Goal: Download file/media

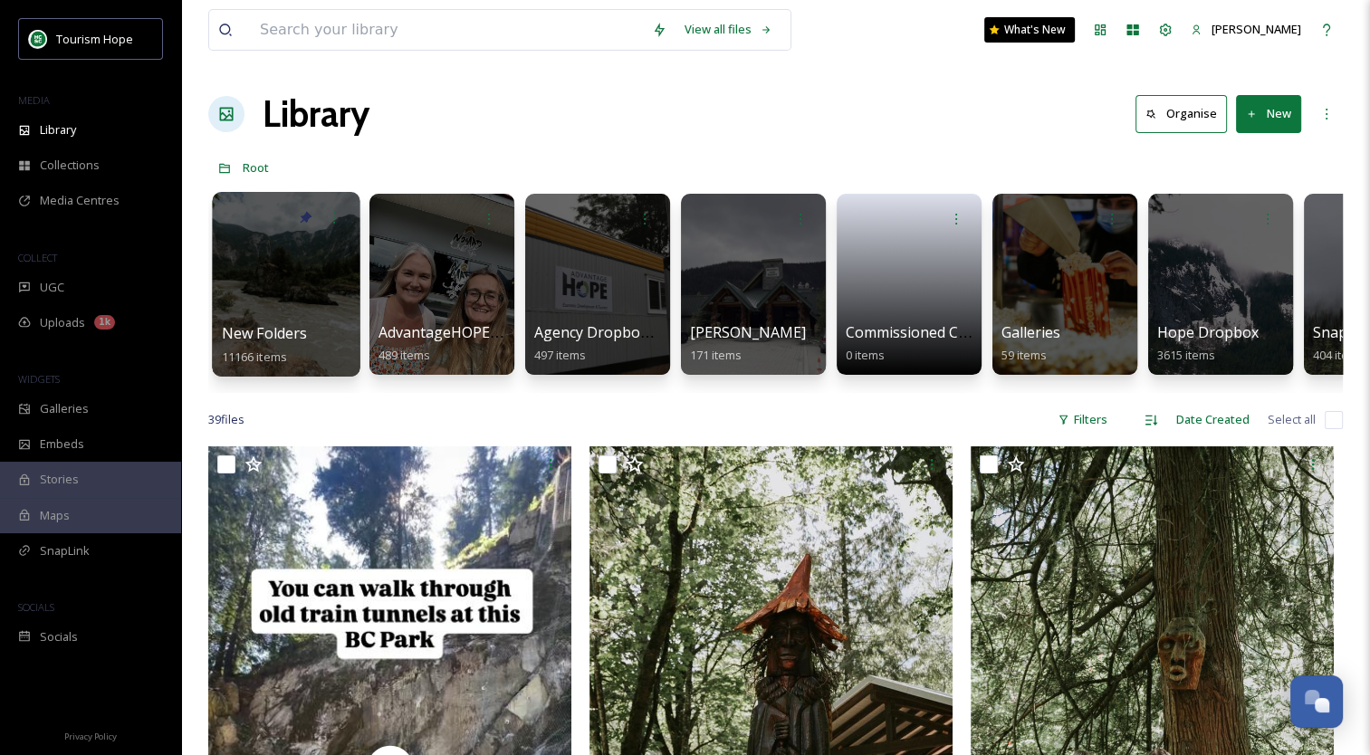
click at [297, 270] on div at bounding box center [286, 284] width 148 height 185
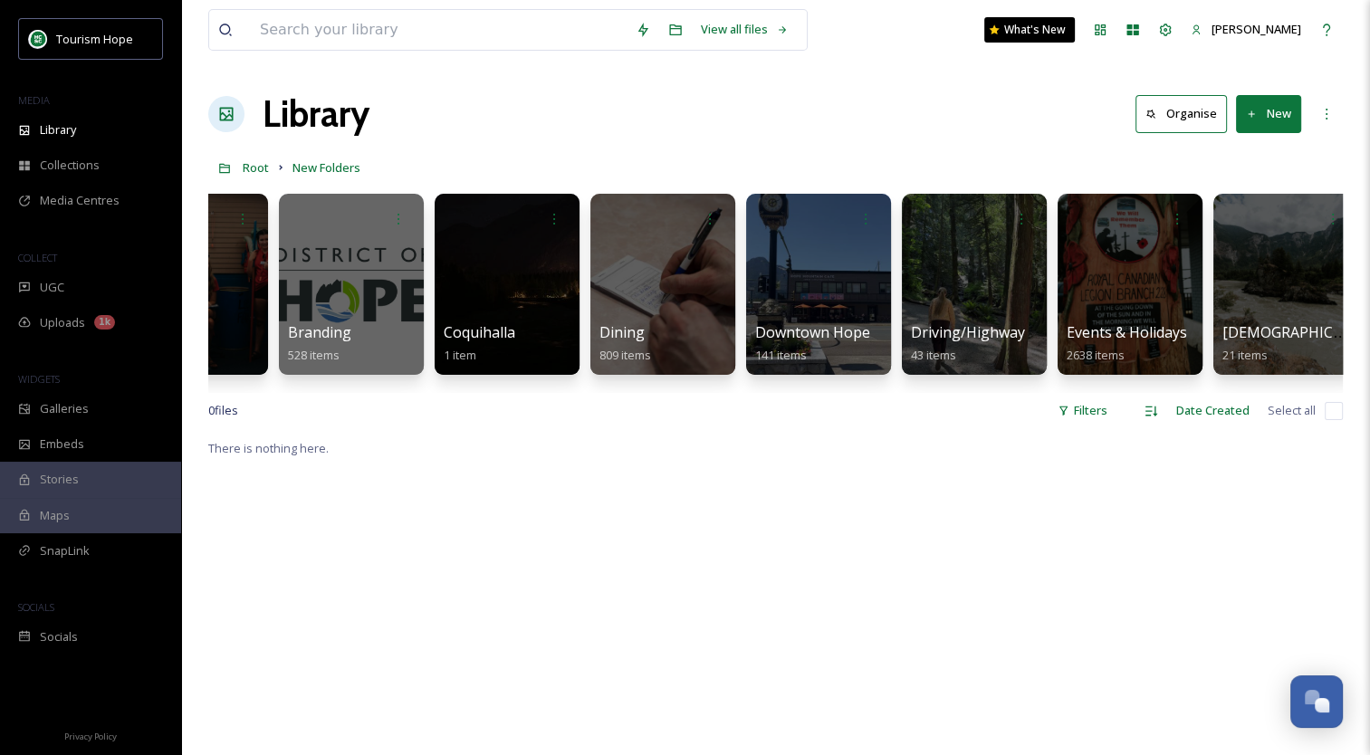
scroll to position [0, 551]
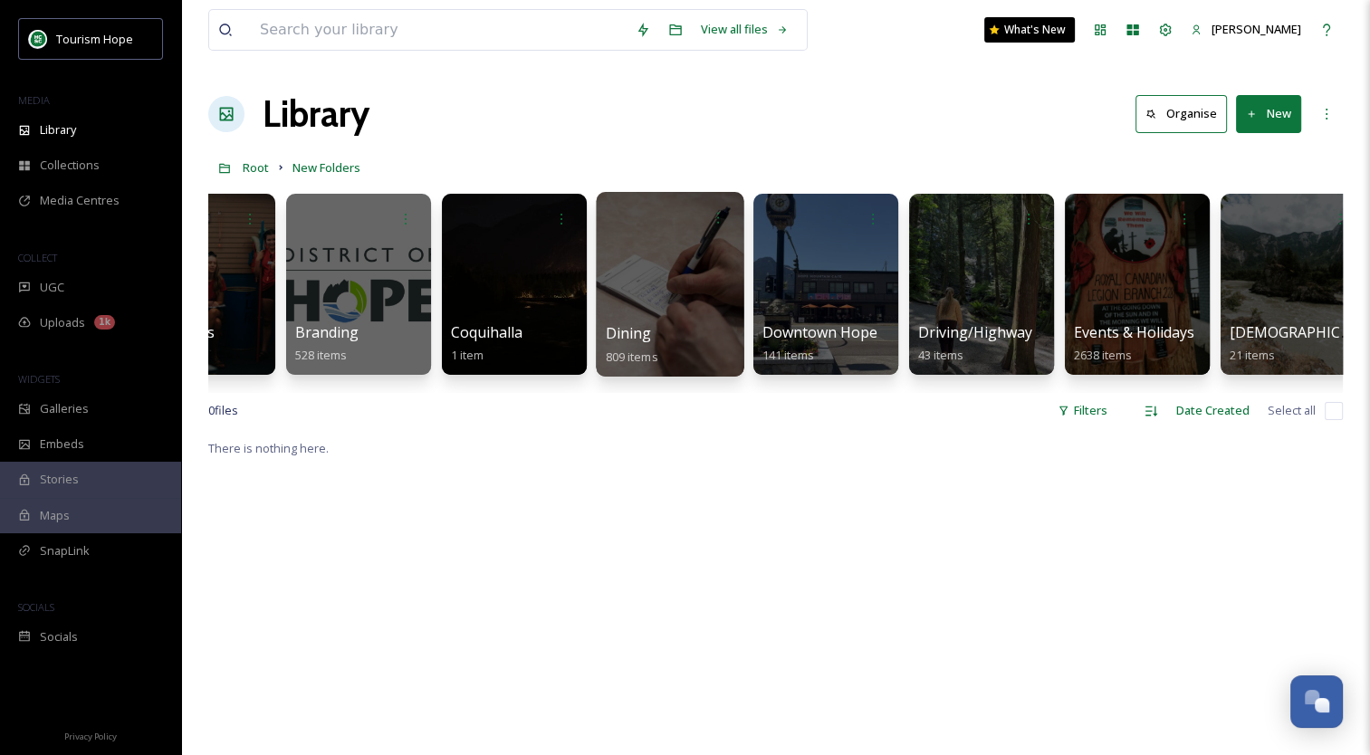
click at [638, 249] on div at bounding box center [670, 284] width 148 height 185
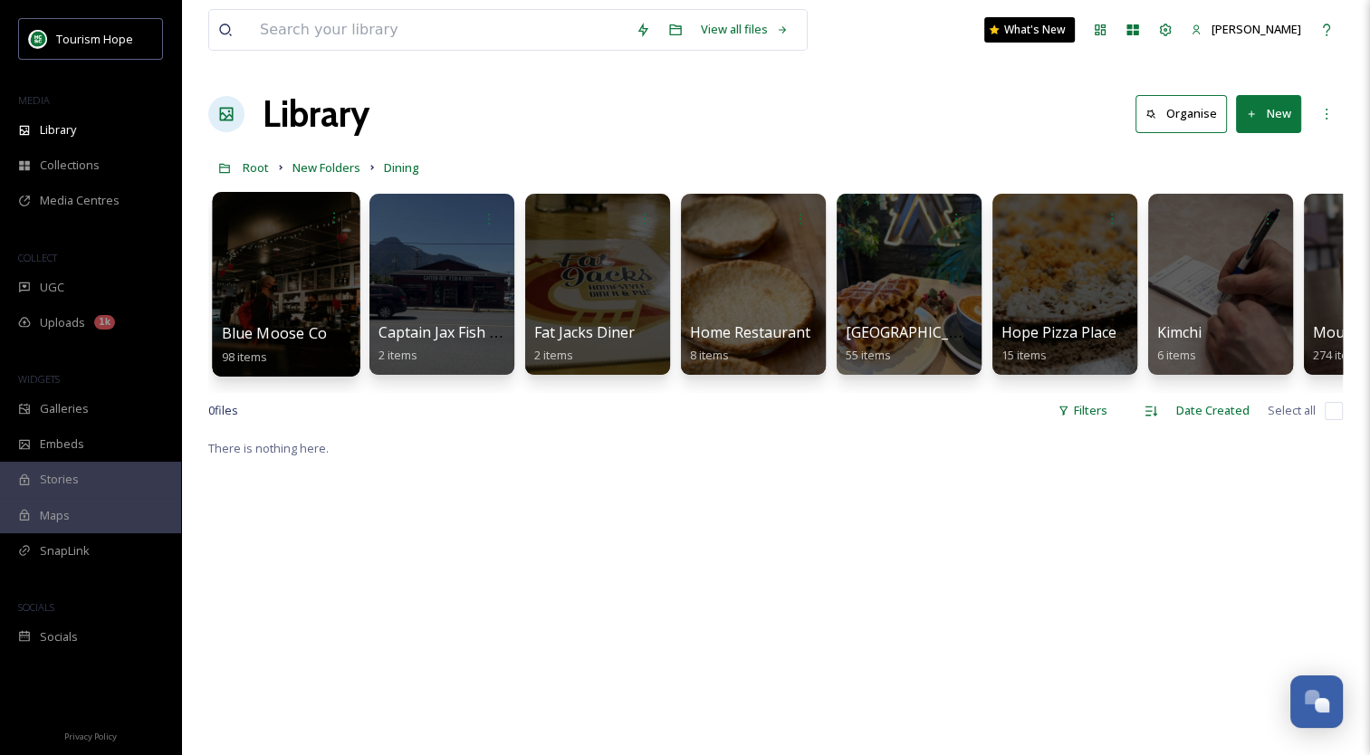
click at [290, 298] on div at bounding box center [286, 284] width 148 height 185
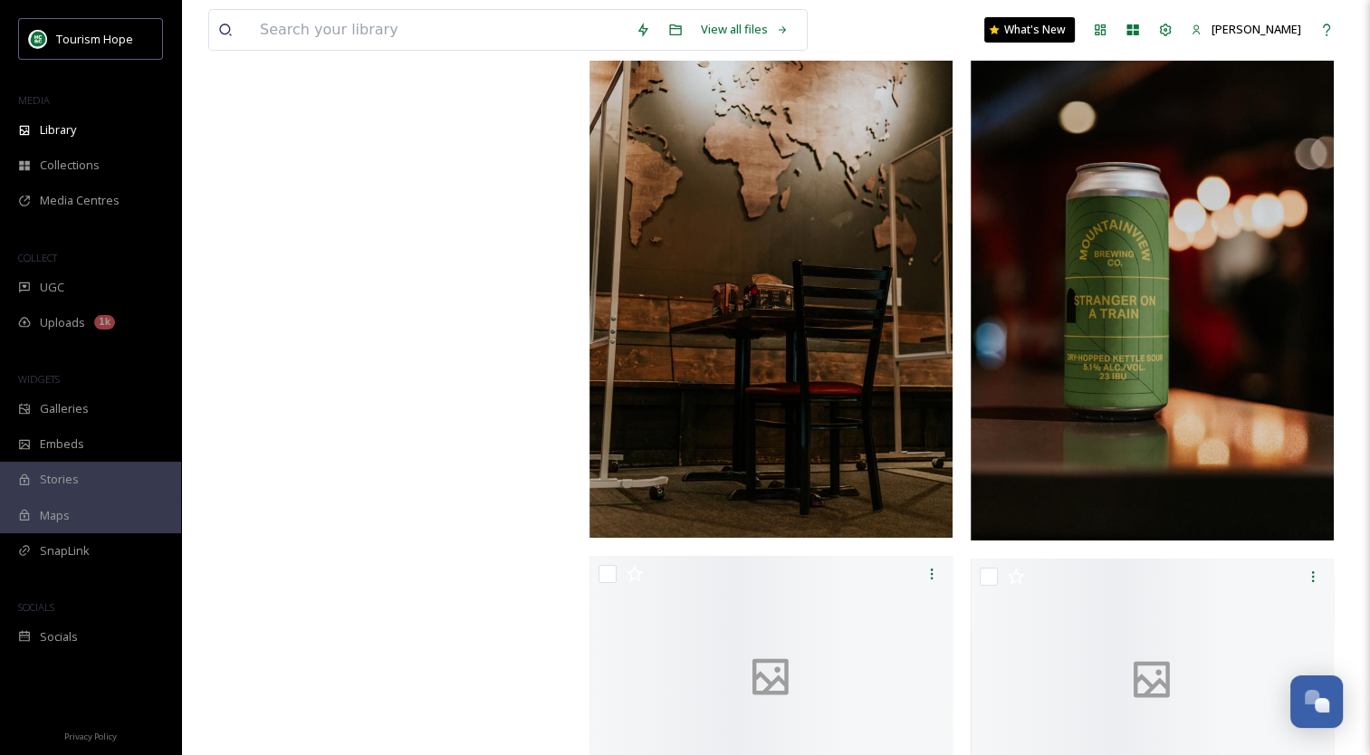
scroll to position [14220, 0]
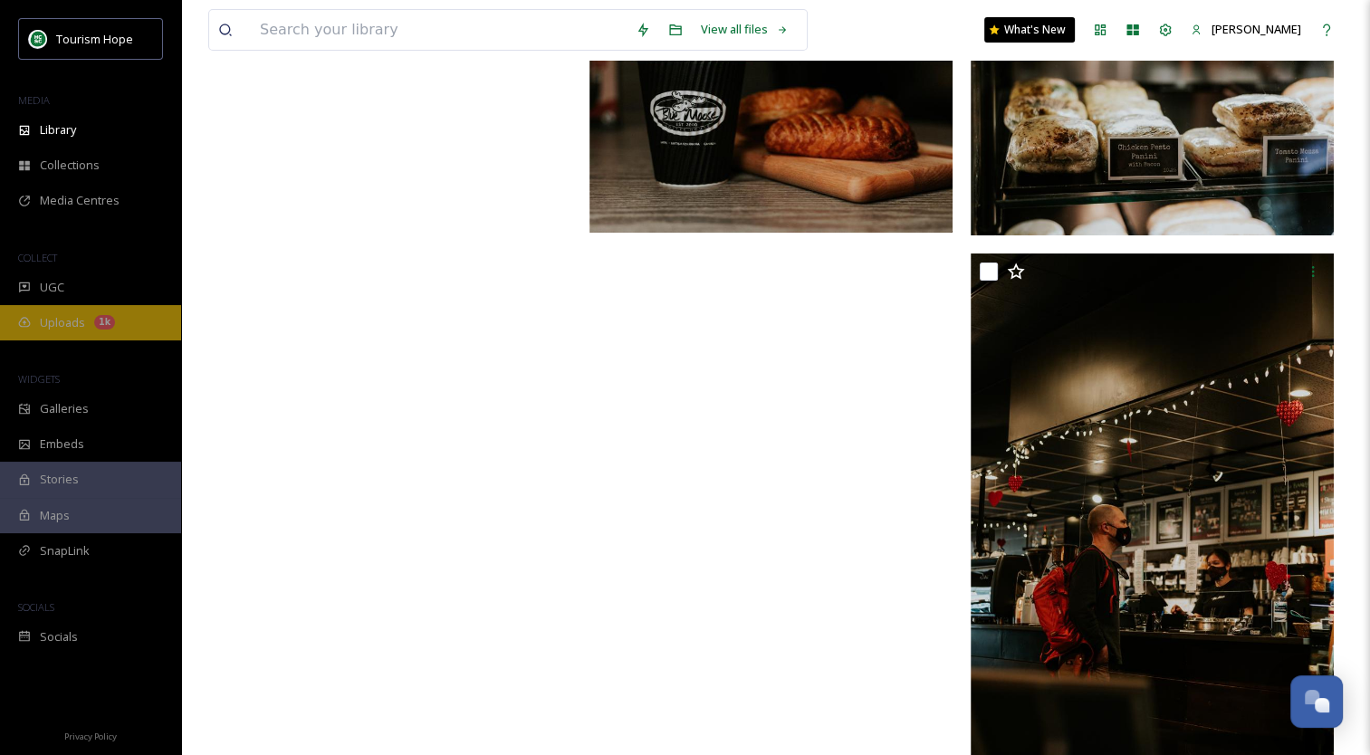
click at [66, 330] on span "Uploads" at bounding box center [62, 322] width 45 height 17
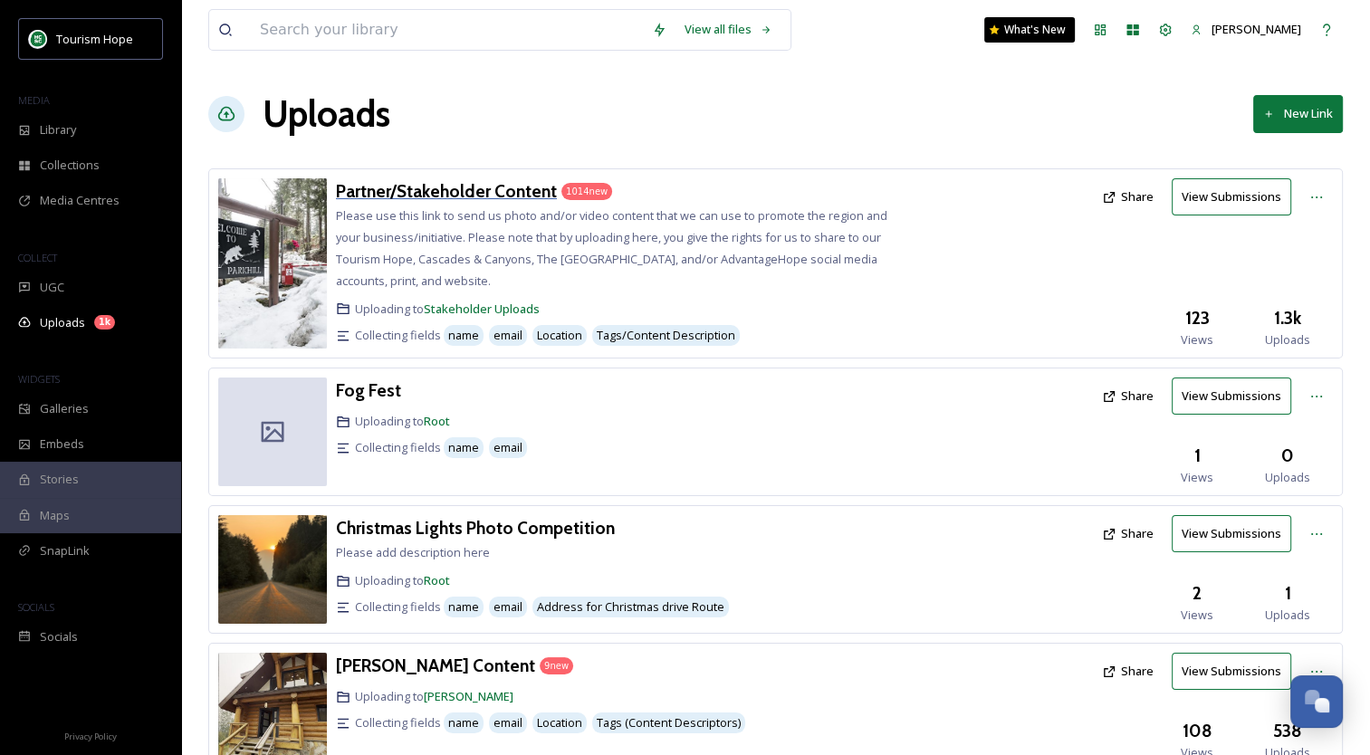
click at [476, 195] on h3 "Partner/Stakeholder Content" at bounding box center [446, 191] width 221 height 22
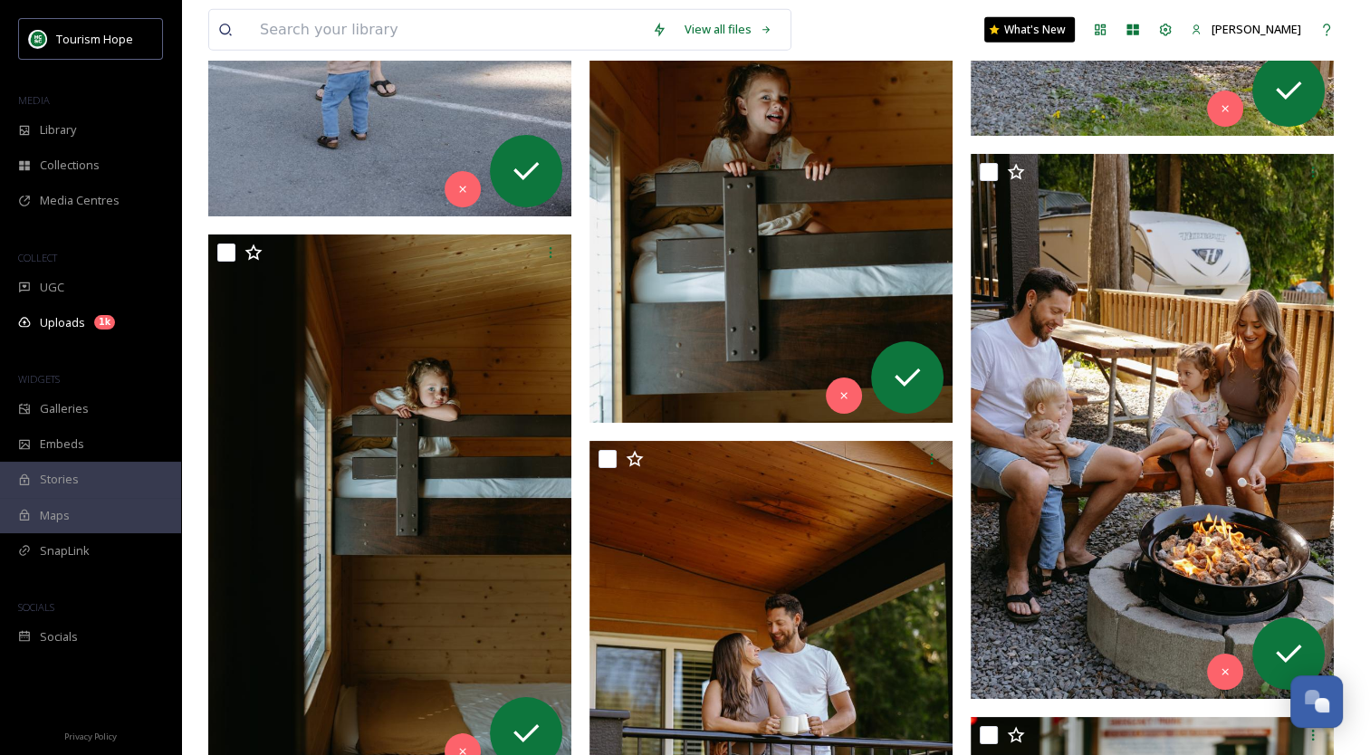
scroll to position [163166, 0]
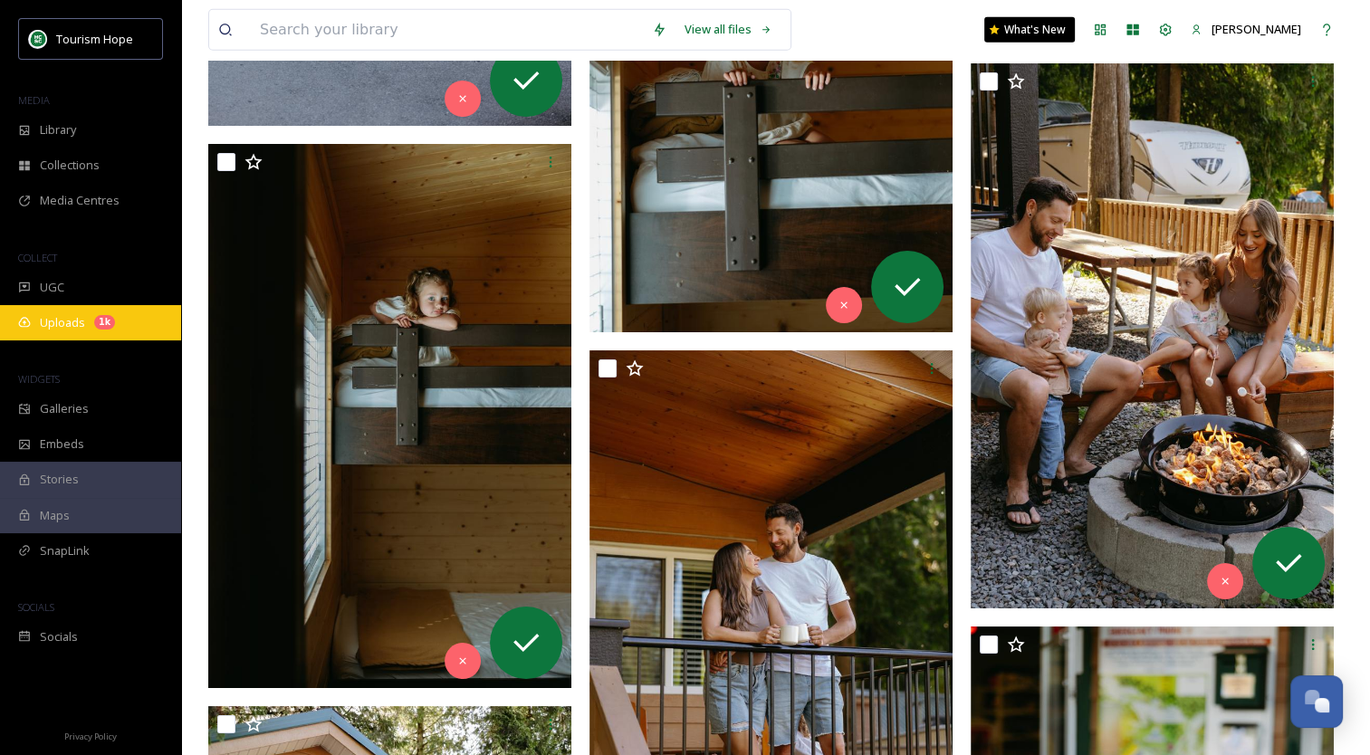
click at [78, 327] on span "Uploads" at bounding box center [62, 322] width 45 height 17
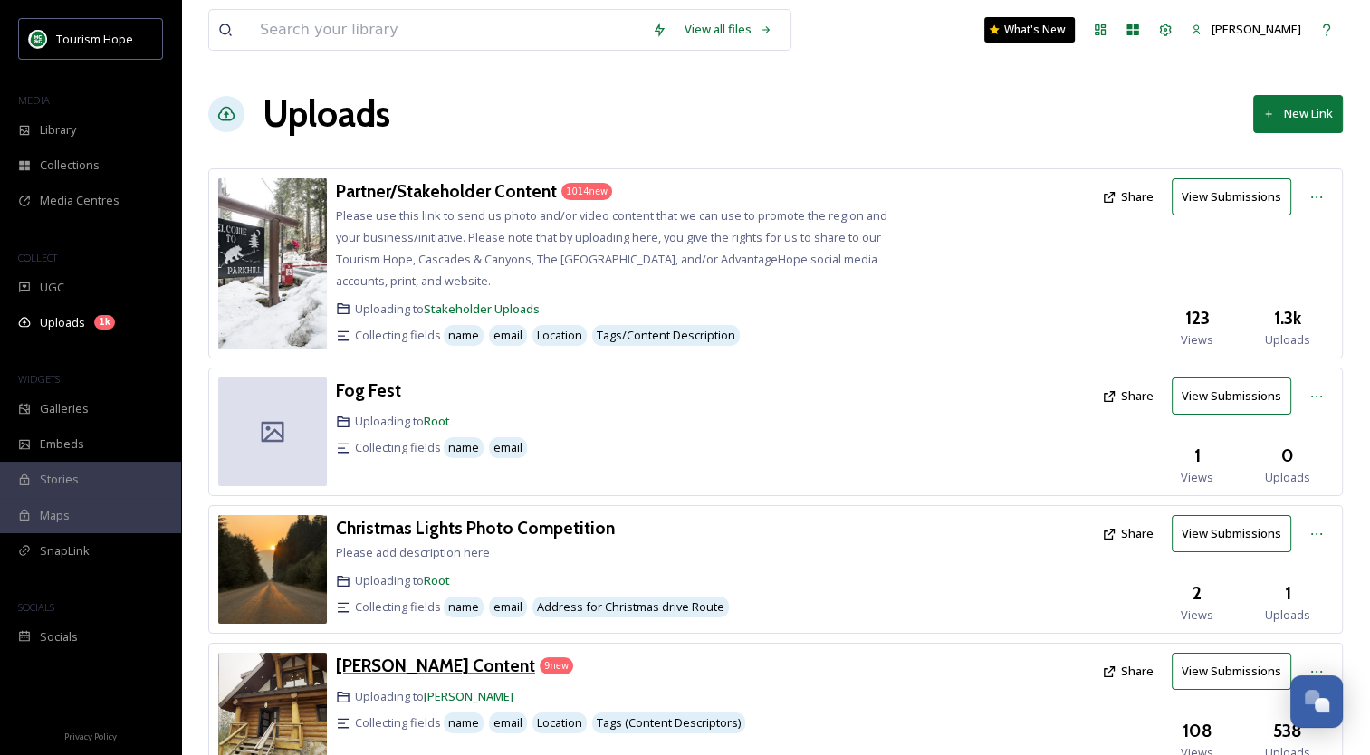
click at [436, 657] on h3 "[PERSON_NAME] Content" at bounding box center [435, 666] width 199 height 22
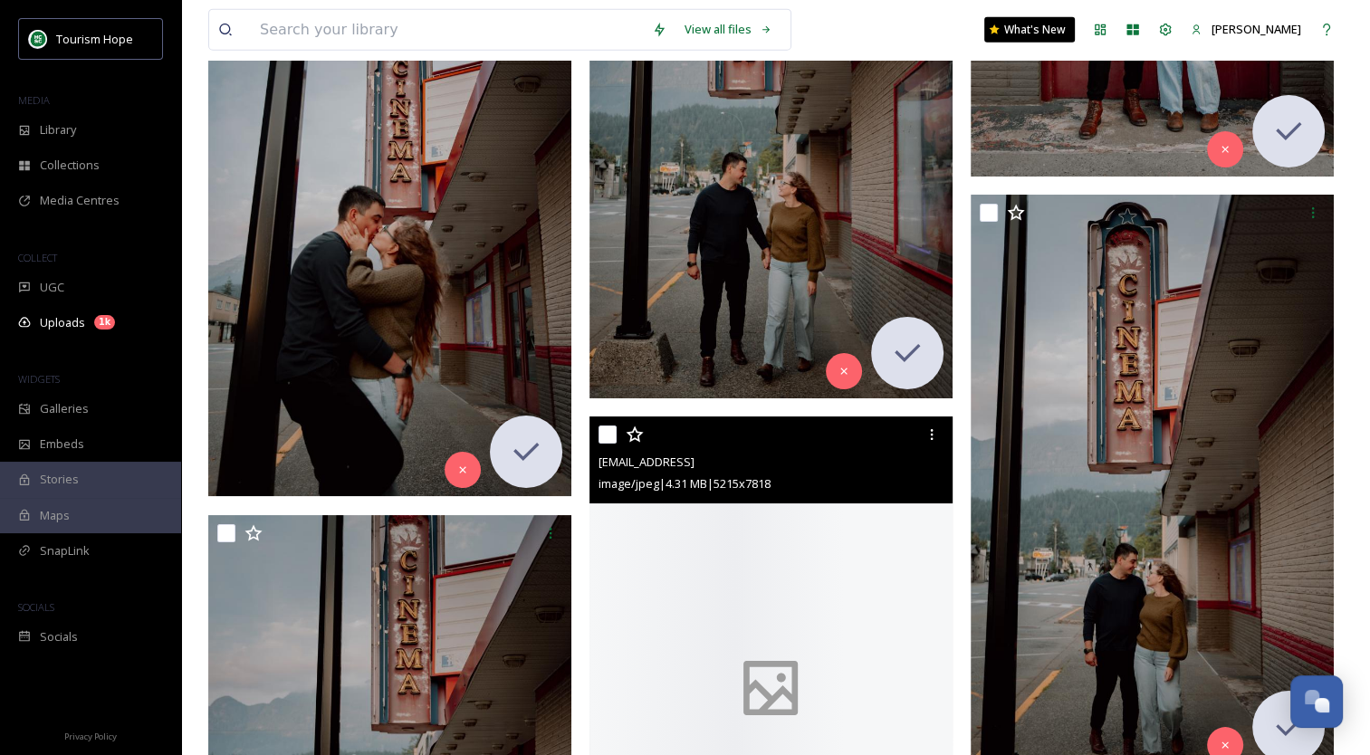
scroll to position [18653, 0]
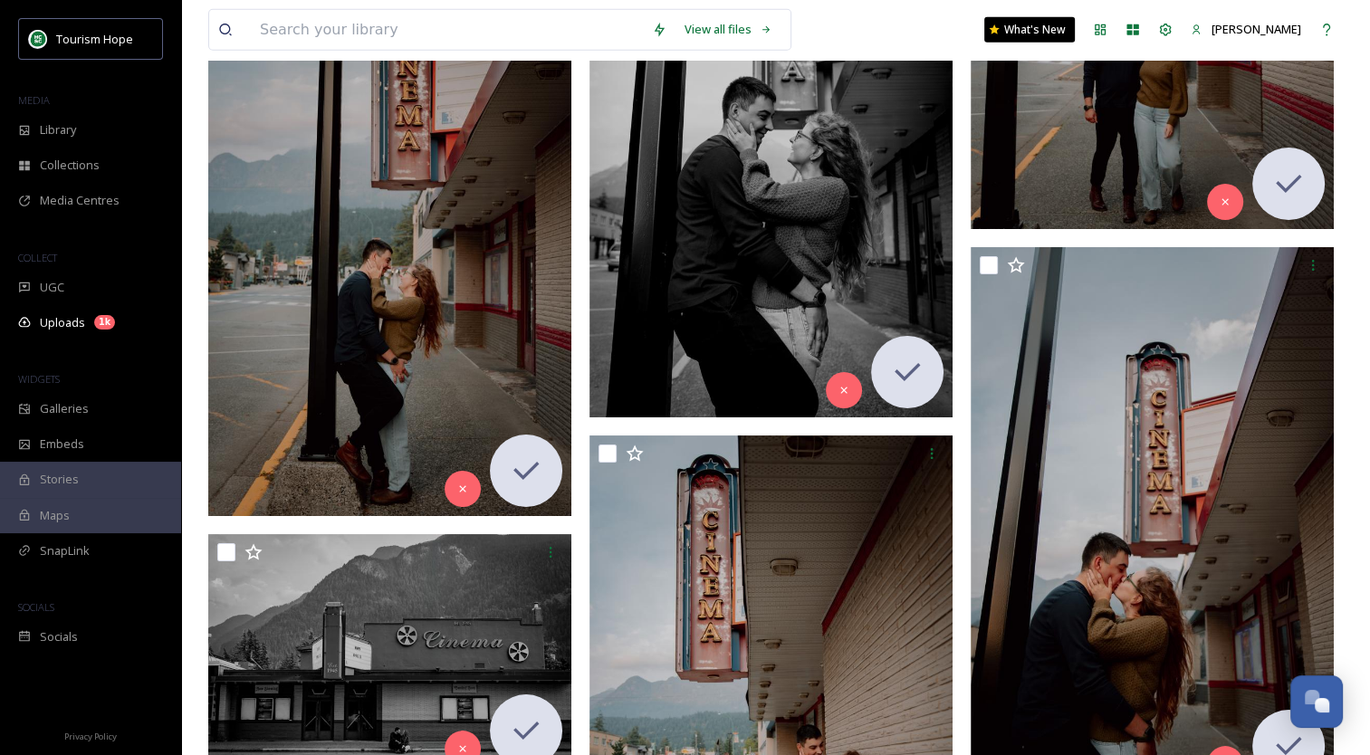
drag, startPoint x: 421, startPoint y: 252, endPoint x: 1260, endPoint y: 419, distance: 855.9
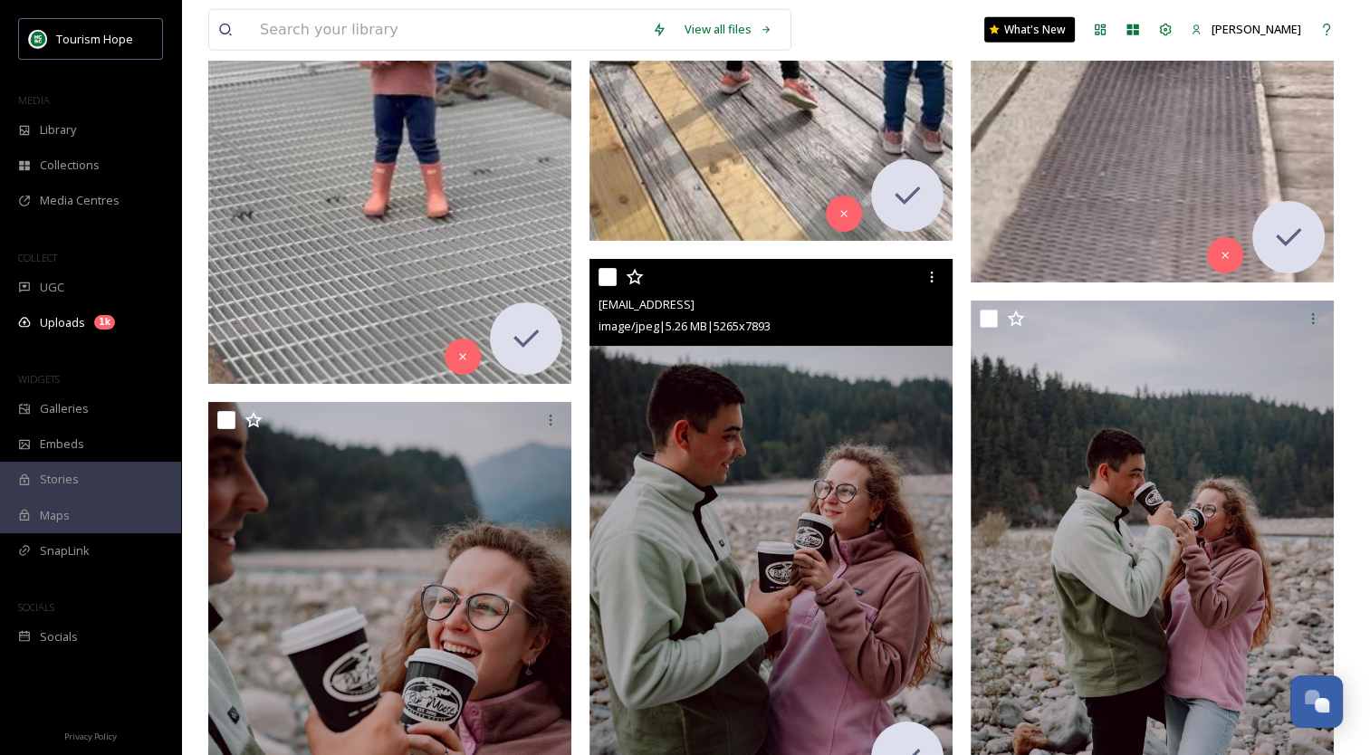
scroll to position [4818, 0]
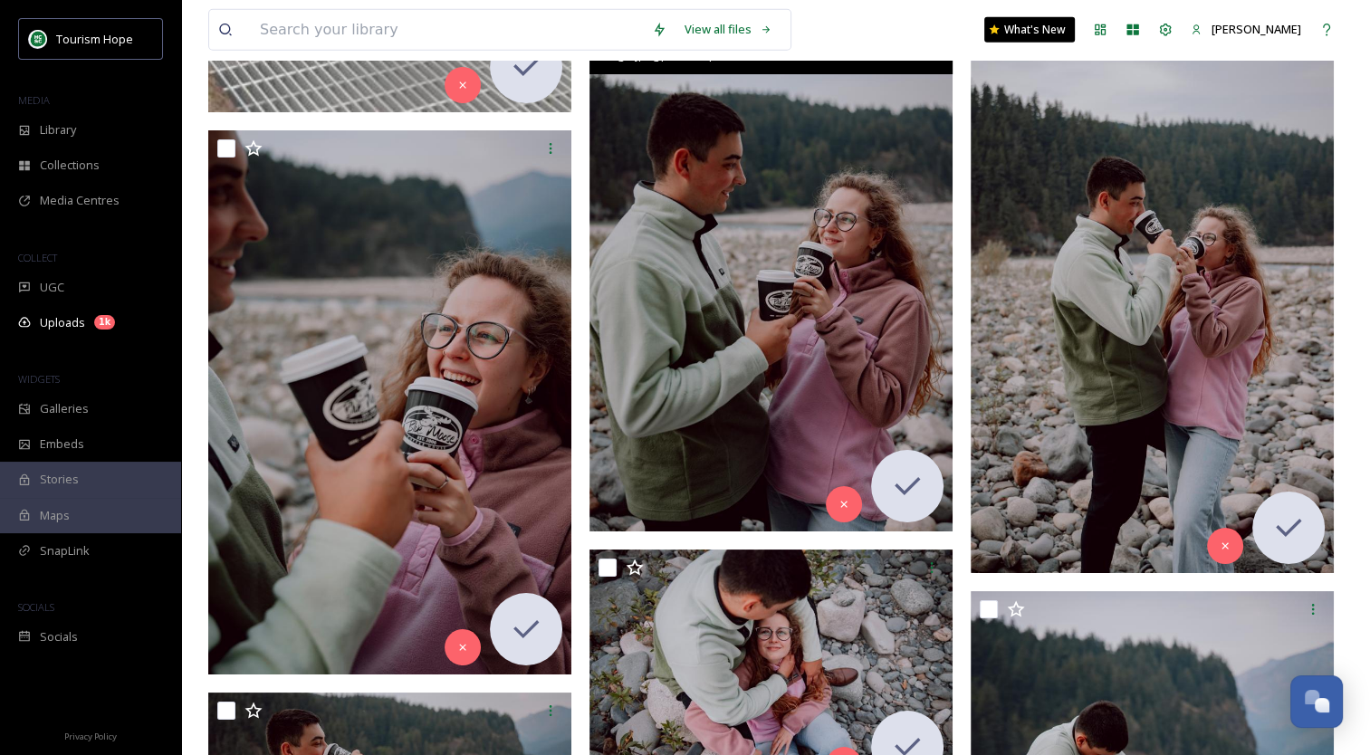
drag, startPoint x: 745, startPoint y: 288, endPoint x: 706, endPoint y: 306, distance: 42.9
click at [706, 306] on img at bounding box center [770, 259] width 363 height 544
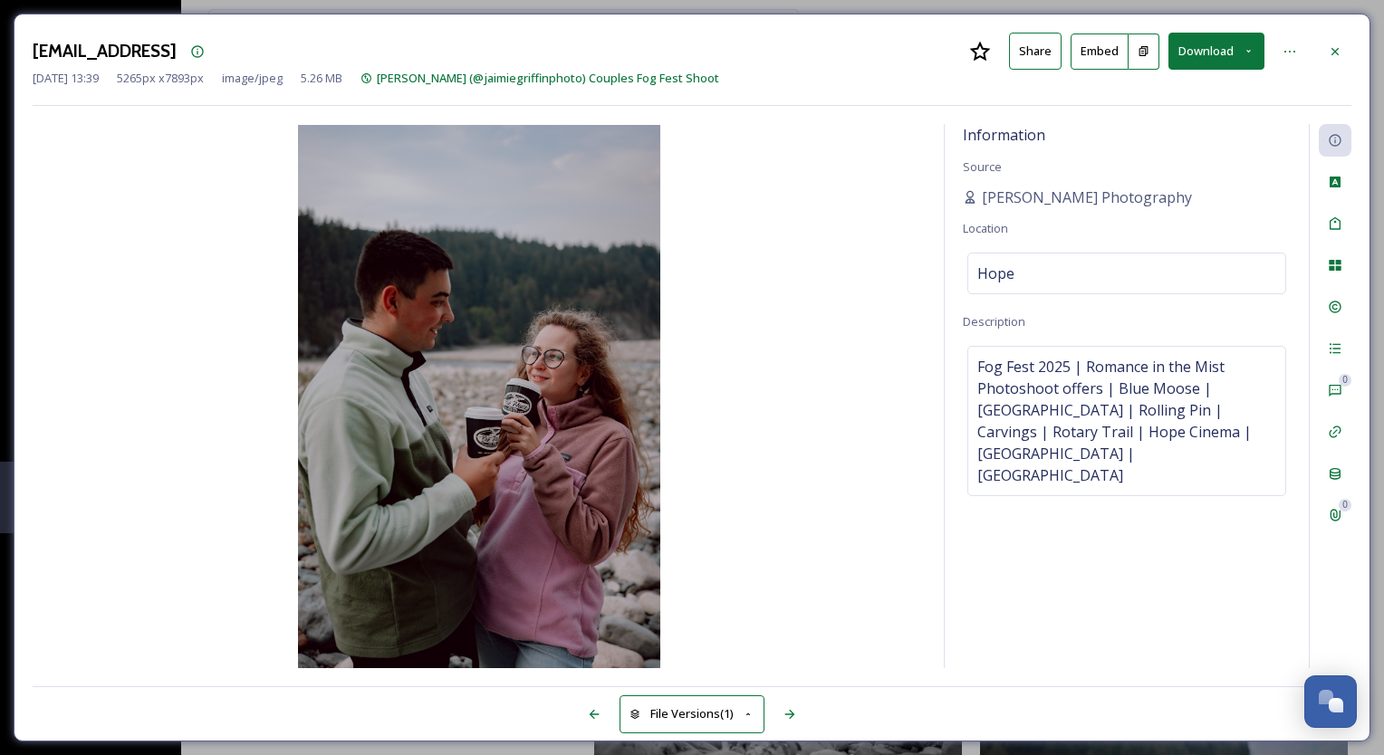
click at [1304, 21] on div "[EMAIL_ADDRESS] Share Embed Download [DATE] 13:39 5265 px x 7893 px image/jpeg …" at bounding box center [692, 378] width 1356 height 728
click at [1207, 50] on button "Download" at bounding box center [1216, 51] width 96 height 37
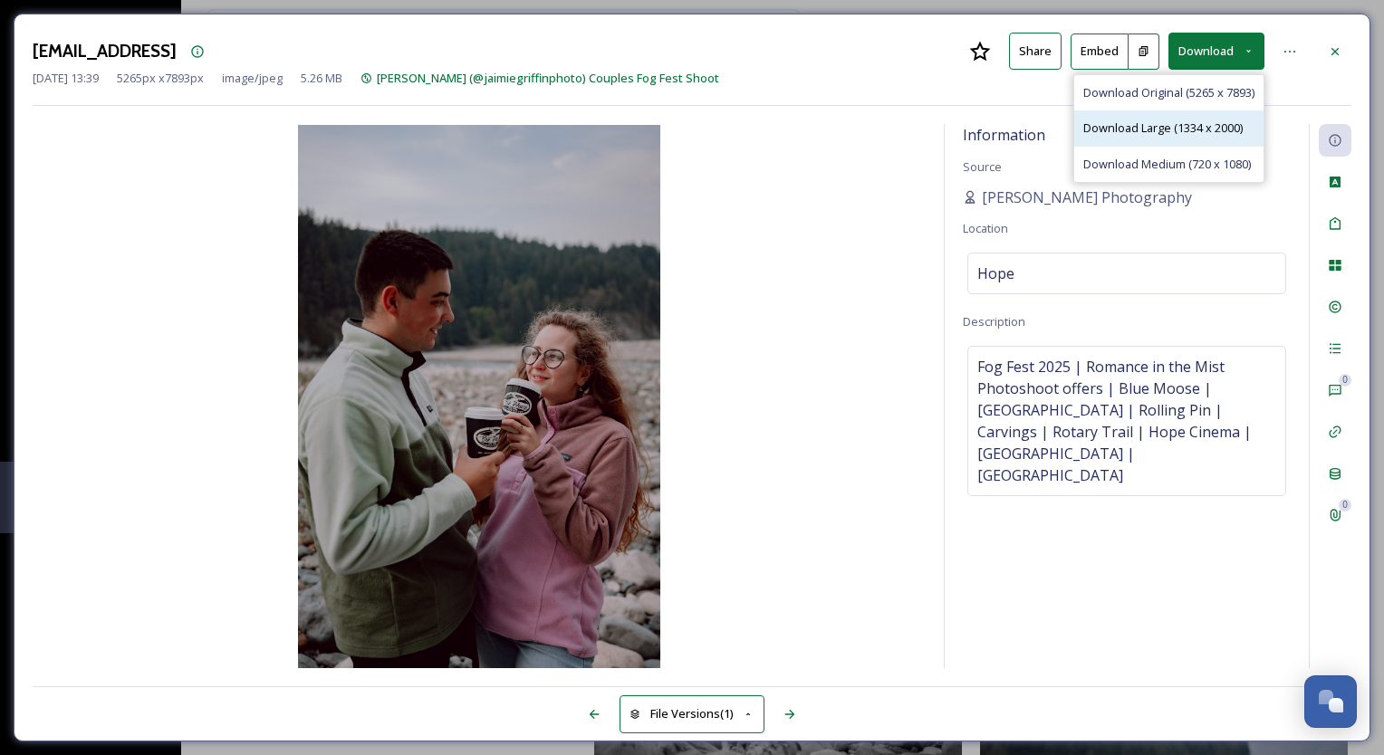
click at [1162, 129] on span "Download Large (1334 x 2000)" at bounding box center [1162, 128] width 159 height 17
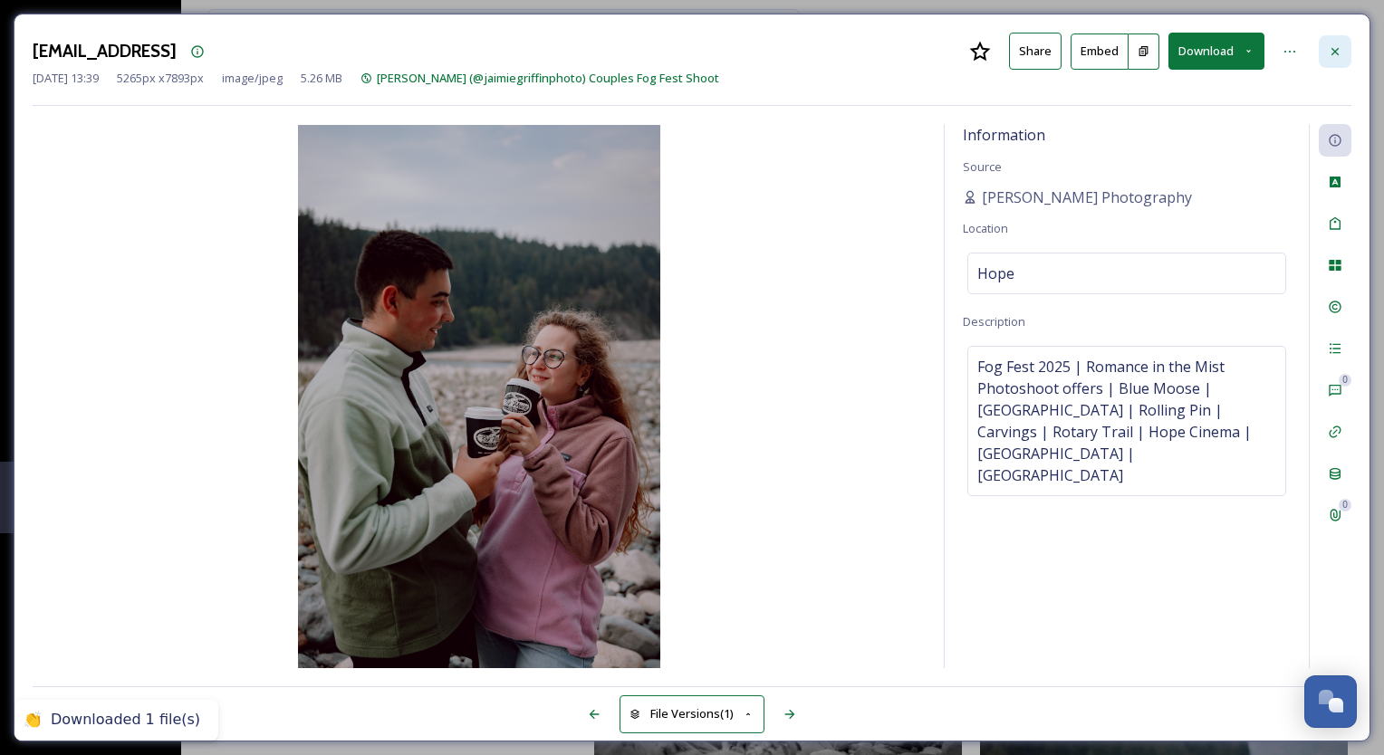
click at [1333, 51] on icon at bounding box center [1334, 51] width 14 height 14
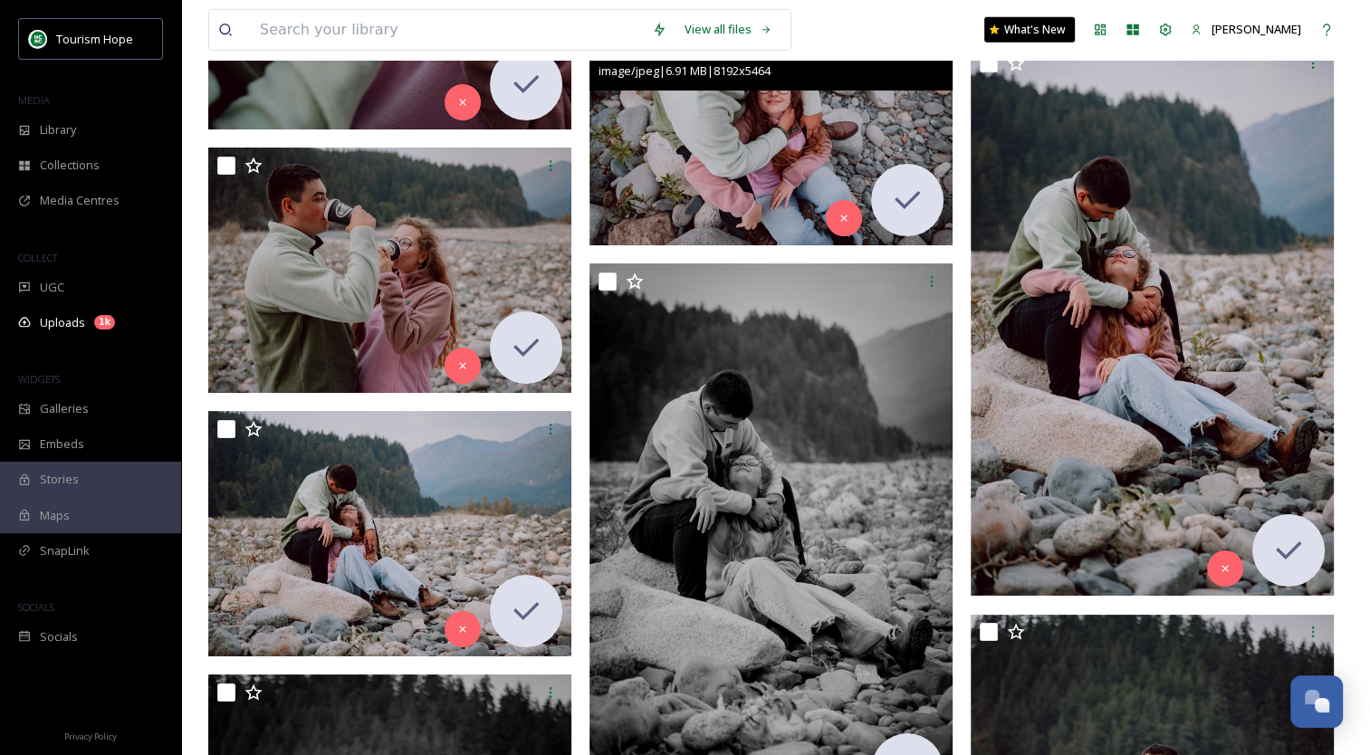
scroll to position [5542, 0]
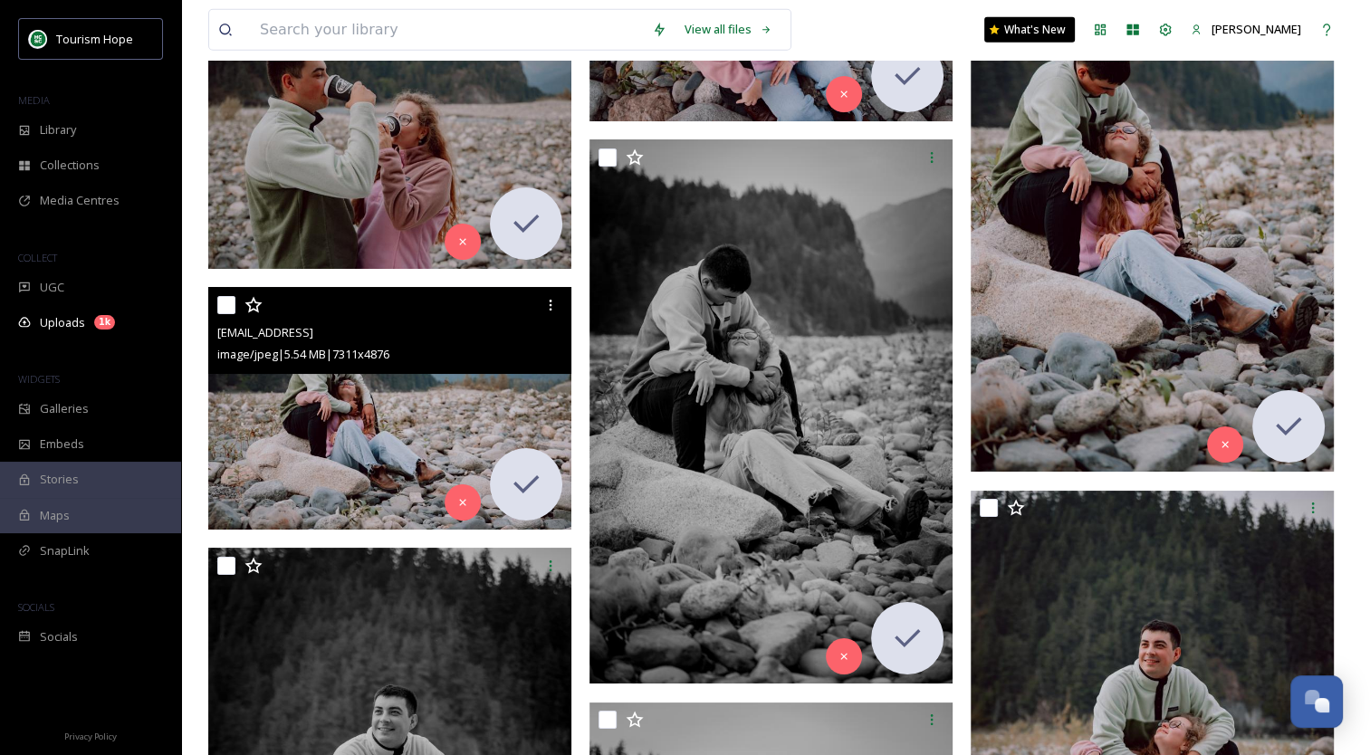
click at [430, 403] on img at bounding box center [389, 408] width 363 height 243
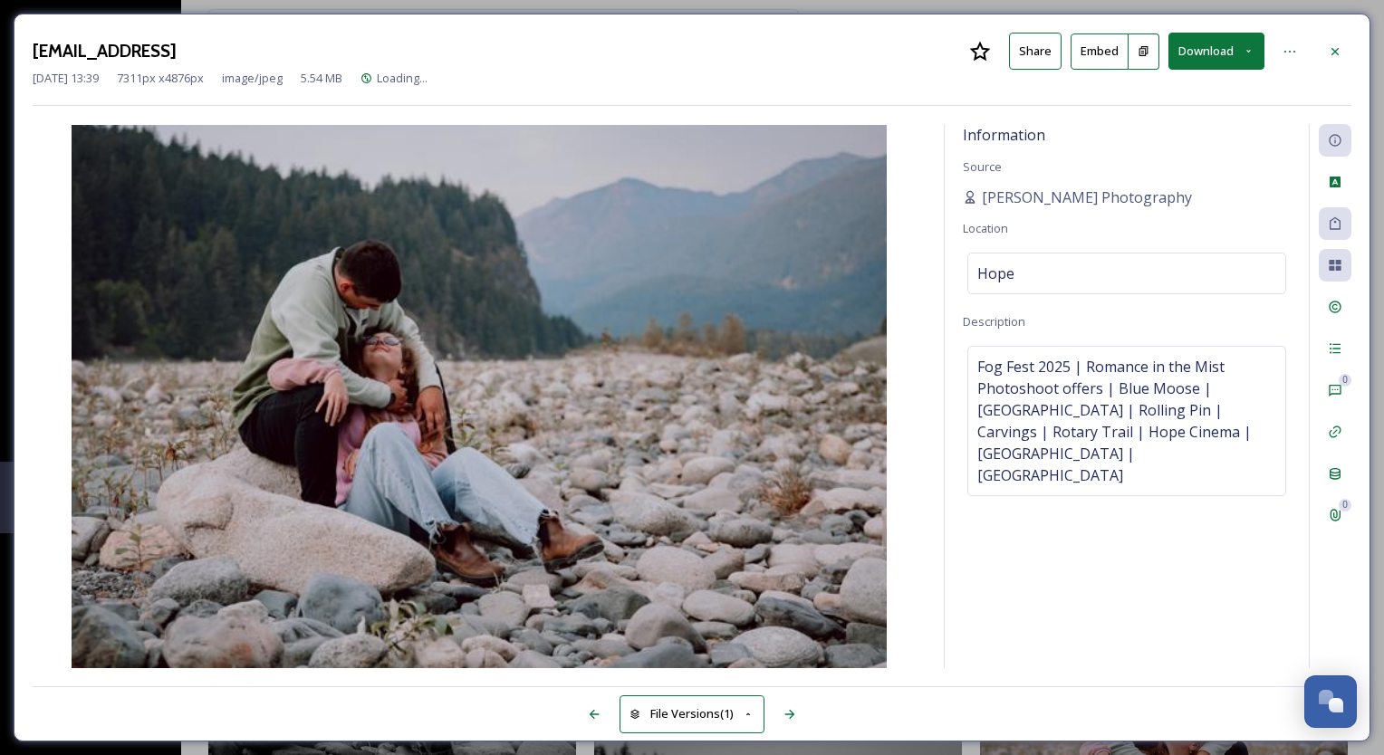
click at [1197, 57] on button "Download" at bounding box center [1216, 51] width 96 height 37
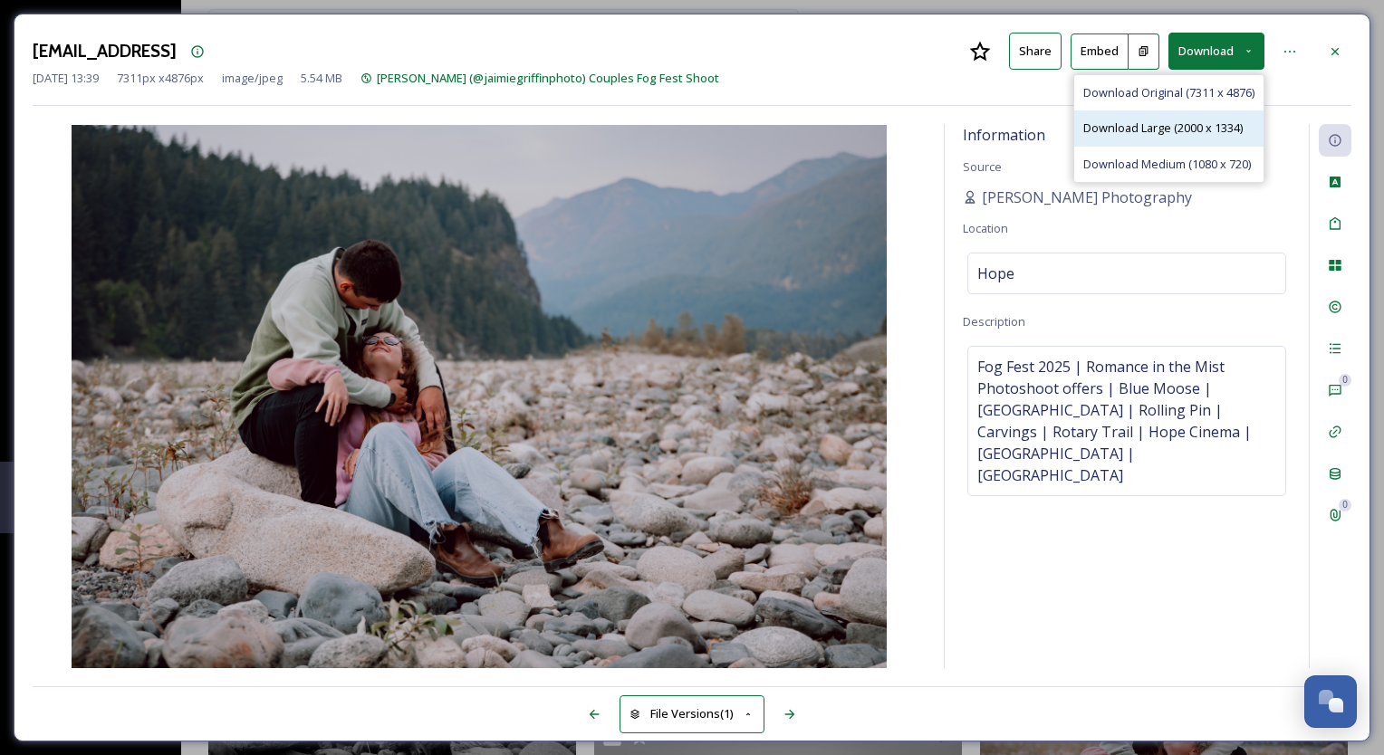
click at [1169, 129] on span "Download Large (2000 x 1334)" at bounding box center [1162, 128] width 159 height 17
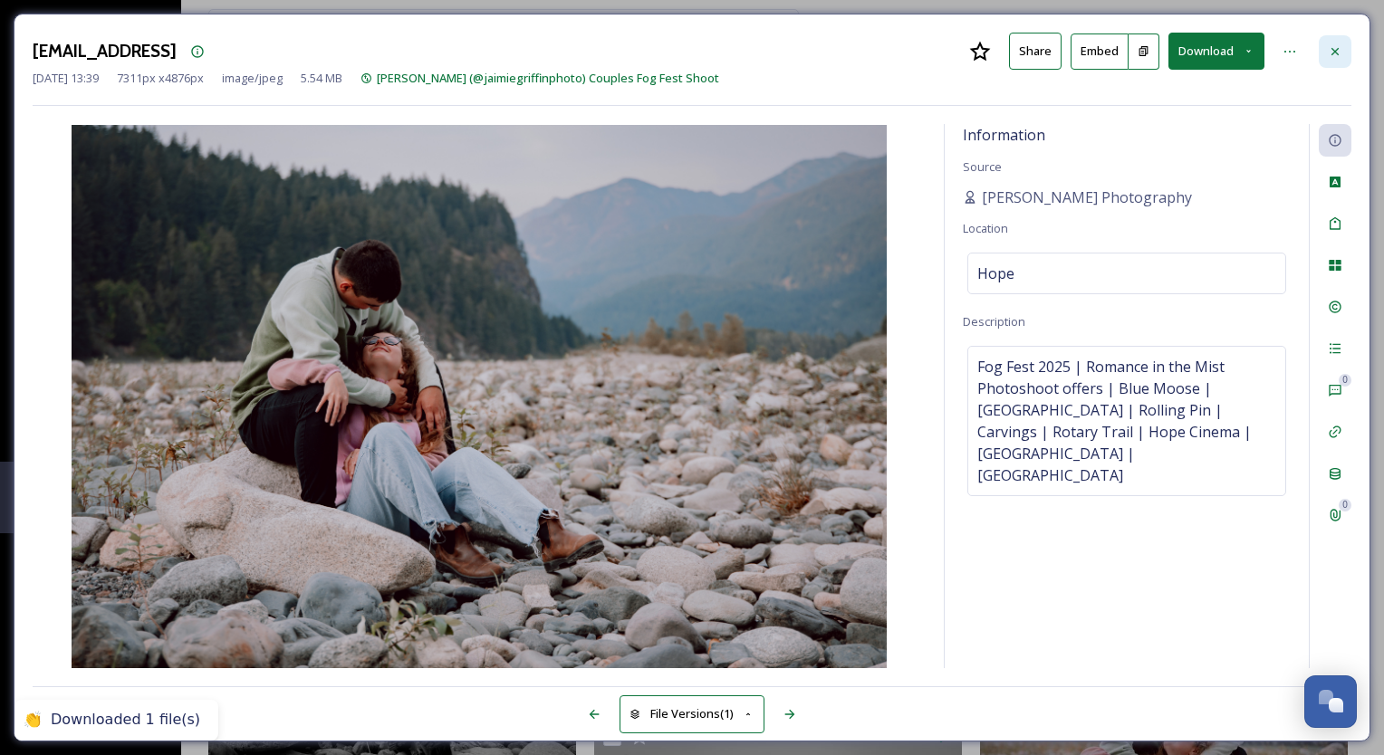
click at [1339, 49] on icon at bounding box center [1334, 51] width 14 height 14
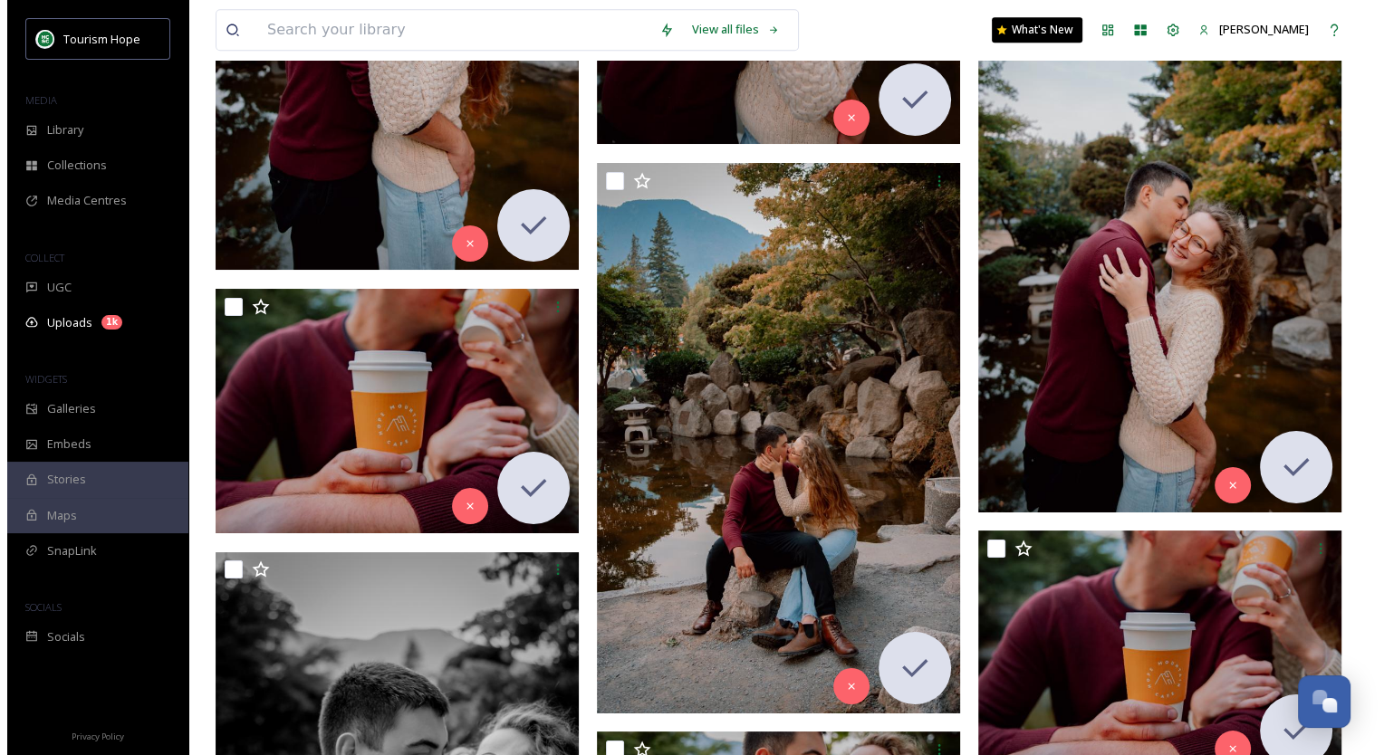
scroll to position [8349, 0]
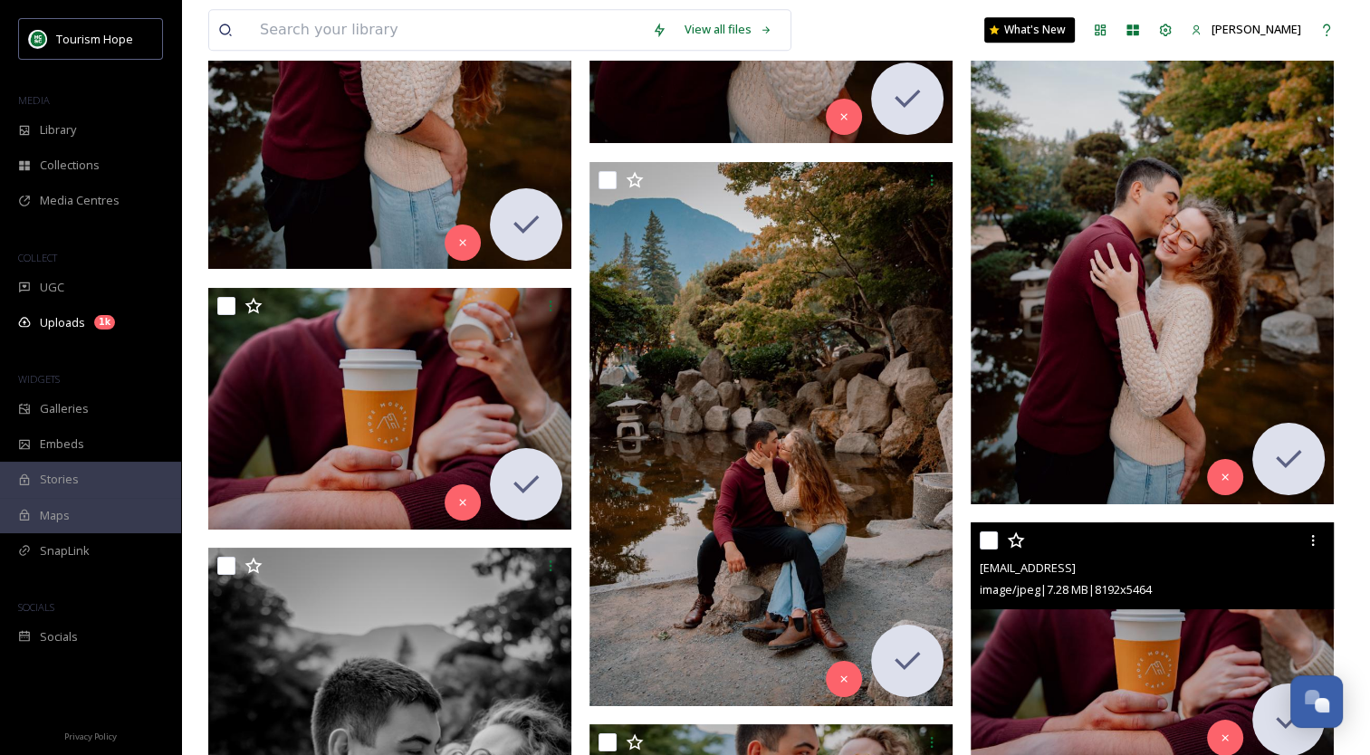
click at [1206, 645] on img at bounding box center [1152, 643] width 363 height 243
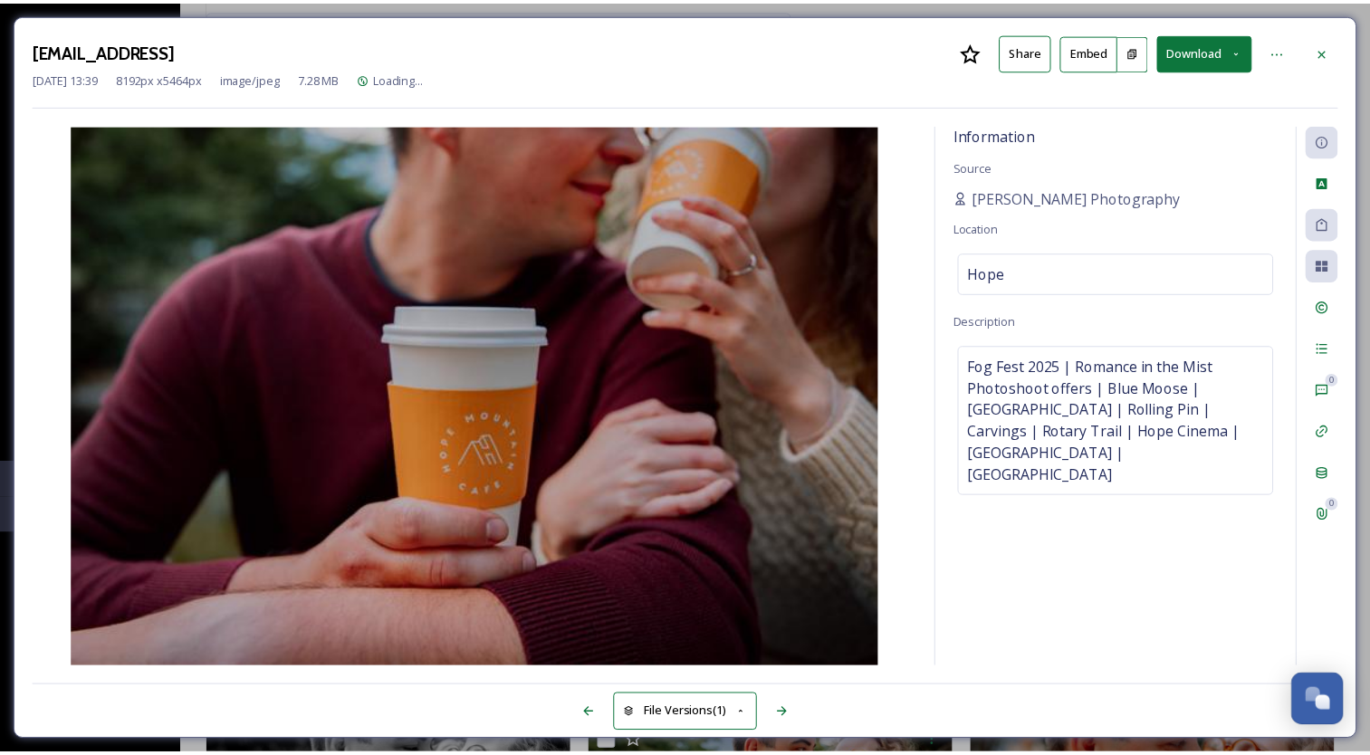
scroll to position [8352, 0]
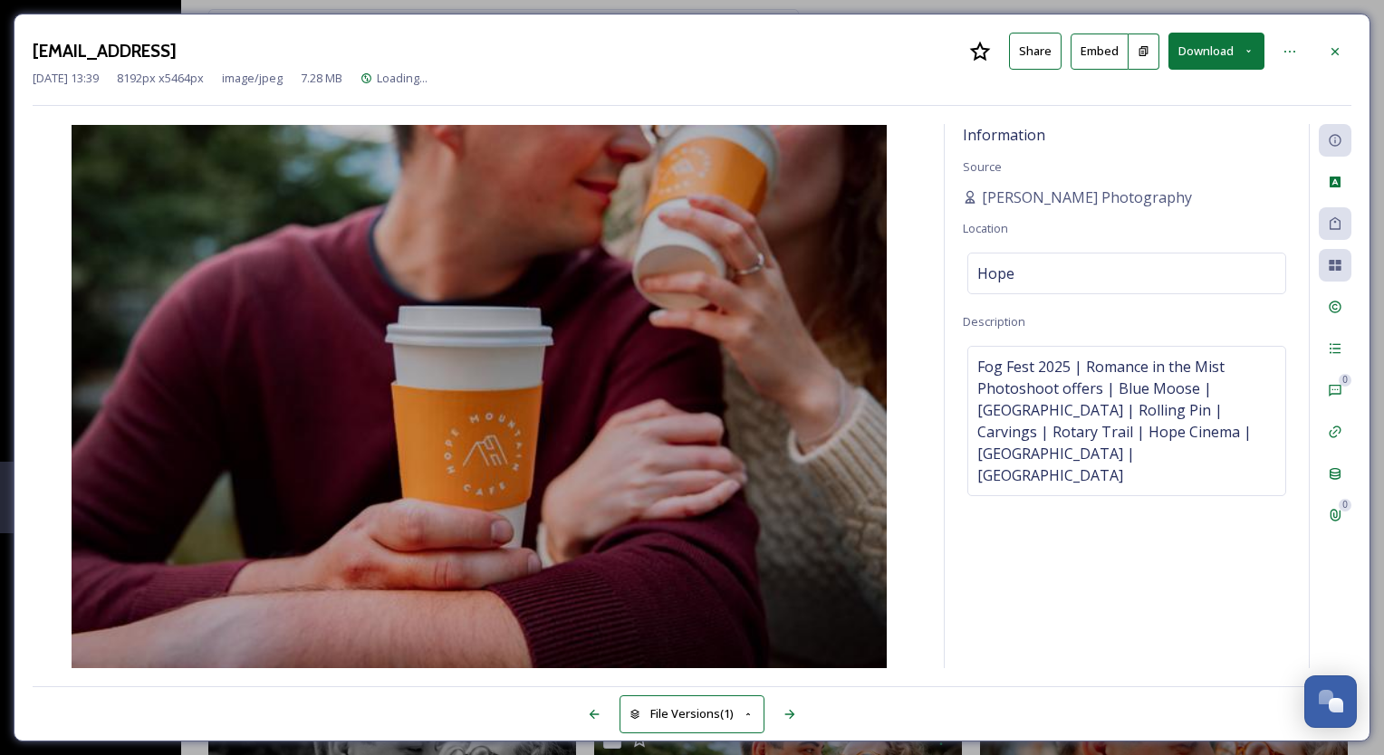
click at [1210, 50] on button "Download" at bounding box center [1216, 51] width 96 height 37
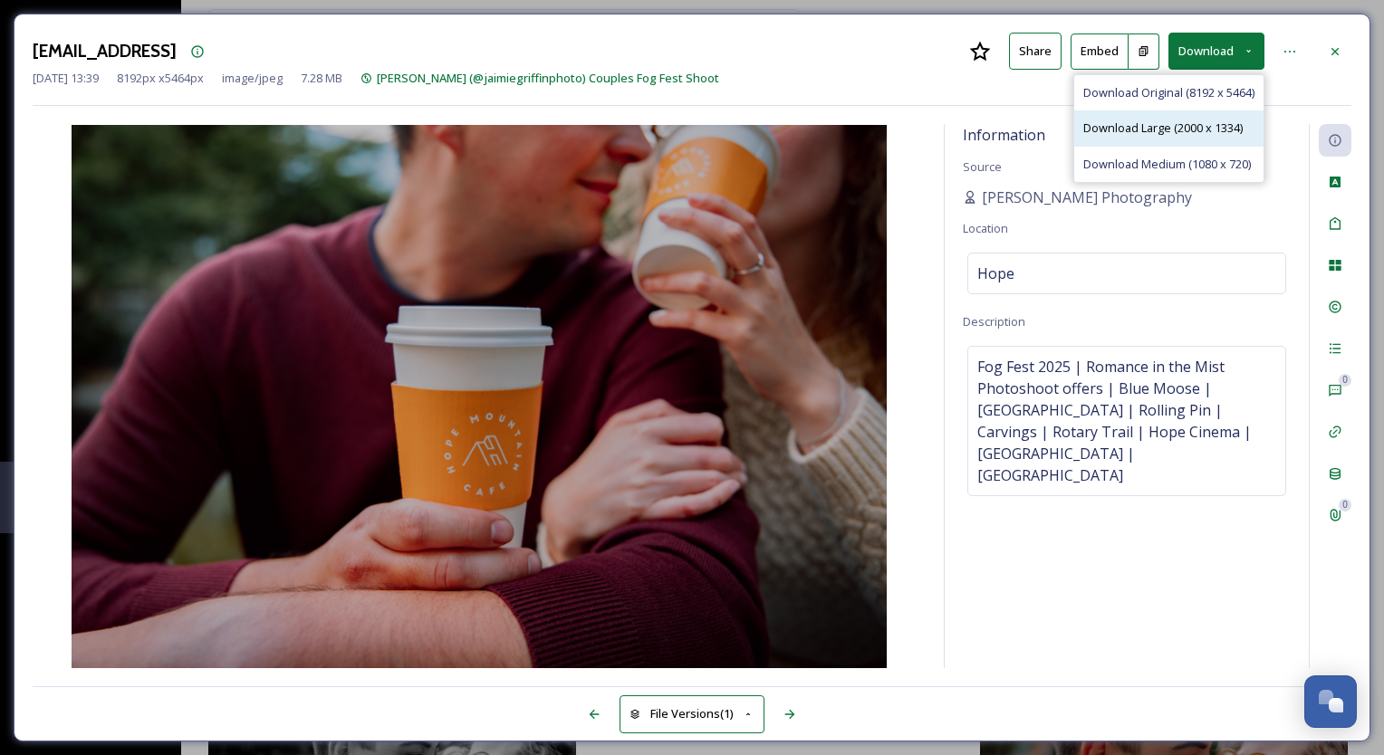
click at [1182, 132] on span "Download Large (2000 x 1334)" at bounding box center [1162, 128] width 159 height 17
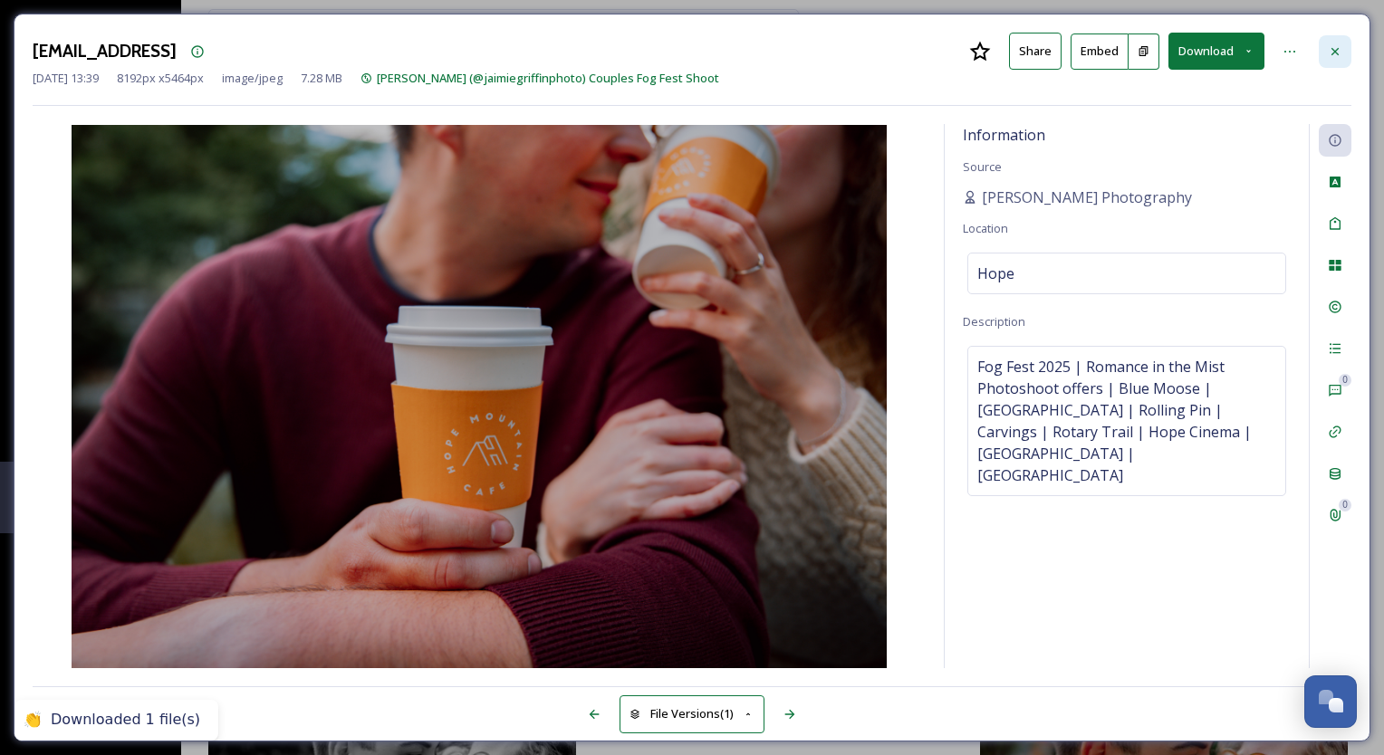
click at [1334, 49] on icon at bounding box center [1334, 51] width 14 height 14
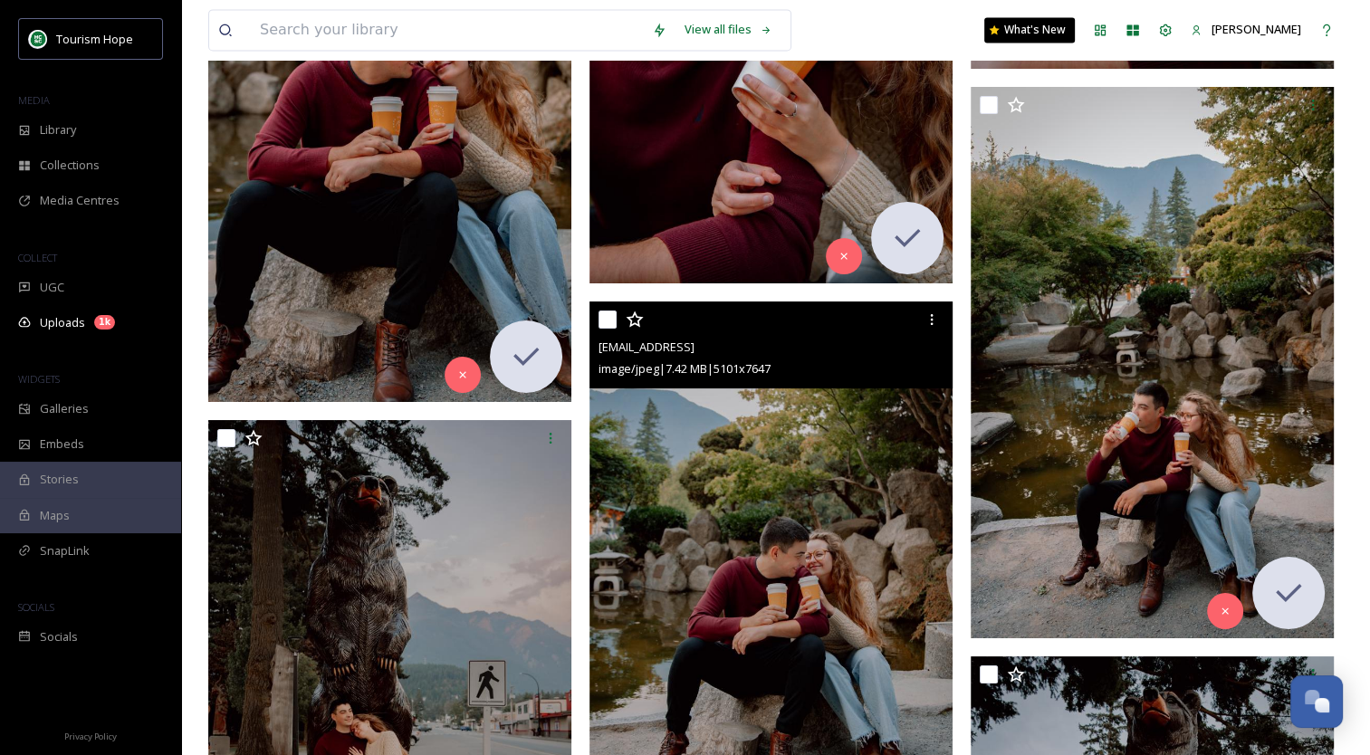
scroll to position [9891, 0]
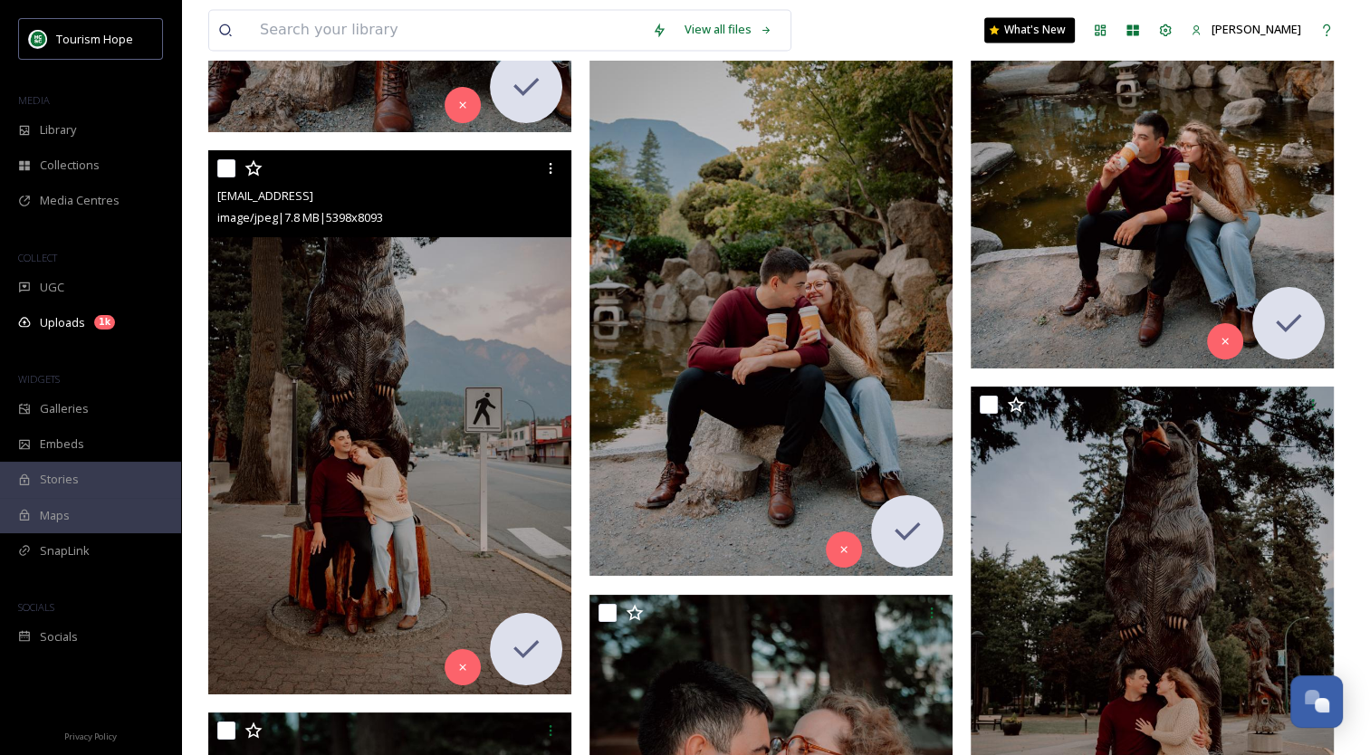
click at [382, 342] on img at bounding box center [389, 422] width 363 height 544
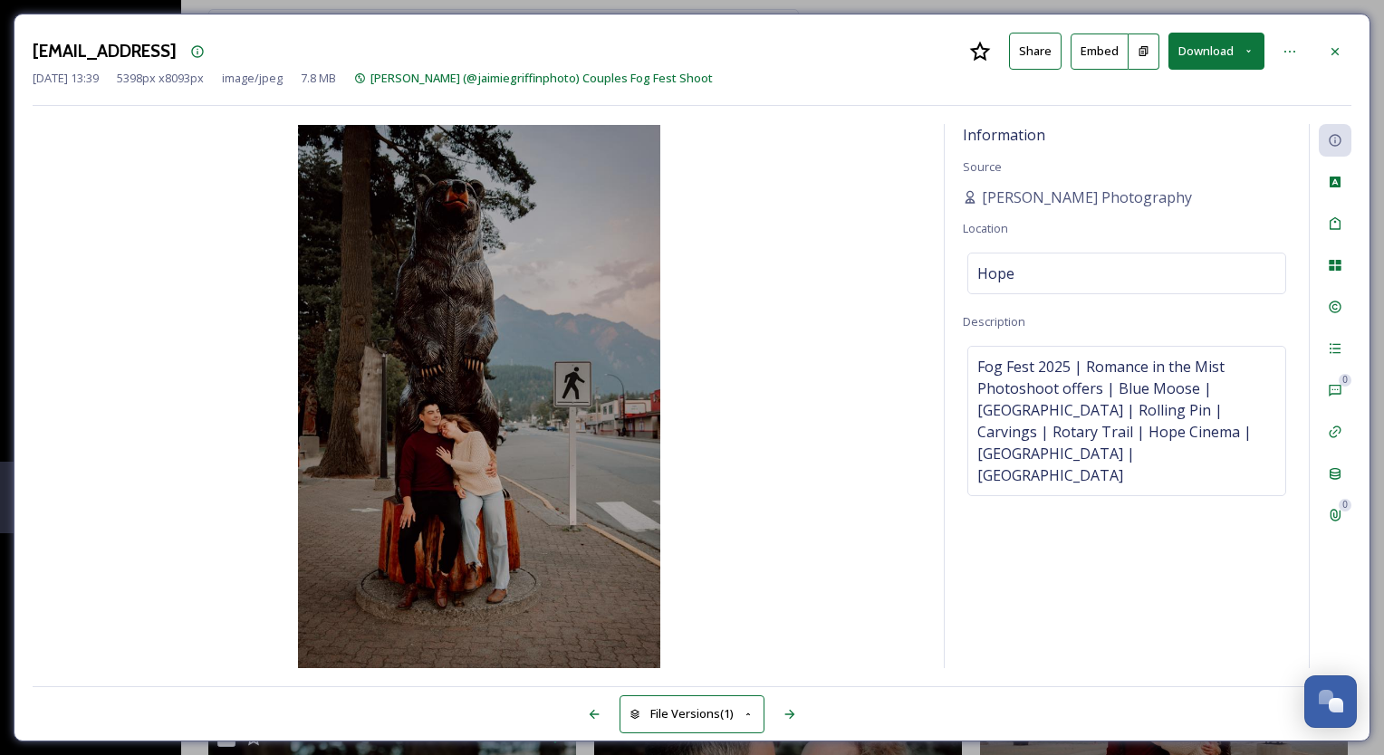
click at [1214, 60] on button "Download" at bounding box center [1216, 51] width 96 height 37
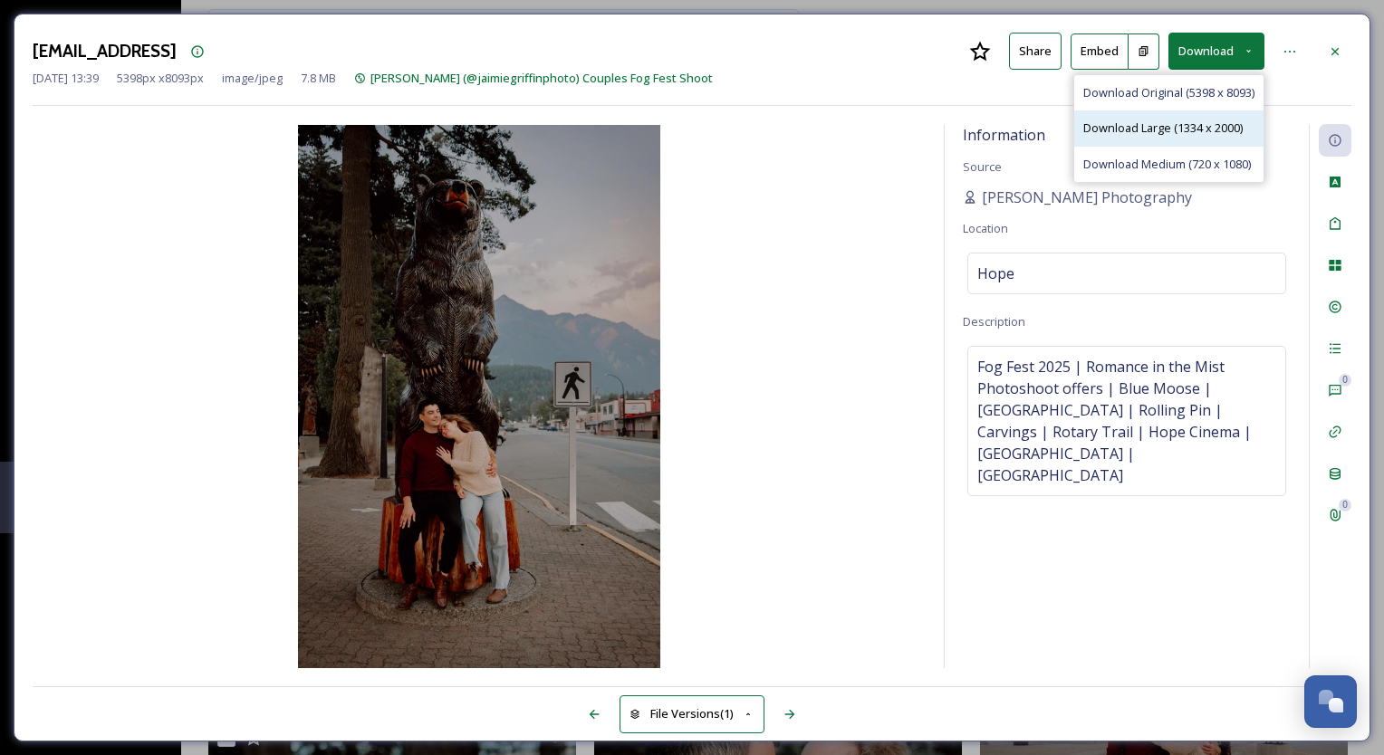
click at [1178, 126] on span "Download Large (1334 x 2000)" at bounding box center [1162, 128] width 159 height 17
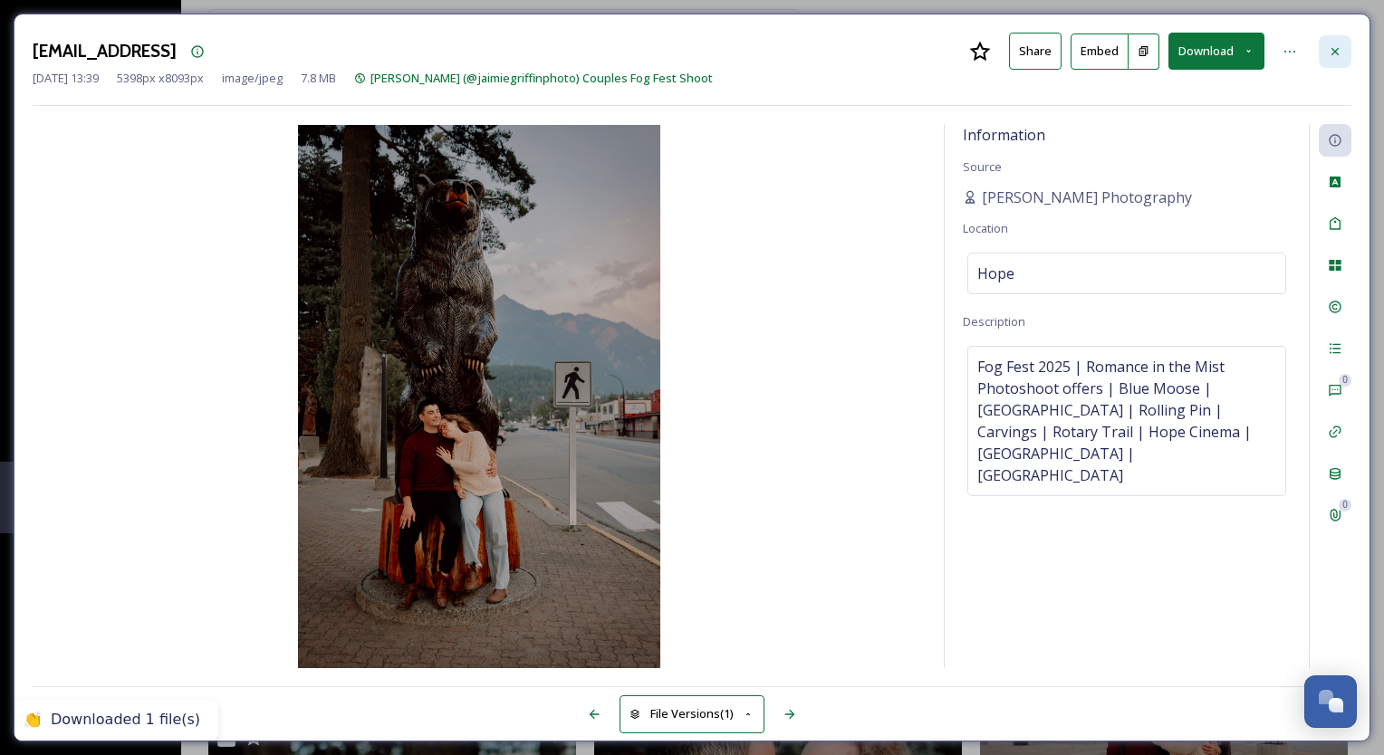
click at [1339, 50] on icon at bounding box center [1334, 51] width 14 height 14
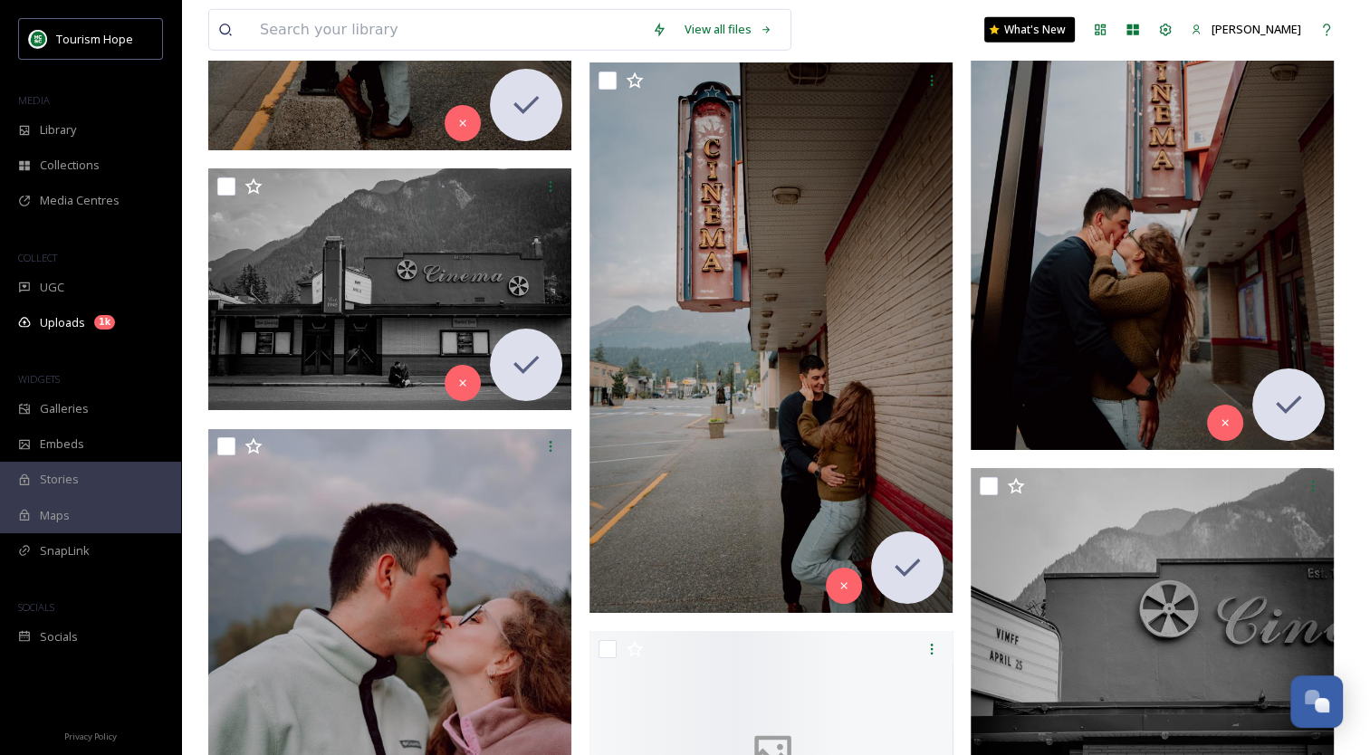
scroll to position [19580, 0]
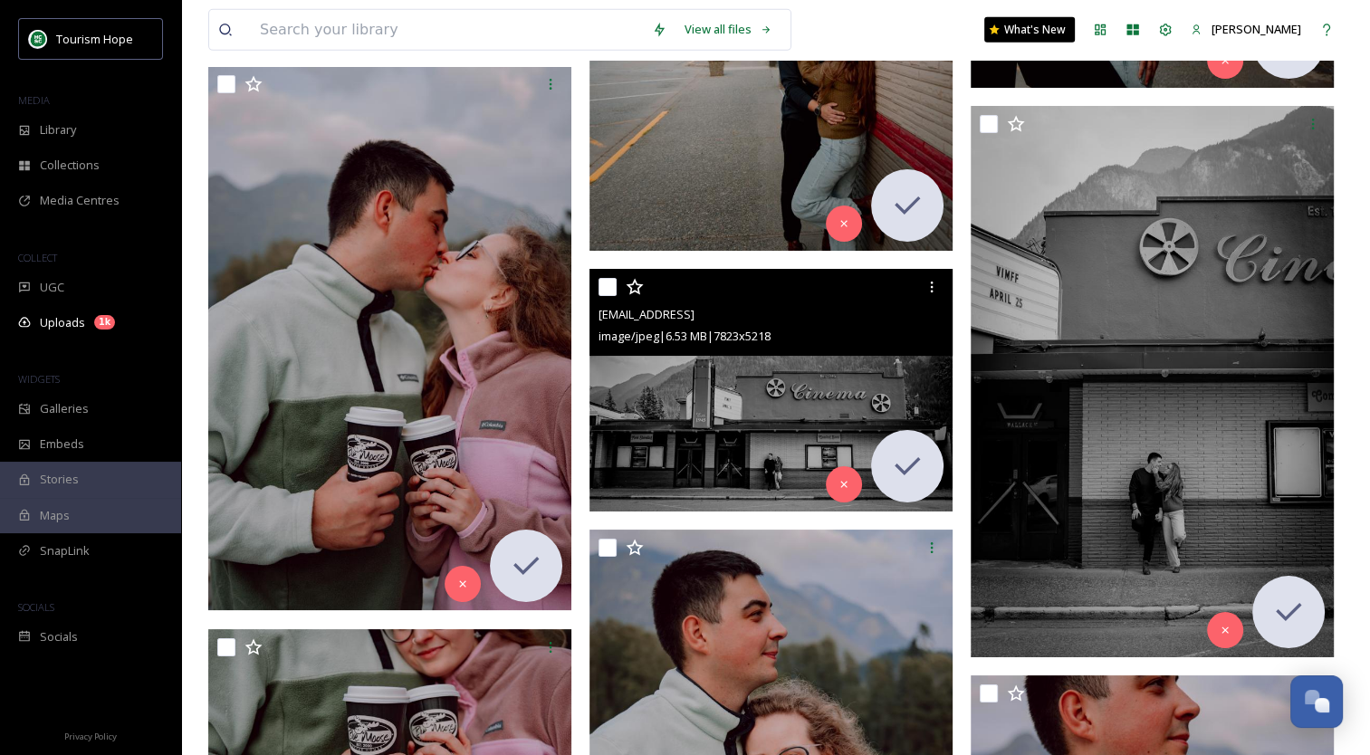
click at [793, 420] on img at bounding box center [770, 390] width 363 height 243
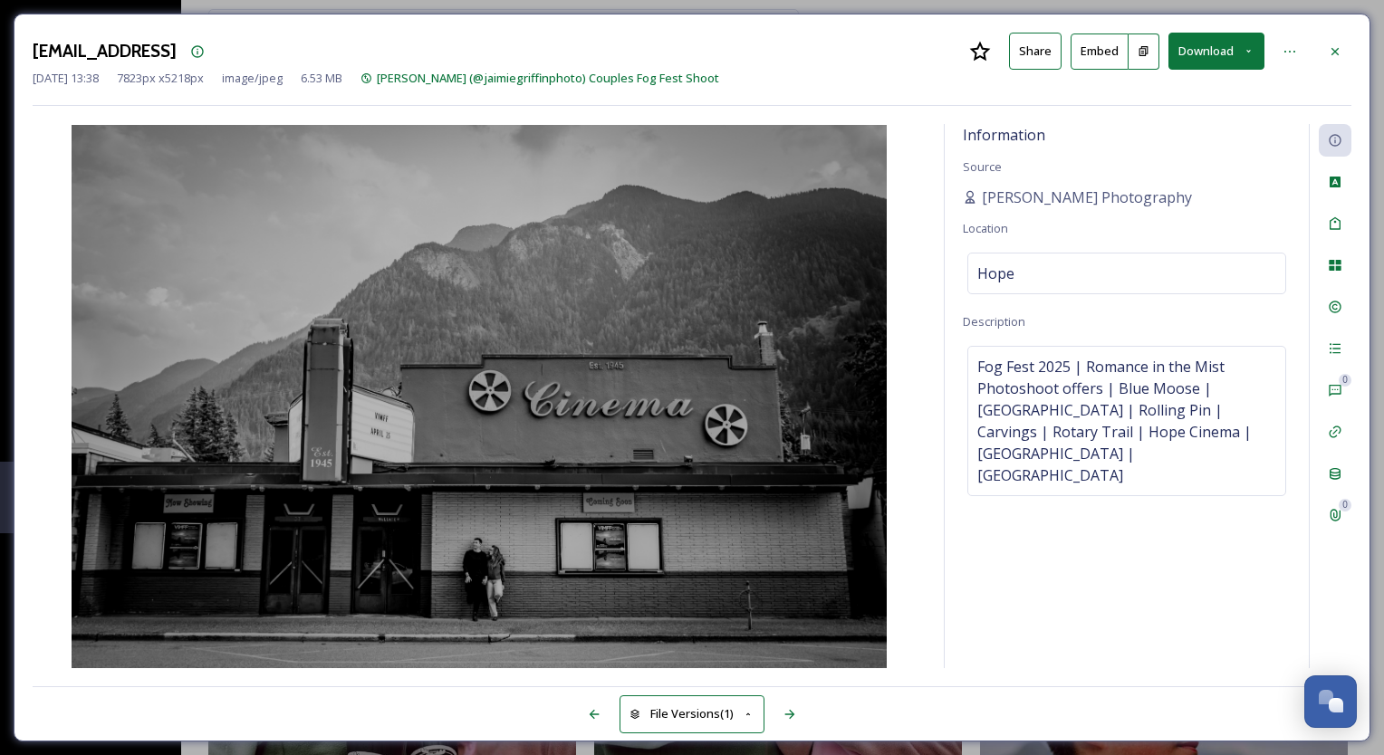
click at [1202, 53] on button "Download" at bounding box center [1216, 51] width 96 height 37
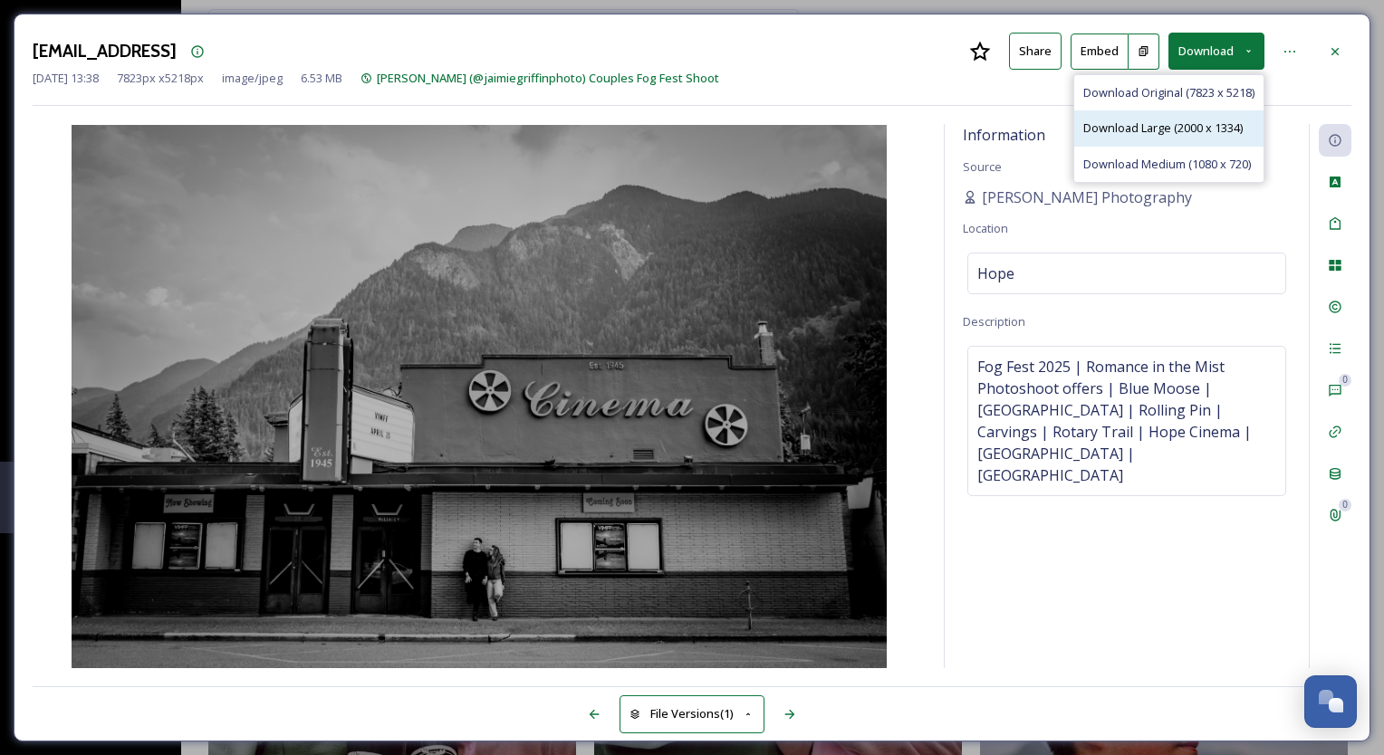
click at [1171, 129] on span "Download Large (2000 x 1334)" at bounding box center [1162, 128] width 159 height 17
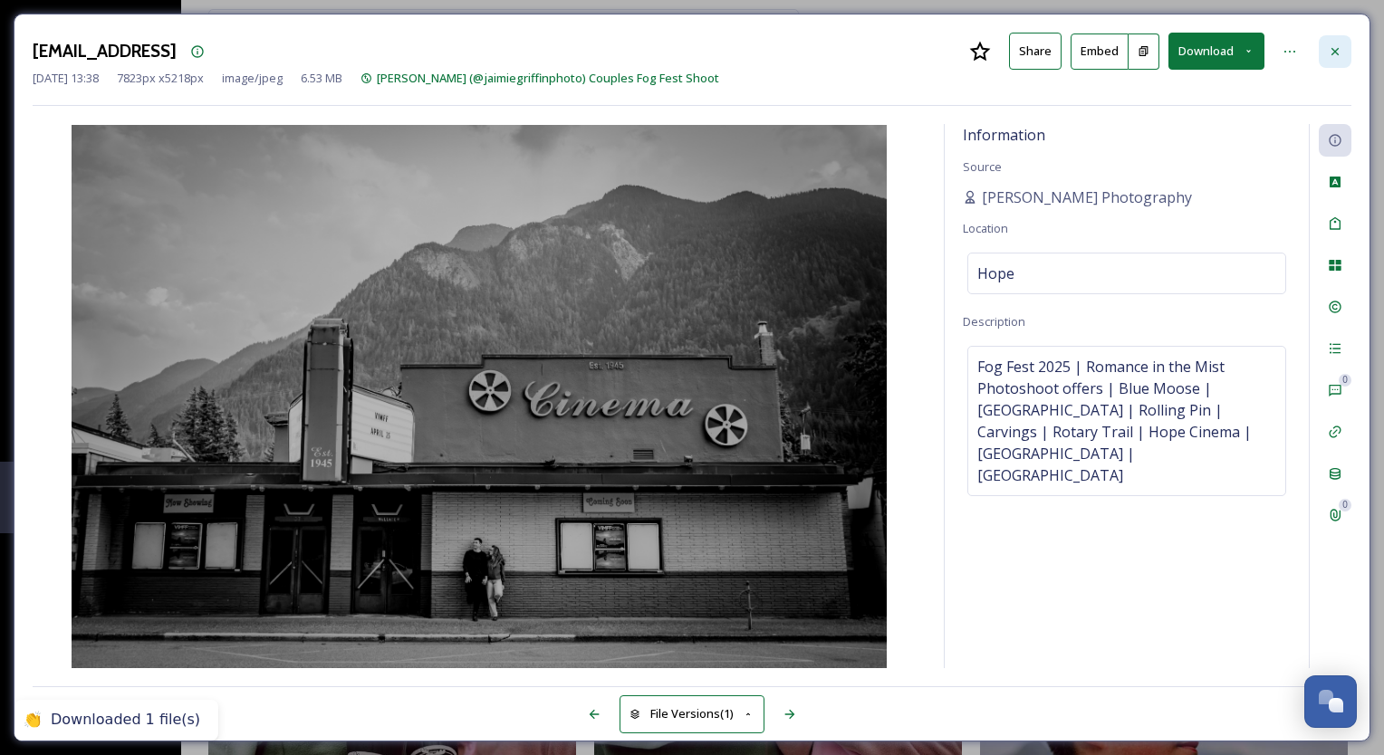
click at [1336, 47] on icon at bounding box center [1334, 51] width 14 height 14
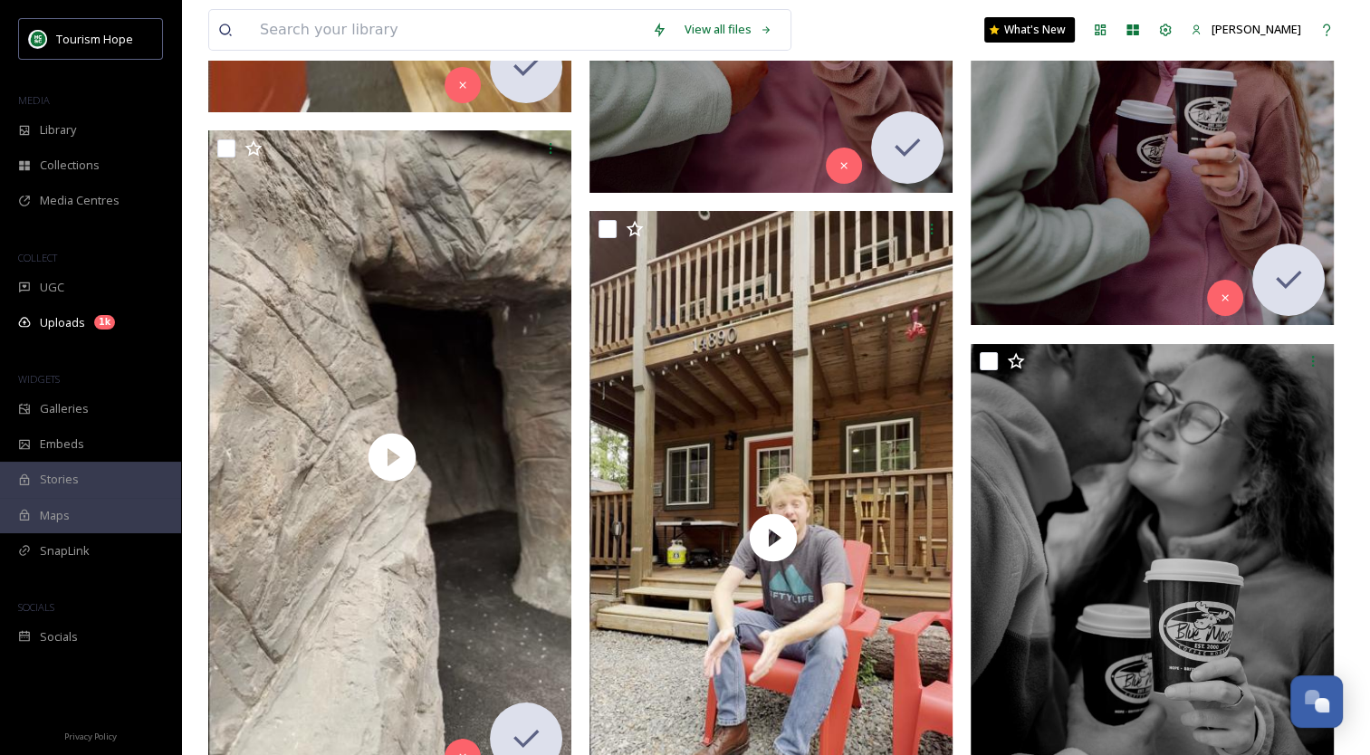
scroll to position [21210, 0]
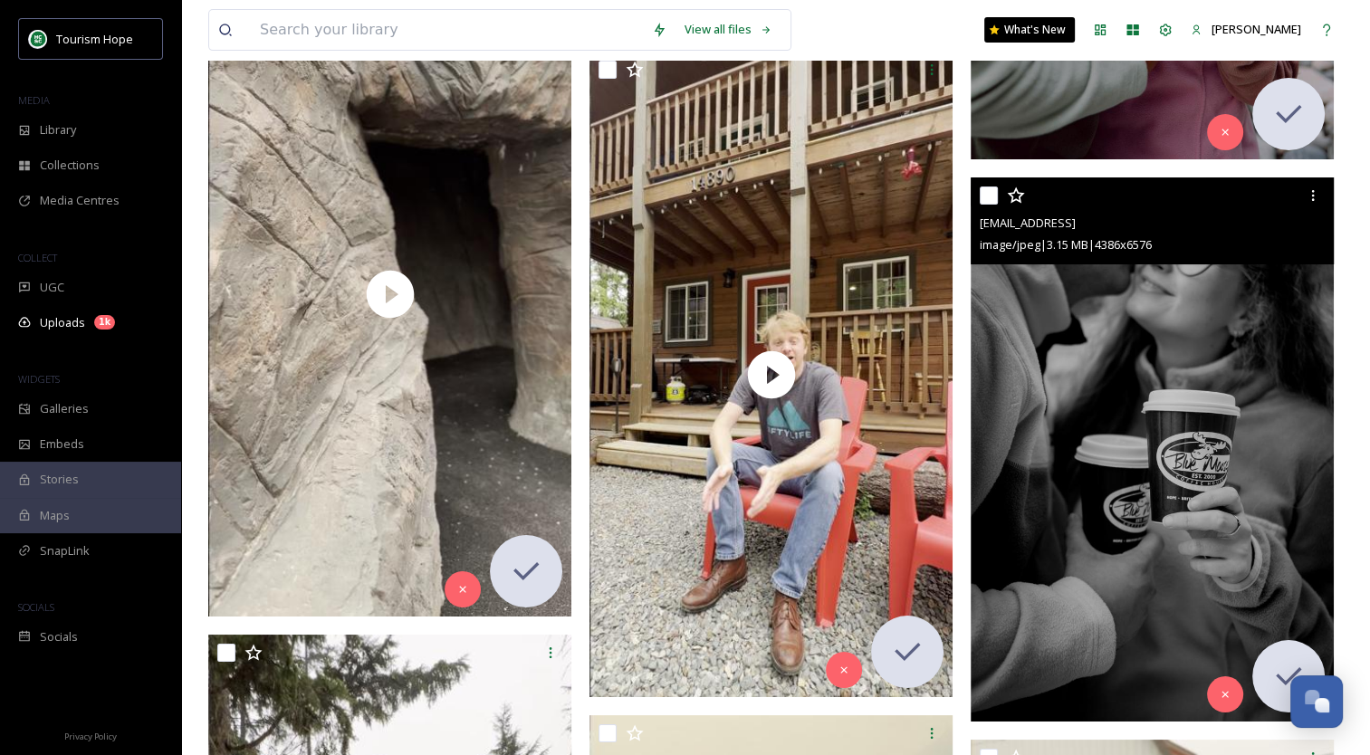
click at [1147, 385] on img at bounding box center [1152, 449] width 363 height 544
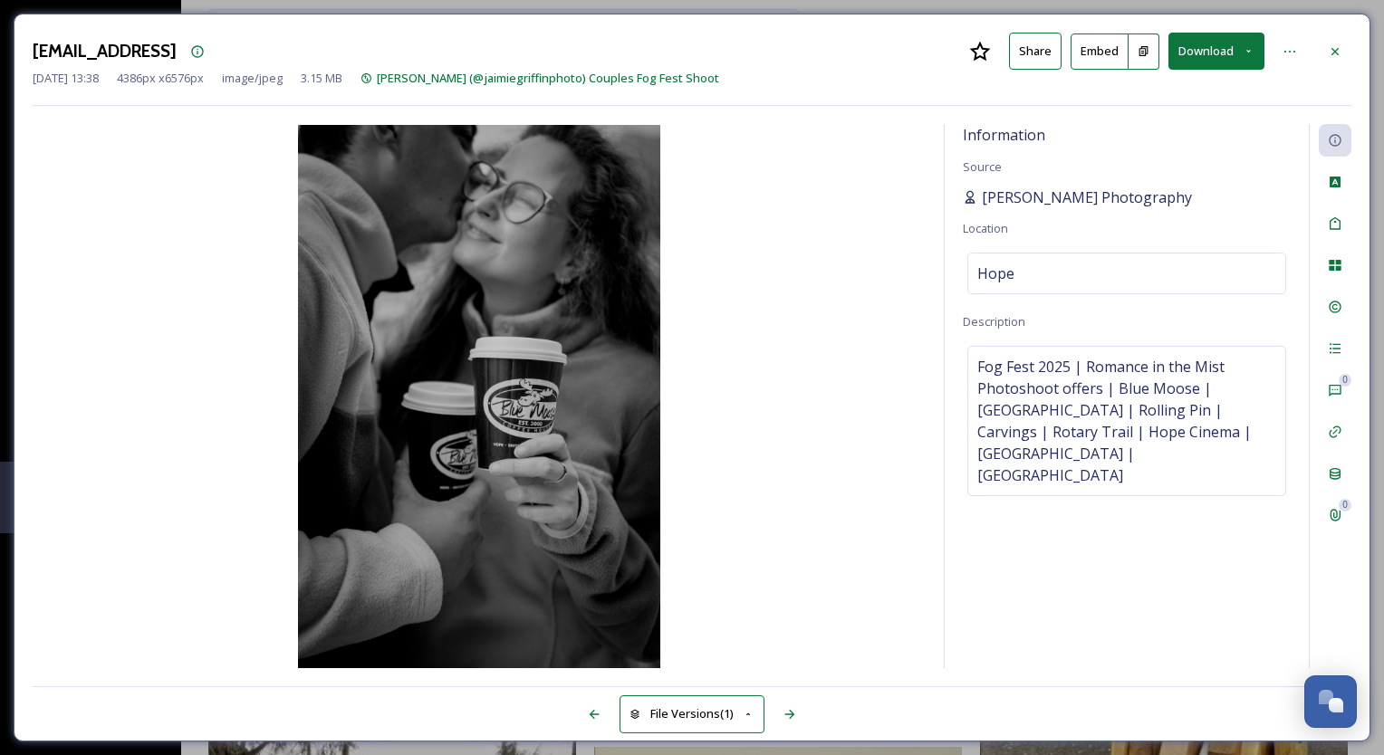
click at [1052, 197] on span "[PERSON_NAME] Photography" at bounding box center [1087, 198] width 210 height 22
click at [1329, 56] on icon at bounding box center [1334, 51] width 14 height 14
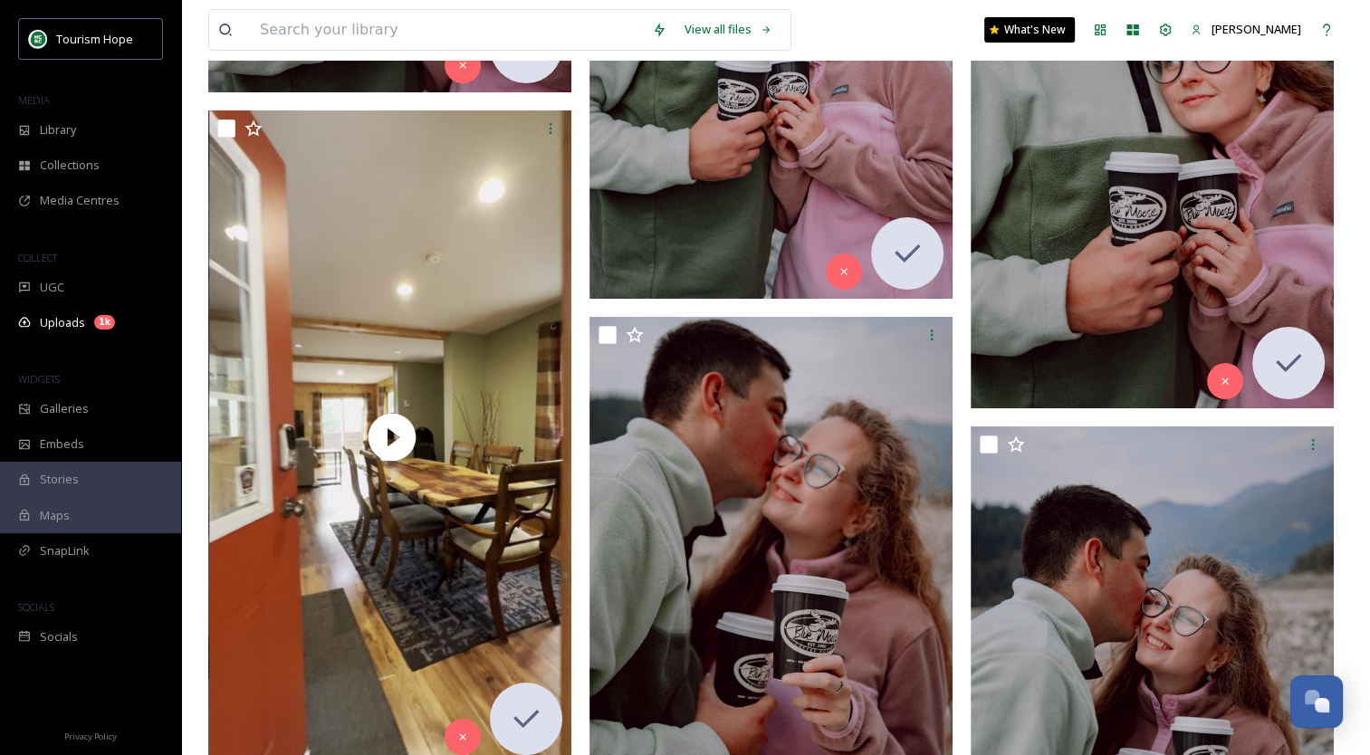
scroll to position [20395, 0]
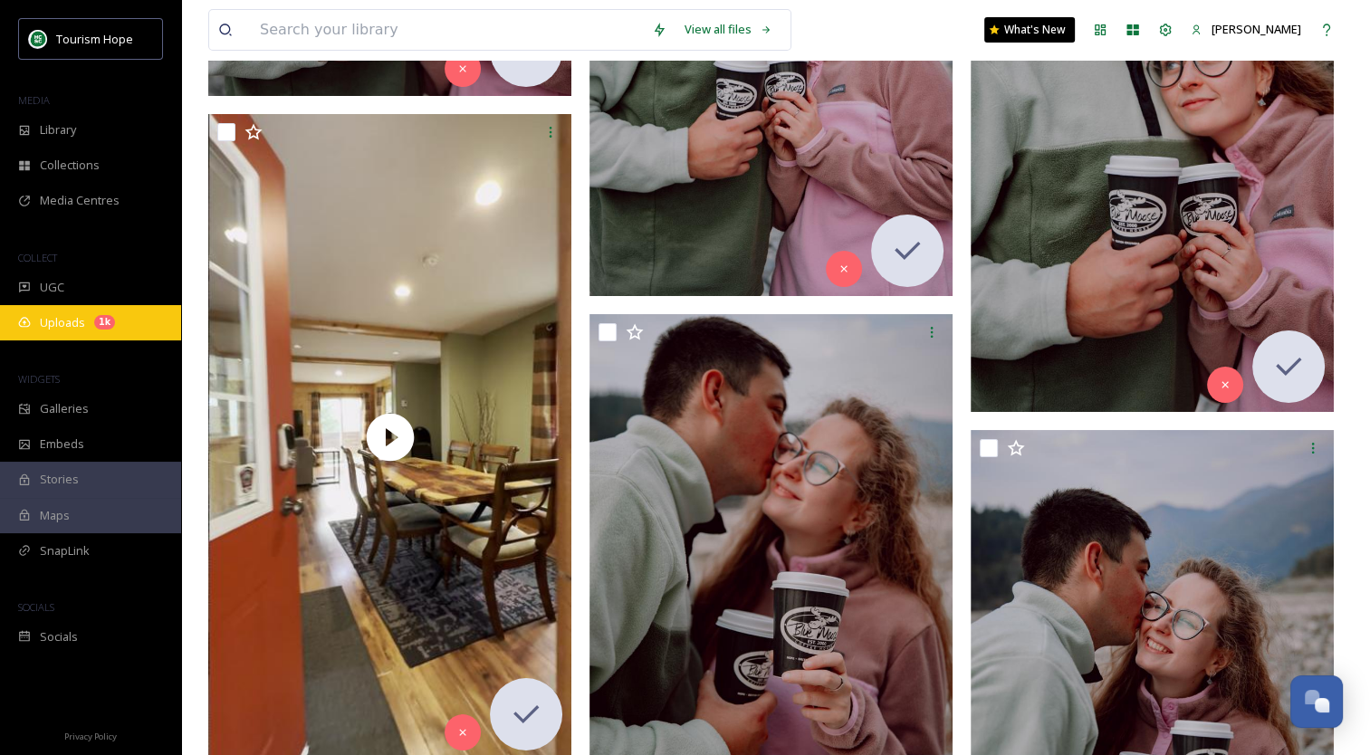
click at [83, 324] on span "Uploads" at bounding box center [62, 322] width 45 height 17
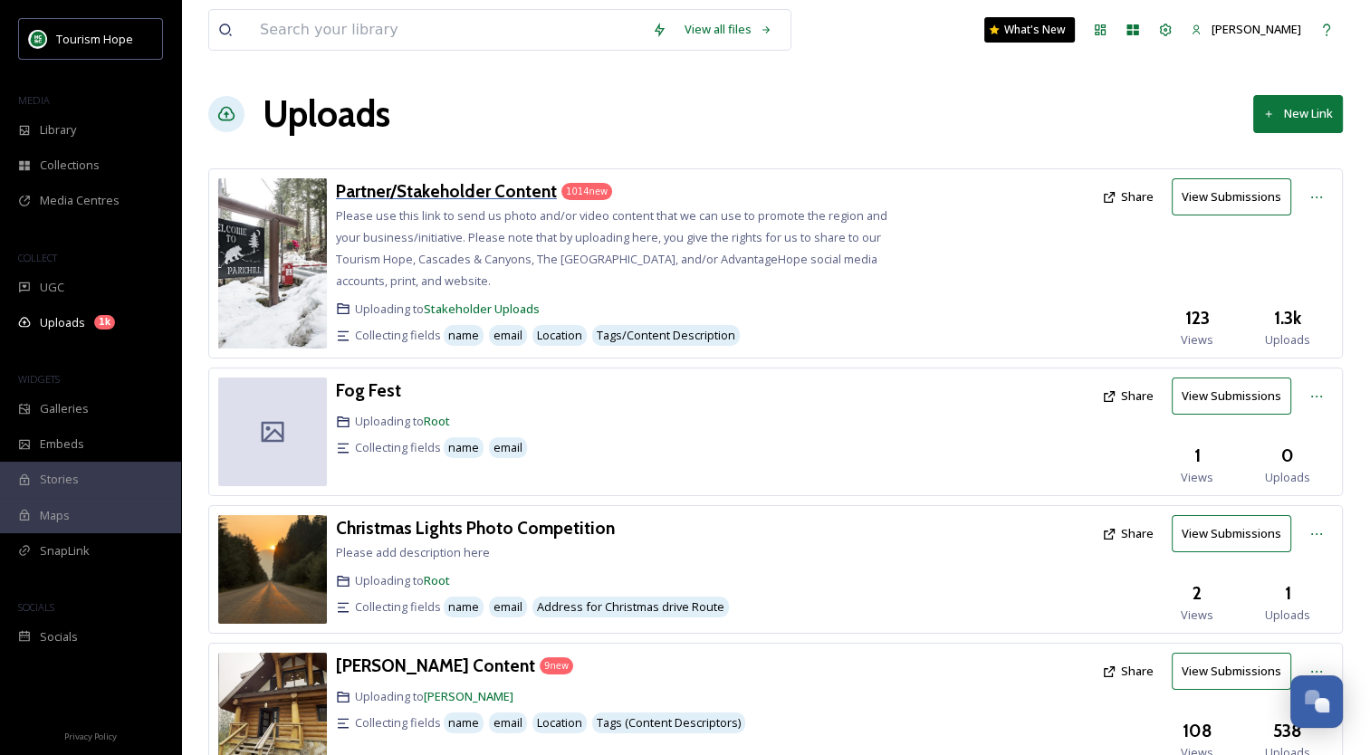
click at [378, 187] on h3 "Partner/Stakeholder Content" at bounding box center [446, 191] width 221 height 22
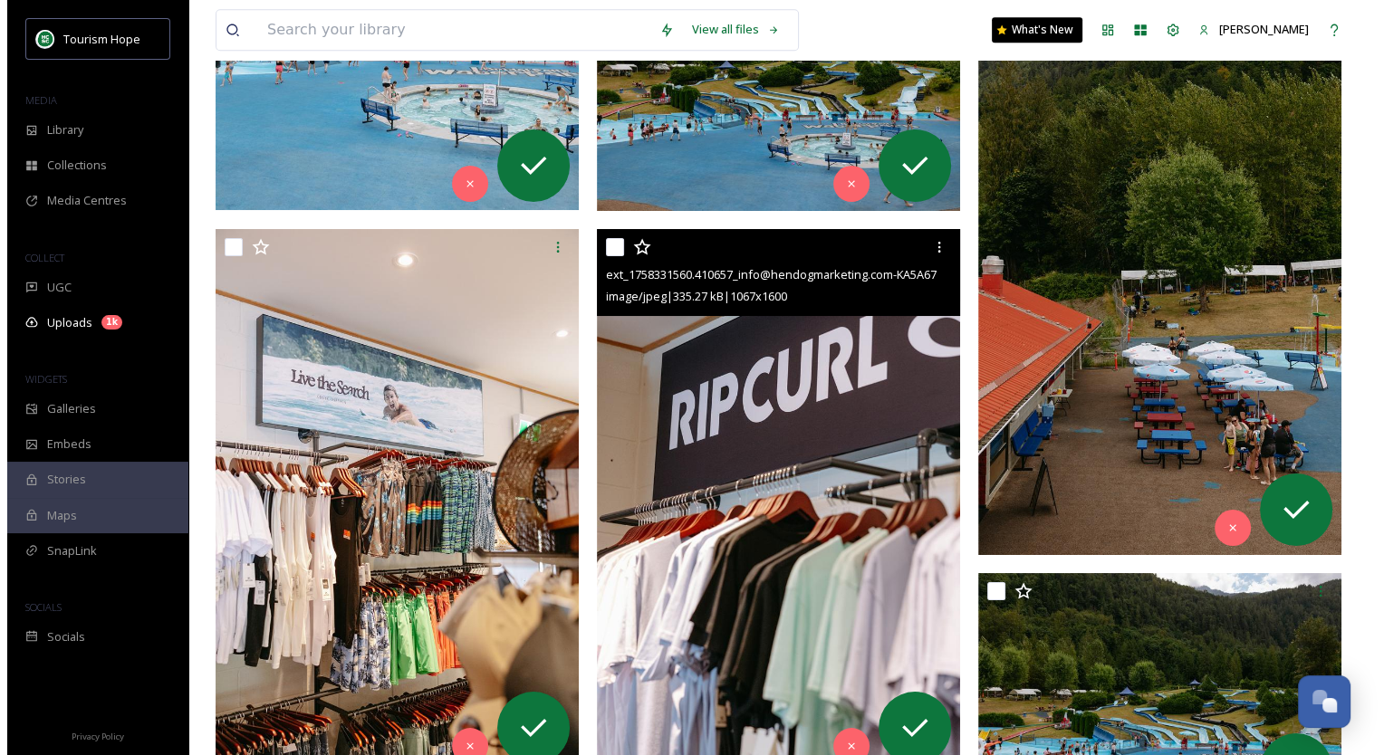
scroll to position [22094, 0]
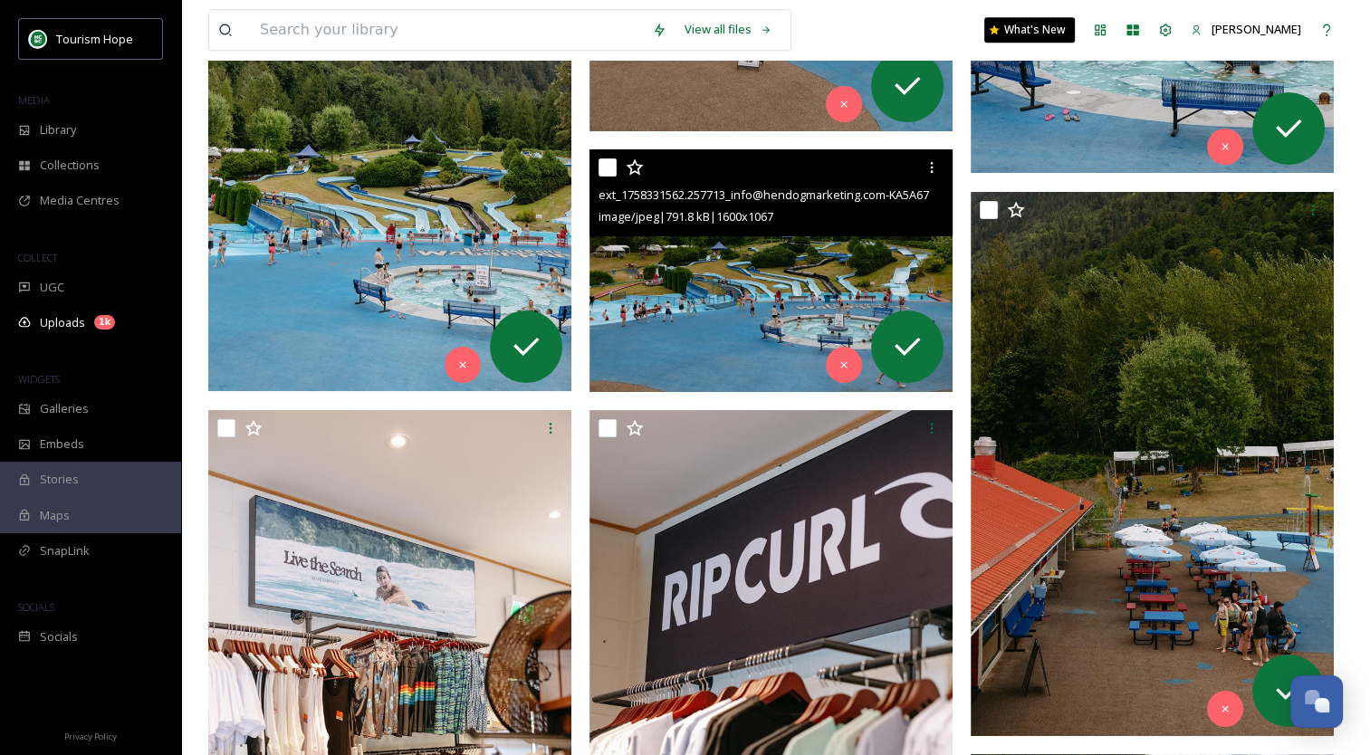
click at [784, 279] on img at bounding box center [770, 270] width 363 height 243
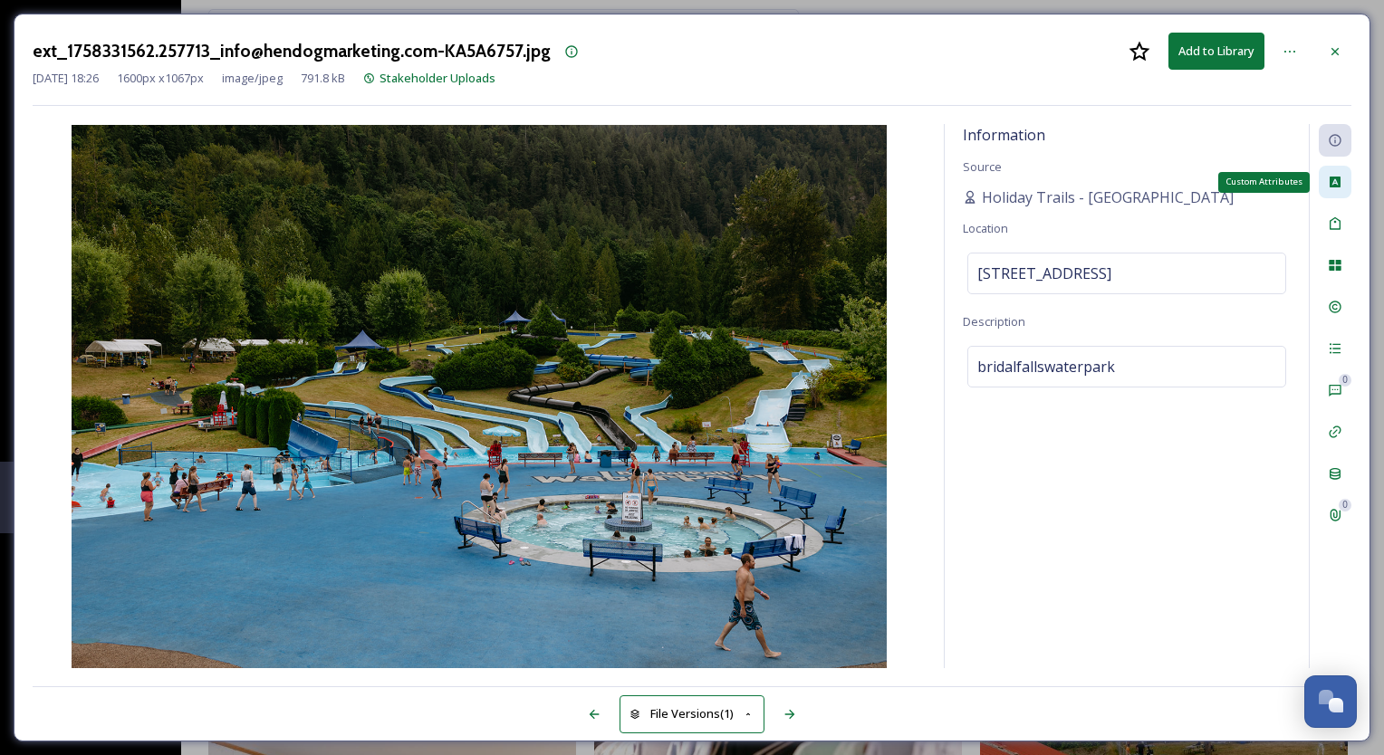
click at [1326, 180] on div "Custom Attributes" at bounding box center [1334, 182] width 33 height 33
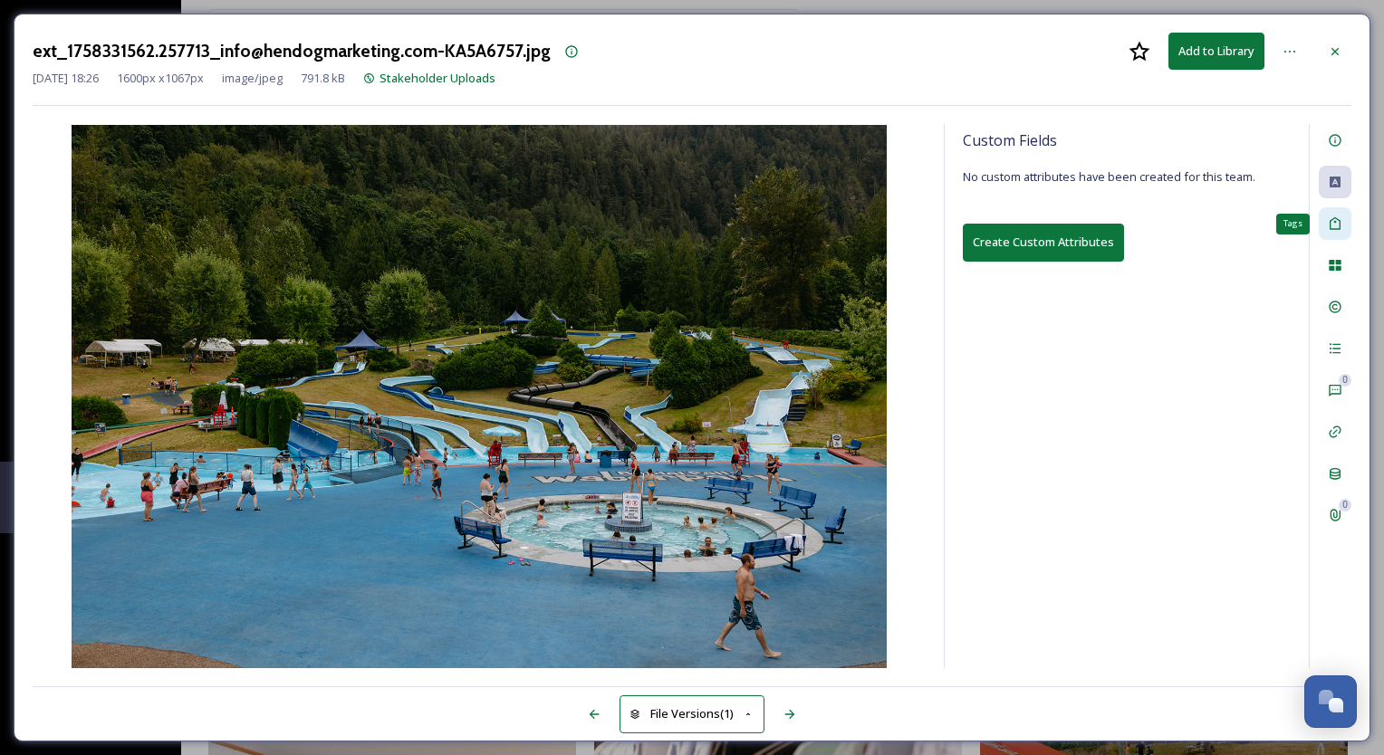
click at [1335, 219] on icon at bounding box center [1334, 223] width 14 height 14
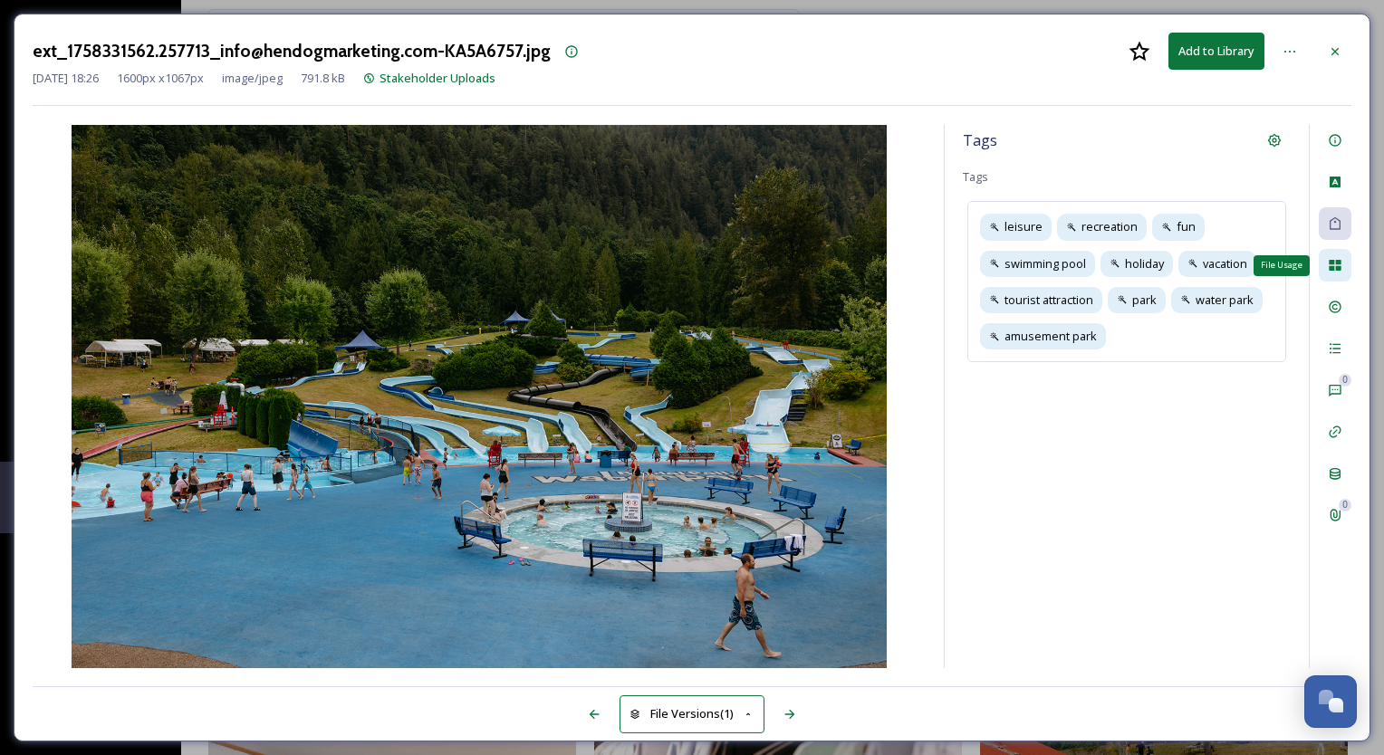
click at [1343, 266] on div "File Usage" at bounding box center [1334, 265] width 33 height 33
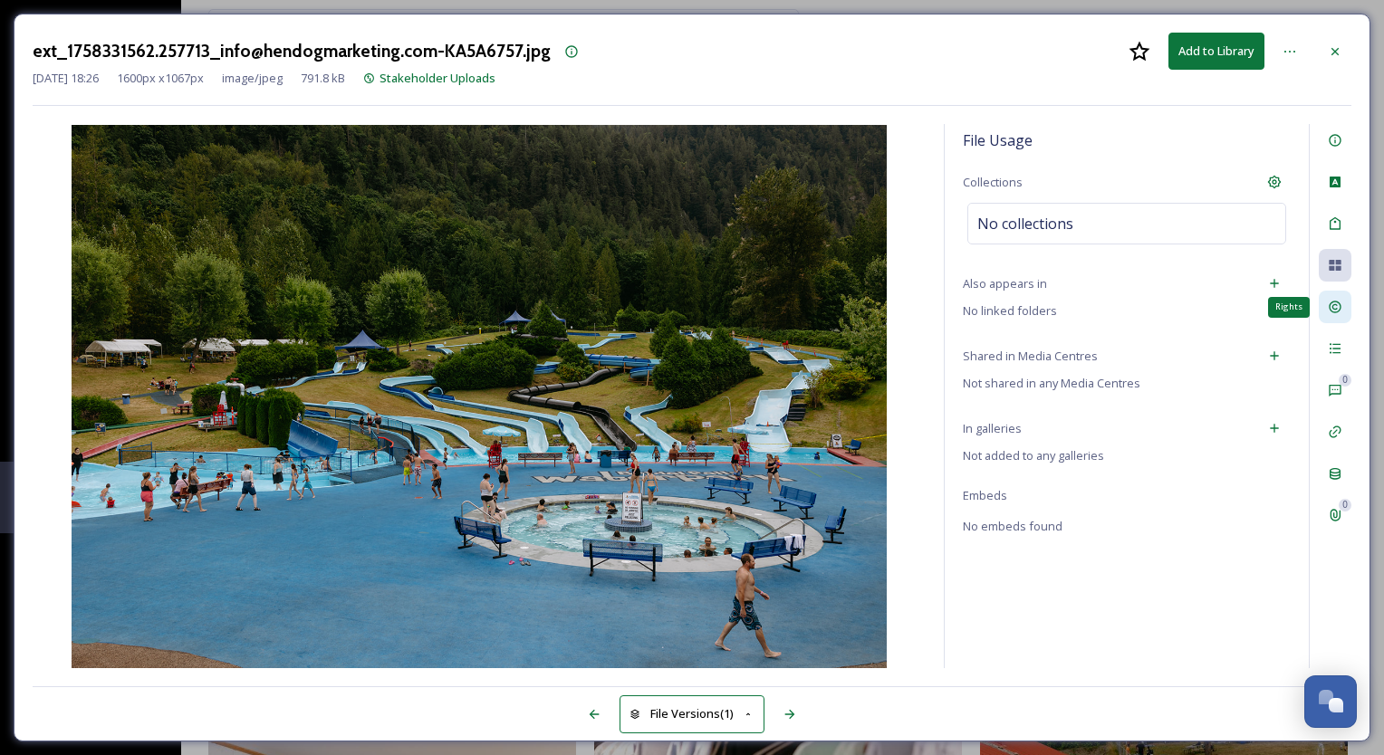
click at [1339, 303] on icon at bounding box center [1334, 308] width 12 height 12
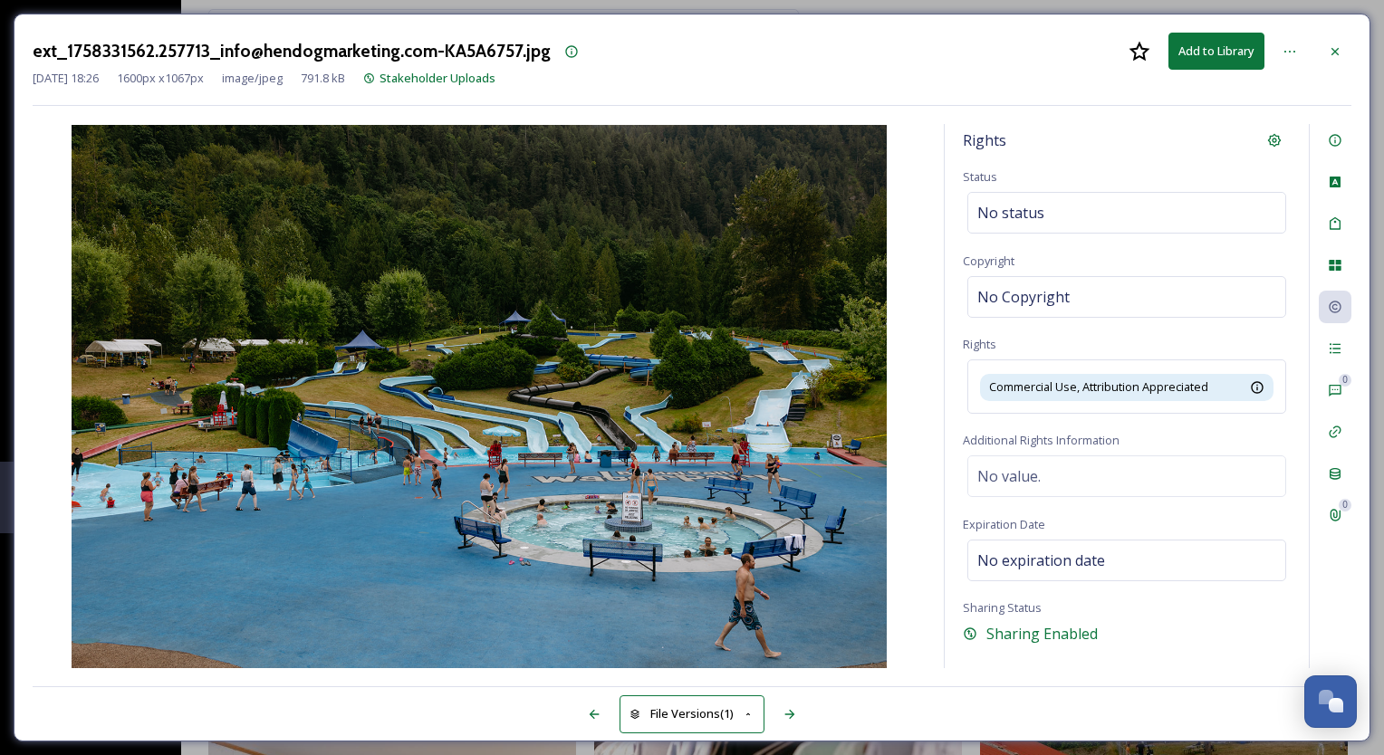
click at [1010, 151] on div "Rights" at bounding box center [1127, 140] width 328 height 33
click at [1292, 46] on icon at bounding box center [1289, 51] width 14 height 14
click at [559, 321] on img at bounding box center [479, 396] width 893 height 543
click at [1329, 51] on icon at bounding box center [1334, 51] width 14 height 14
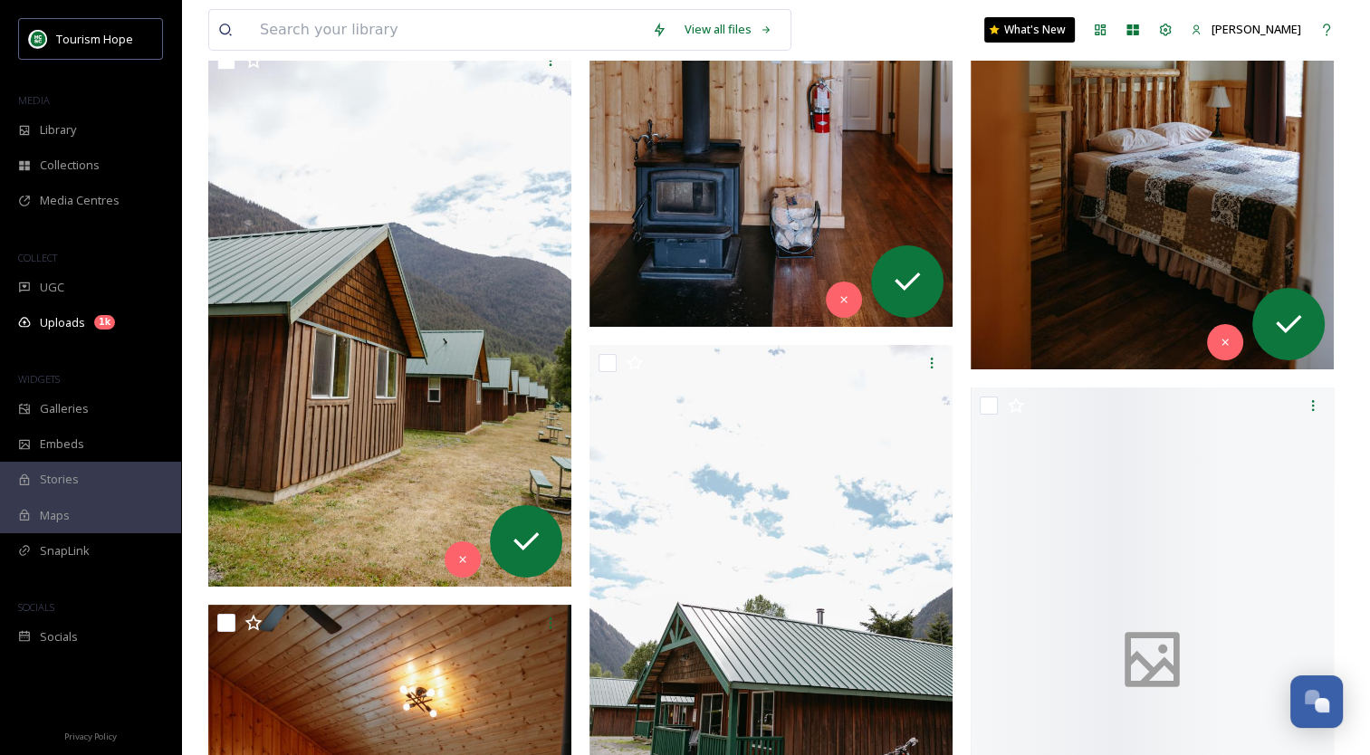
scroll to position [26711, 0]
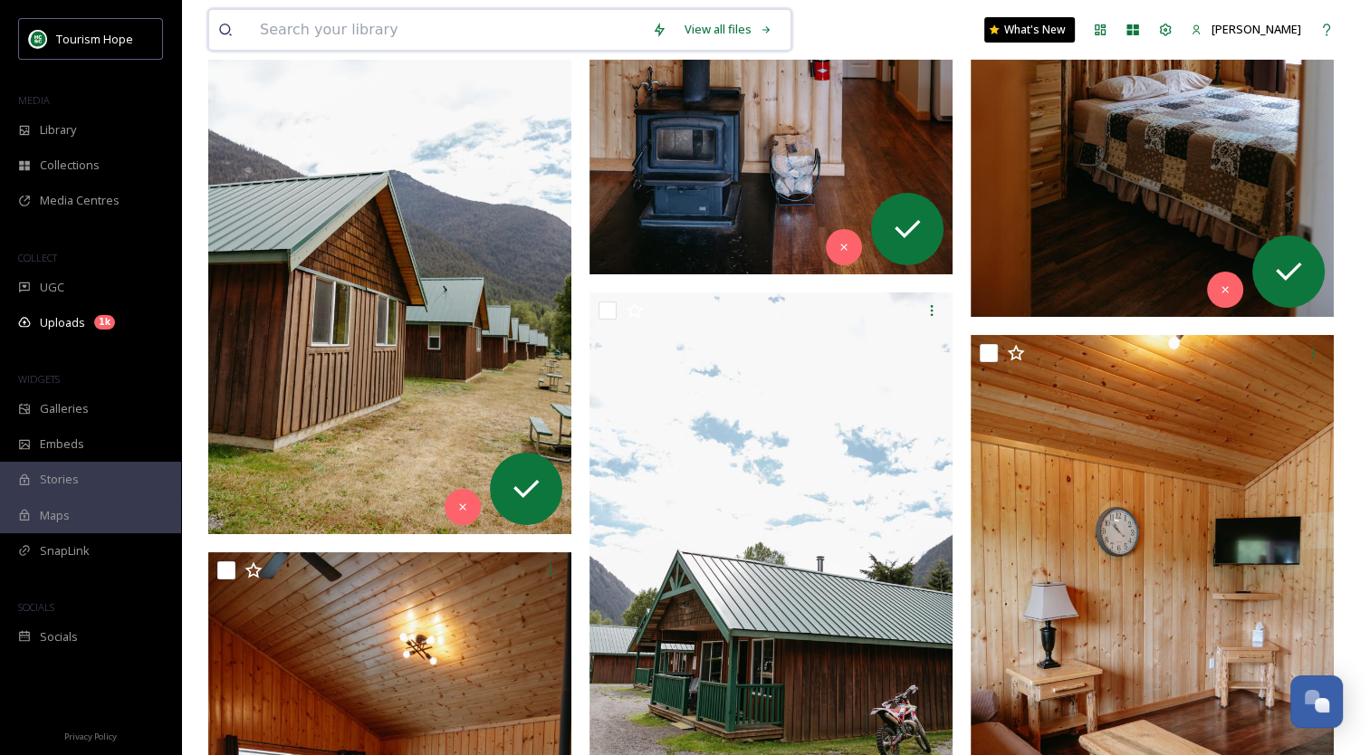
click at [325, 35] on input at bounding box center [447, 30] width 392 height 40
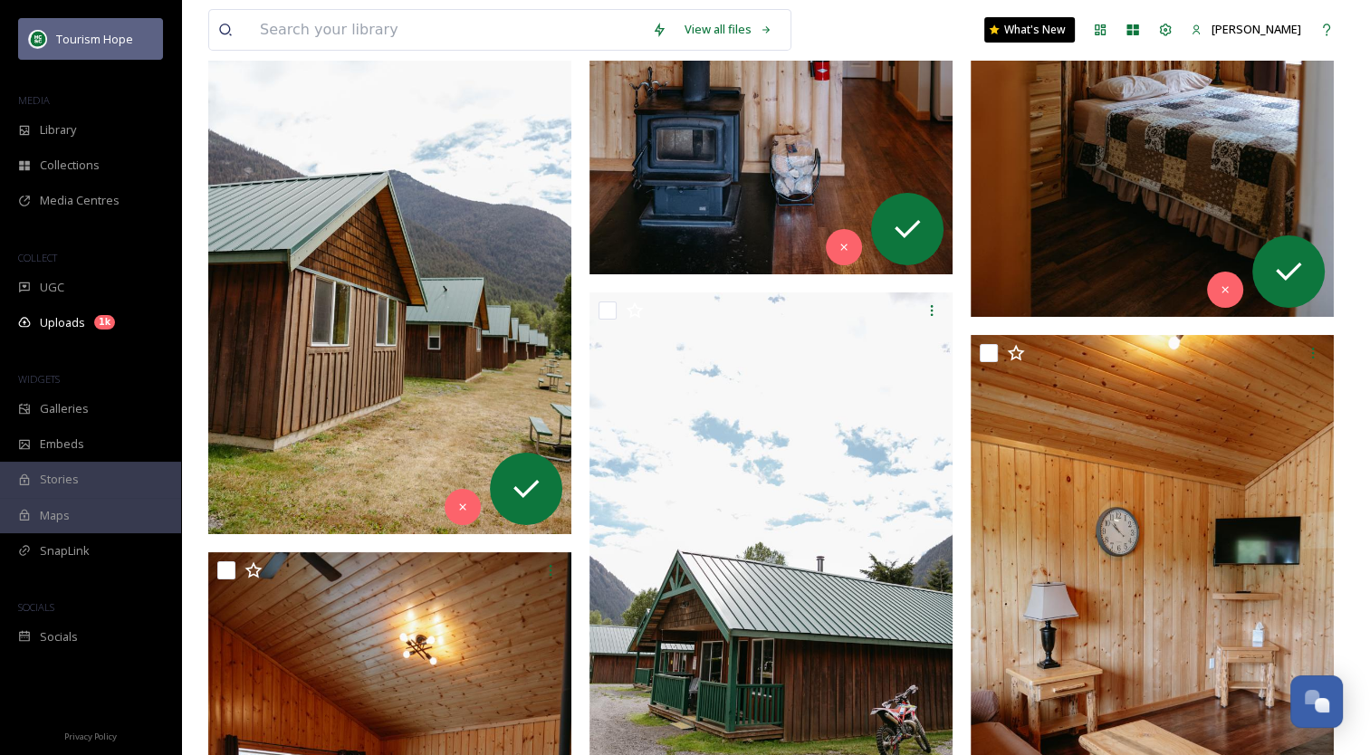
click at [64, 34] on span "Tourism Hope" at bounding box center [94, 39] width 77 height 16
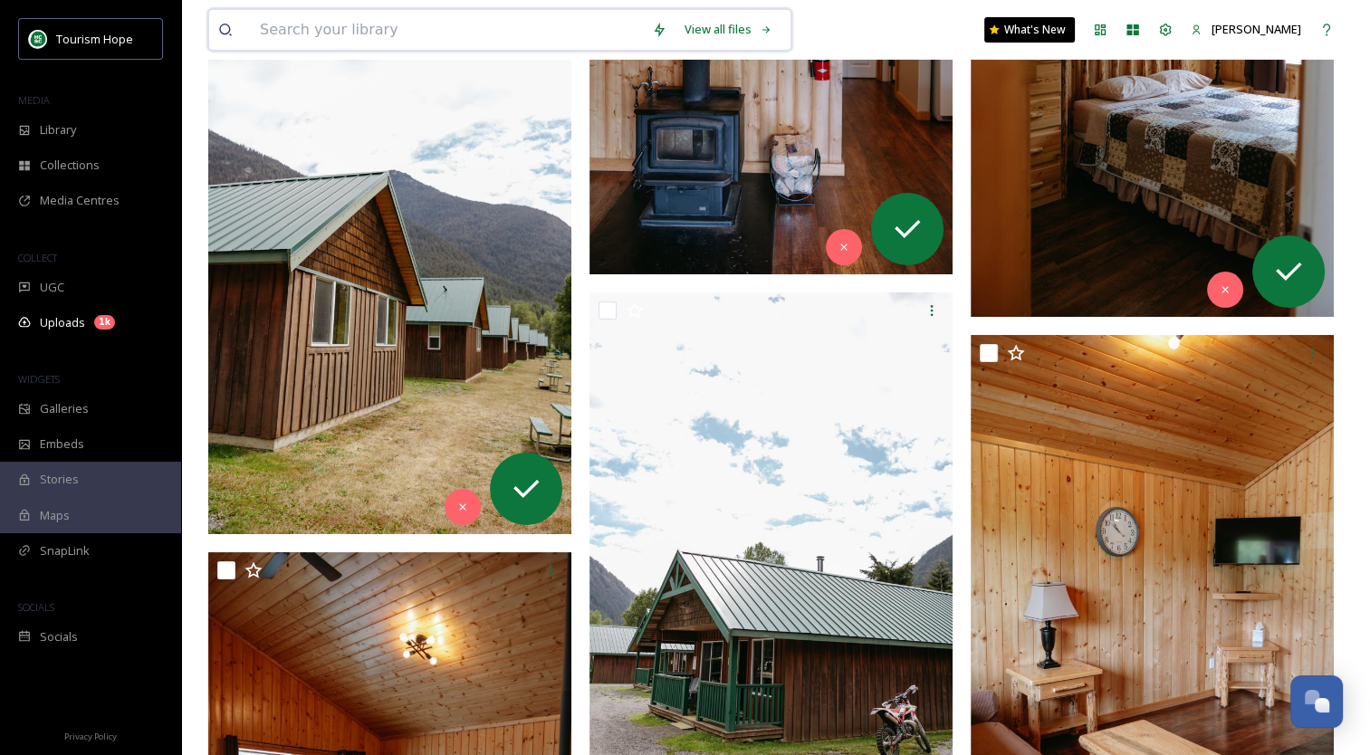
click at [402, 33] on input at bounding box center [447, 30] width 392 height 40
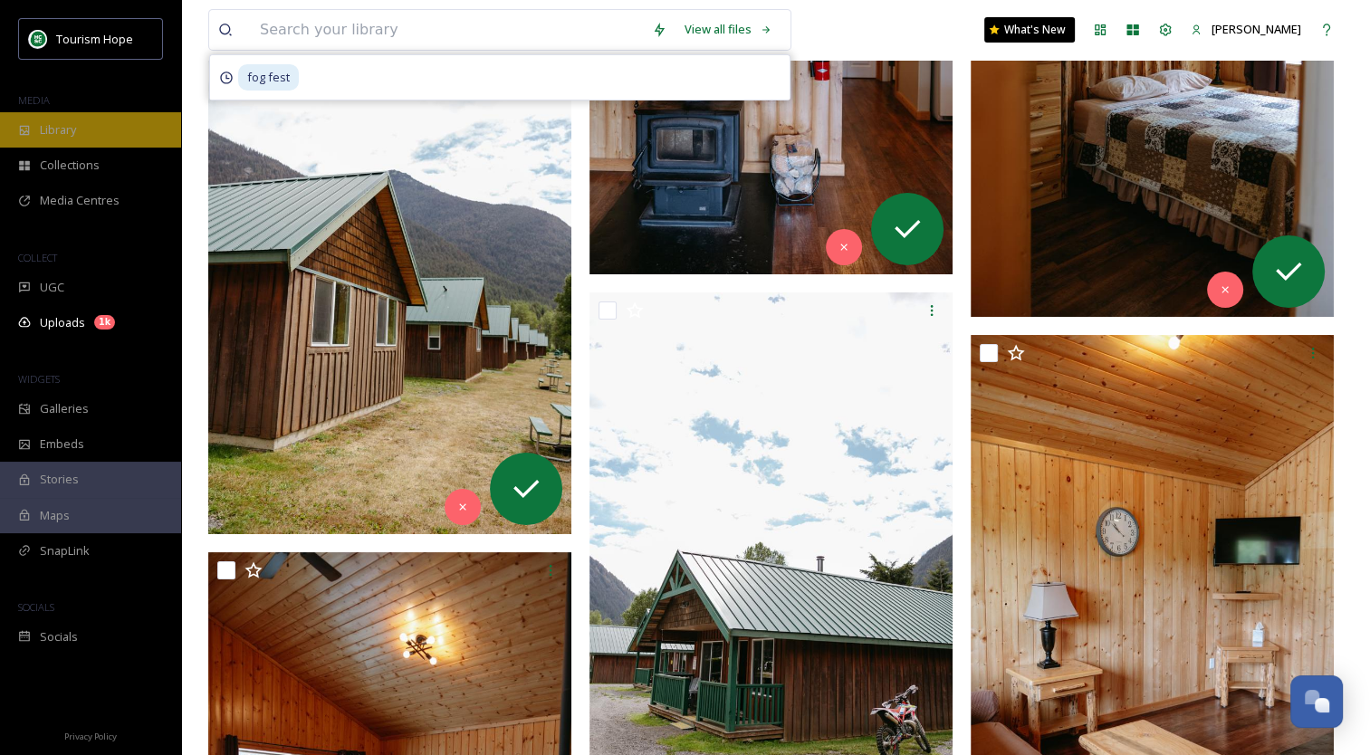
click at [69, 121] on span "Library" at bounding box center [58, 129] width 36 height 17
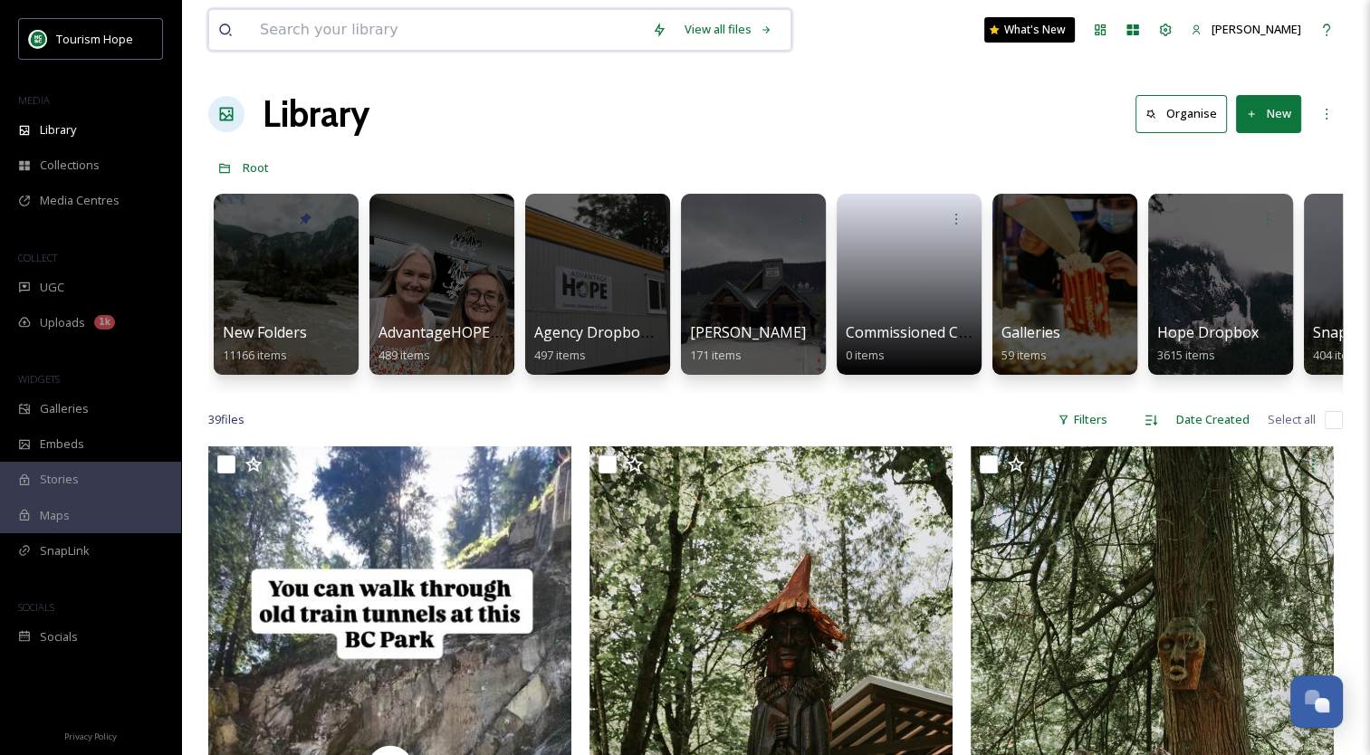
click at [379, 33] on input at bounding box center [447, 30] width 392 height 40
type input "bridal falls"
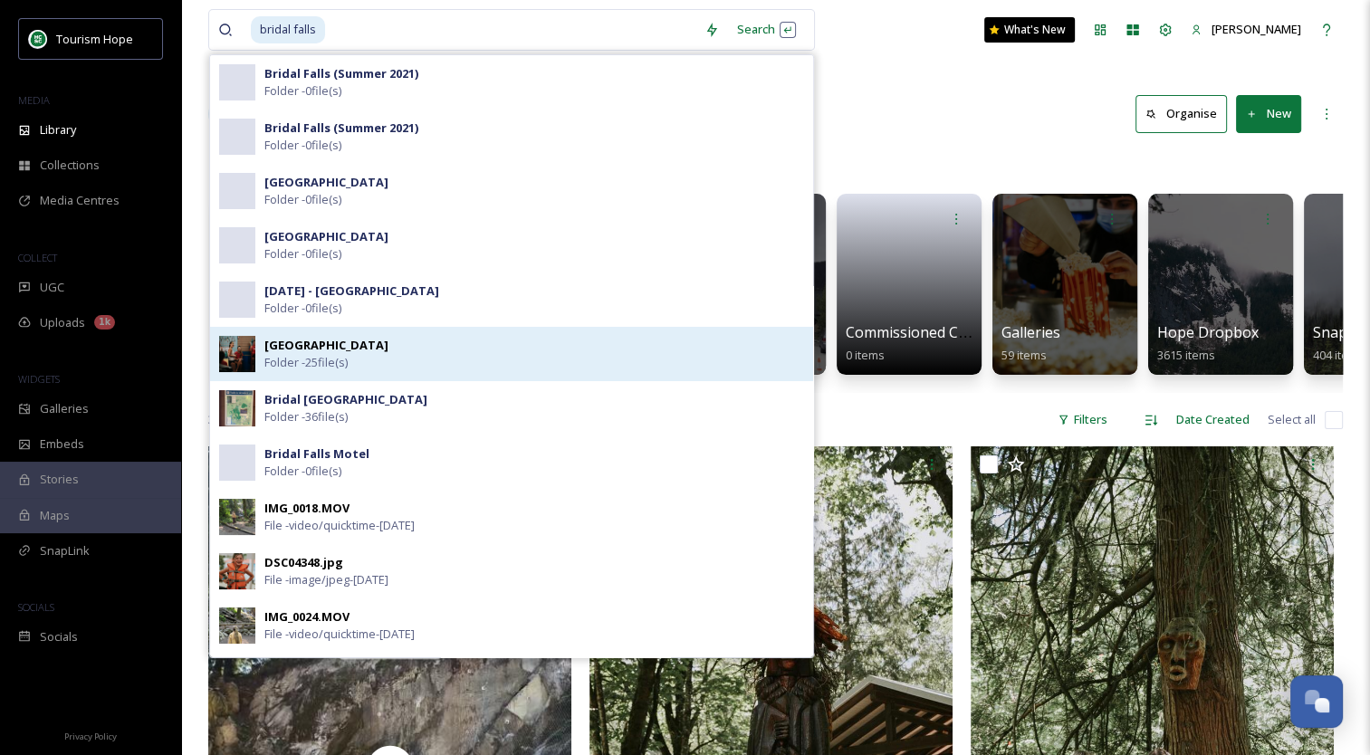
click at [360, 362] on div "[GEOGRAPHIC_DATA] - 25 file(s)" at bounding box center [534, 354] width 540 height 34
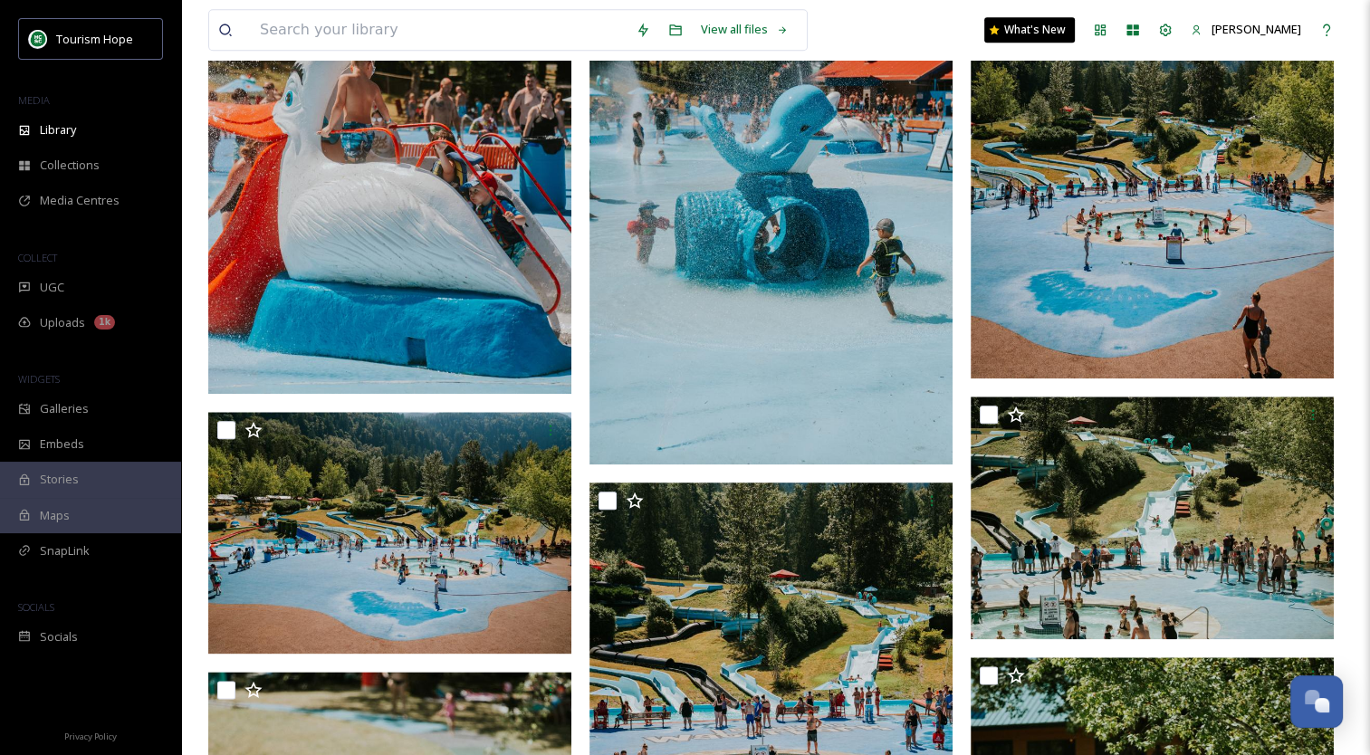
scroll to position [2032, 0]
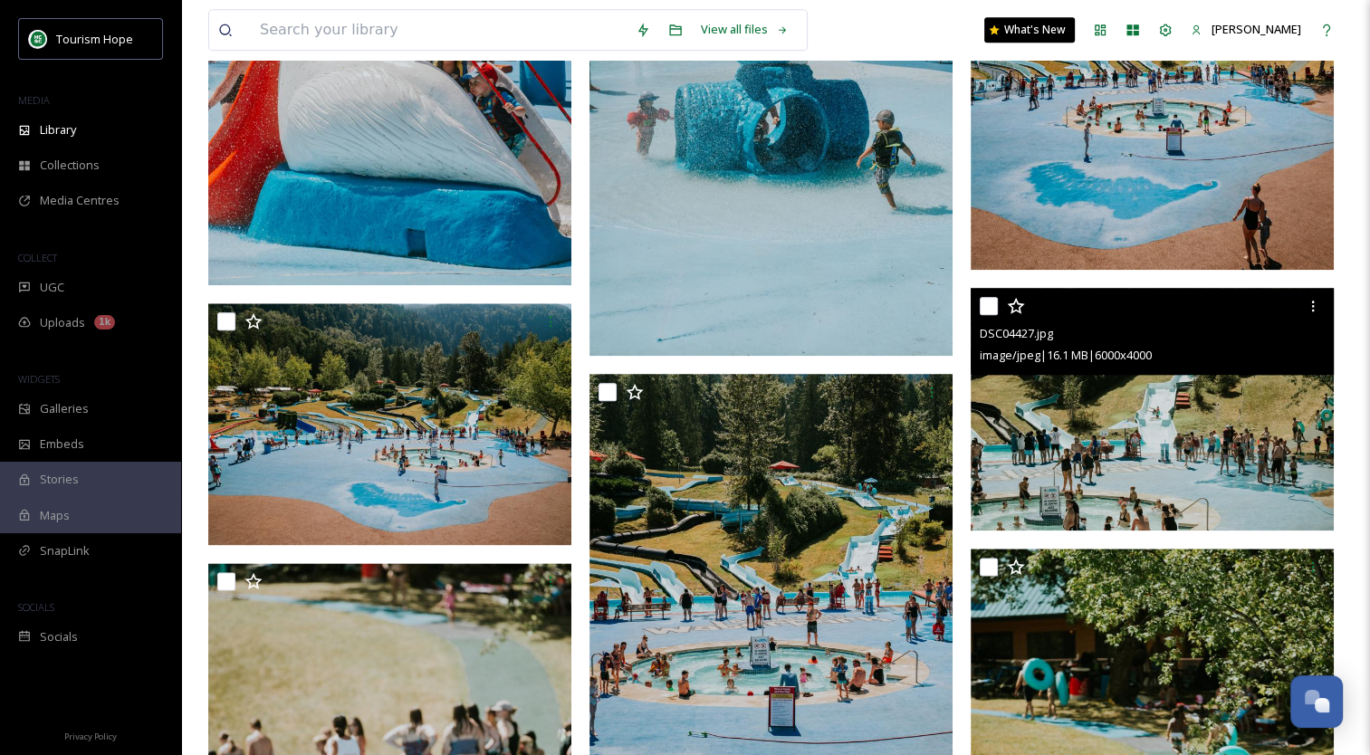
click at [1155, 433] on img at bounding box center [1152, 409] width 363 height 243
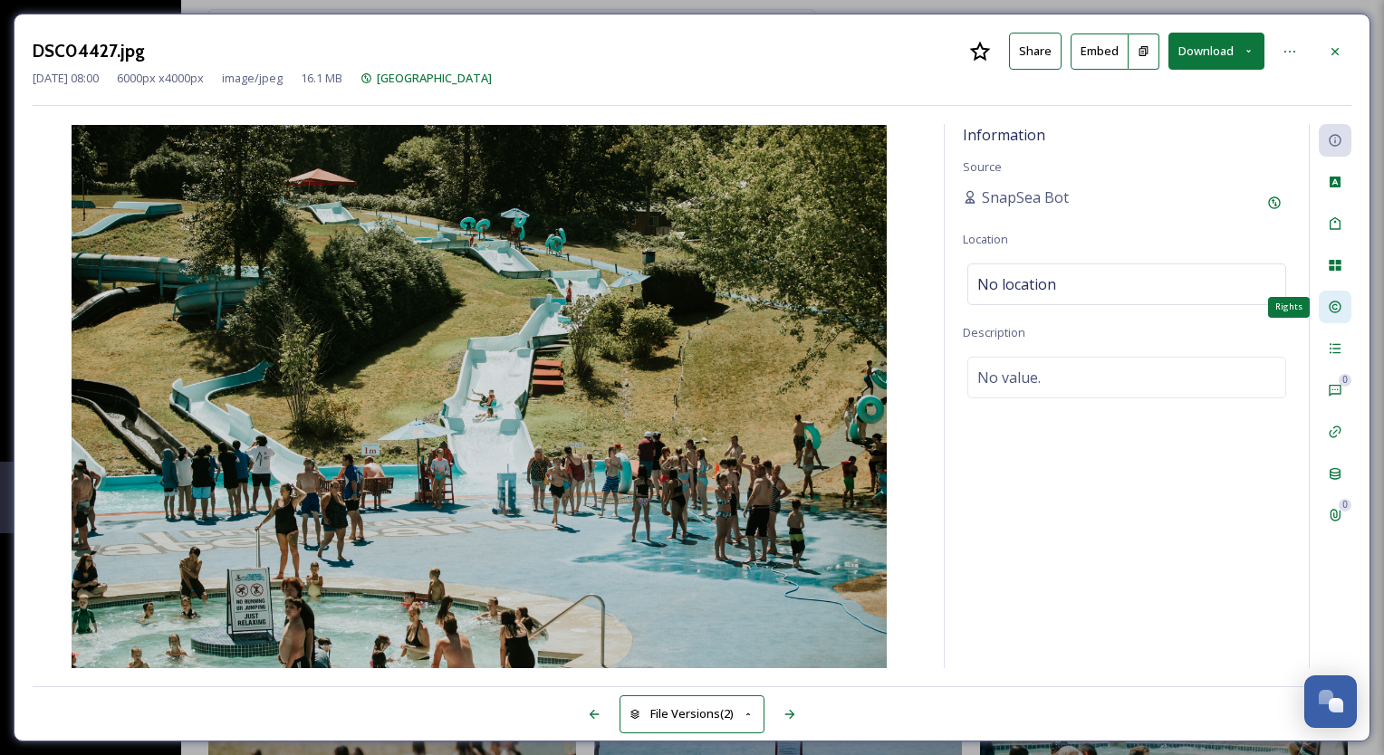
click at [1336, 309] on icon at bounding box center [1334, 308] width 12 height 12
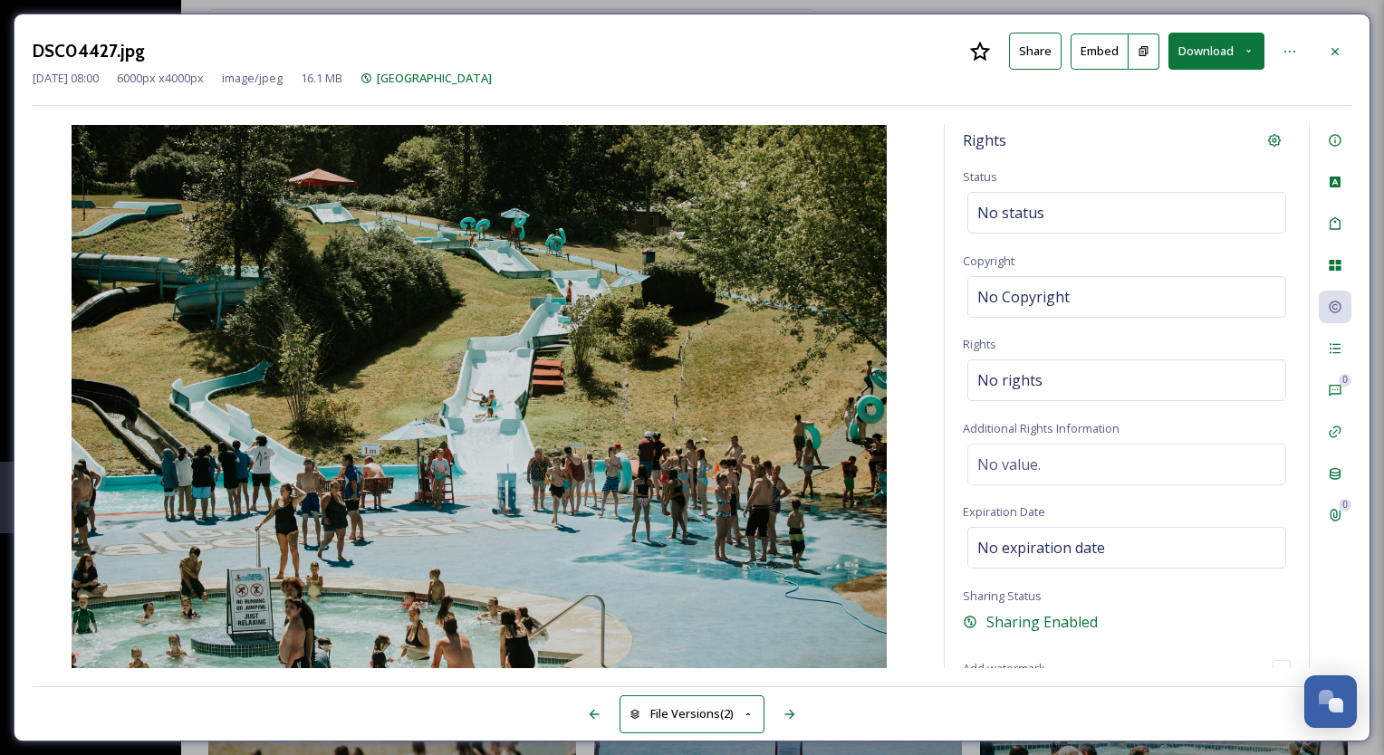
click at [1183, 60] on button "Download" at bounding box center [1216, 51] width 96 height 37
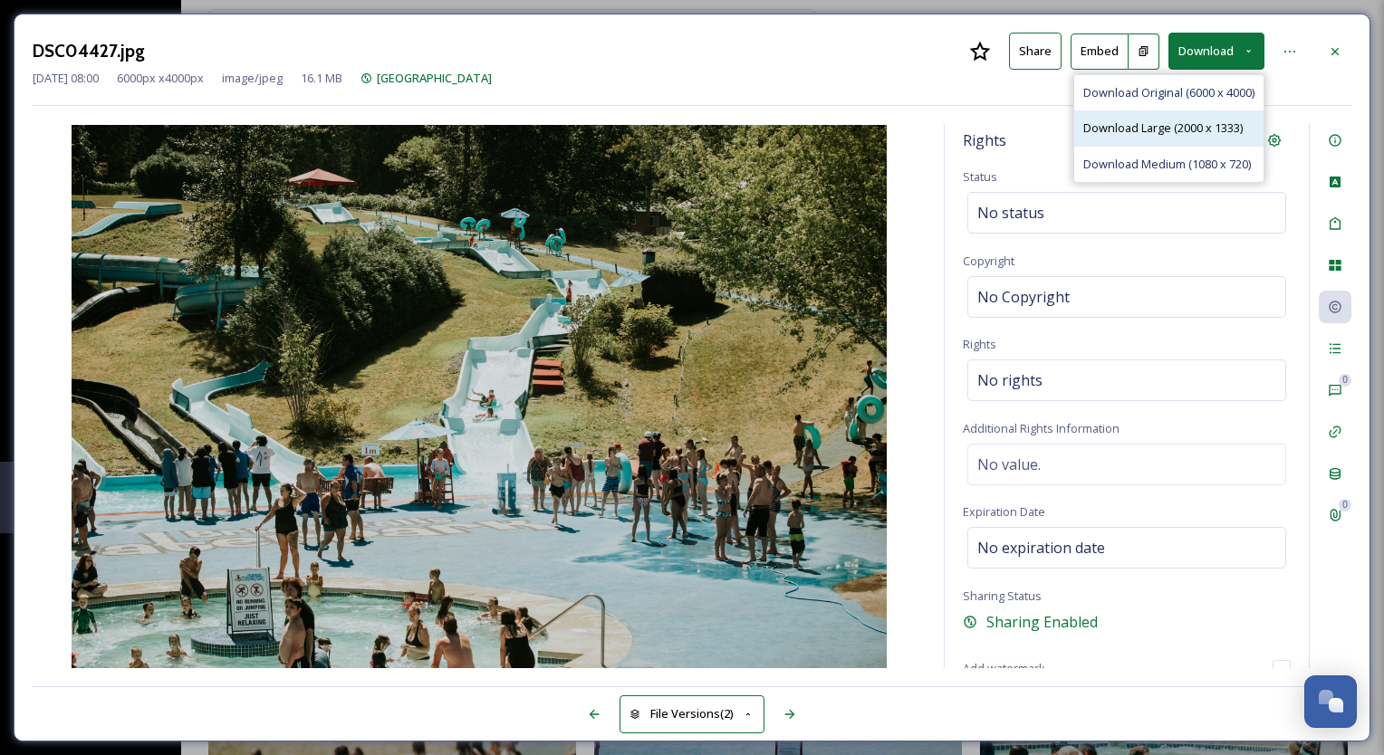
click at [1164, 129] on span "Download Large (2000 x 1333)" at bounding box center [1162, 128] width 159 height 17
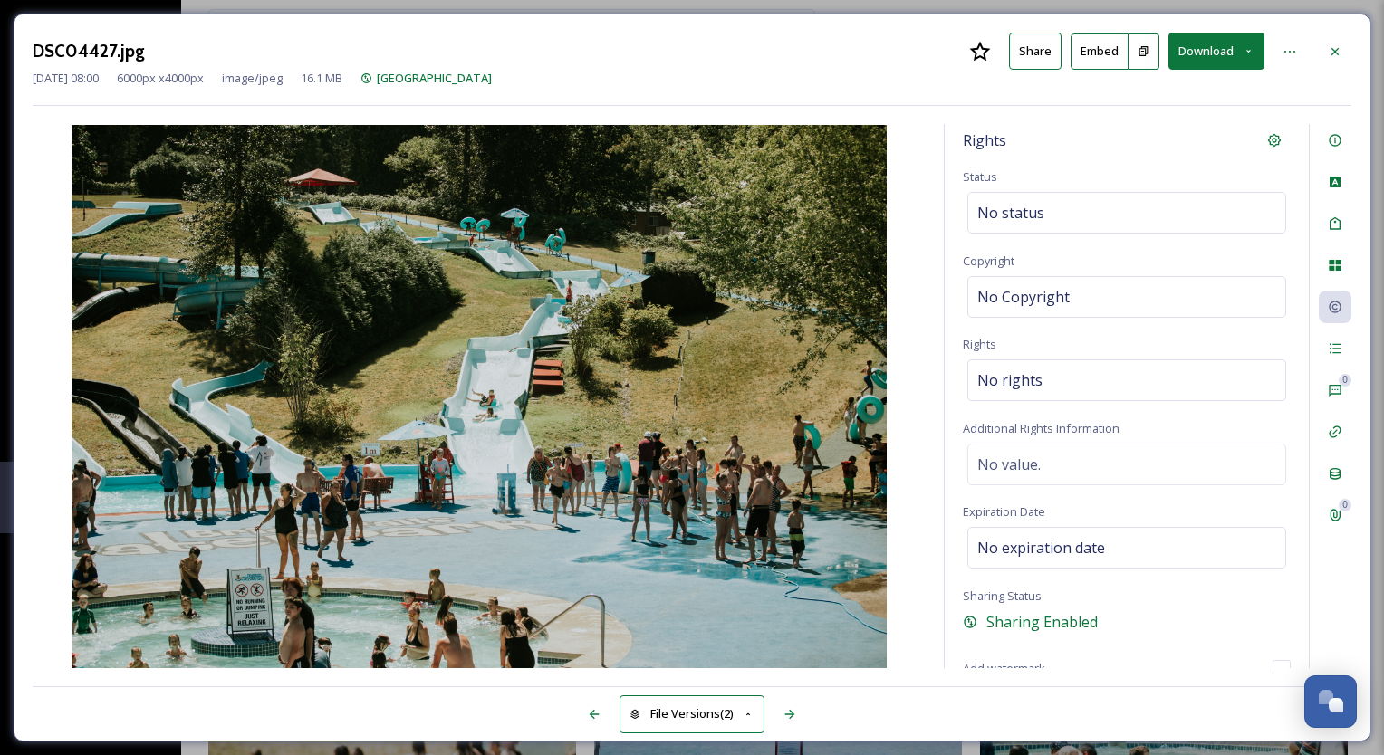
click at [1331, 49] on icon at bounding box center [1334, 51] width 14 height 14
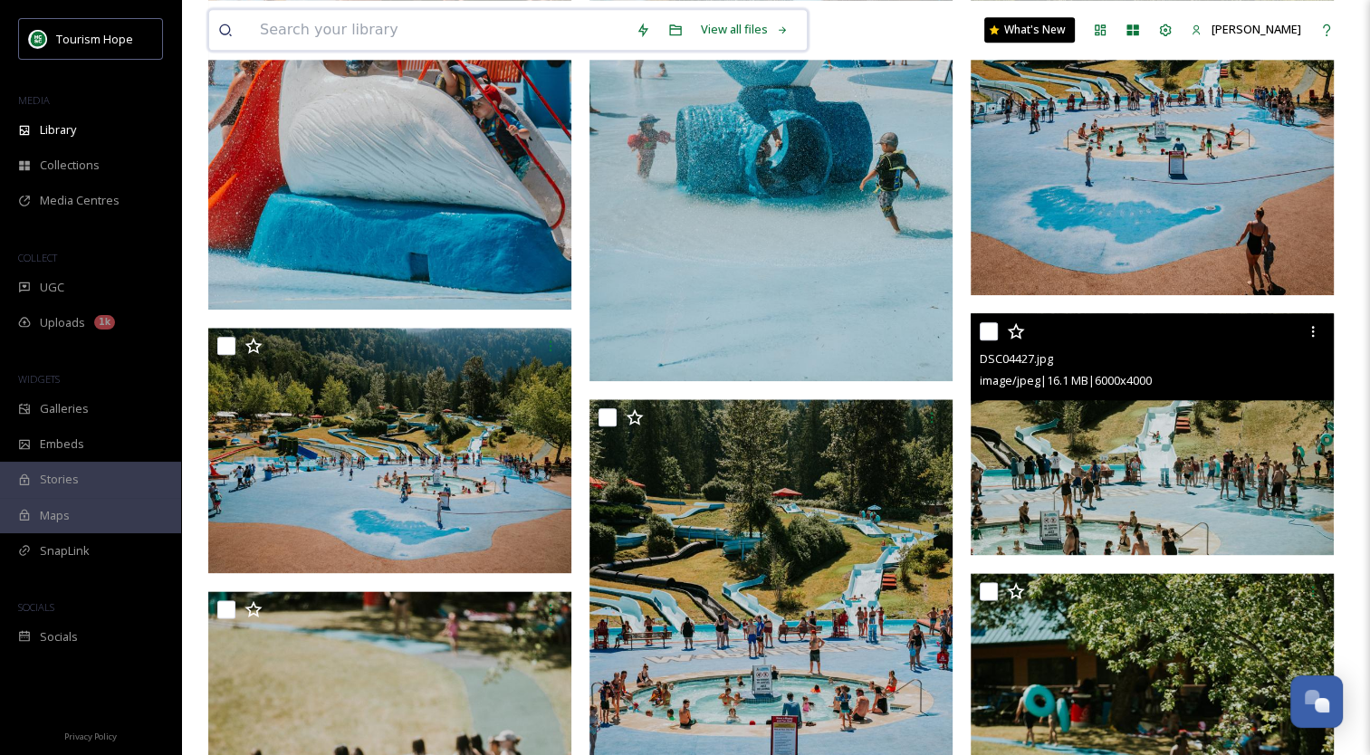
click at [356, 23] on input at bounding box center [439, 30] width 376 height 40
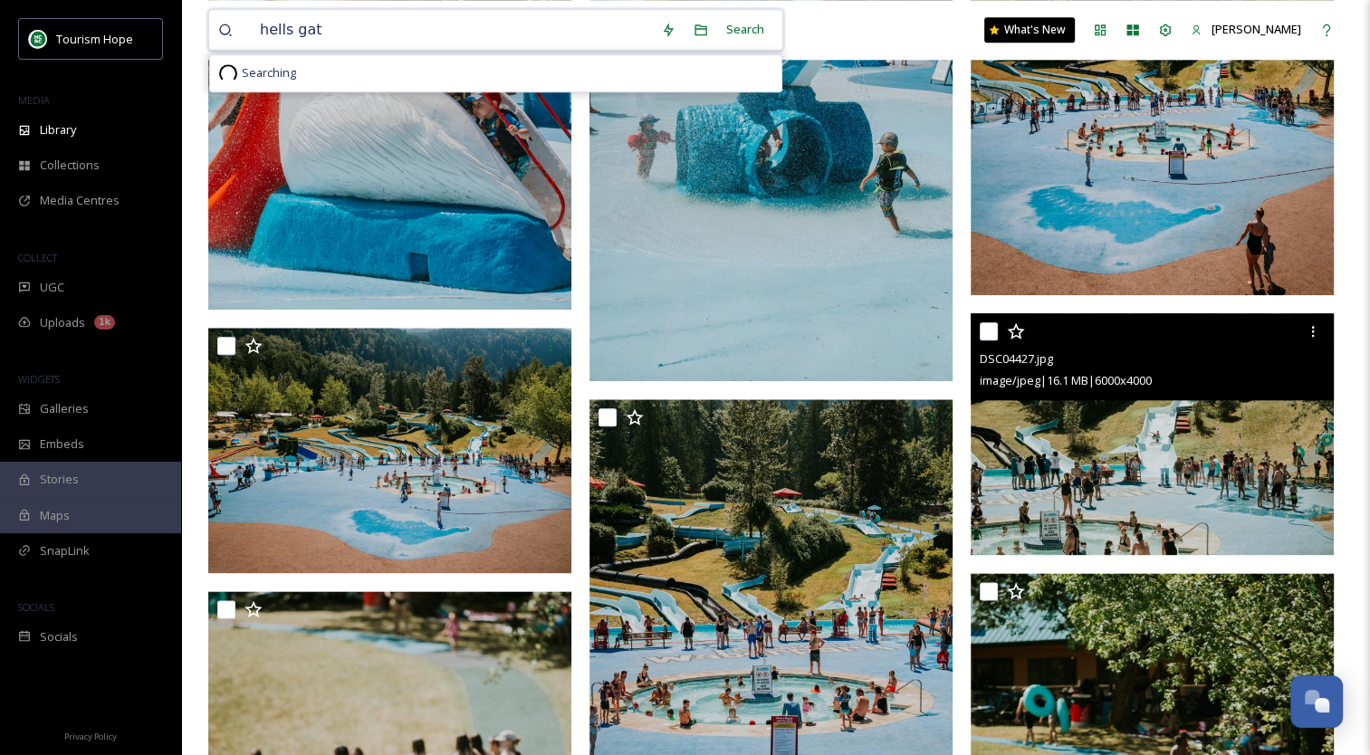
type input "hells gate"
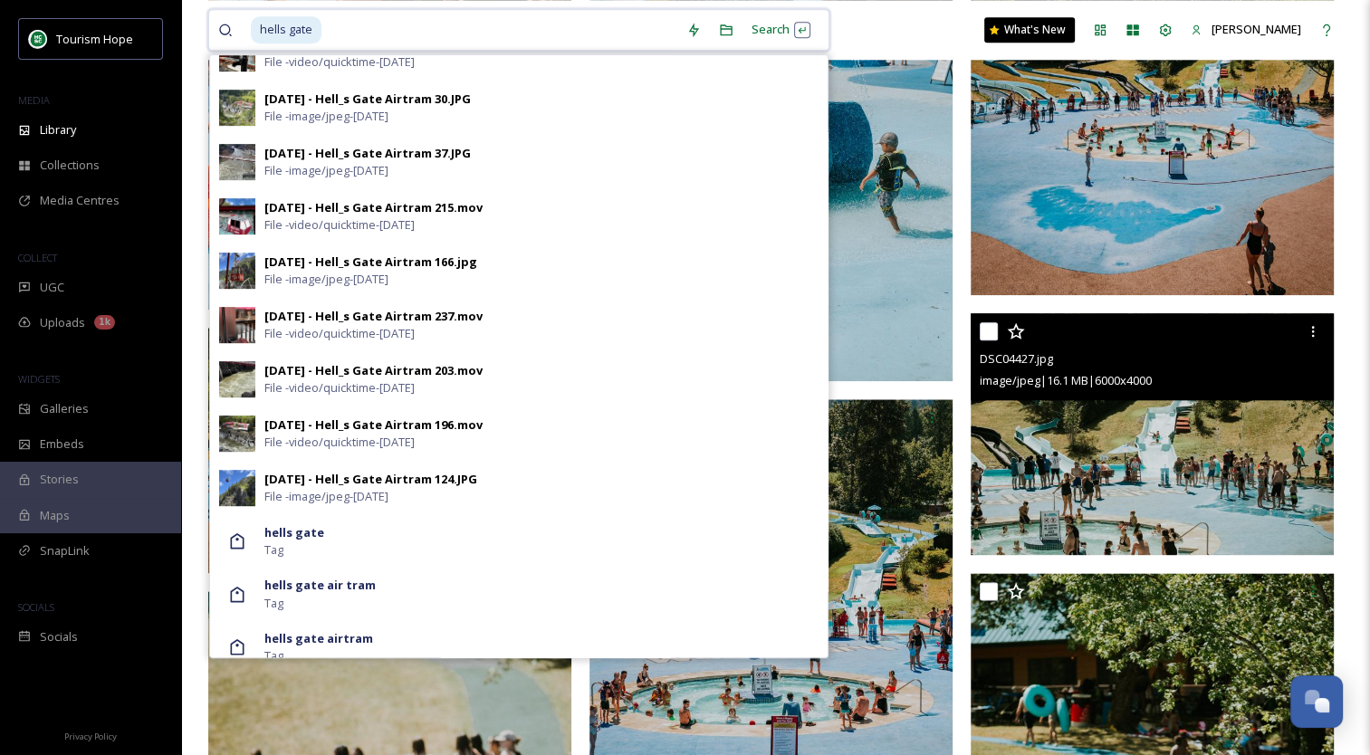
scroll to position [859, 0]
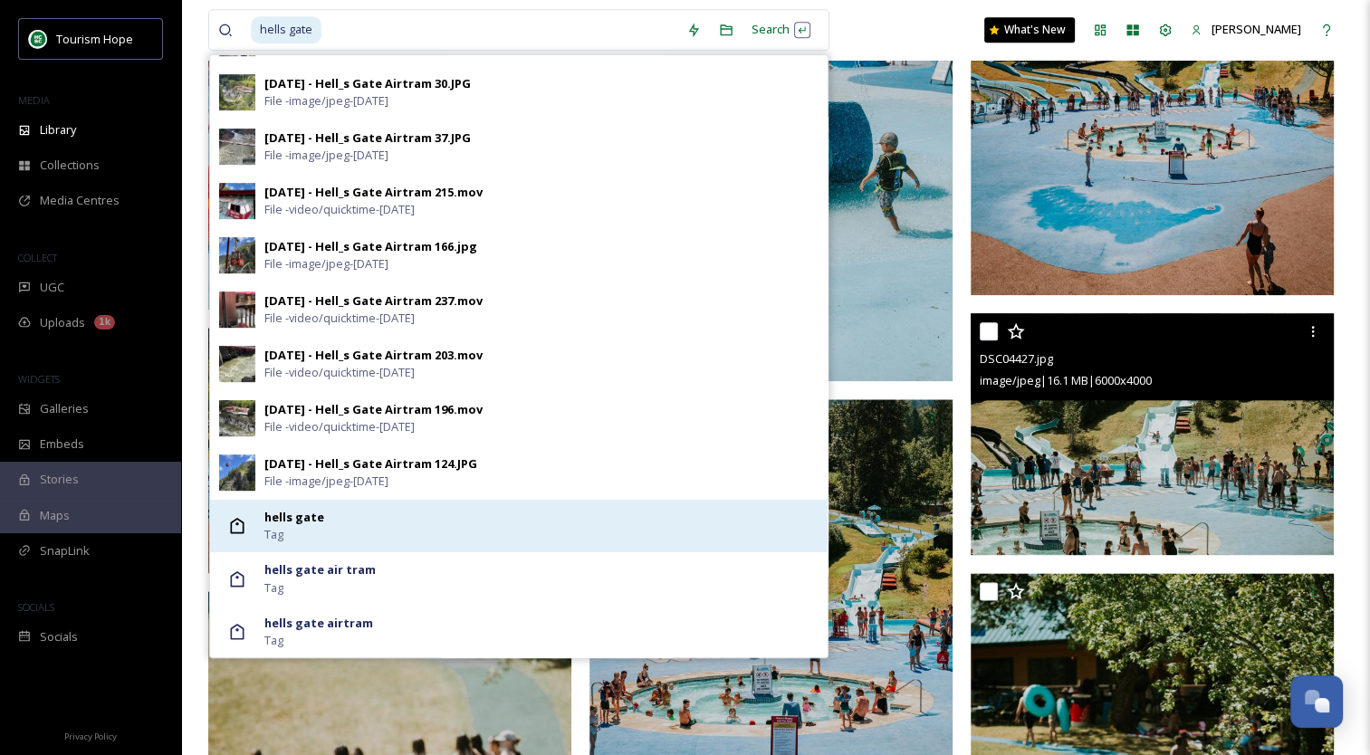
click at [341, 534] on div "hells gate Tag" at bounding box center [541, 526] width 554 height 34
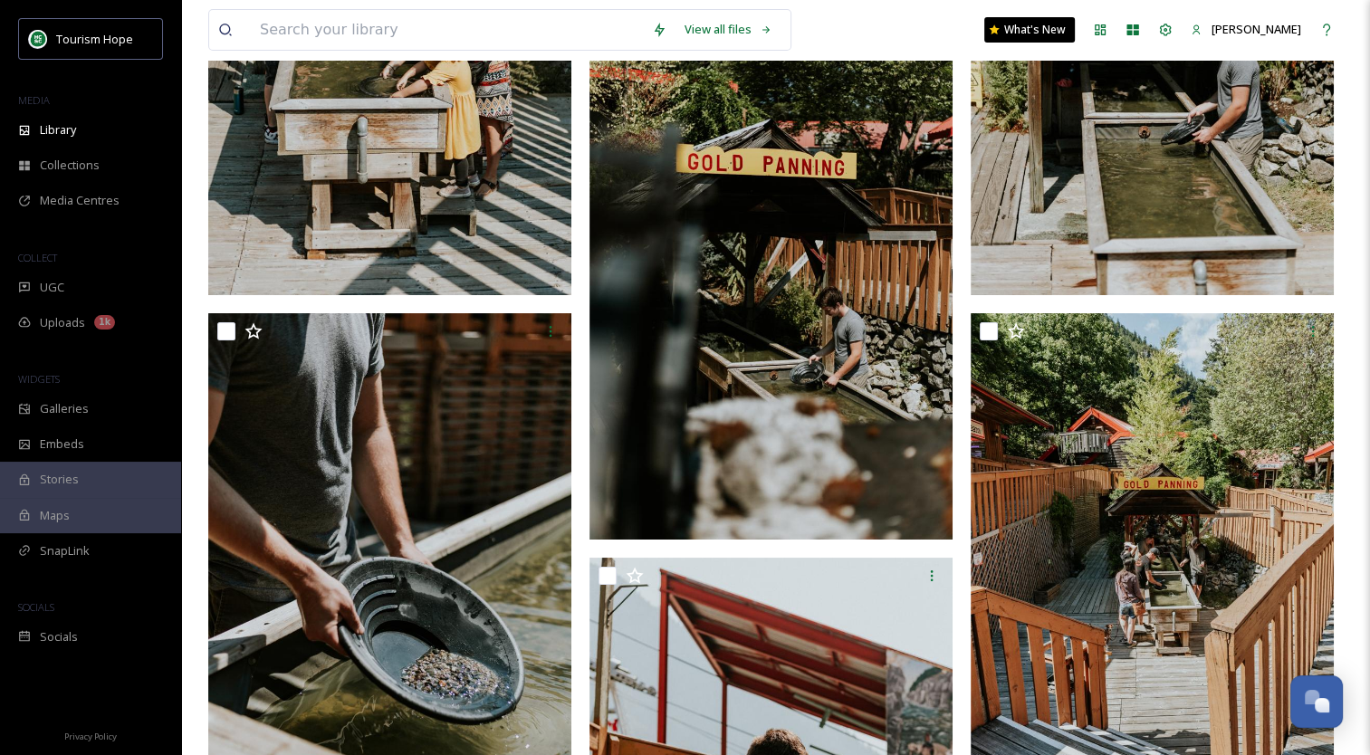
scroll to position [41018, 0]
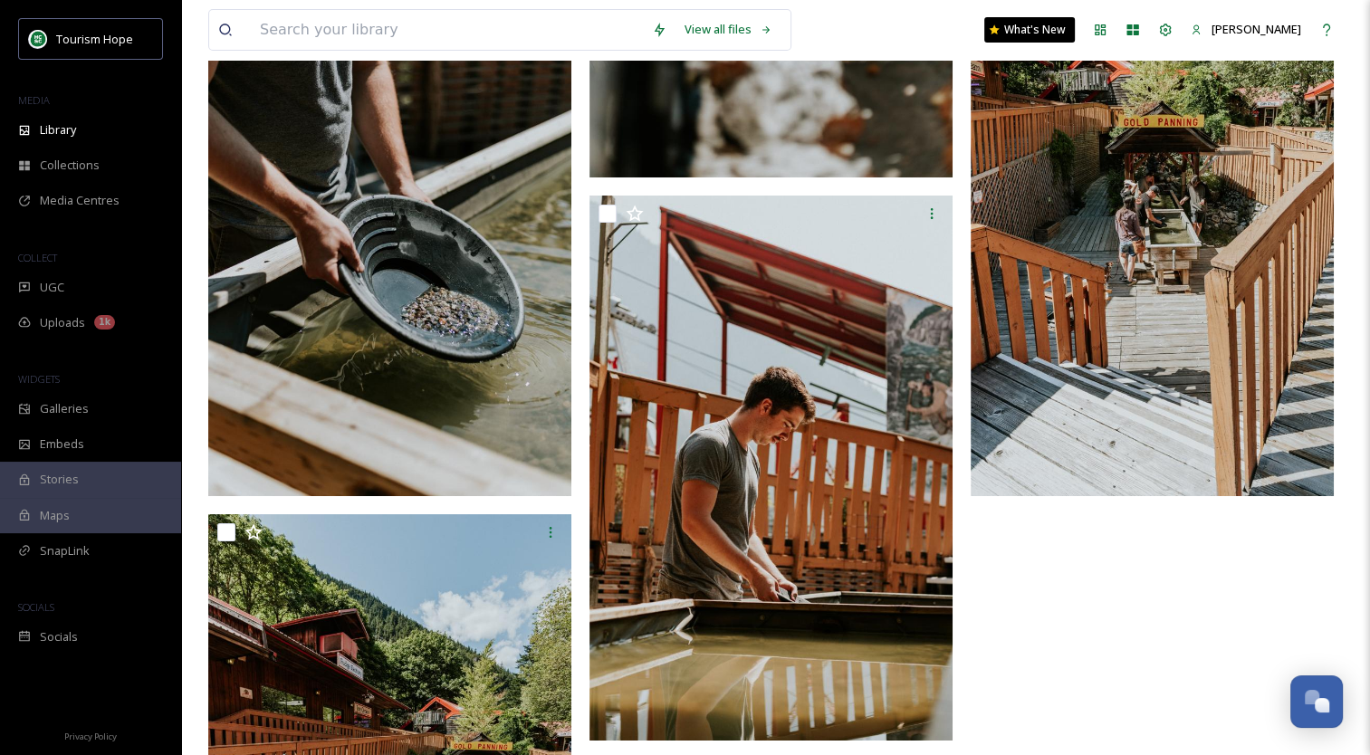
click at [1170, 254] on img at bounding box center [1152, 223] width 363 height 545
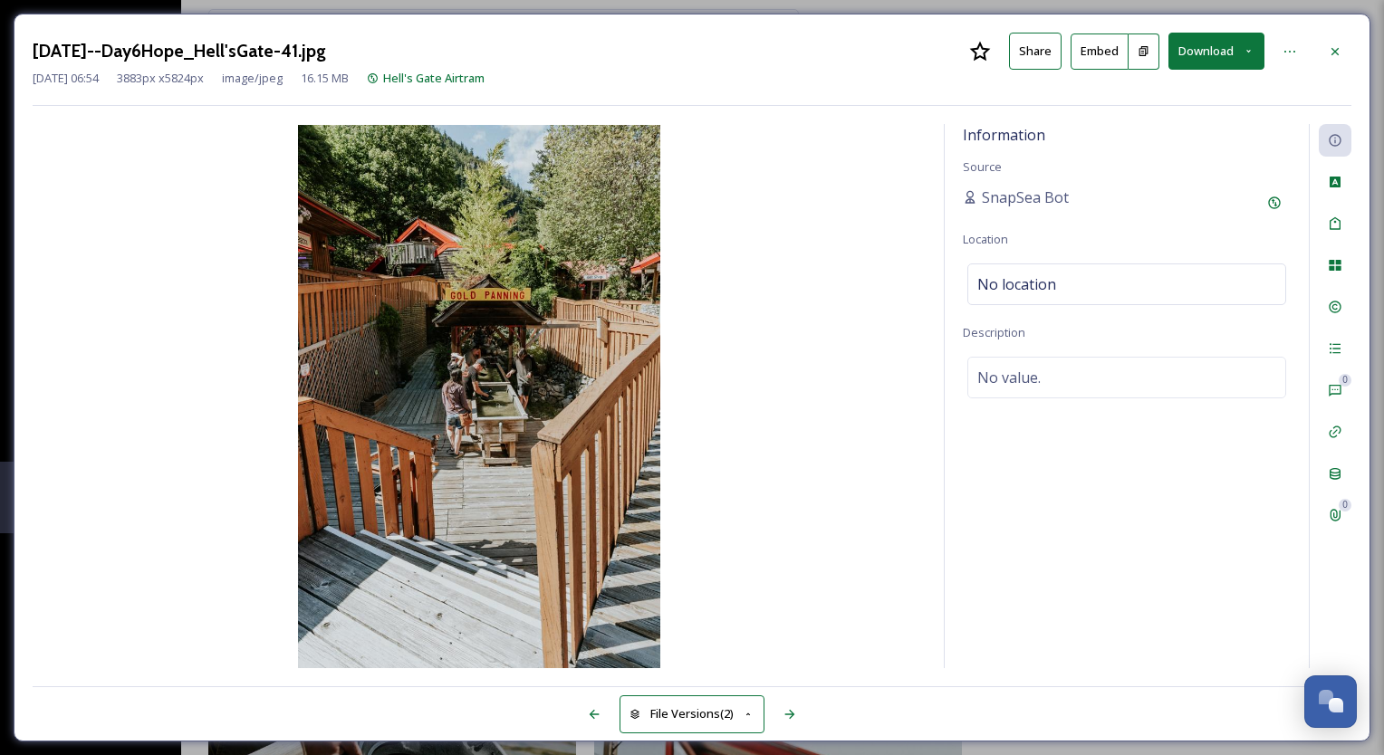
click at [1207, 45] on button "Download" at bounding box center [1216, 51] width 96 height 37
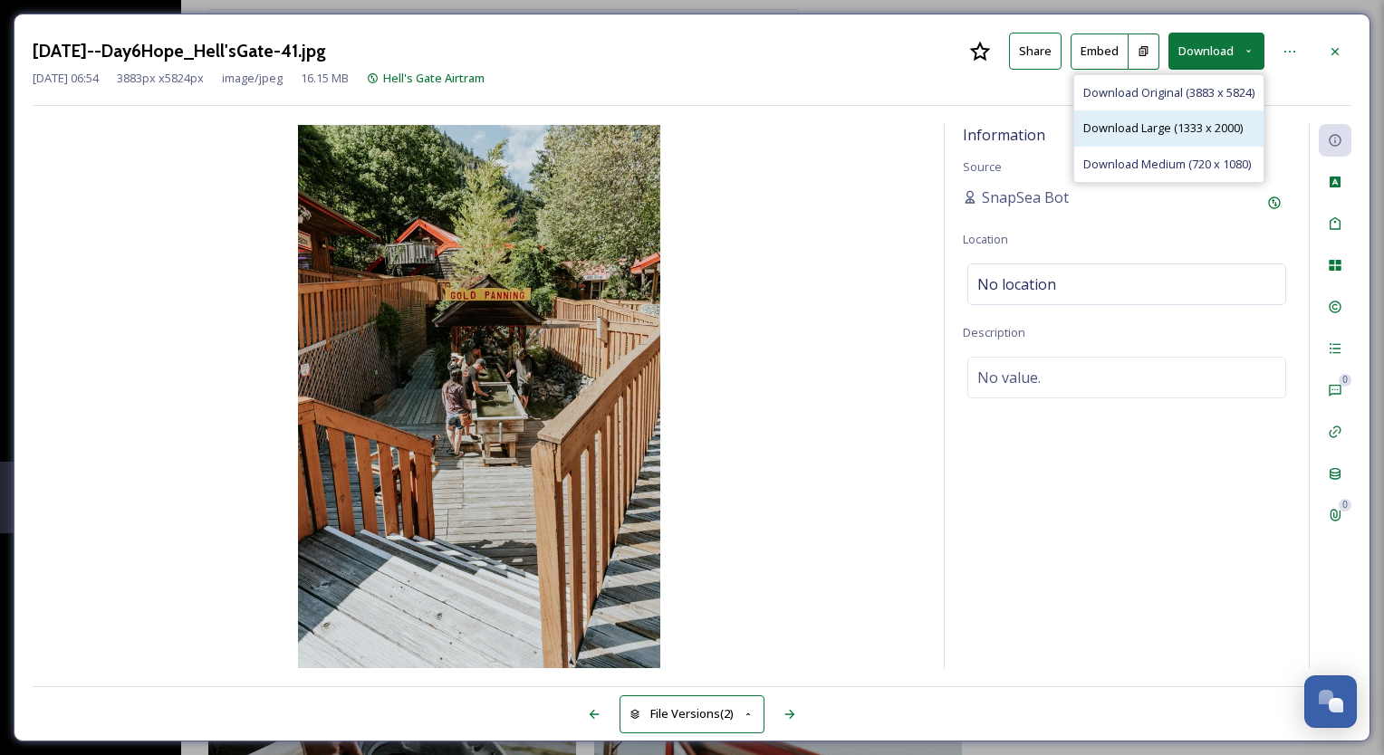
click at [1200, 132] on span "Download Large (1333 x 2000)" at bounding box center [1162, 128] width 159 height 17
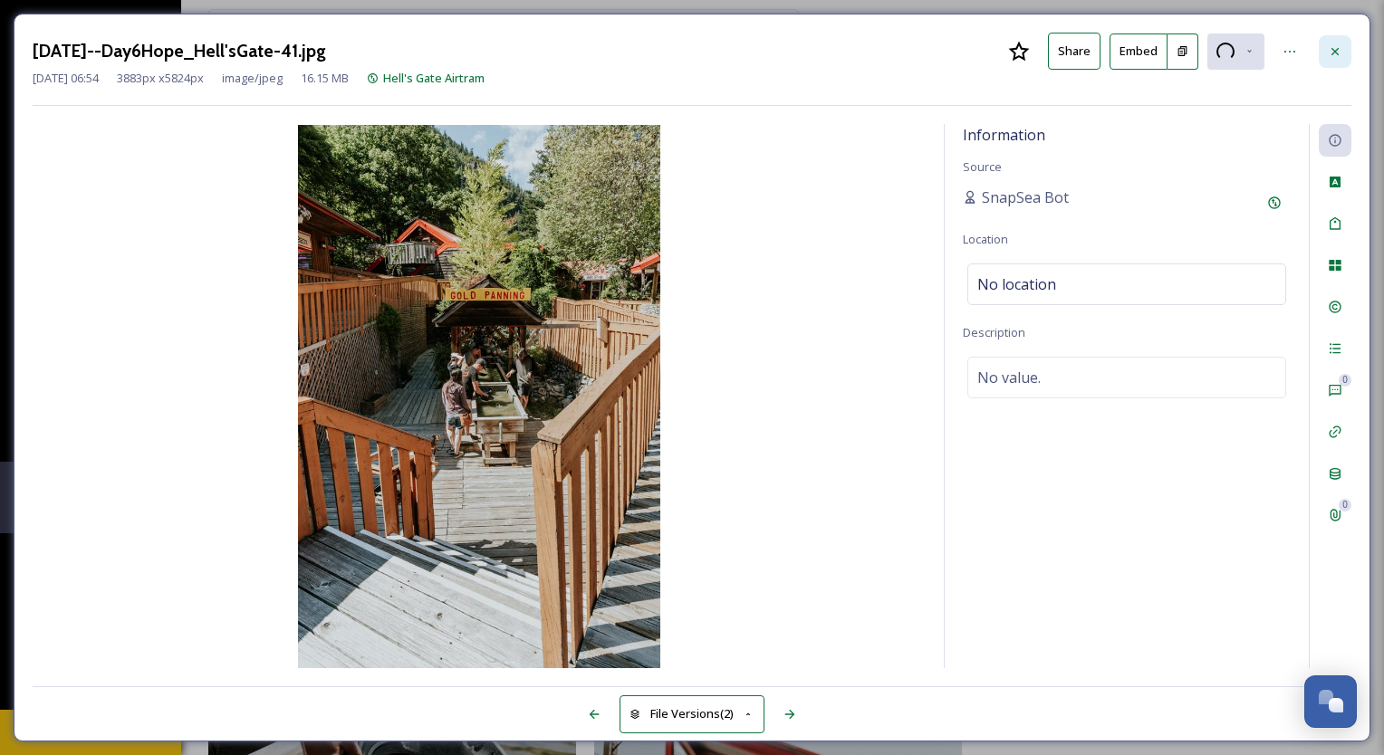
click at [1336, 53] on icon at bounding box center [1334, 51] width 14 height 14
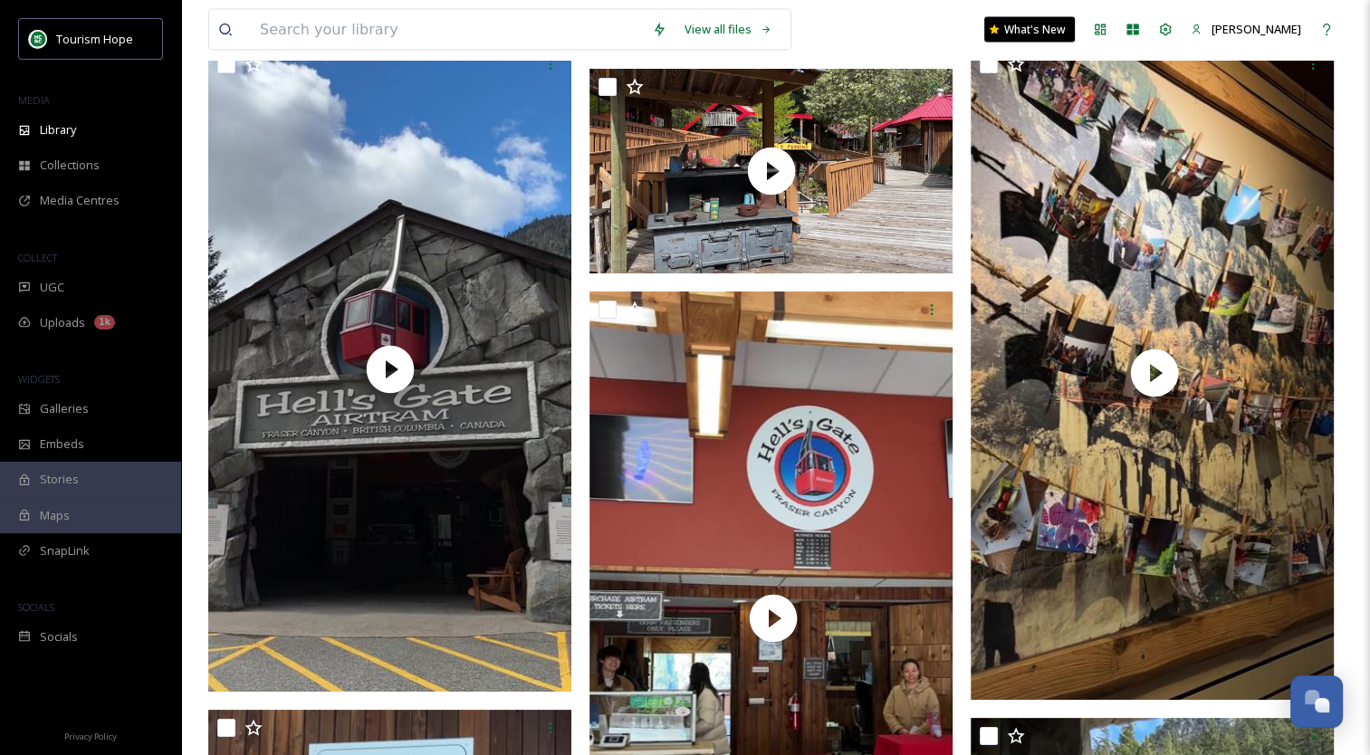
scroll to position [38054, 0]
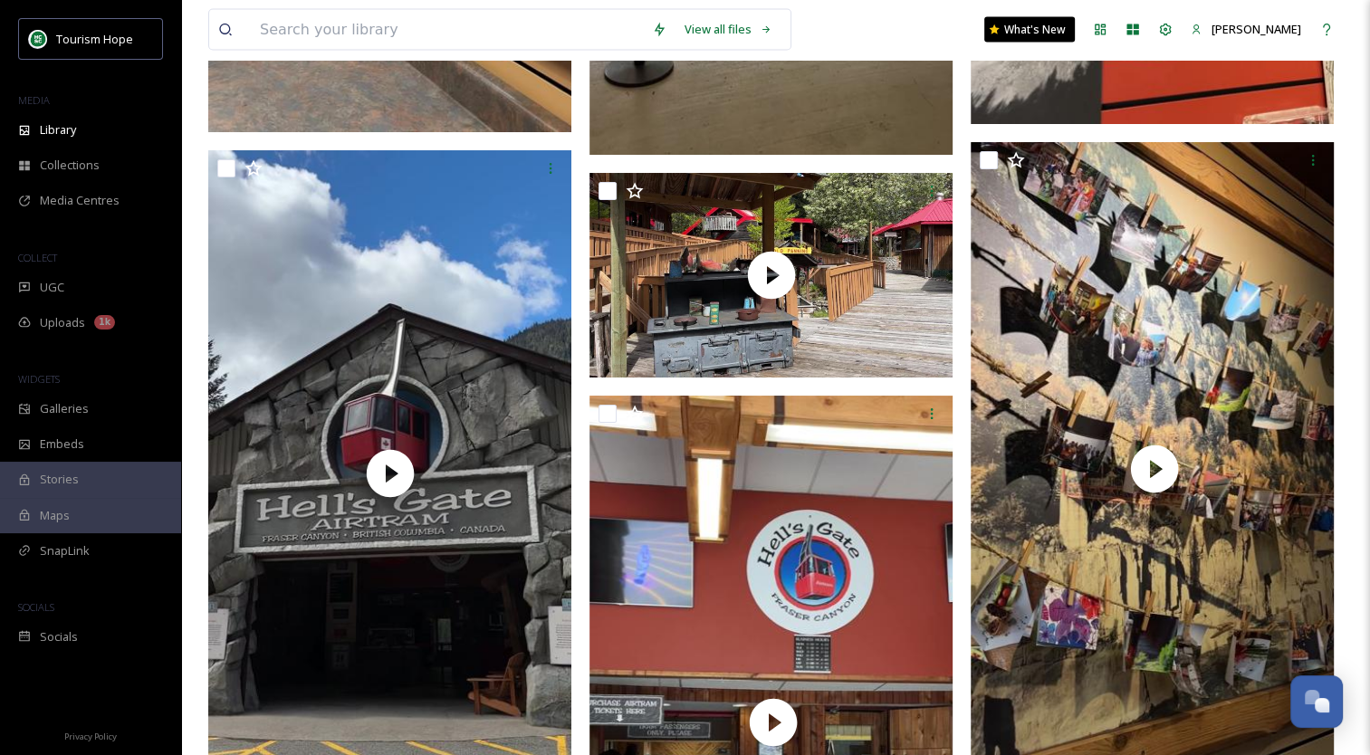
drag, startPoint x: 1352, startPoint y: 81, endPoint x: 1383, endPoint y: 312, distance: 232.9
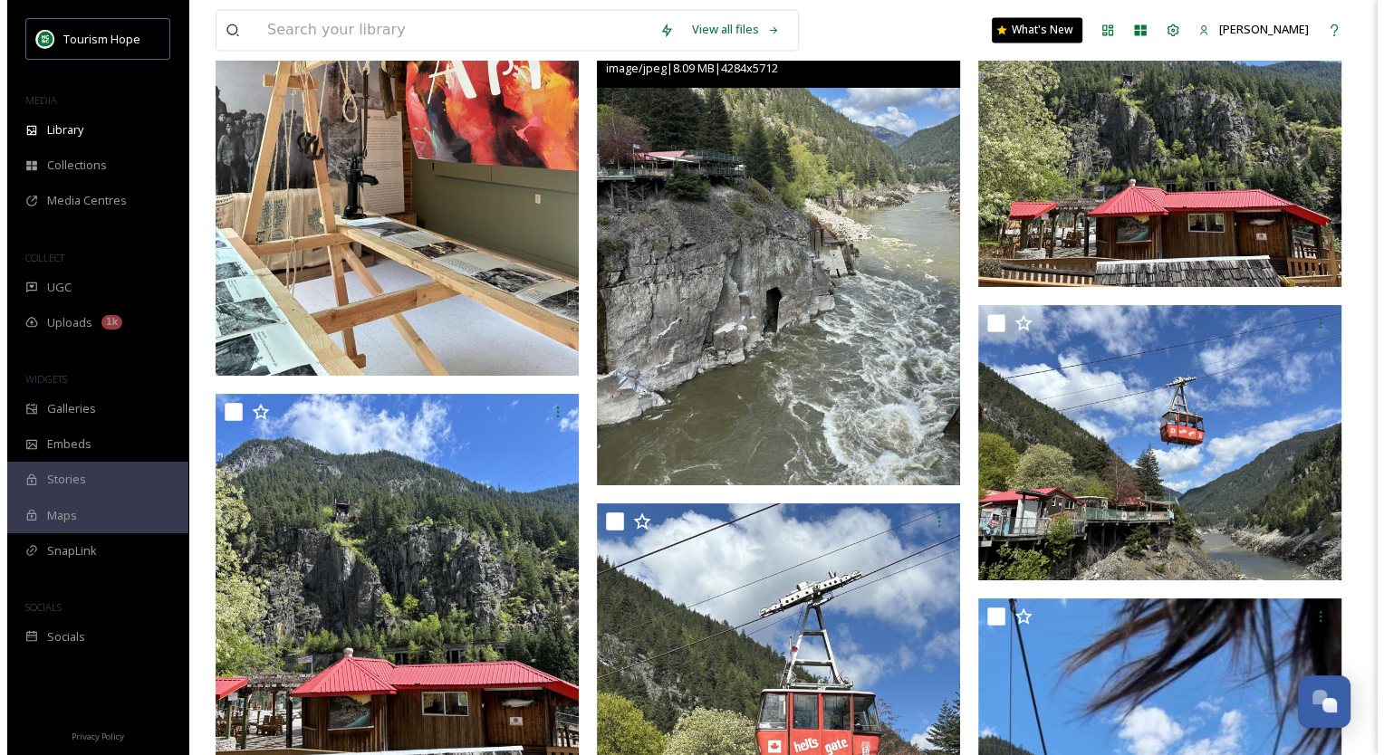
scroll to position [9983, 0]
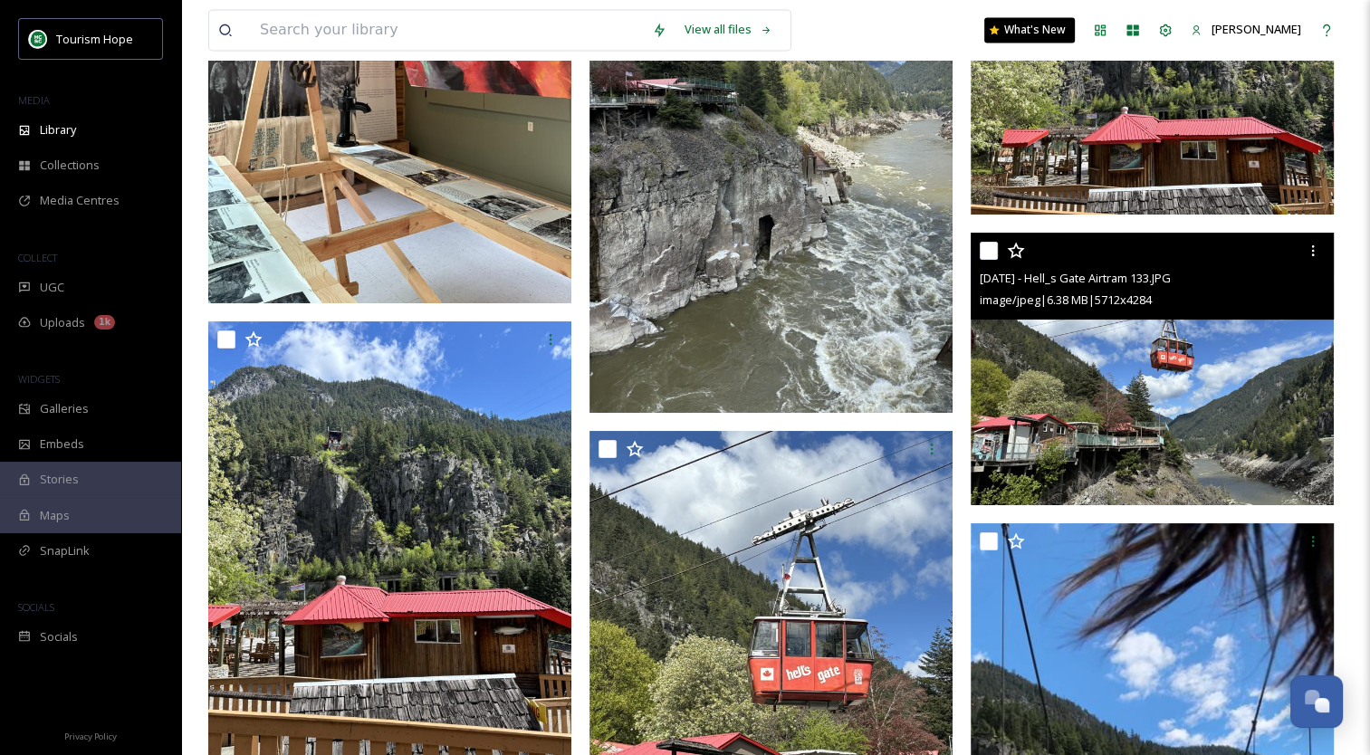
click at [1137, 378] on img at bounding box center [1152, 369] width 363 height 273
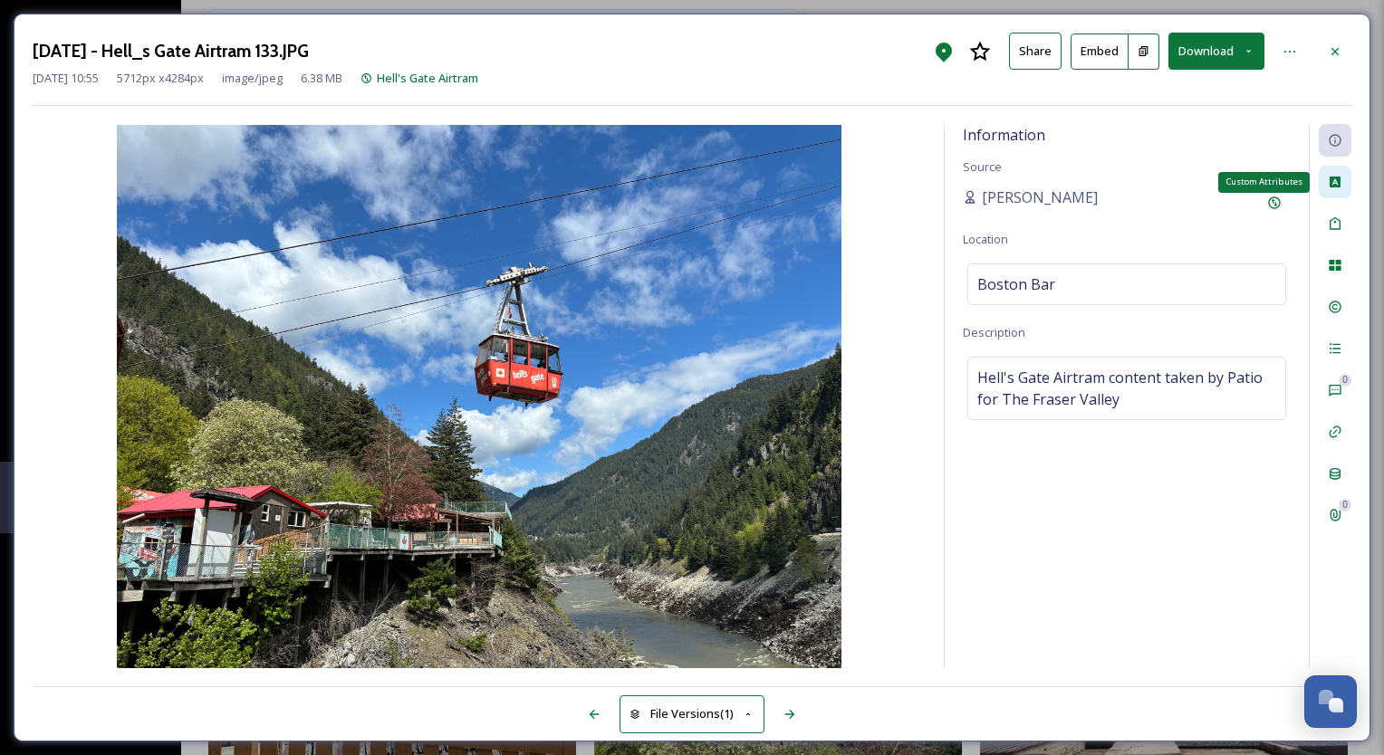
click at [1339, 188] on icon at bounding box center [1334, 182] width 14 height 14
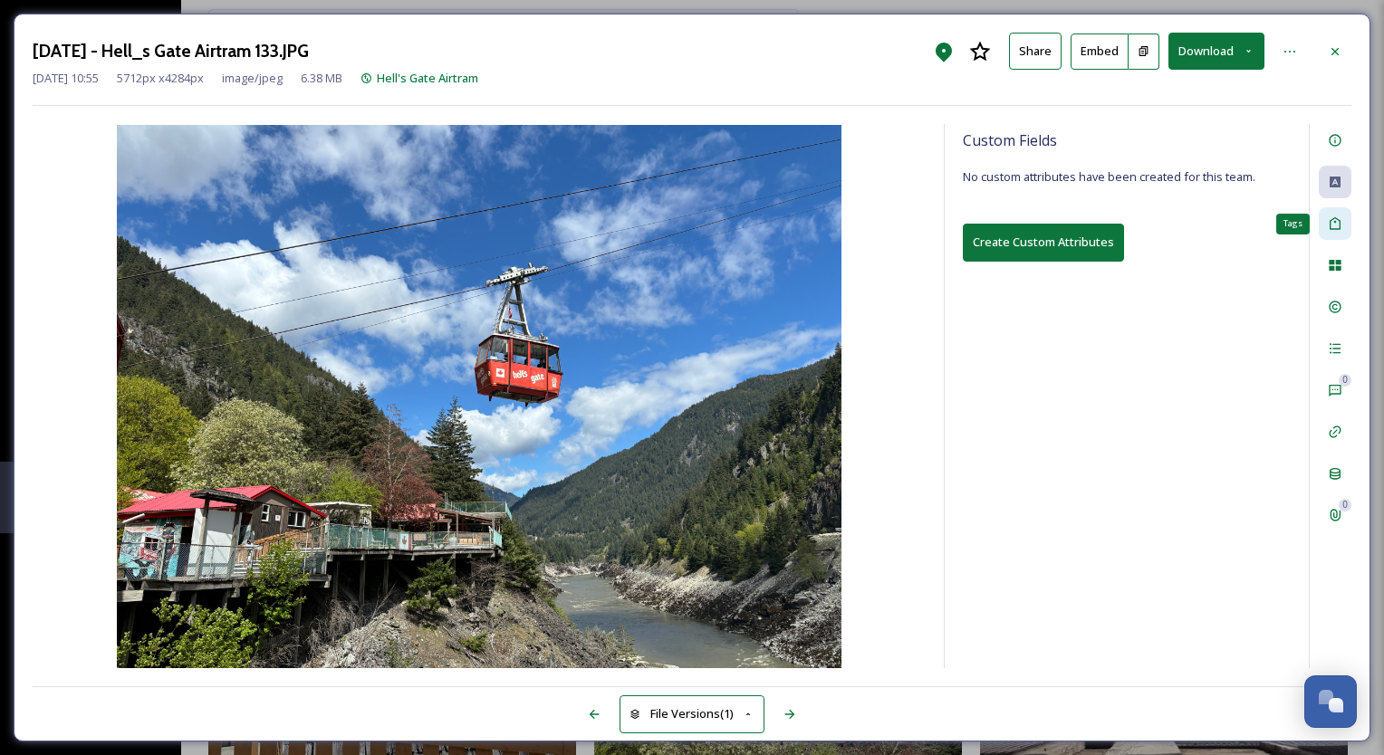
click at [1340, 217] on icon at bounding box center [1334, 223] width 14 height 14
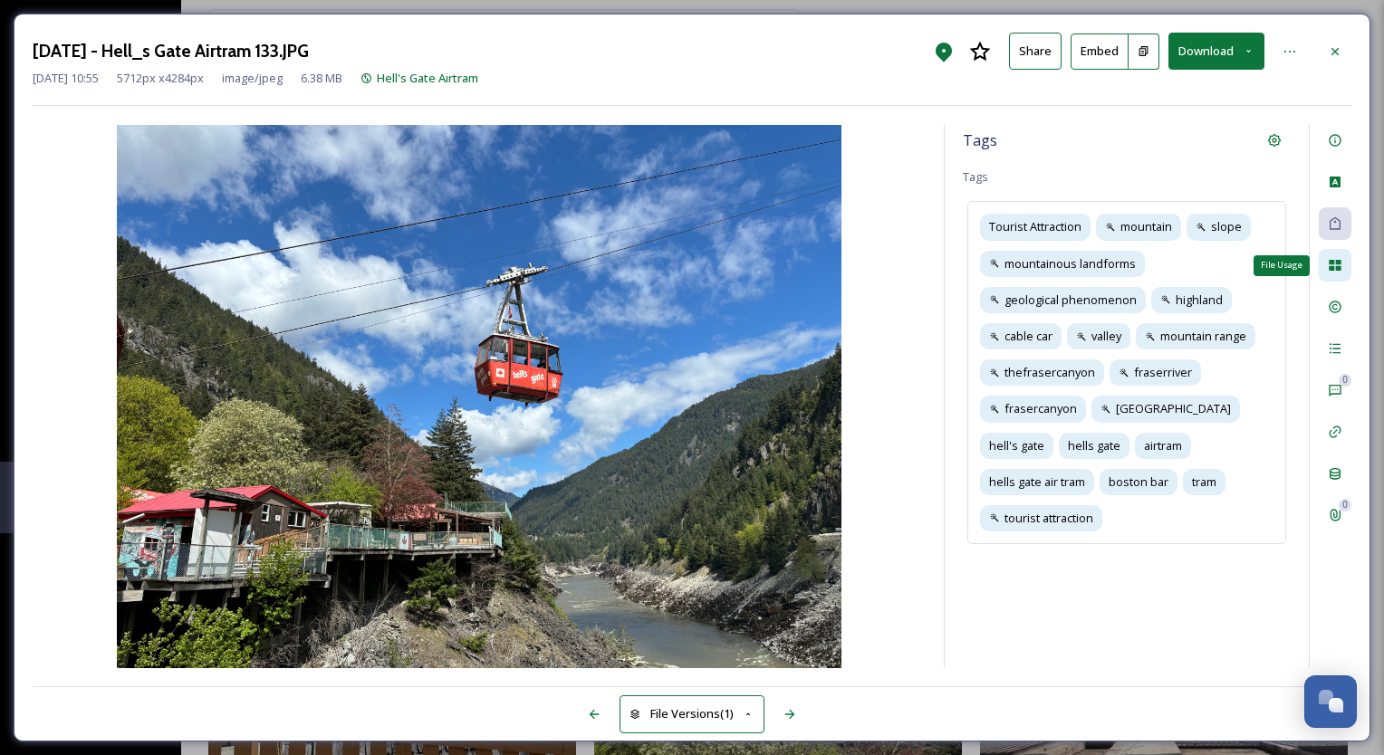
click at [1337, 268] on icon at bounding box center [1334, 265] width 12 height 11
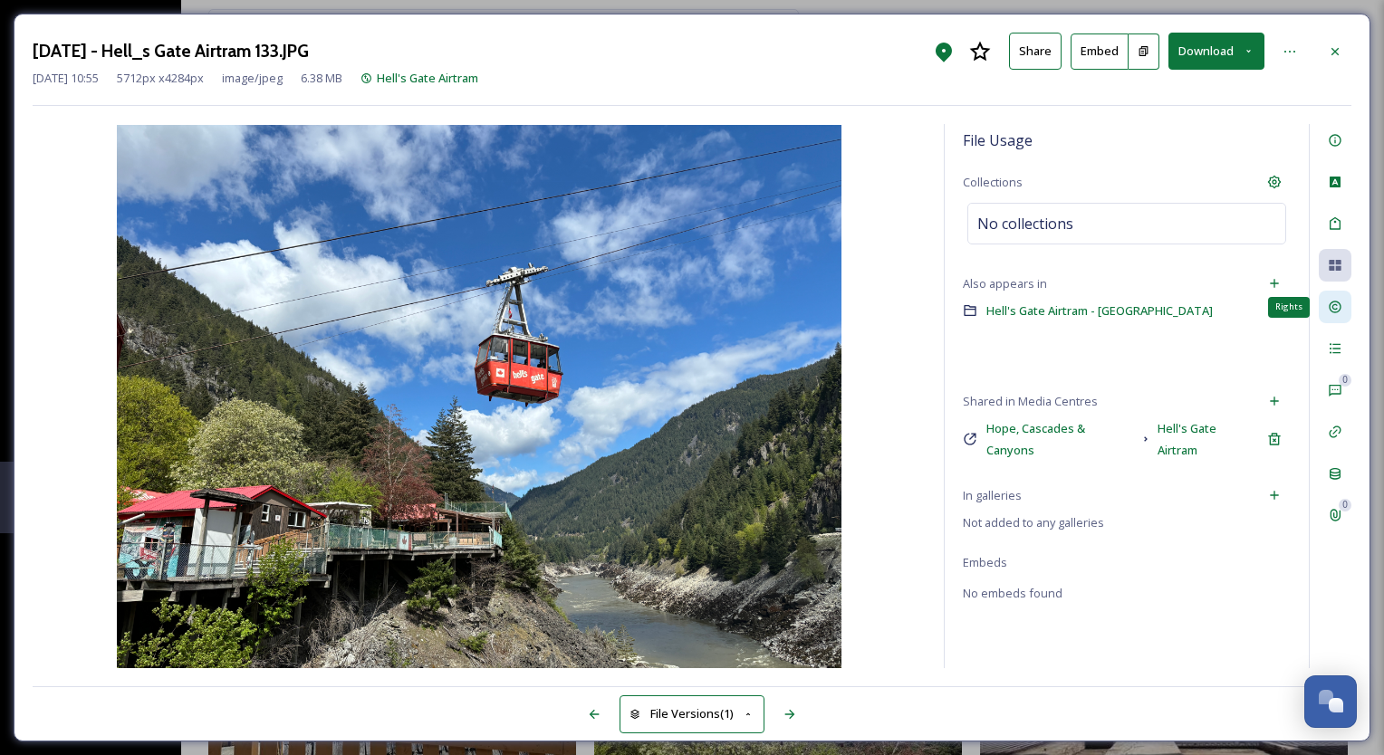
click at [1344, 306] on div "Rights" at bounding box center [1334, 307] width 33 height 33
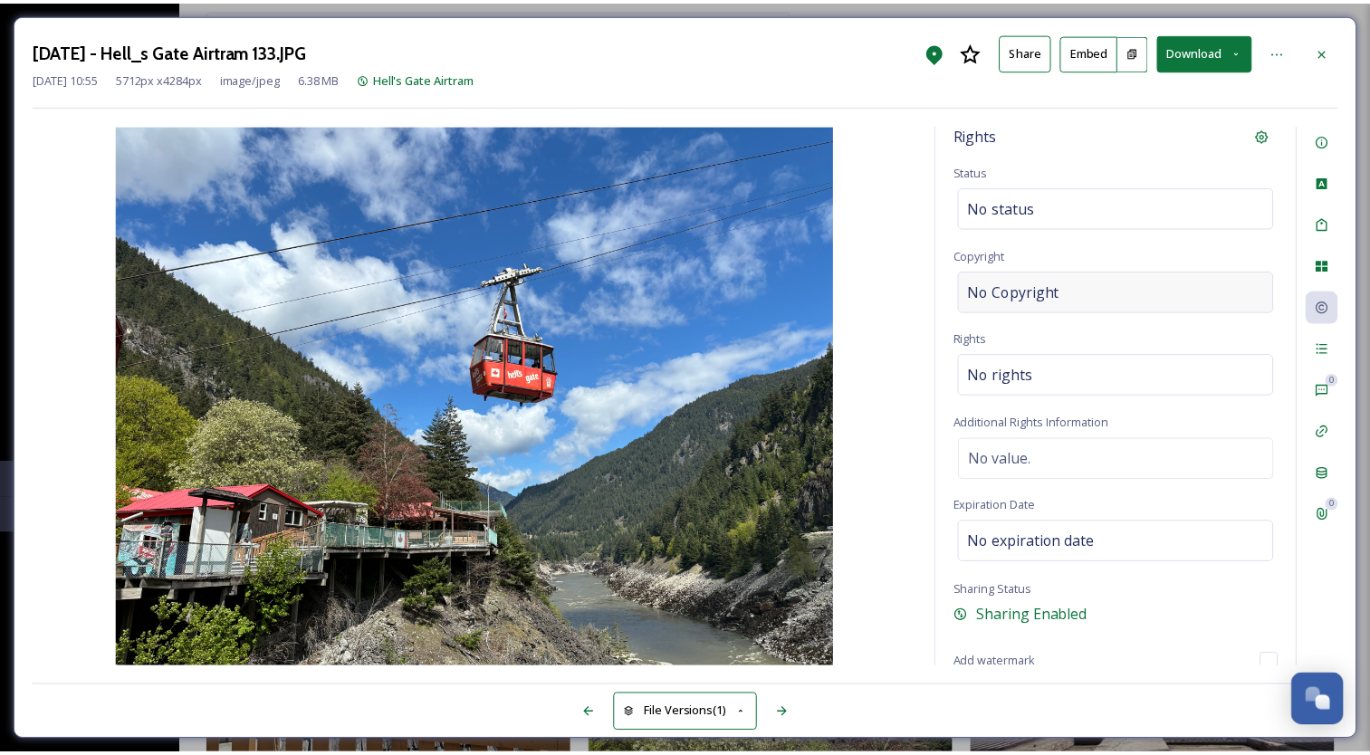
scroll to position [7, 0]
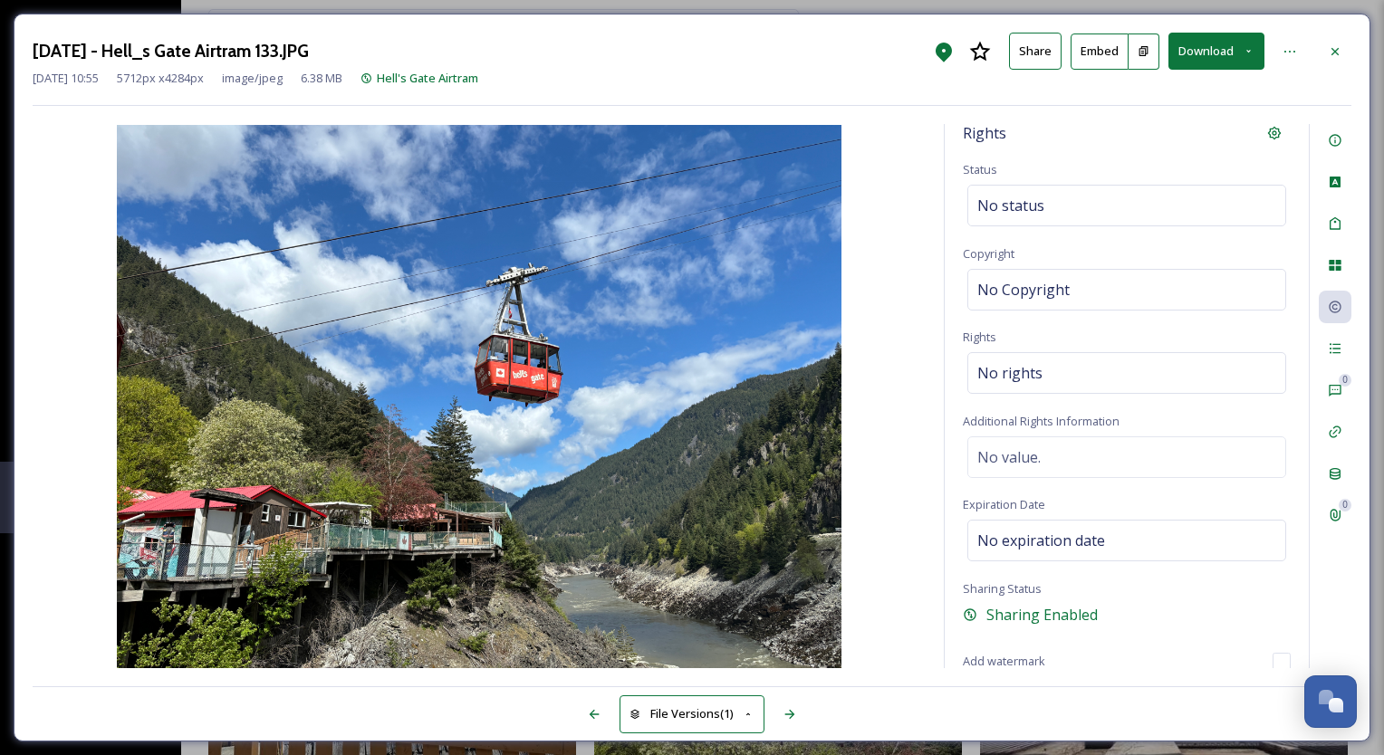
click at [670, 288] on img at bounding box center [479, 396] width 893 height 543
click at [1222, 45] on button "Download" at bounding box center [1216, 51] width 96 height 37
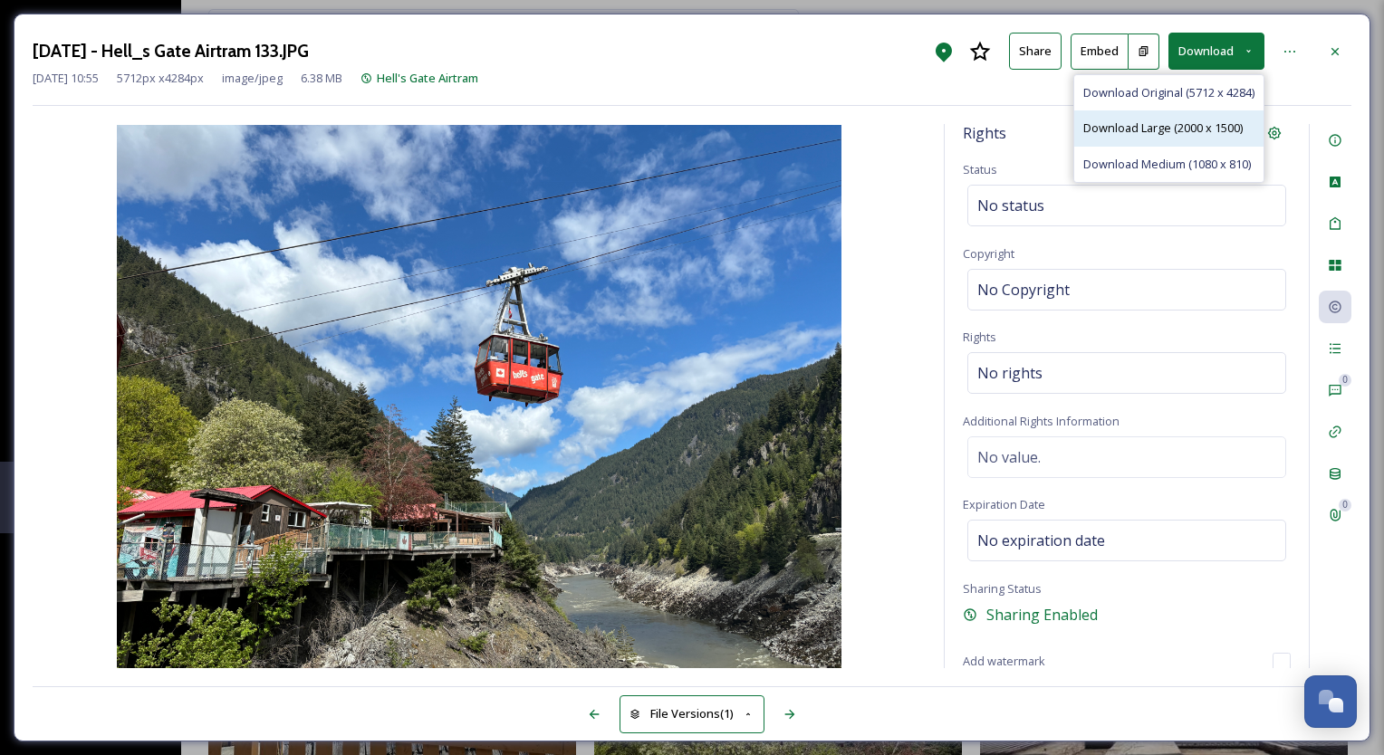
click at [1180, 124] on span "Download Large (2000 x 1500)" at bounding box center [1162, 128] width 159 height 17
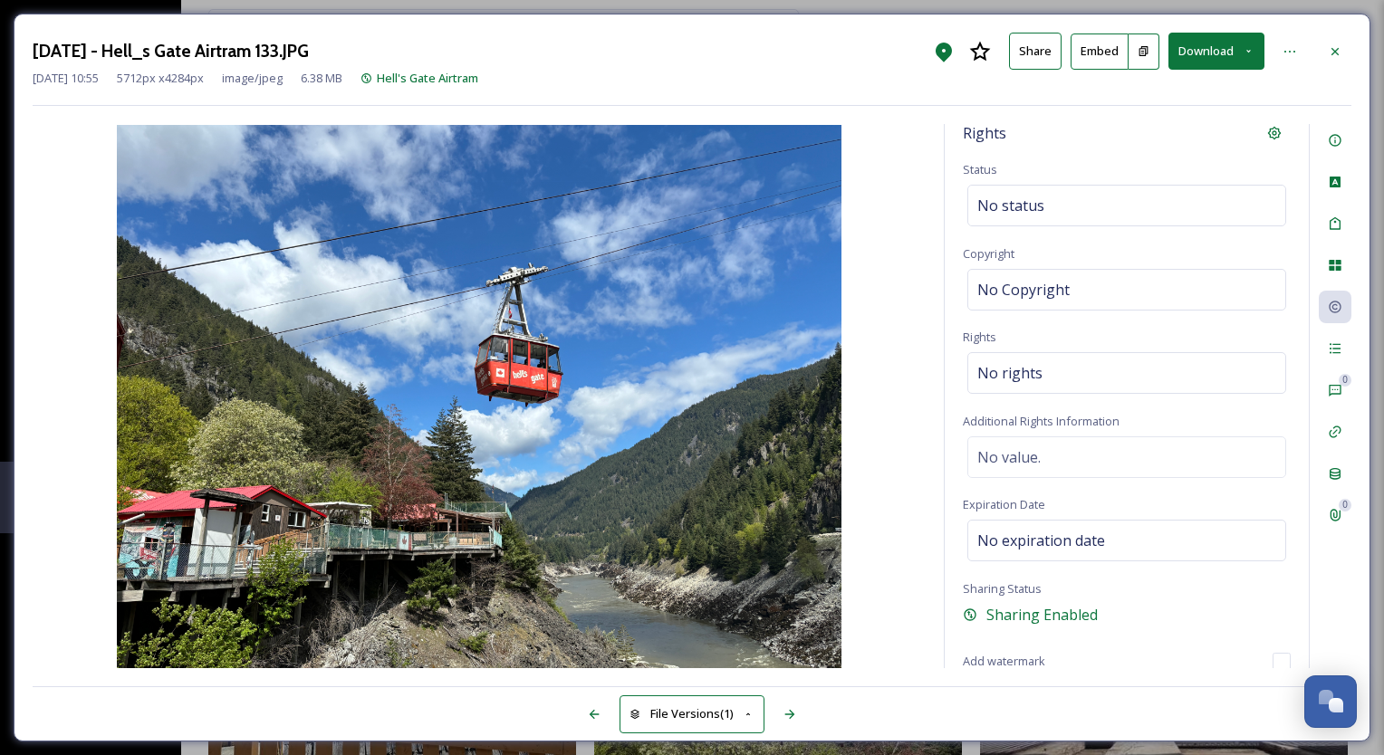
drag, startPoint x: 855, startPoint y: 50, endPoint x: 919, endPoint y: 53, distance: 64.4
click at [855, 50] on div "[DATE] - Hell_s Gate Airtram 133.JPG Share Embed Download" at bounding box center [692, 51] width 1318 height 37
click at [1326, 53] on div at bounding box center [1334, 51] width 33 height 33
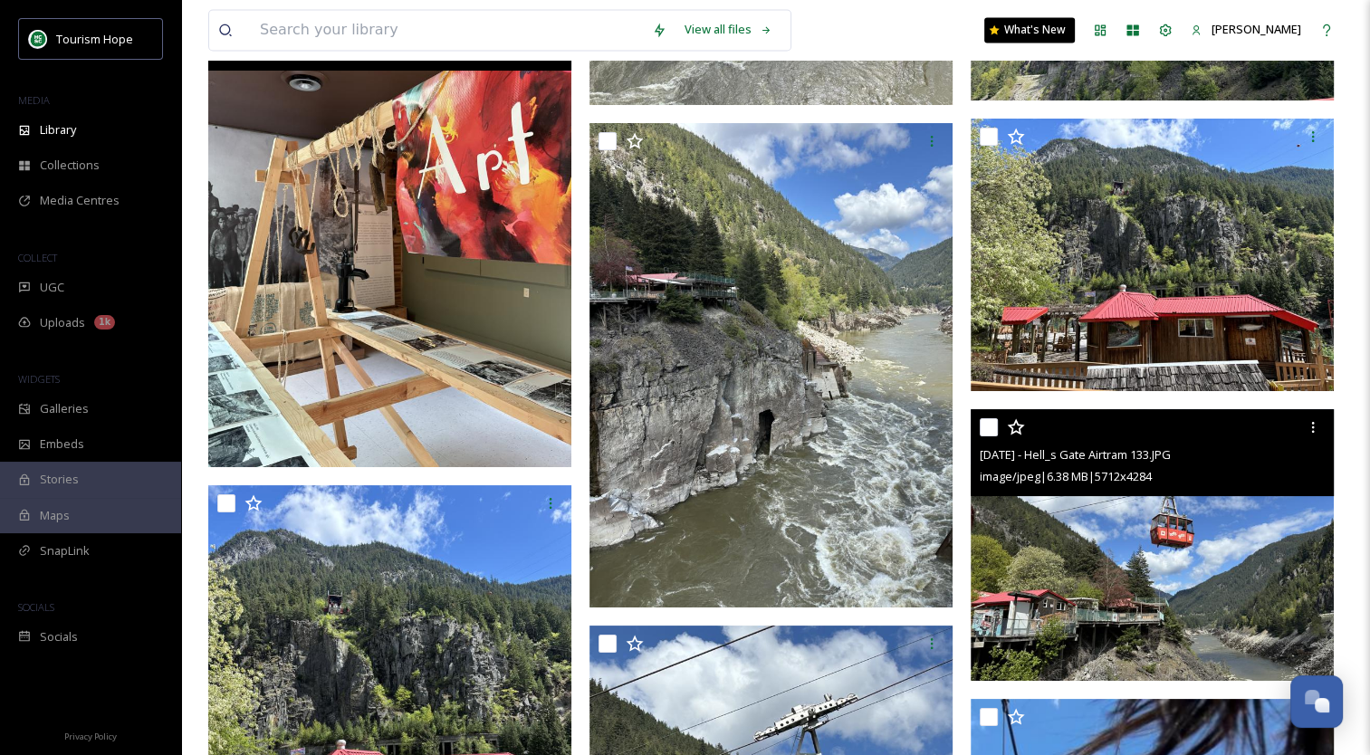
scroll to position [9802, 0]
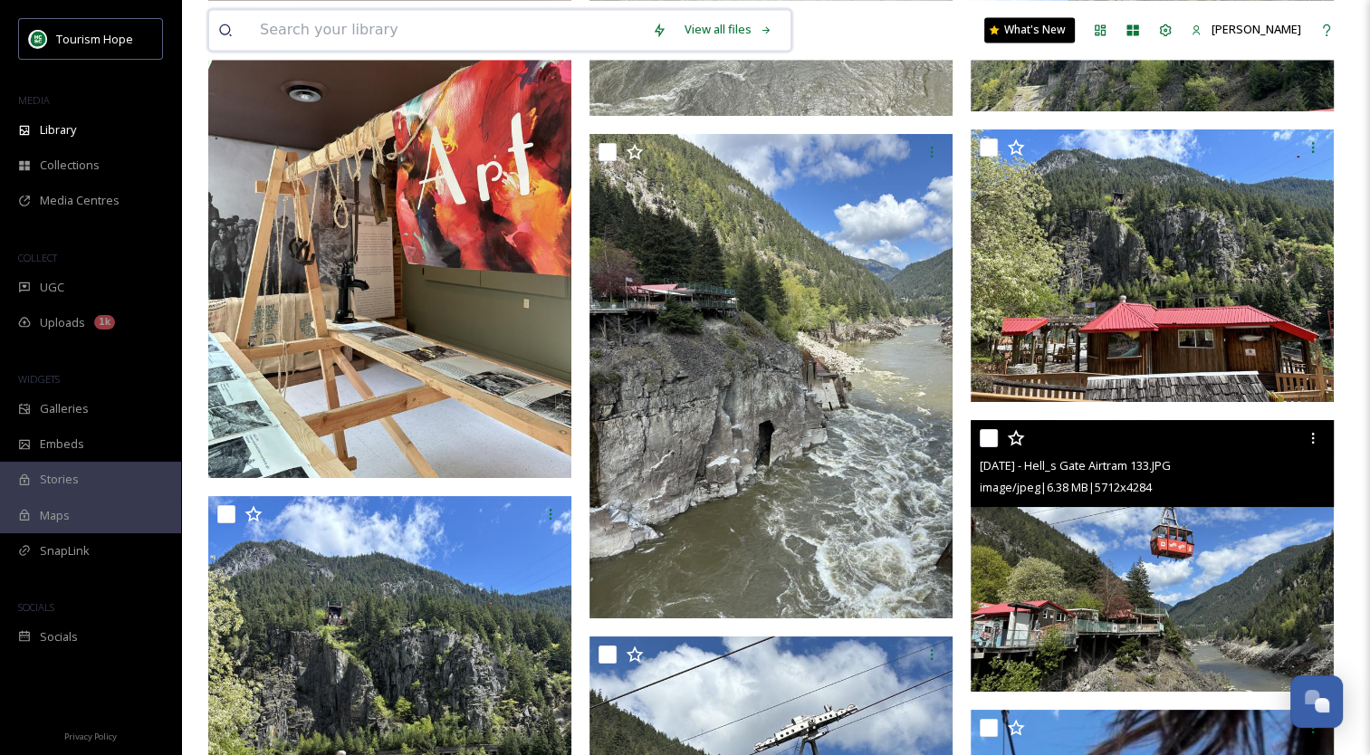
click at [388, 32] on input at bounding box center [447, 30] width 392 height 40
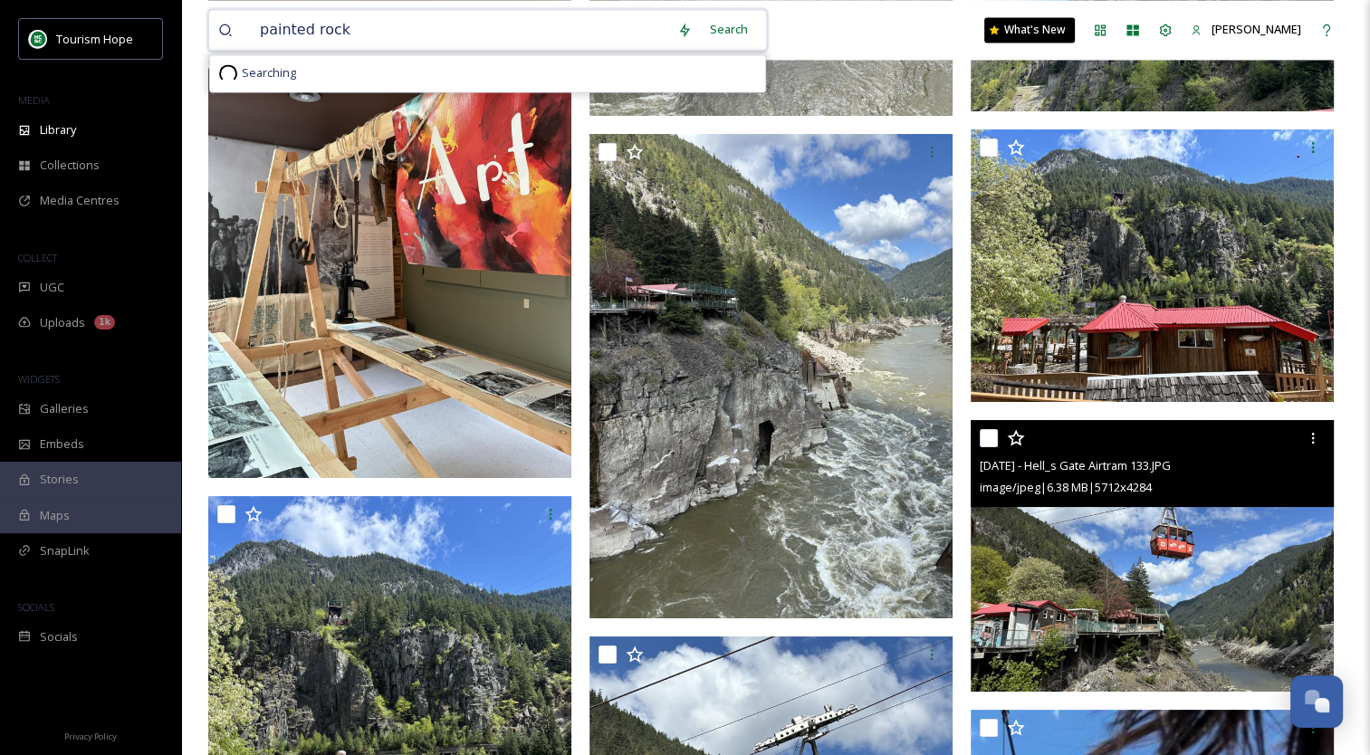
type input "painted rocks"
drag, startPoint x: 351, startPoint y: 28, endPoint x: 200, endPoint y: -1, distance: 154.0
type input "p"
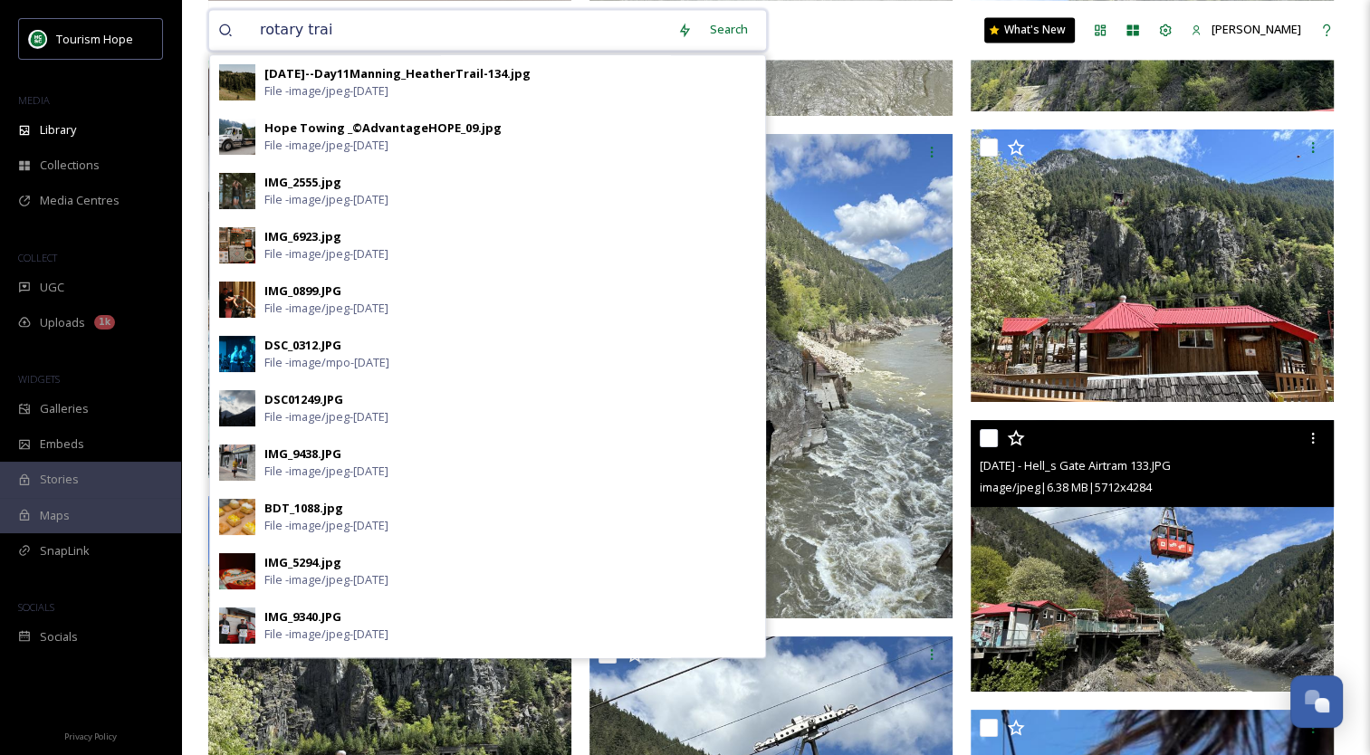
type input "rotary trail"
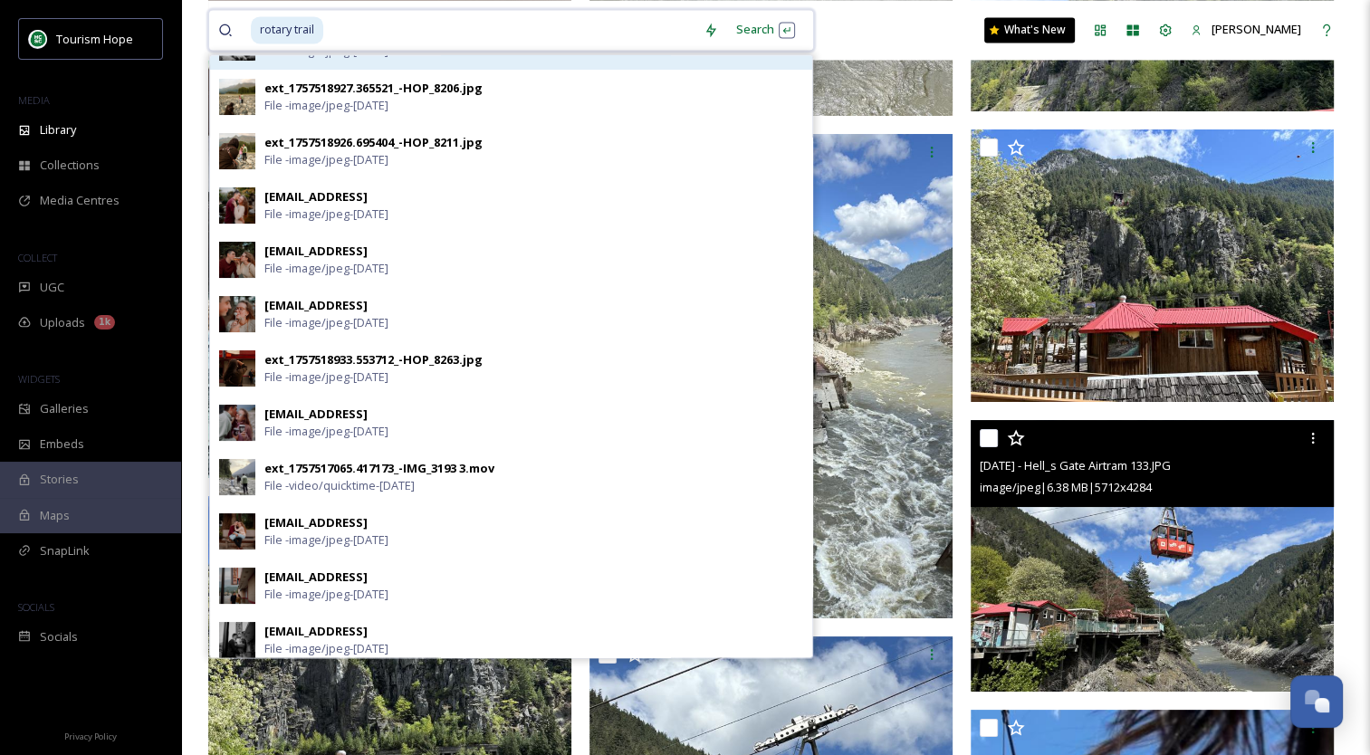
scroll to position [0, 0]
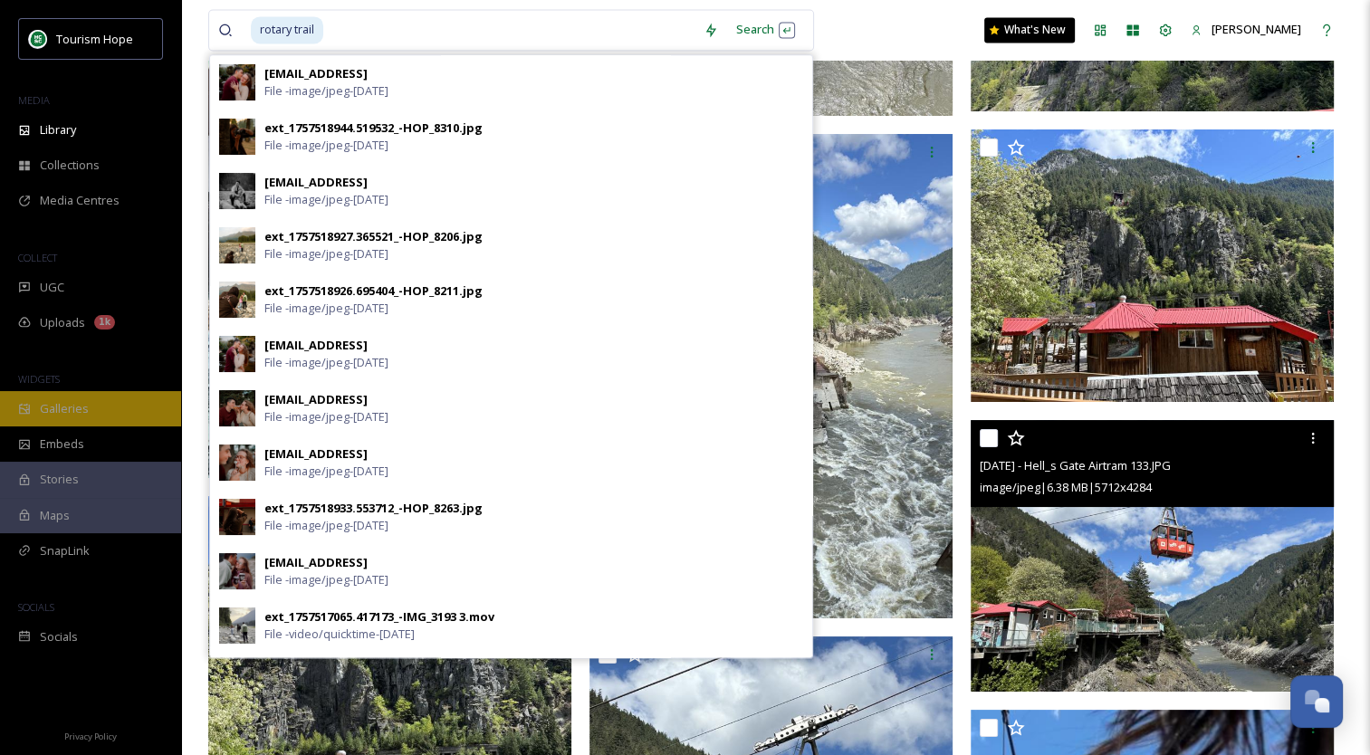
click at [76, 415] on span "Galleries" at bounding box center [64, 408] width 49 height 17
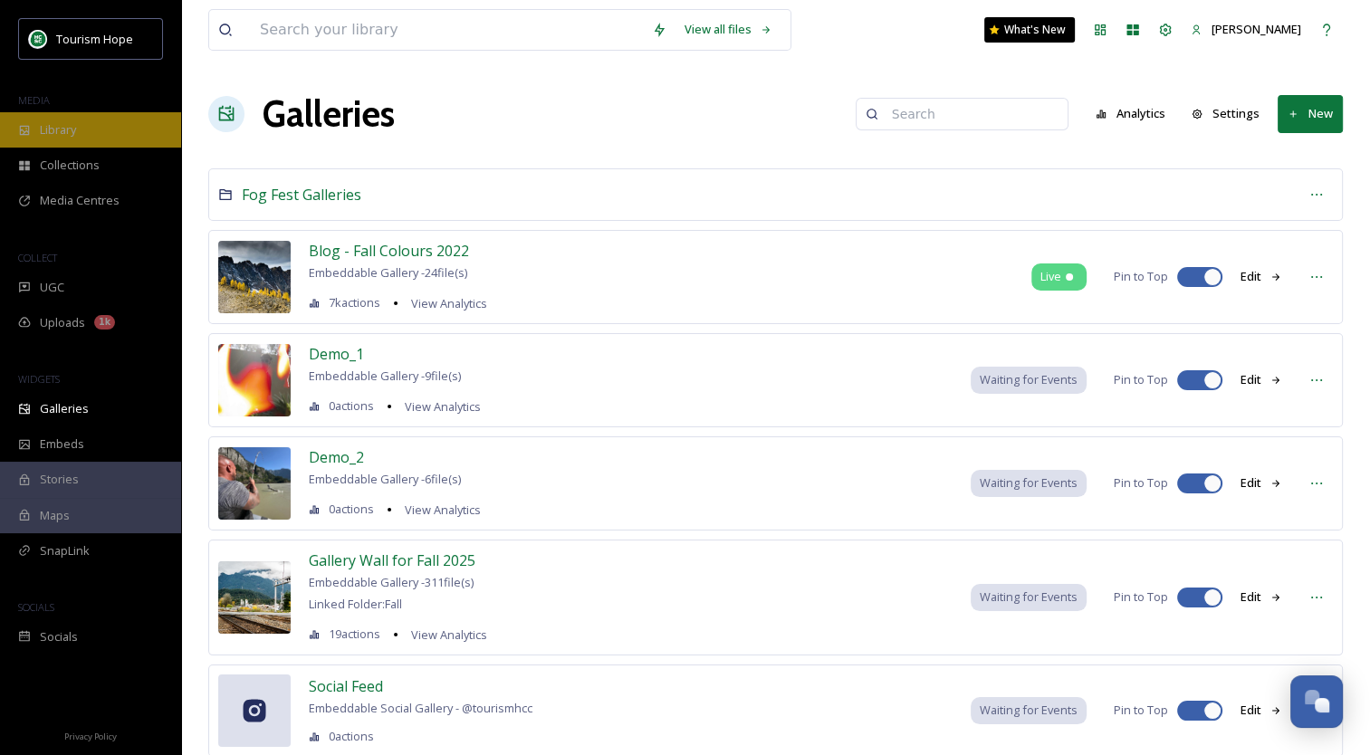
click at [56, 139] on div "Library" at bounding box center [90, 129] width 181 height 35
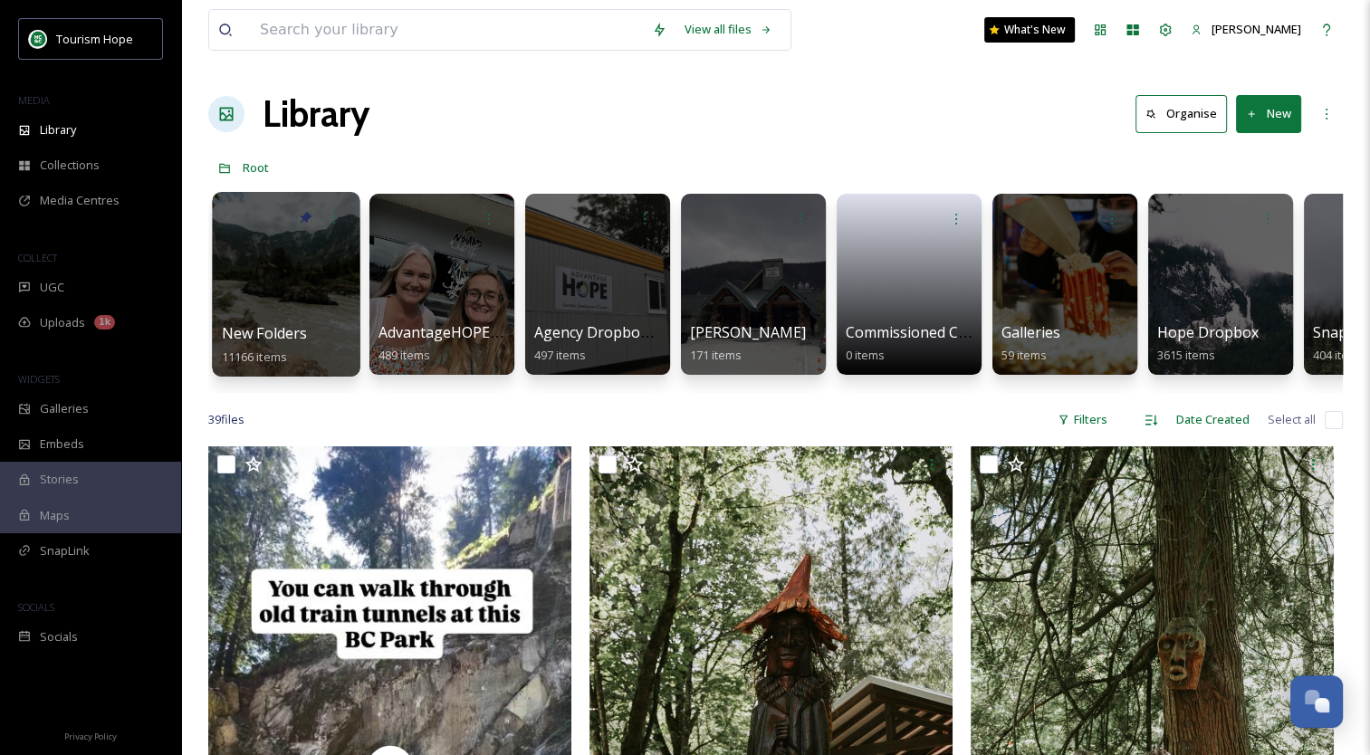
click at [298, 285] on div at bounding box center [286, 284] width 148 height 185
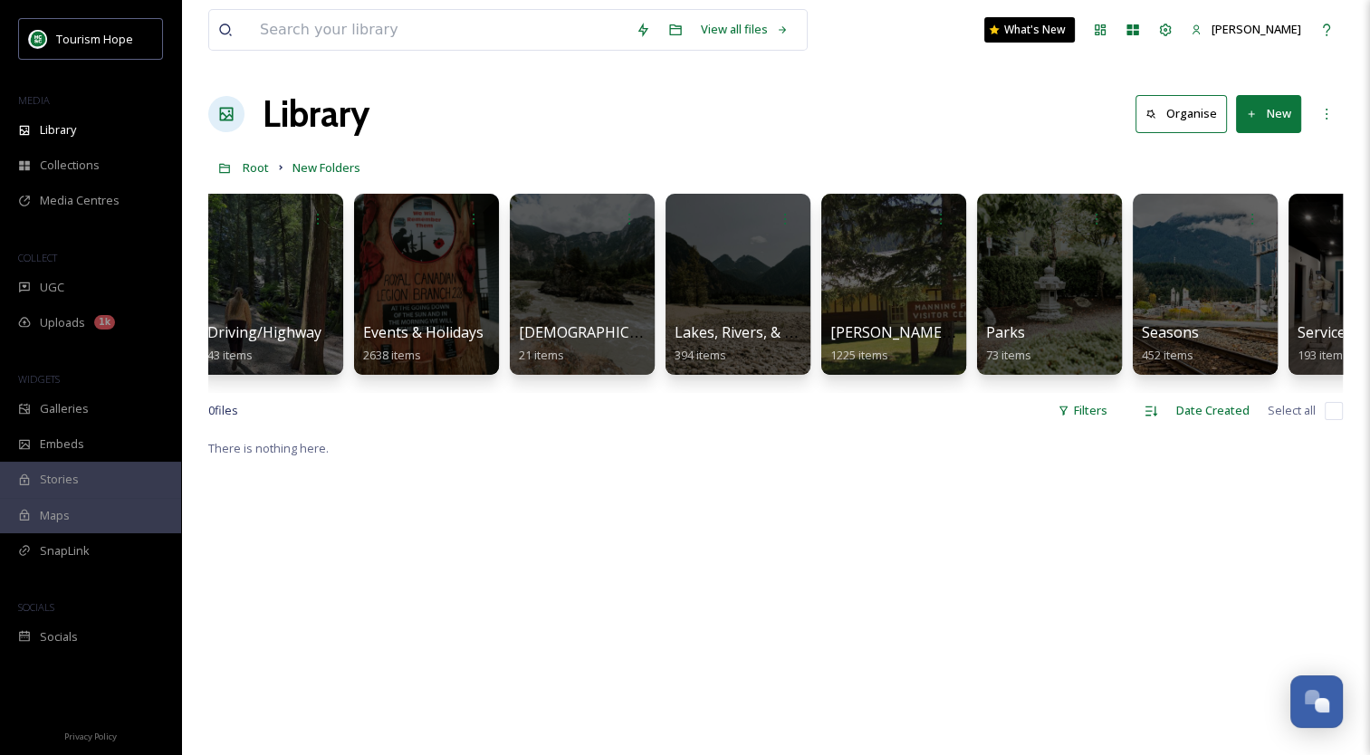
scroll to position [0, 1314]
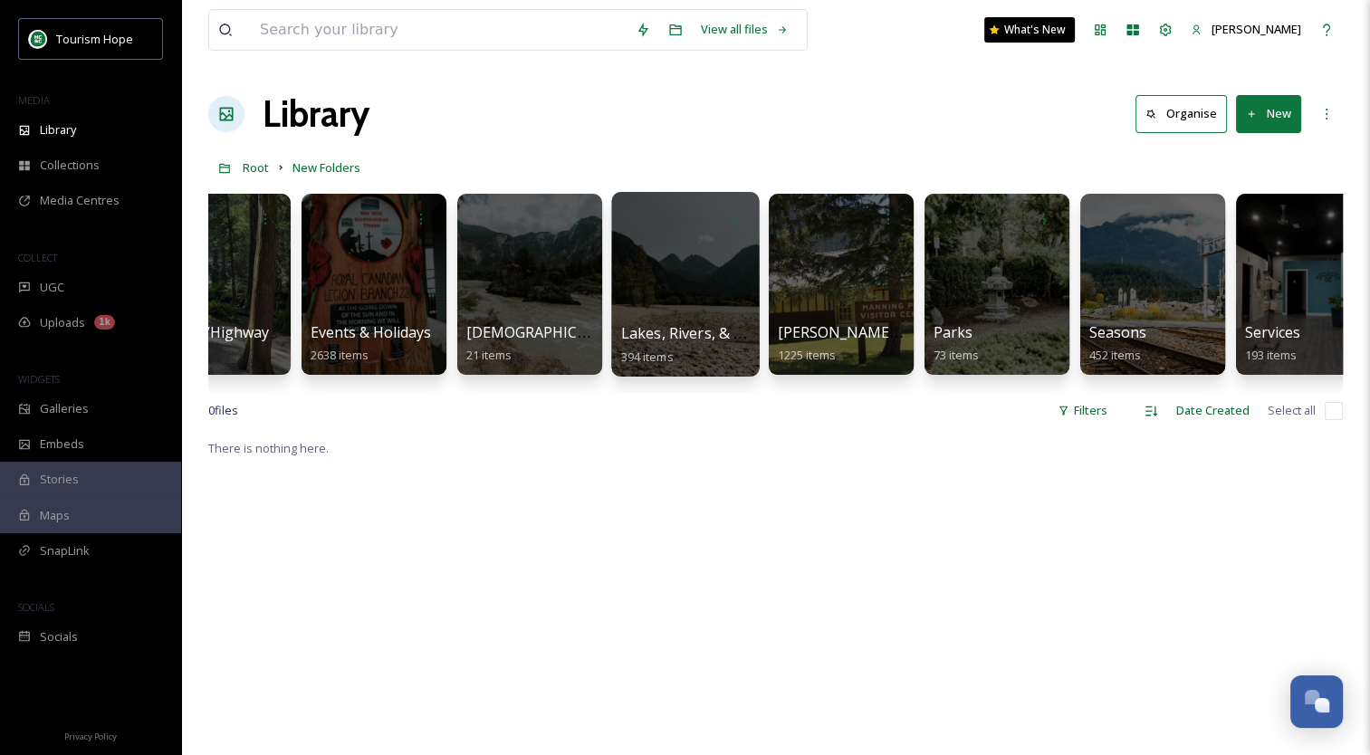
click at [667, 280] on div at bounding box center [685, 284] width 148 height 185
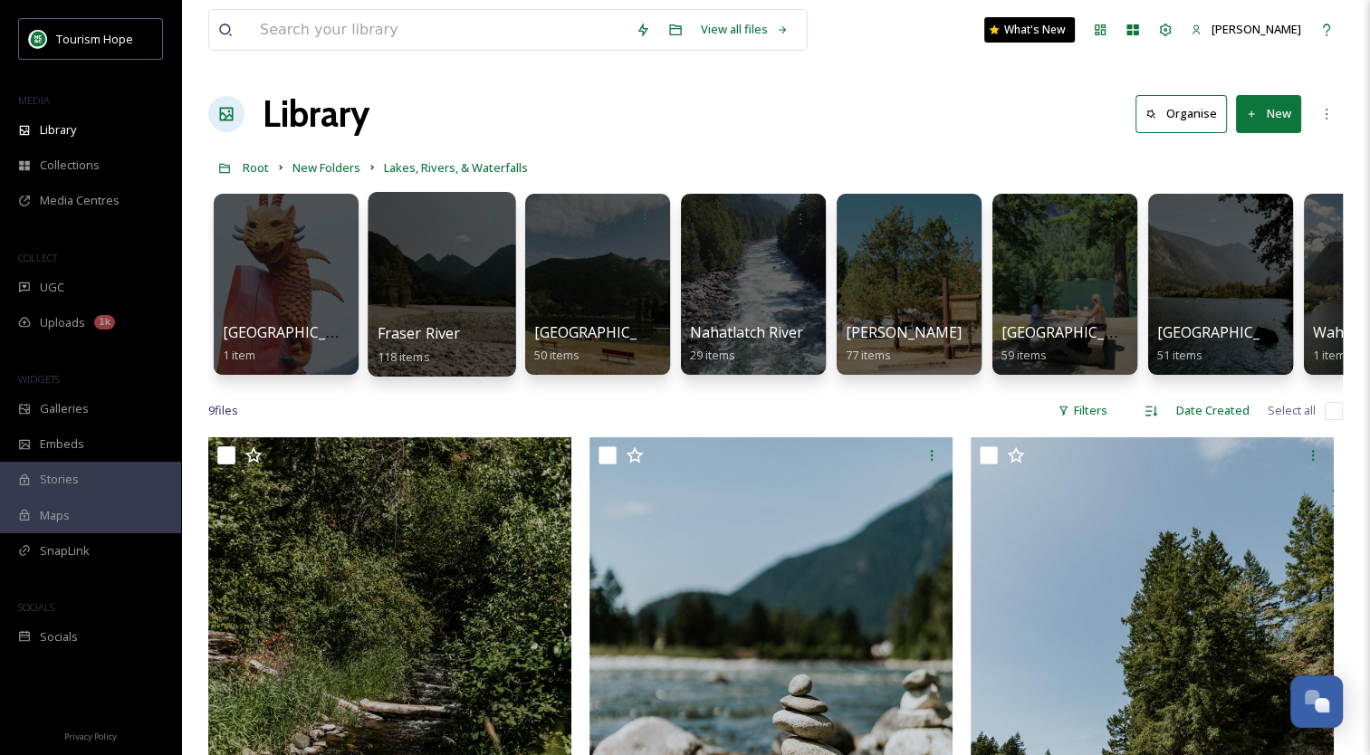
click at [433, 291] on div at bounding box center [442, 284] width 148 height 185
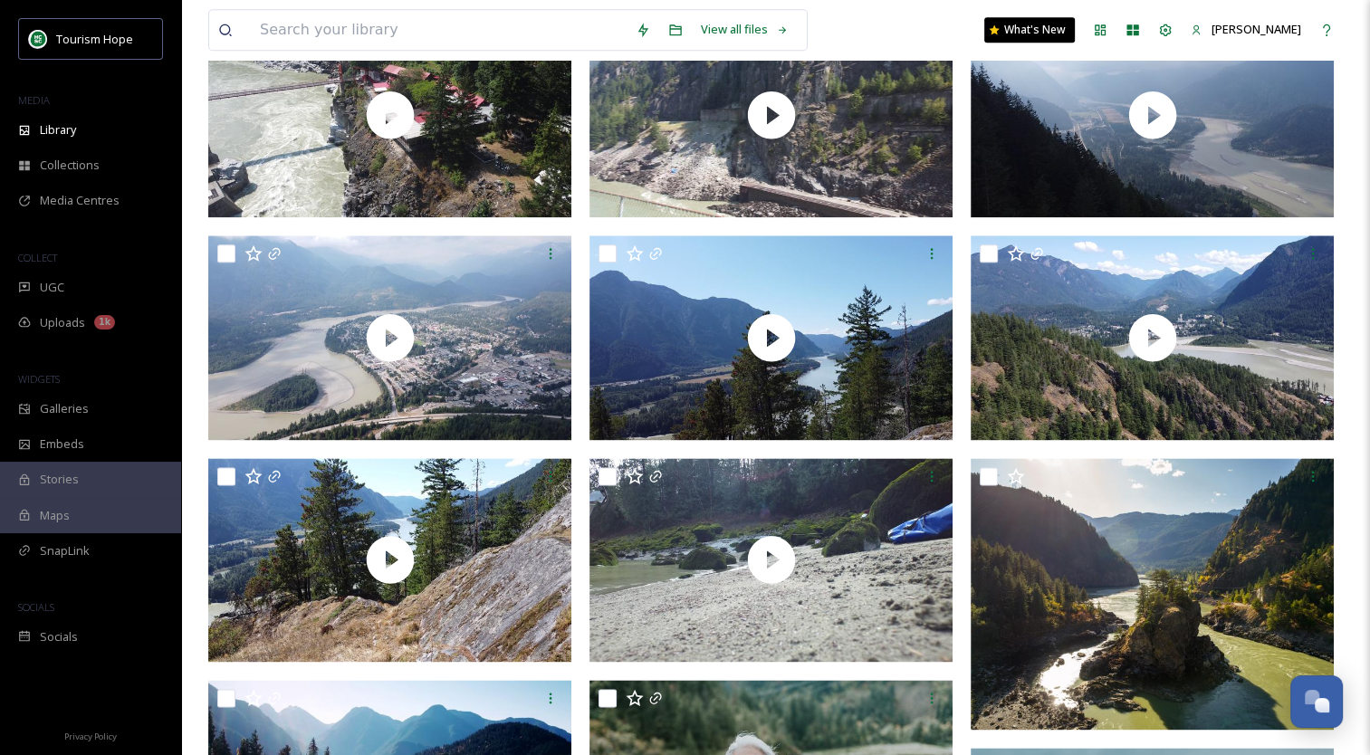
scroll to position [2198, 0]
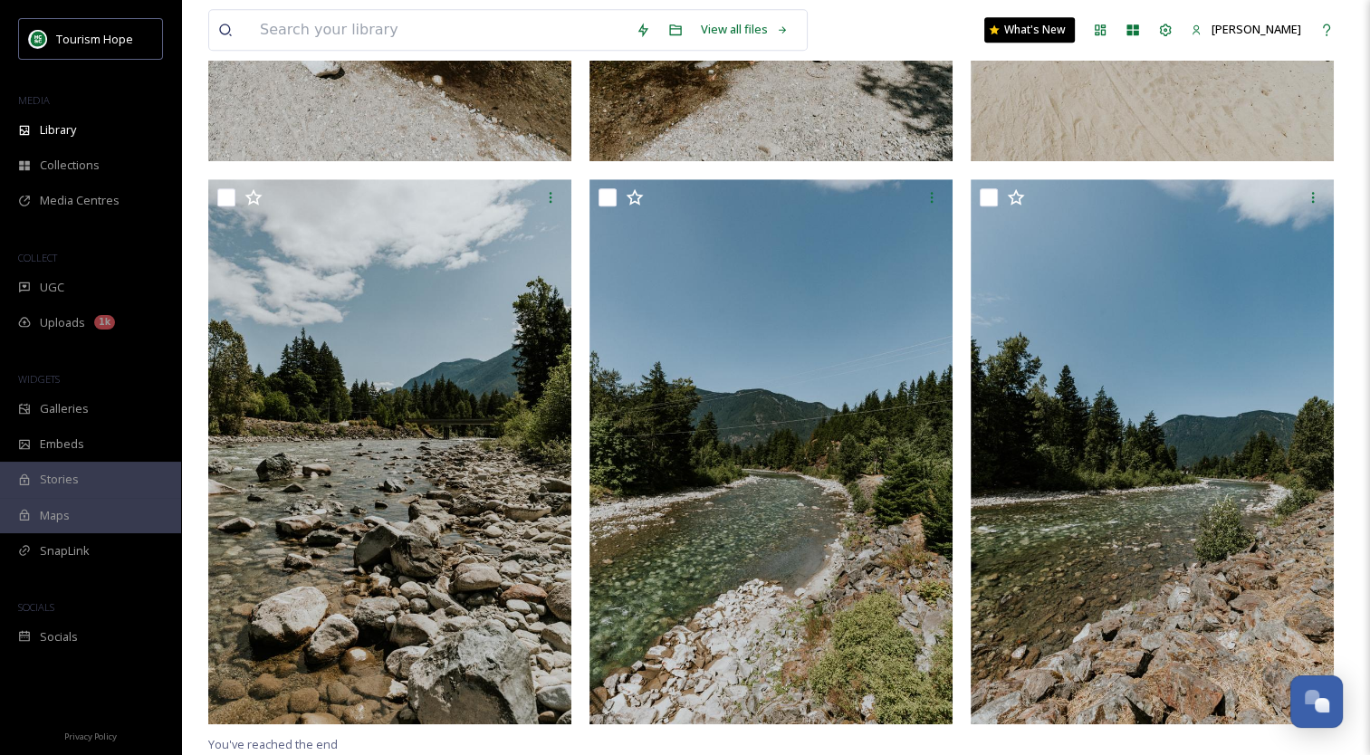
scroll to position [1396, 0]
click at [428, 36] on input at bounding box center [439, 30] width 376 height 40
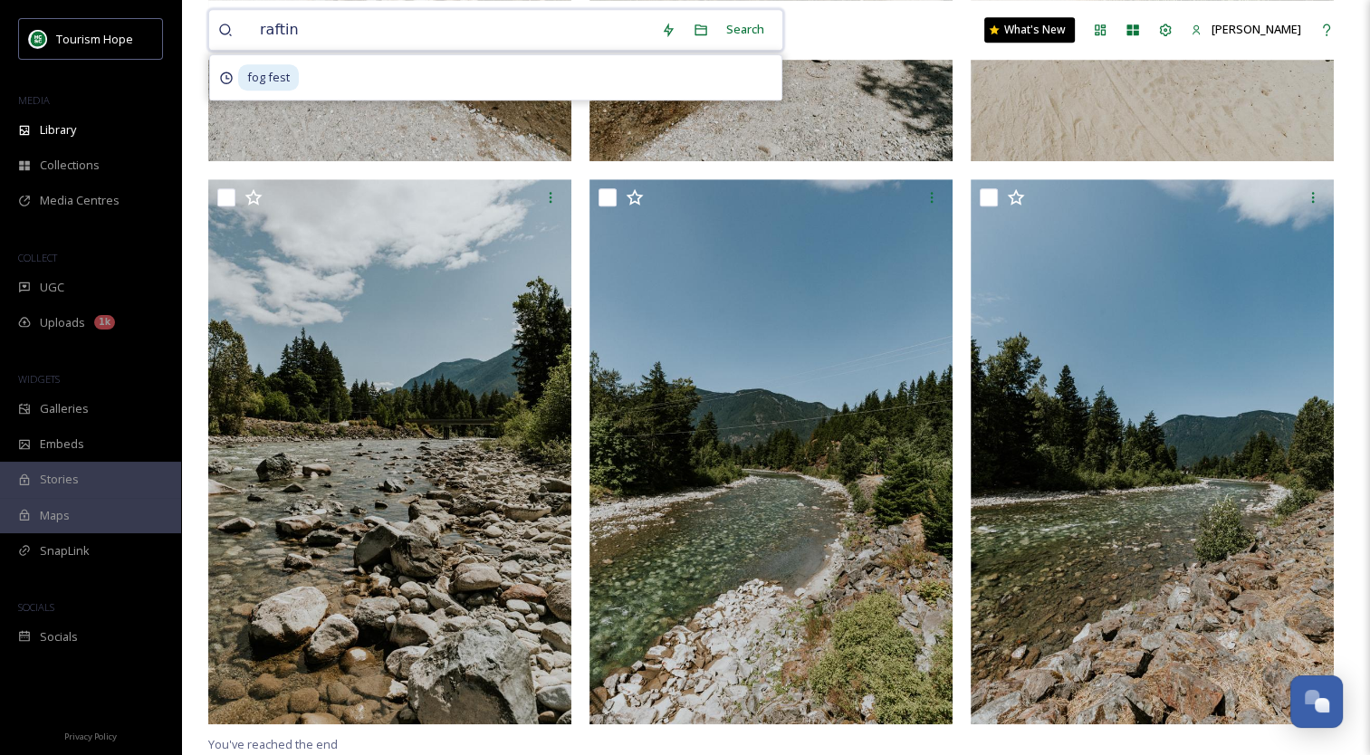
type input "rafting"
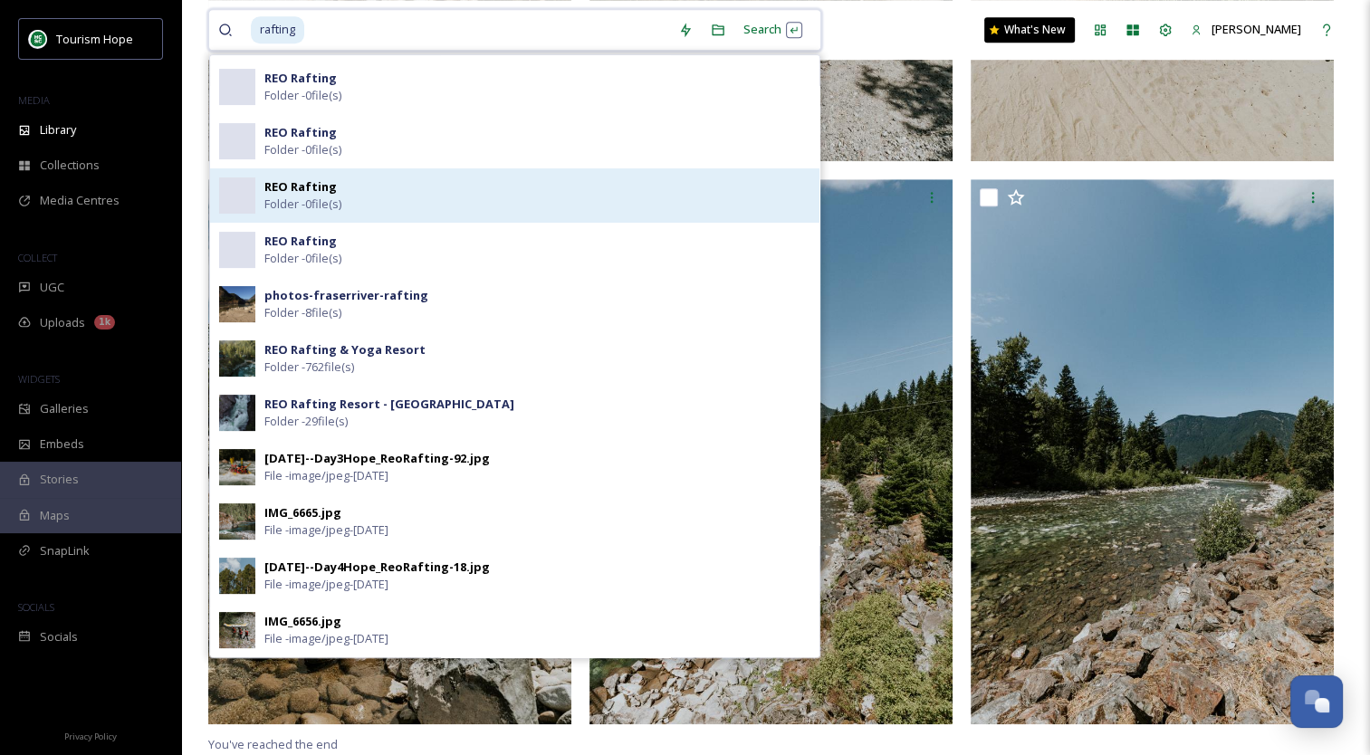
scroll to position [453, 0]
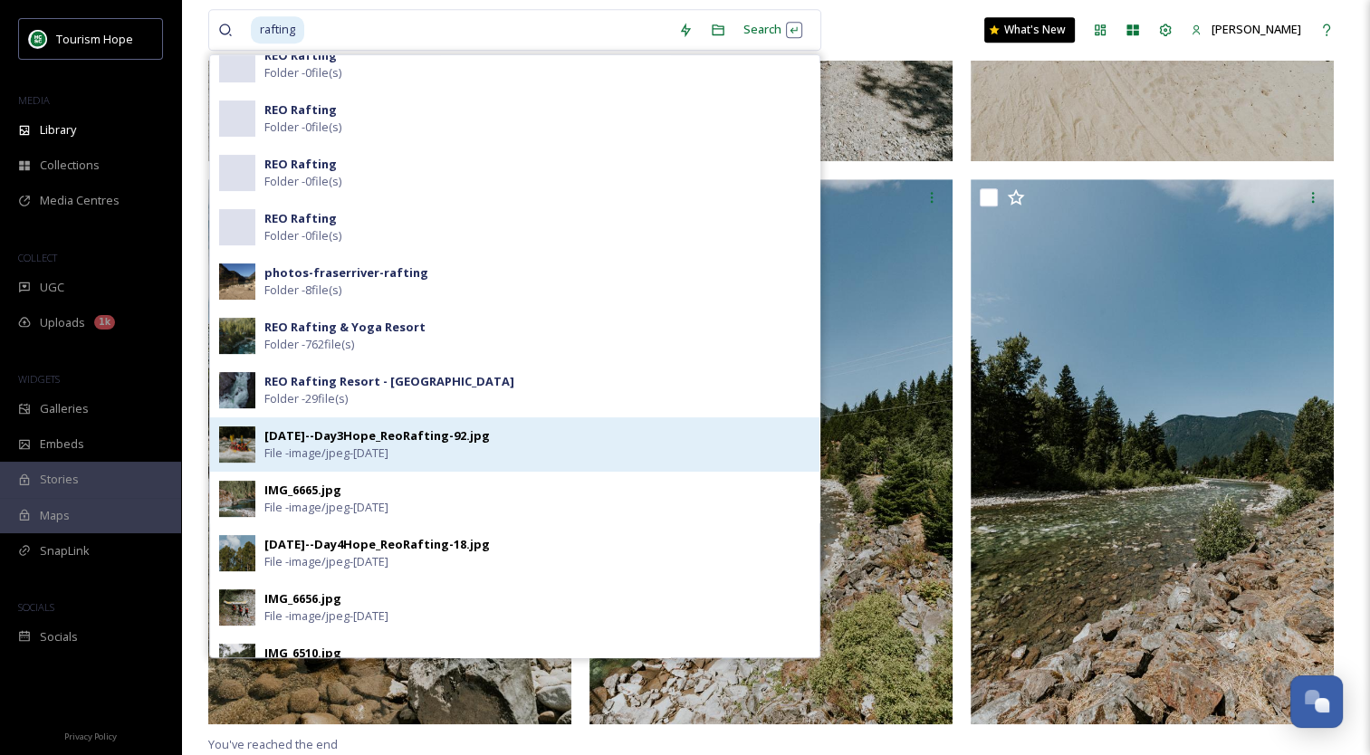
click at [394, 437] on div "[DATE]--Day3Hope_ReoRafting-92.jpg" at bounding box center [376, 435] width 225 height 17
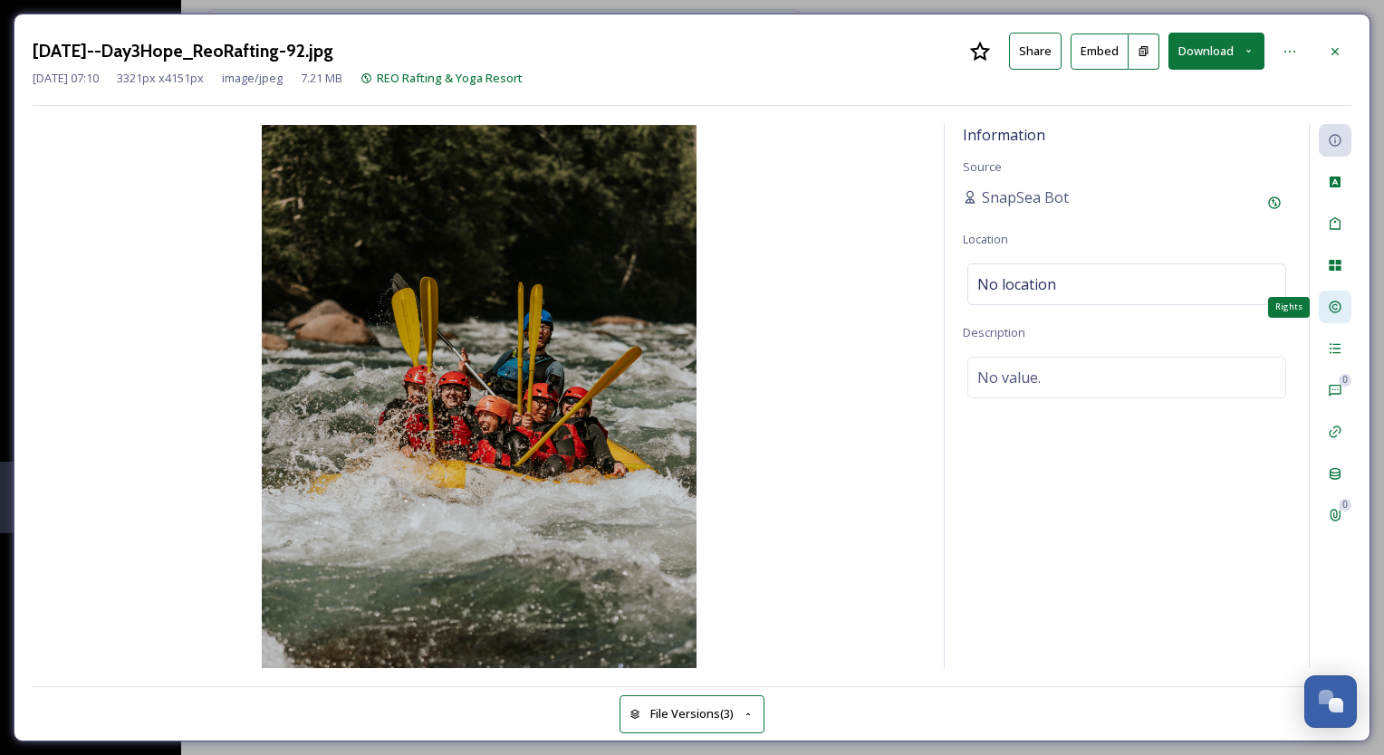
click at [1347, 298] on div "Rights" at bounding box center [1334, 307] width 33 height 33
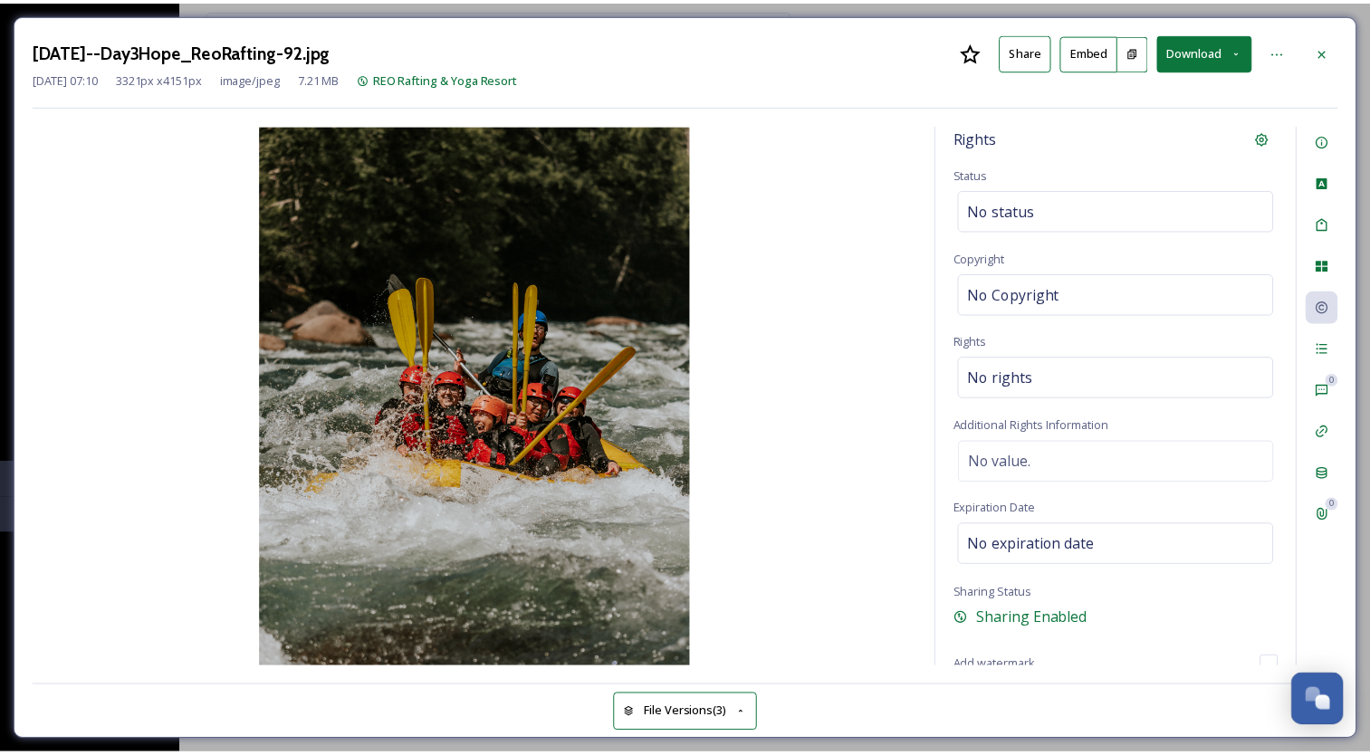
scroll to position [7, 0]
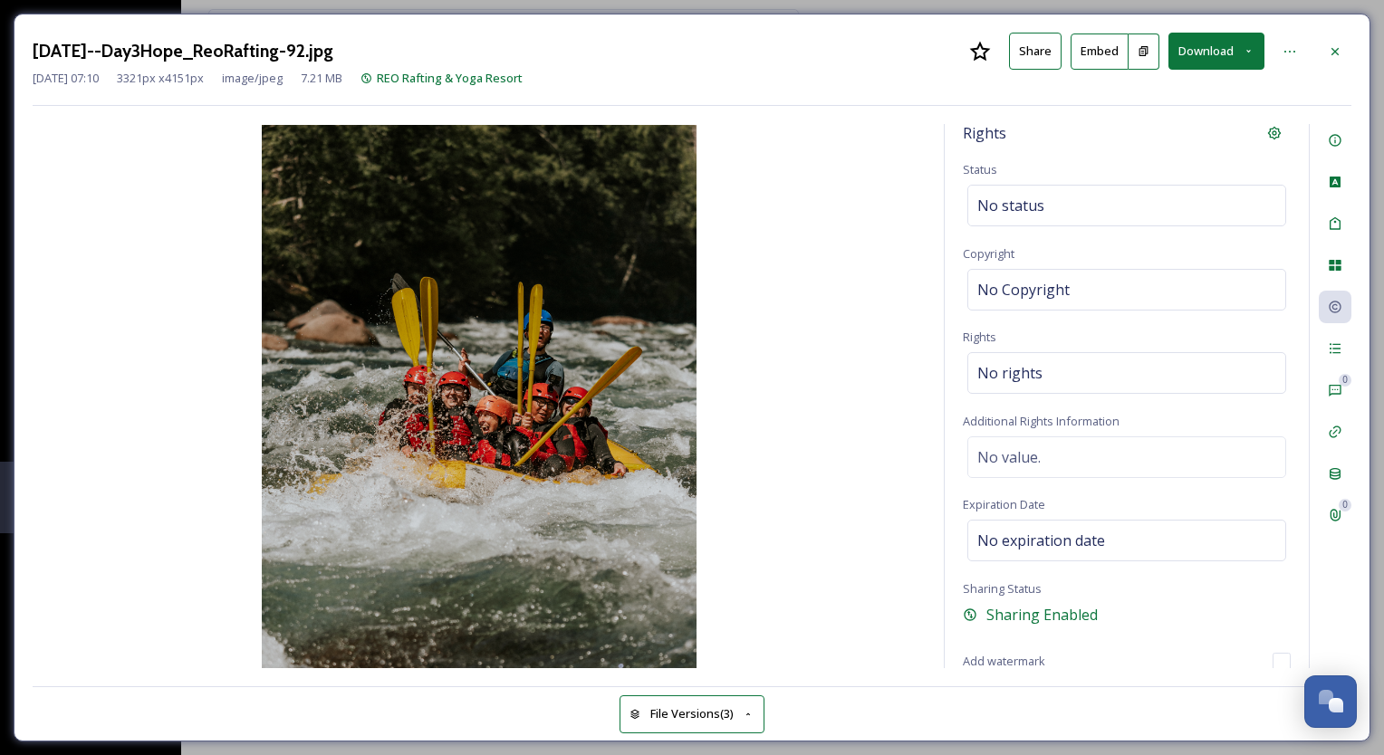
click at [1210, 42] on button "Download" at bounding box center [1216, 51] width 96 height 37
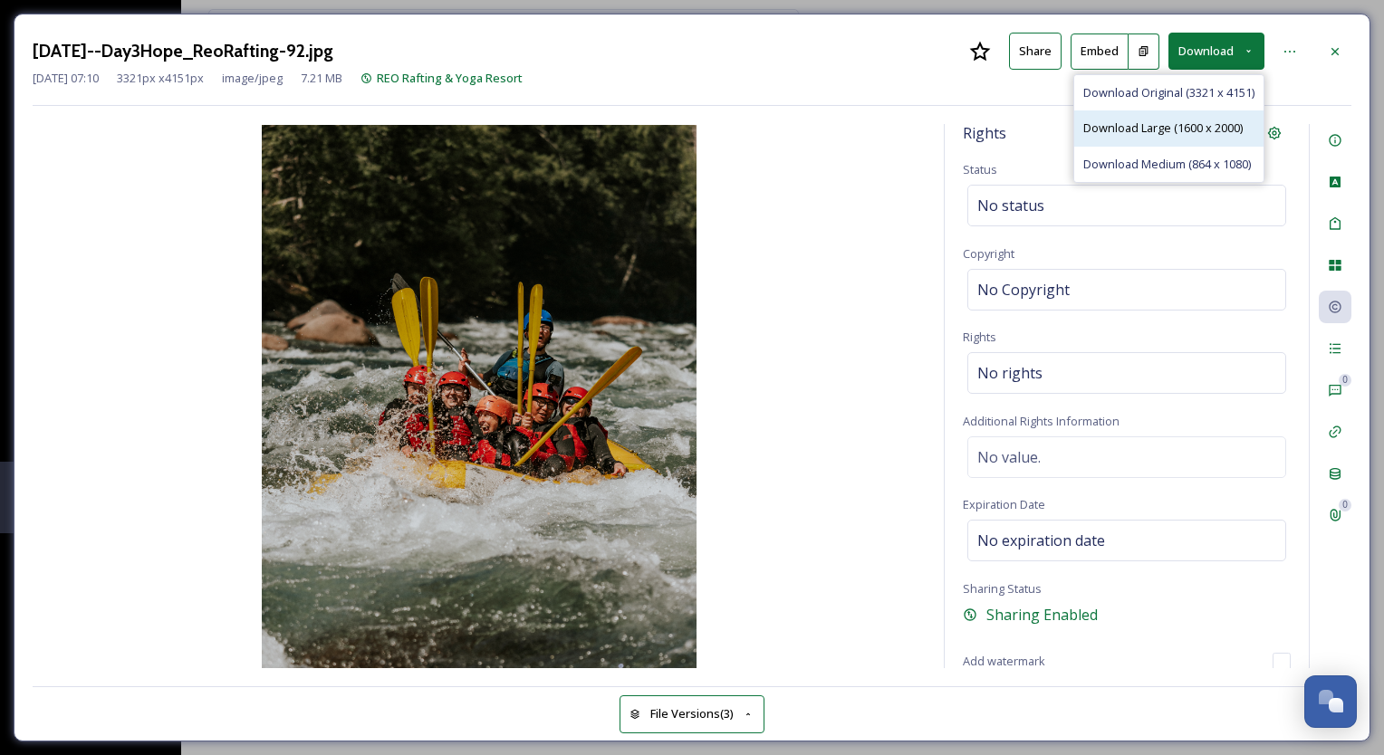
click at [1186, 129] on span "Download Large (1600 x 2000)" at bounding box center [1162, 128] width 159 height 17
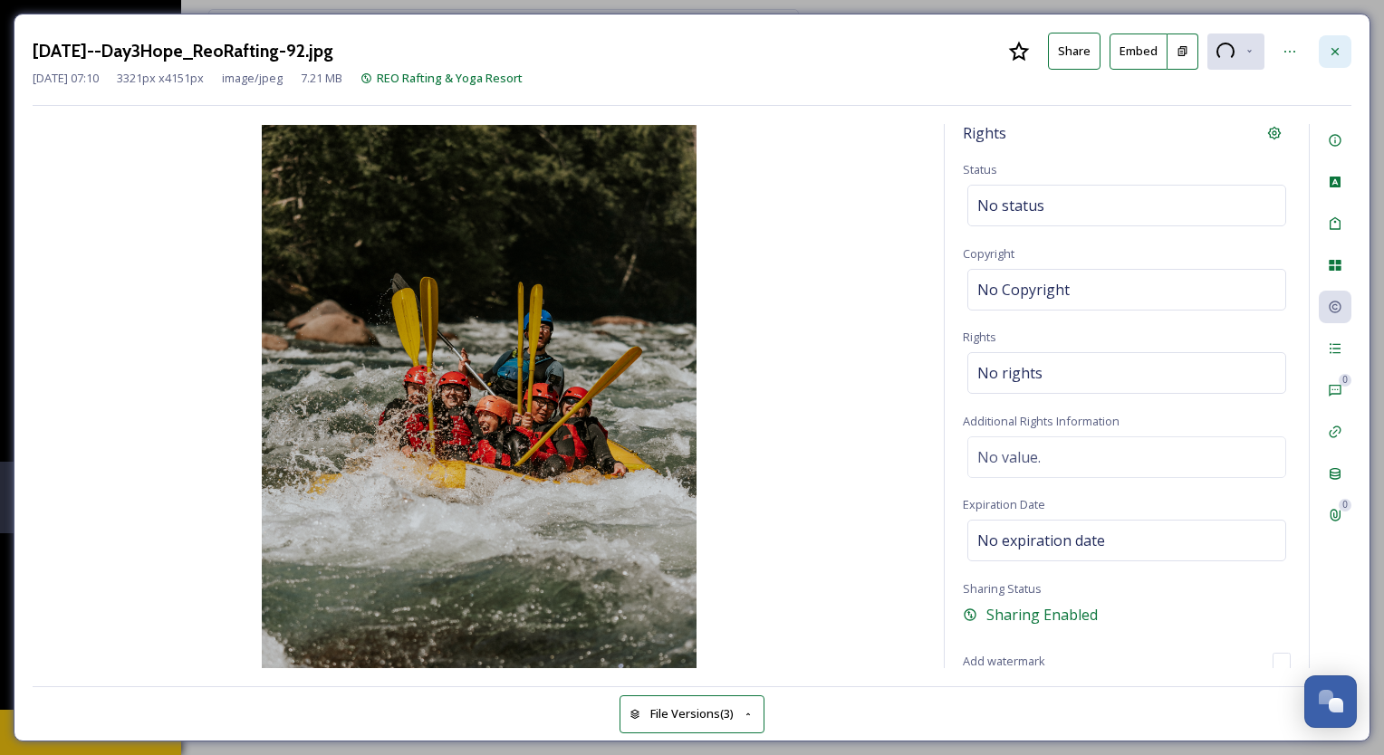
click at [1333, 55] on icon at bounding box center [1334, 51] width 14 height 14
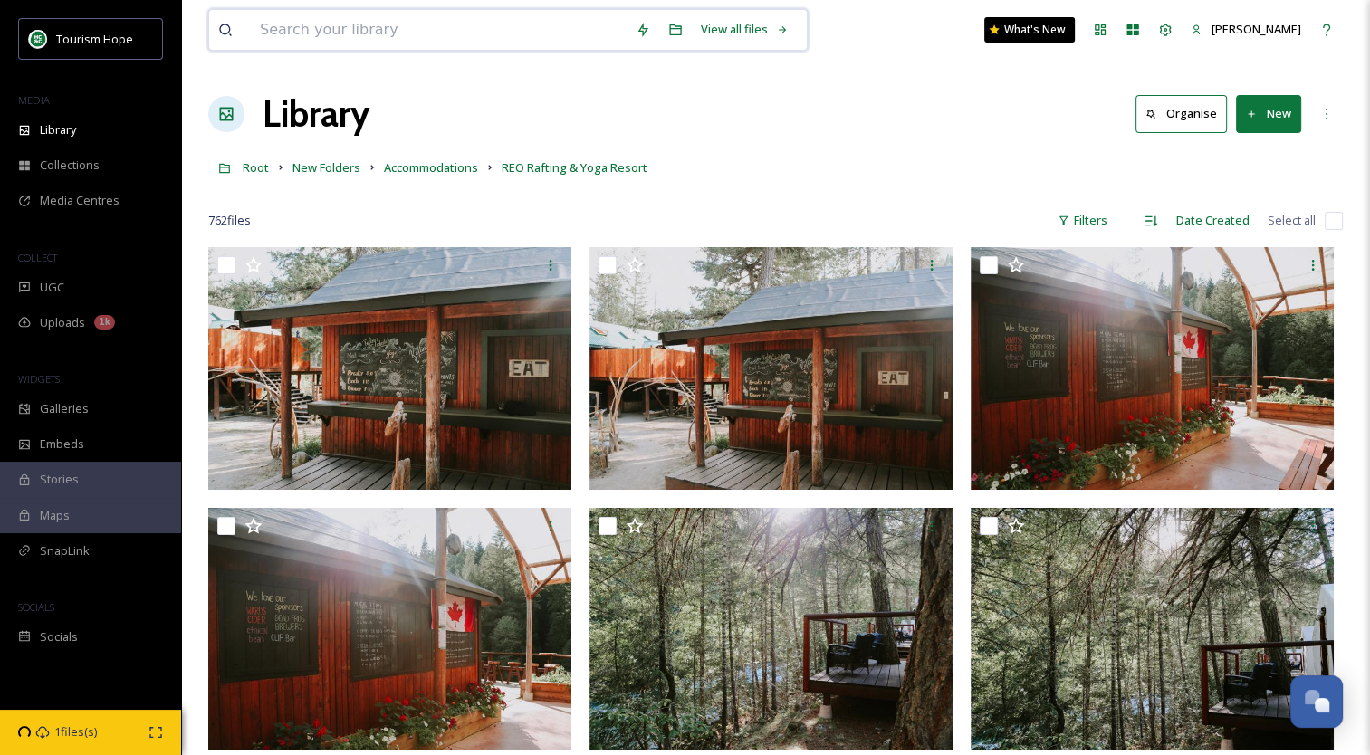
click at [330, 24] on input at bounding box center [439, 30] width 376 height 40
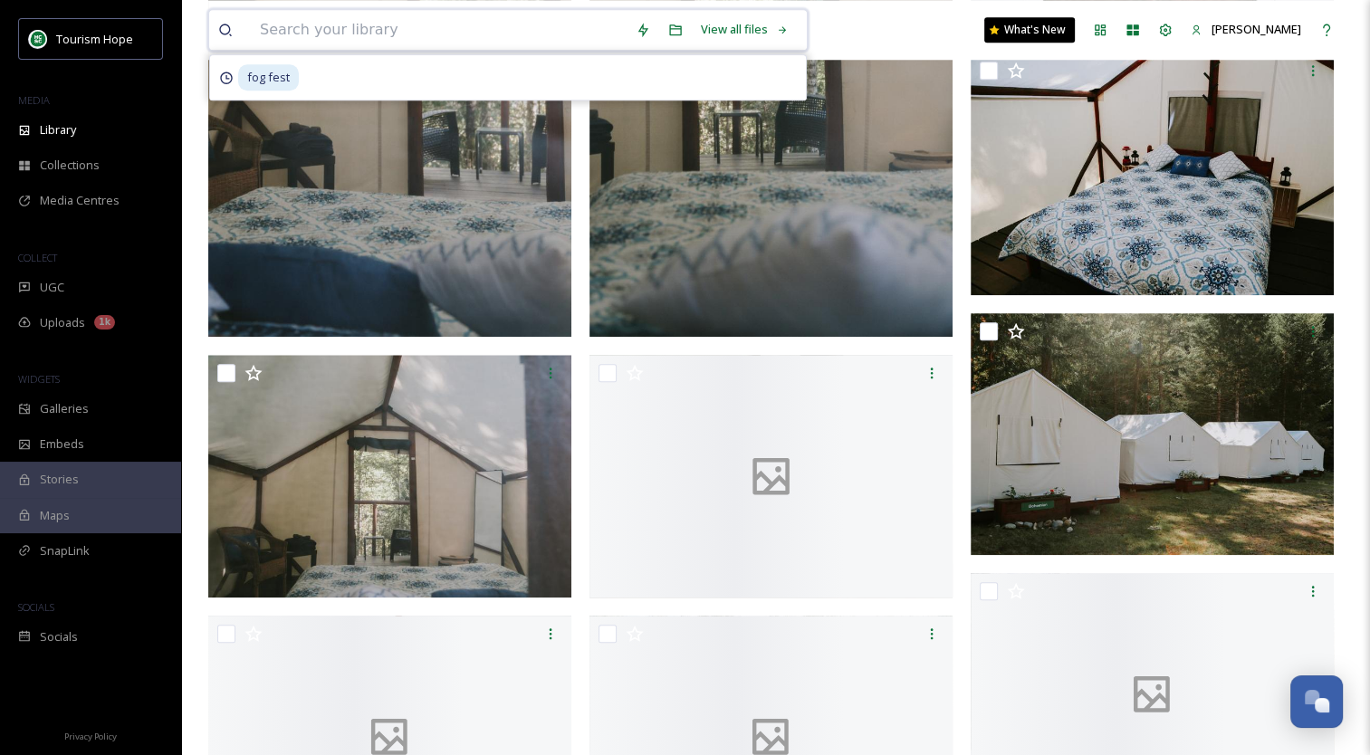
scroll to position [1992, 0]
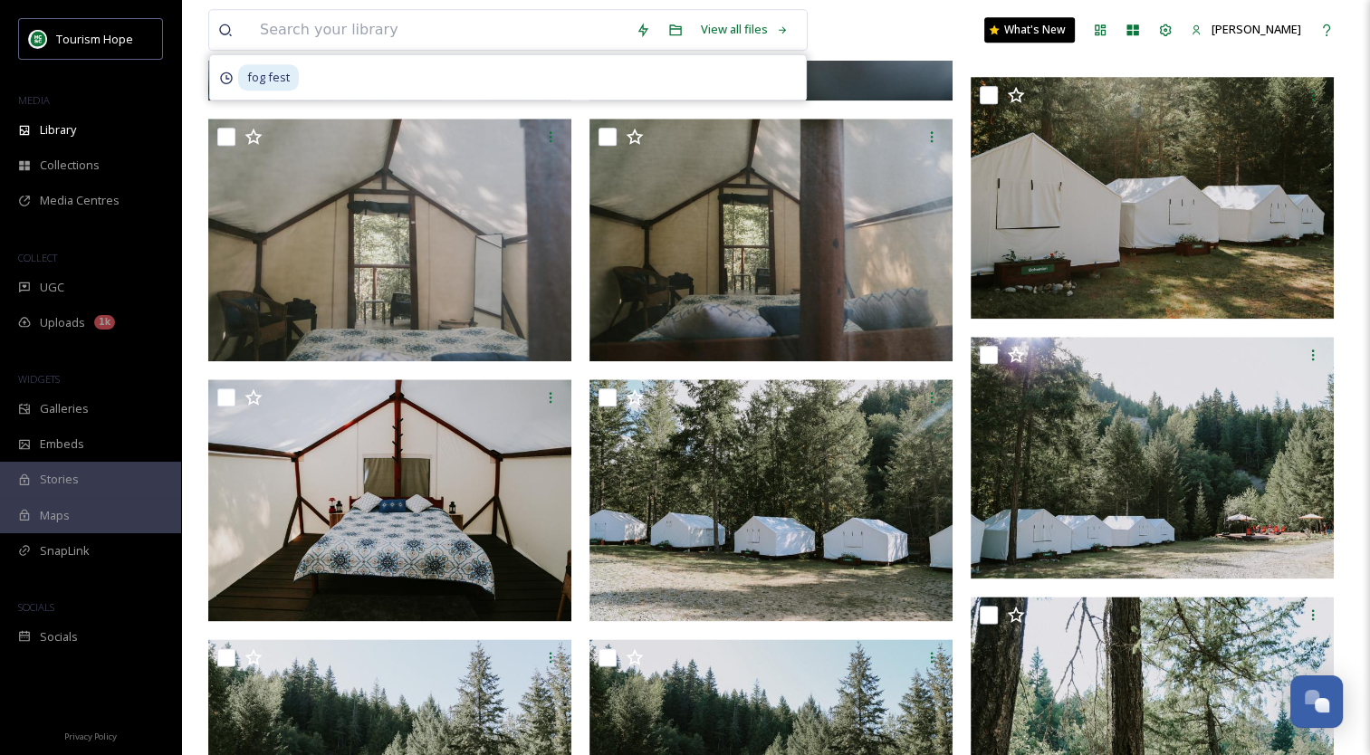
drag, startPoint x: 1346, startPoint y: 210, endPoint x: 1311, endPoint y: 240, distance: 45.6
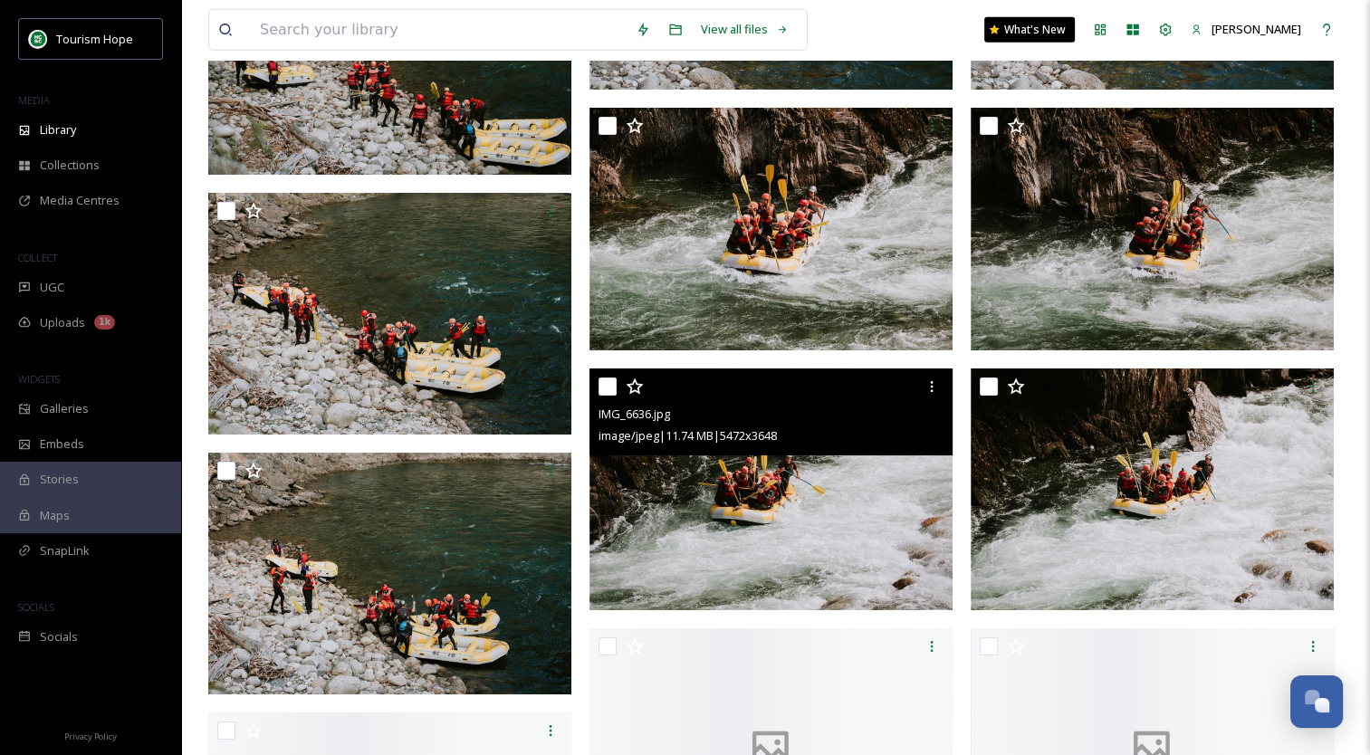
scroll to position [5161, 0]
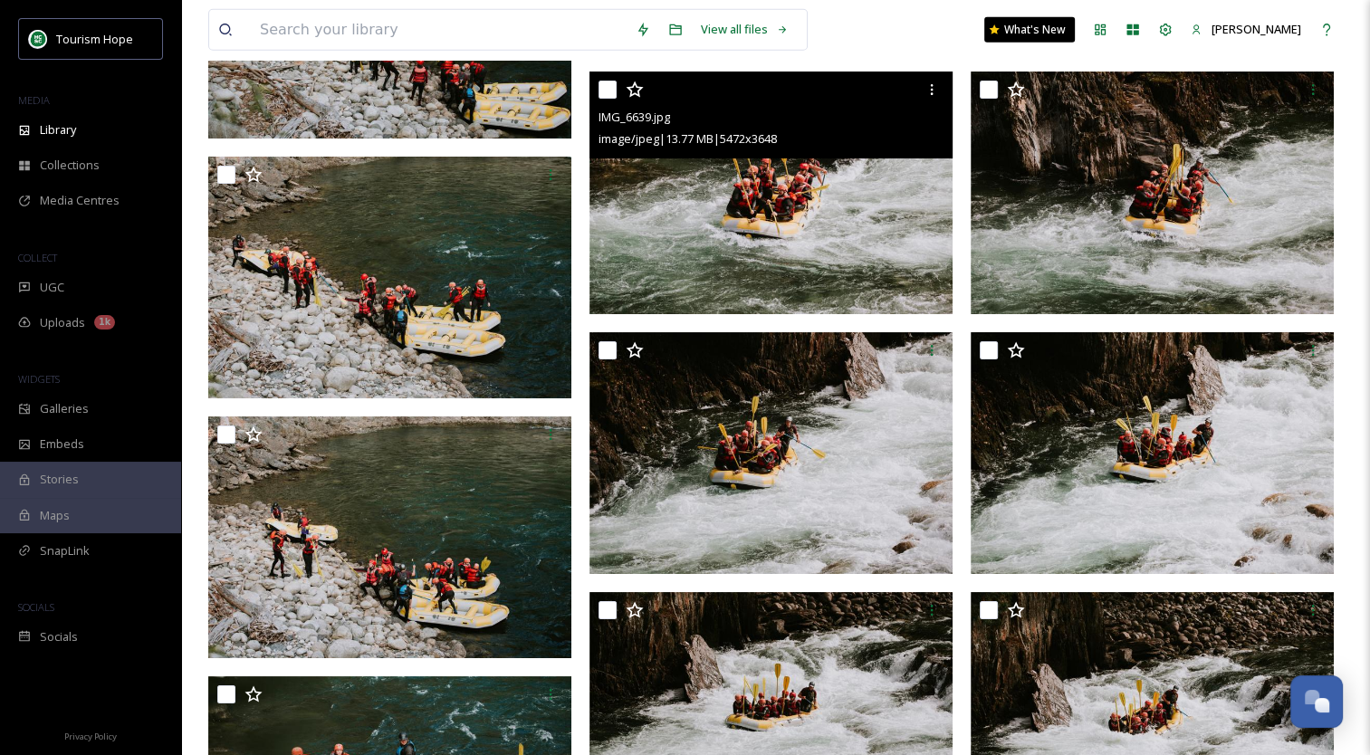
click at [815, 224] on img at bounding box center [770, 193] width 363 height 243
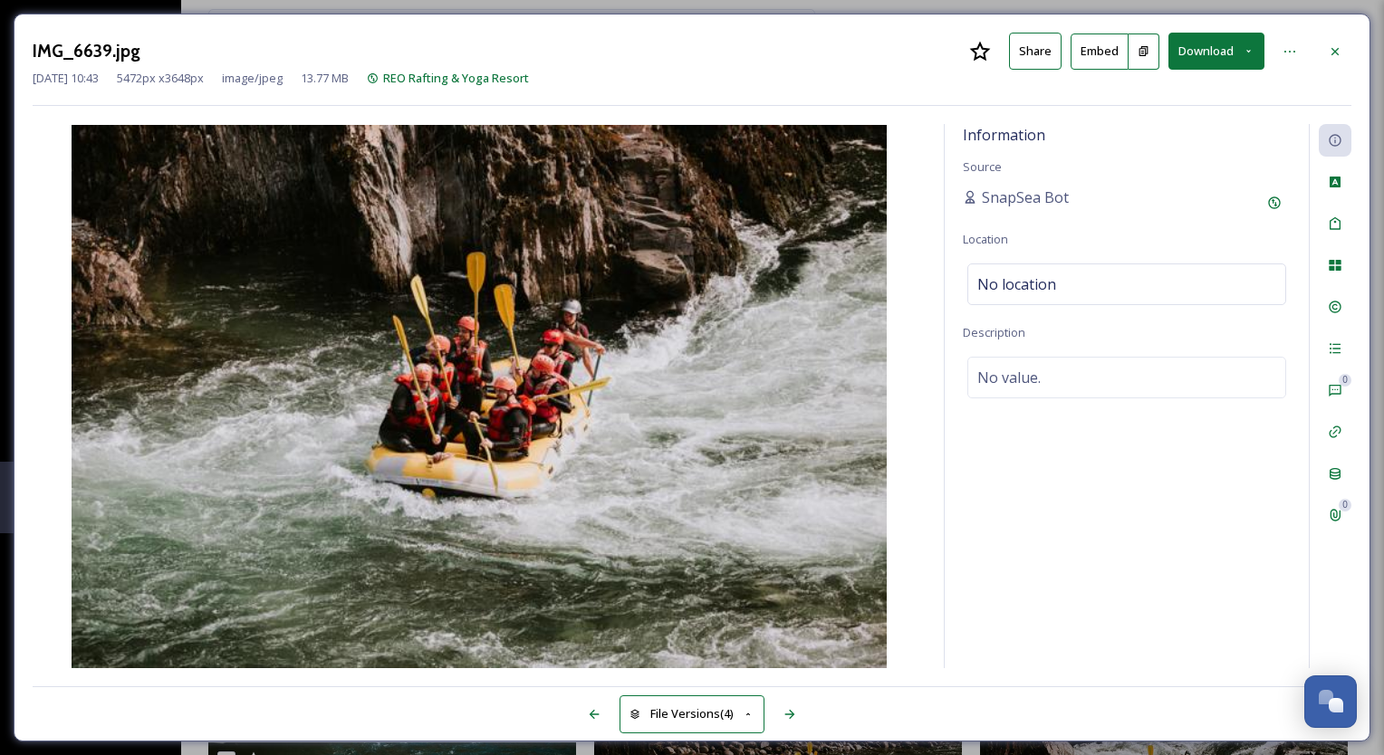
click at [1202, 56] on button "Download" at bounding box center [1216, 51] width 96 height 37
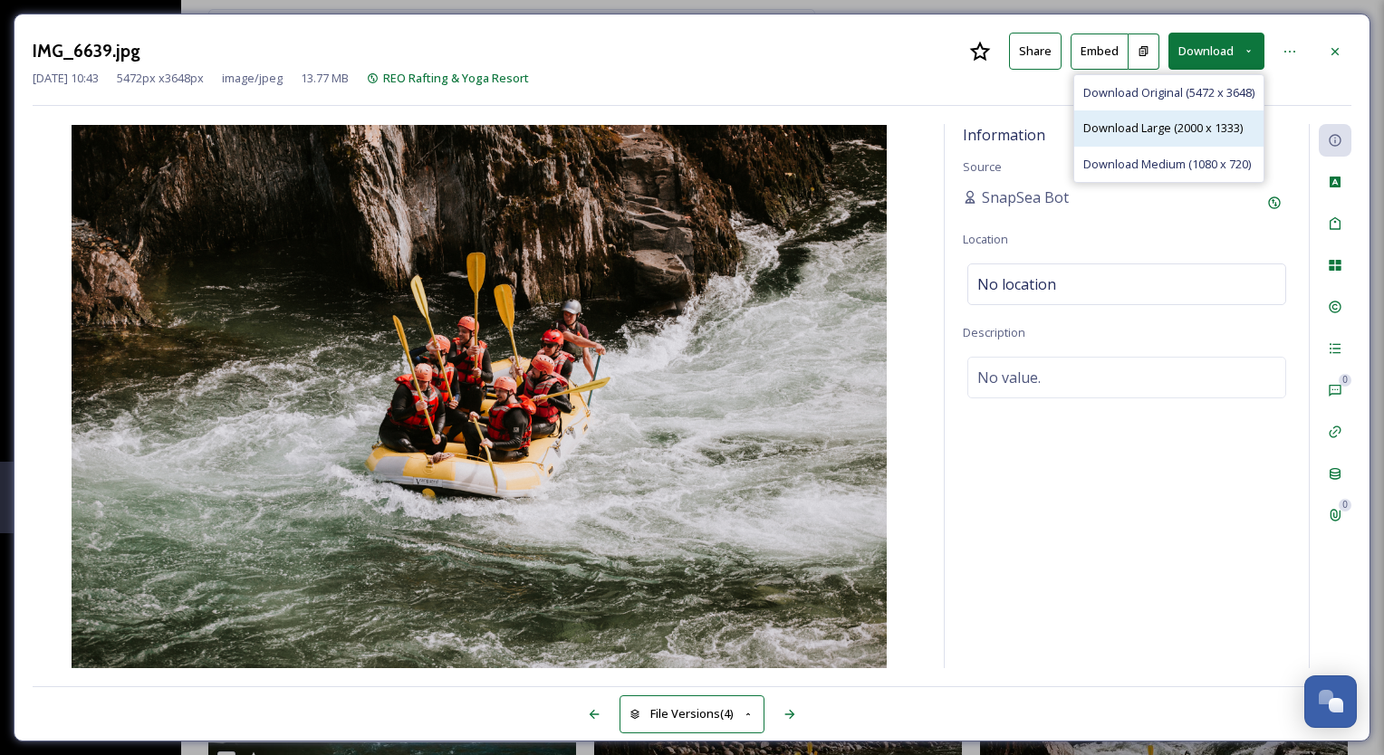
click at [1177, 122] on span "Download Large (2000 x 1333)" at bounding box center [1162, 128] width 159 height 17
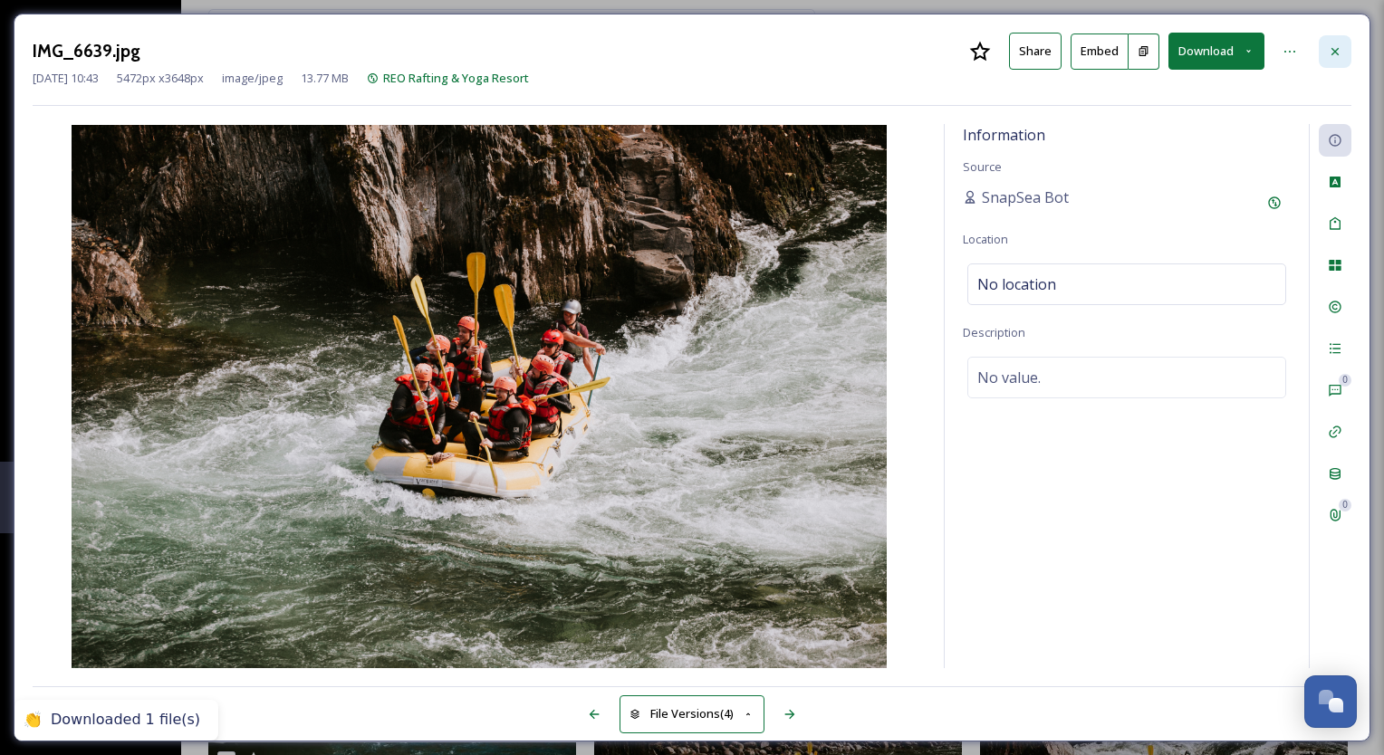
click at [1335, 53] on icon at bounding box center [1334, 51] width 14 height 14
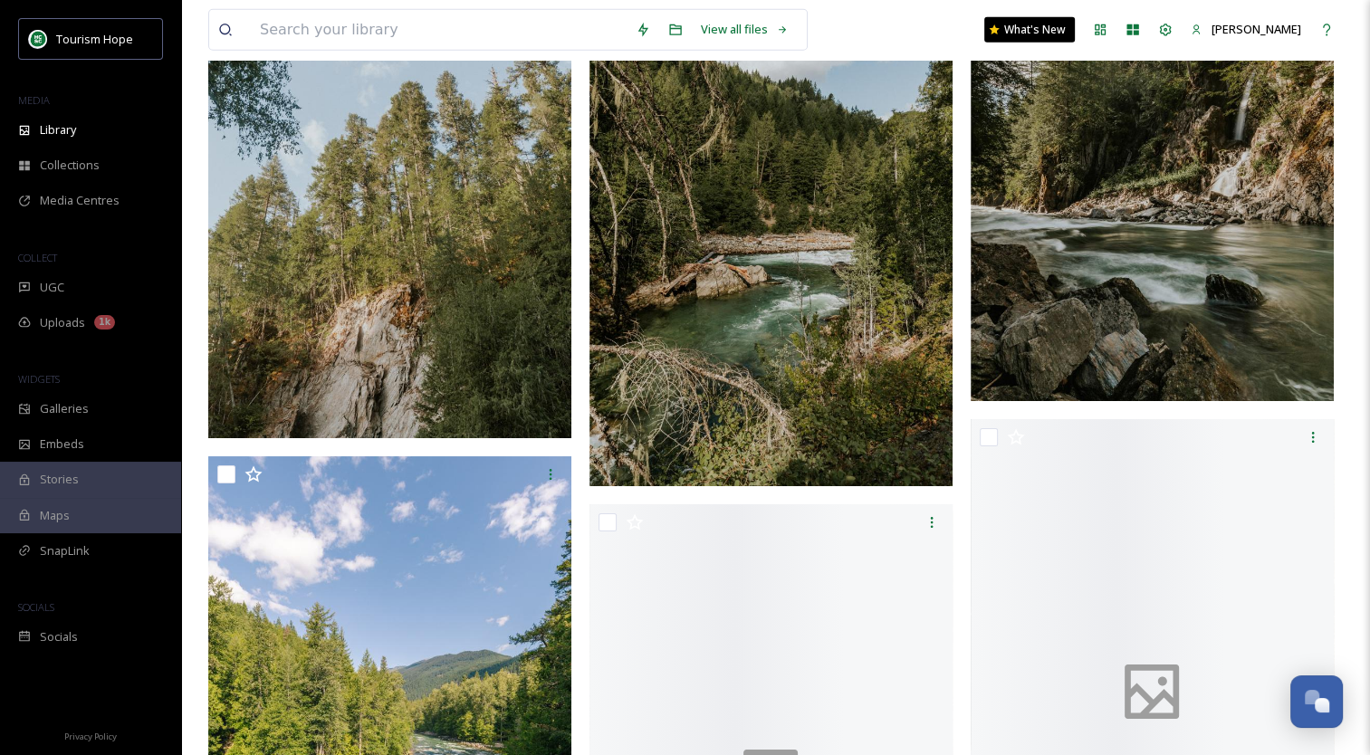
scroll to position [20011, 0]
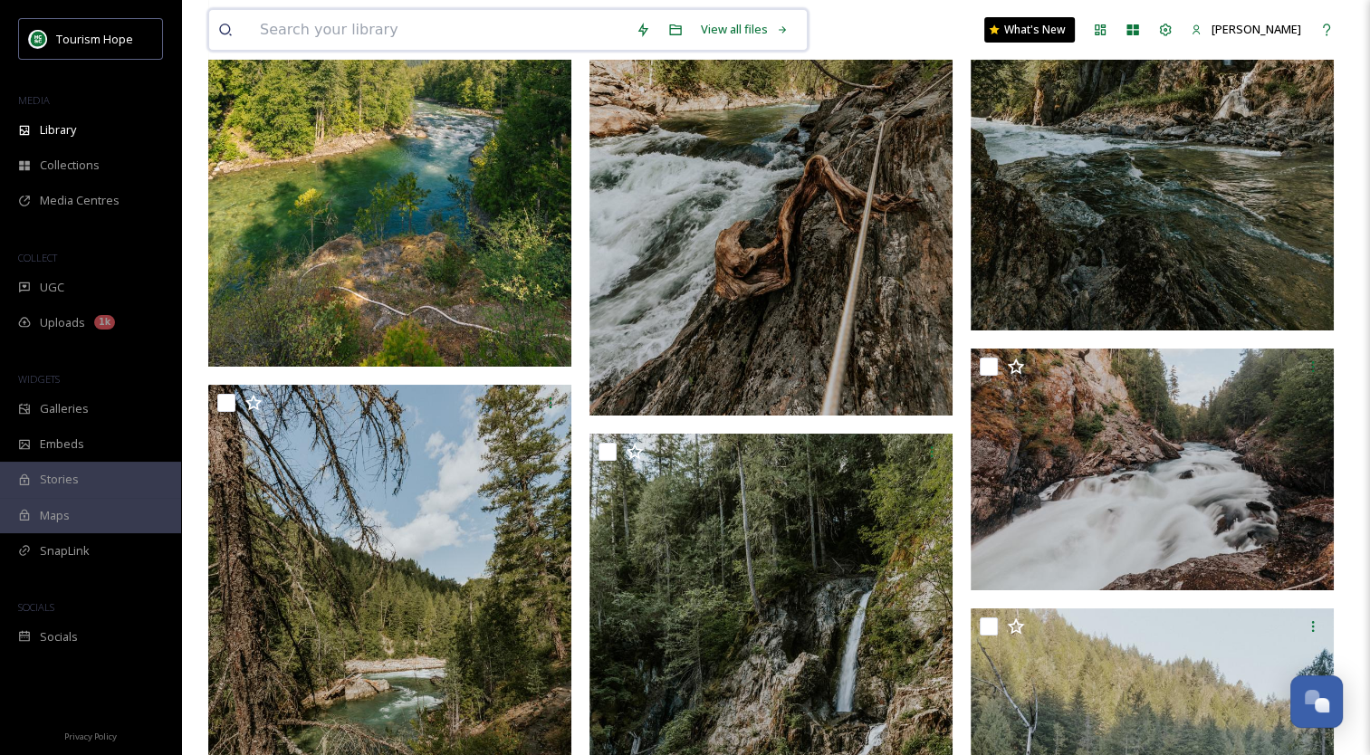
click at [391, 27] on input at bounding box center [439, 30] width 376 height 40
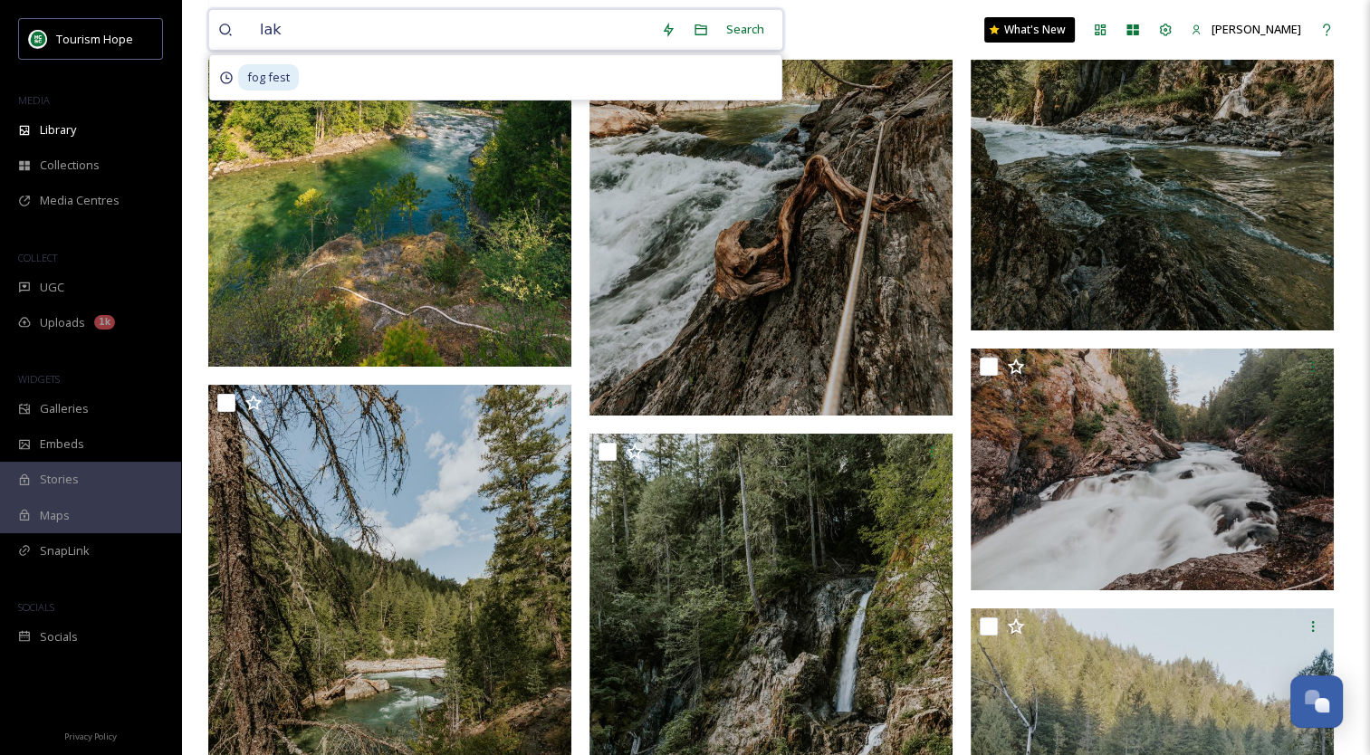
type input "lake"
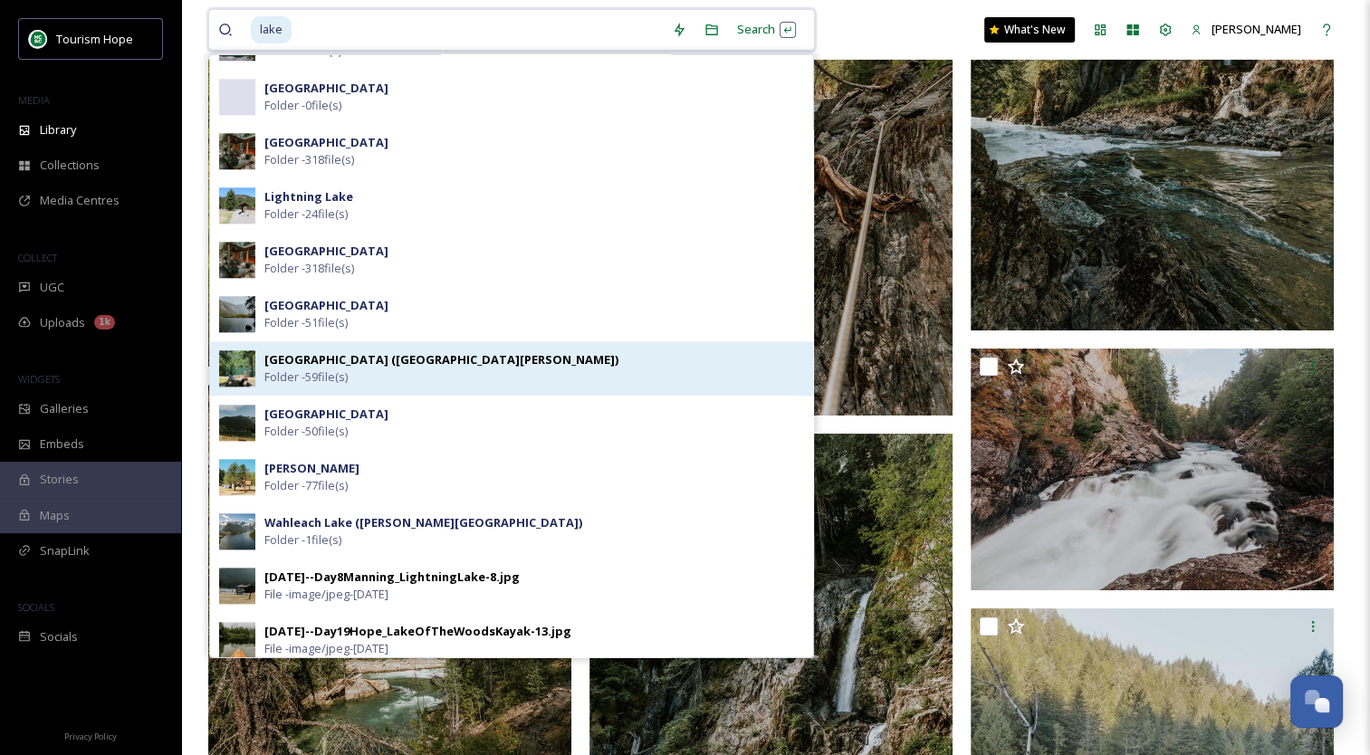
scroll to position [1992, 0]
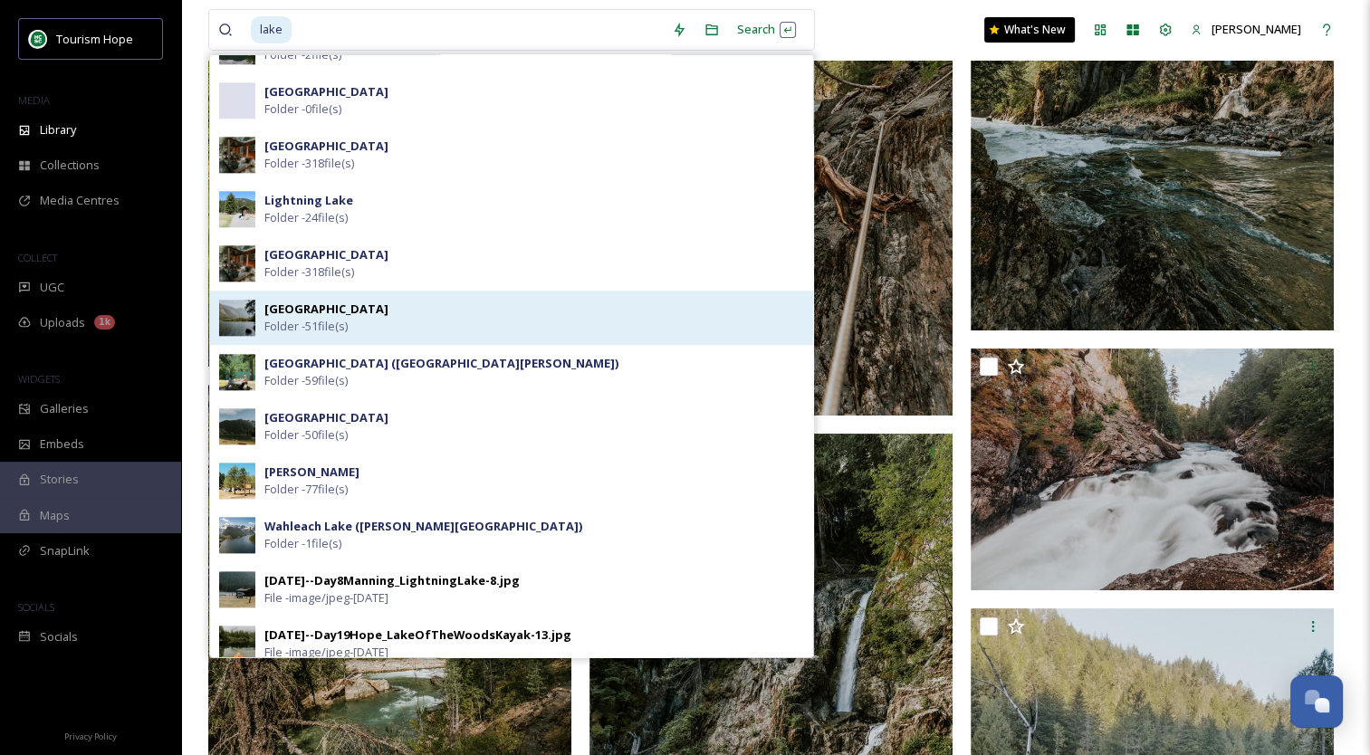
click at [235, 321] on img at bounding box center [237, 318] width 36 height 36
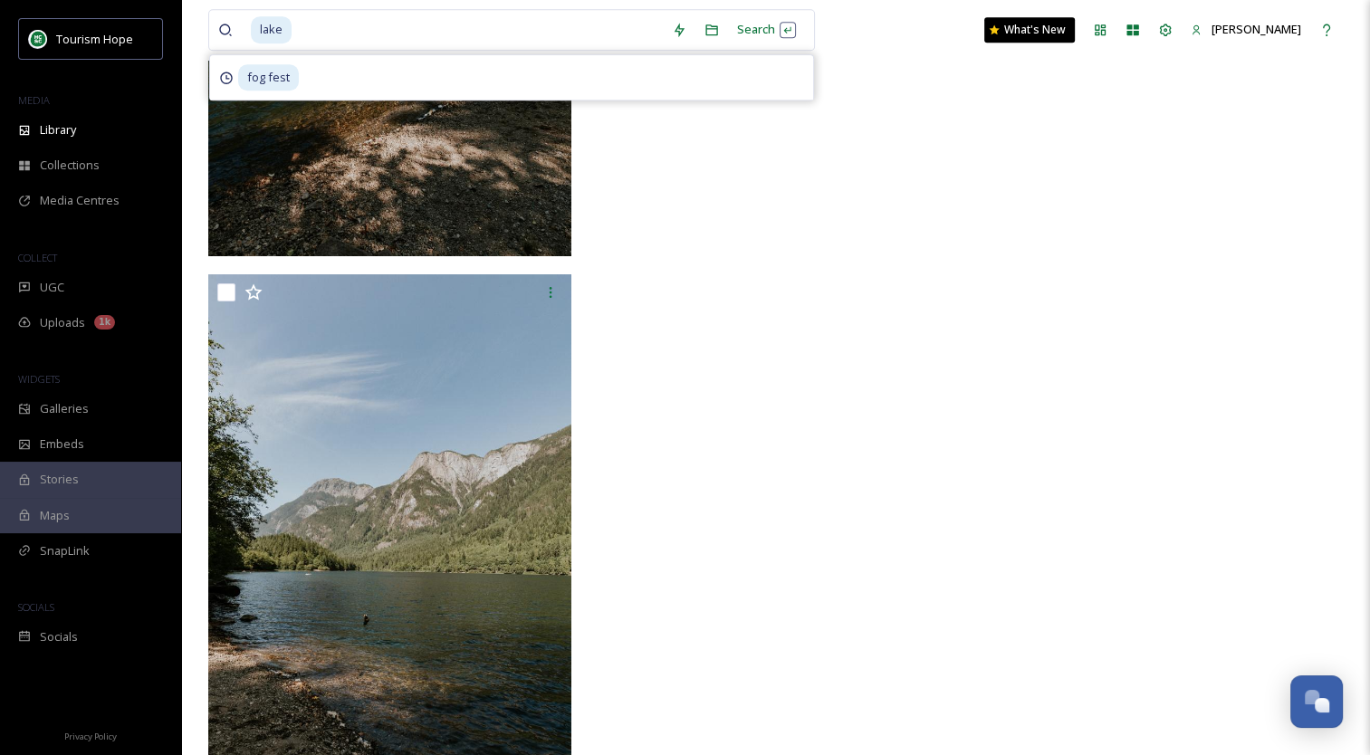
scroll to position [8425, 0]
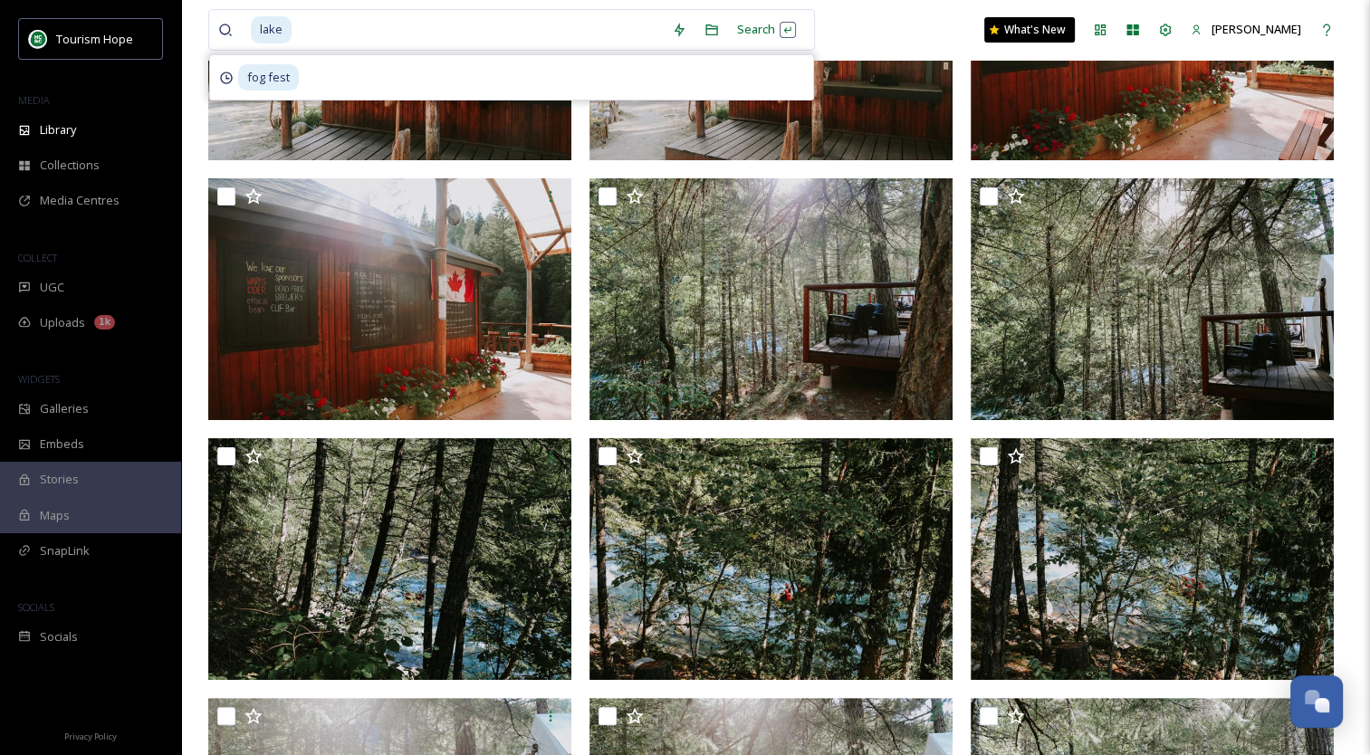
scroll to position [181, 0]
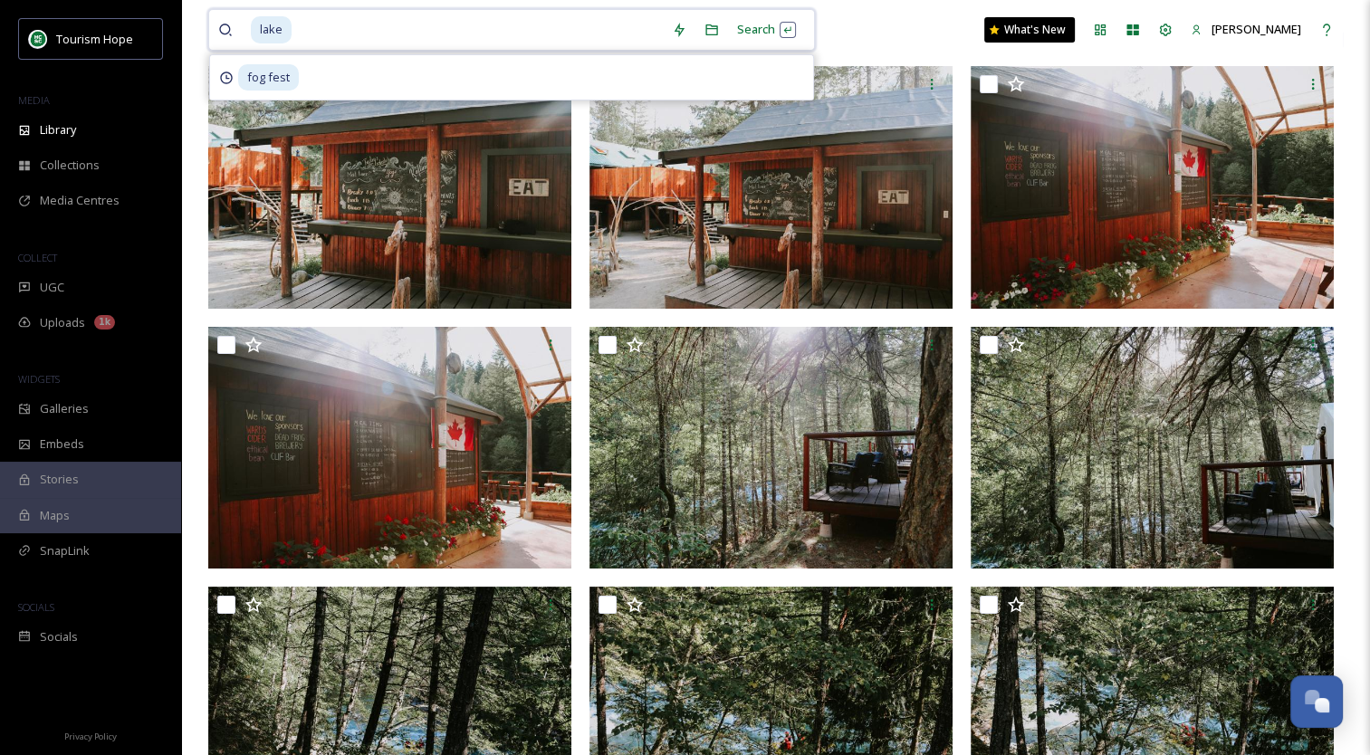
click at [360, 27] on input at bounding box center [477, 30] width 369 height 40
type input "l"
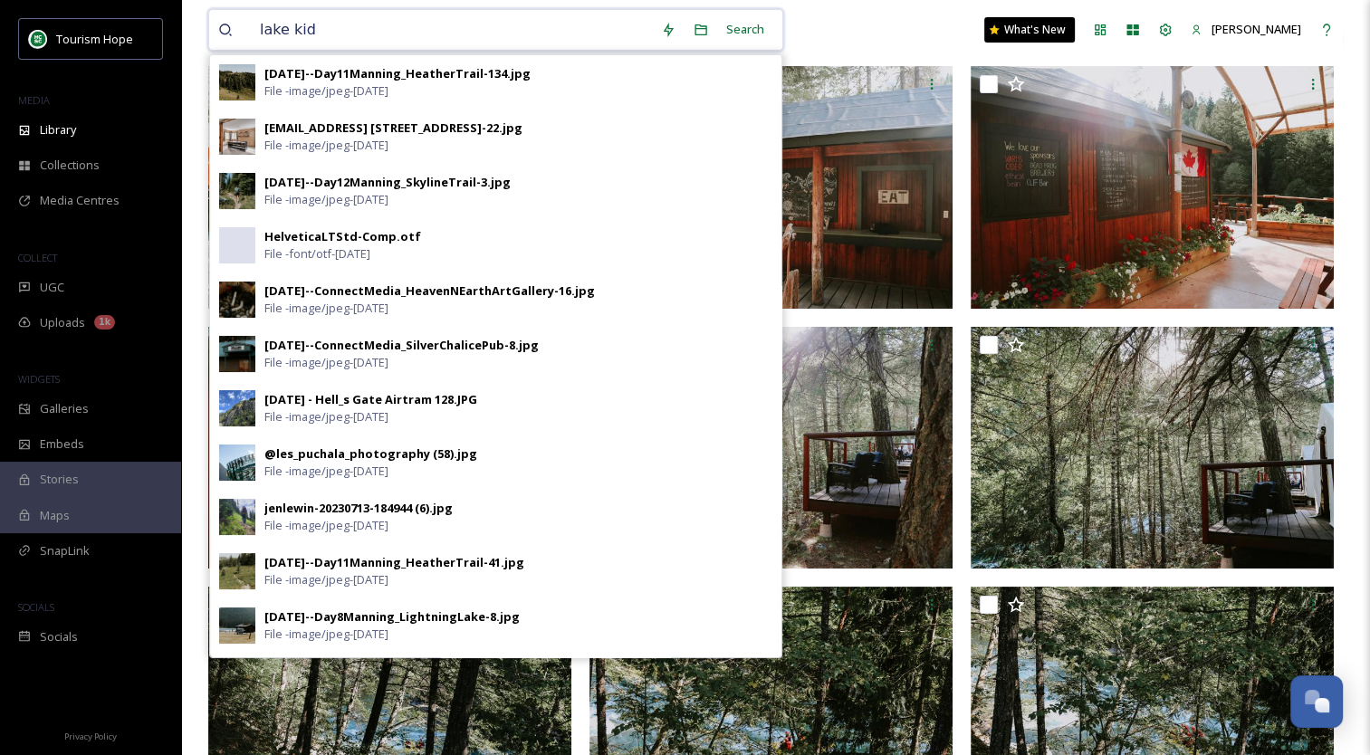
type input "lake kids"
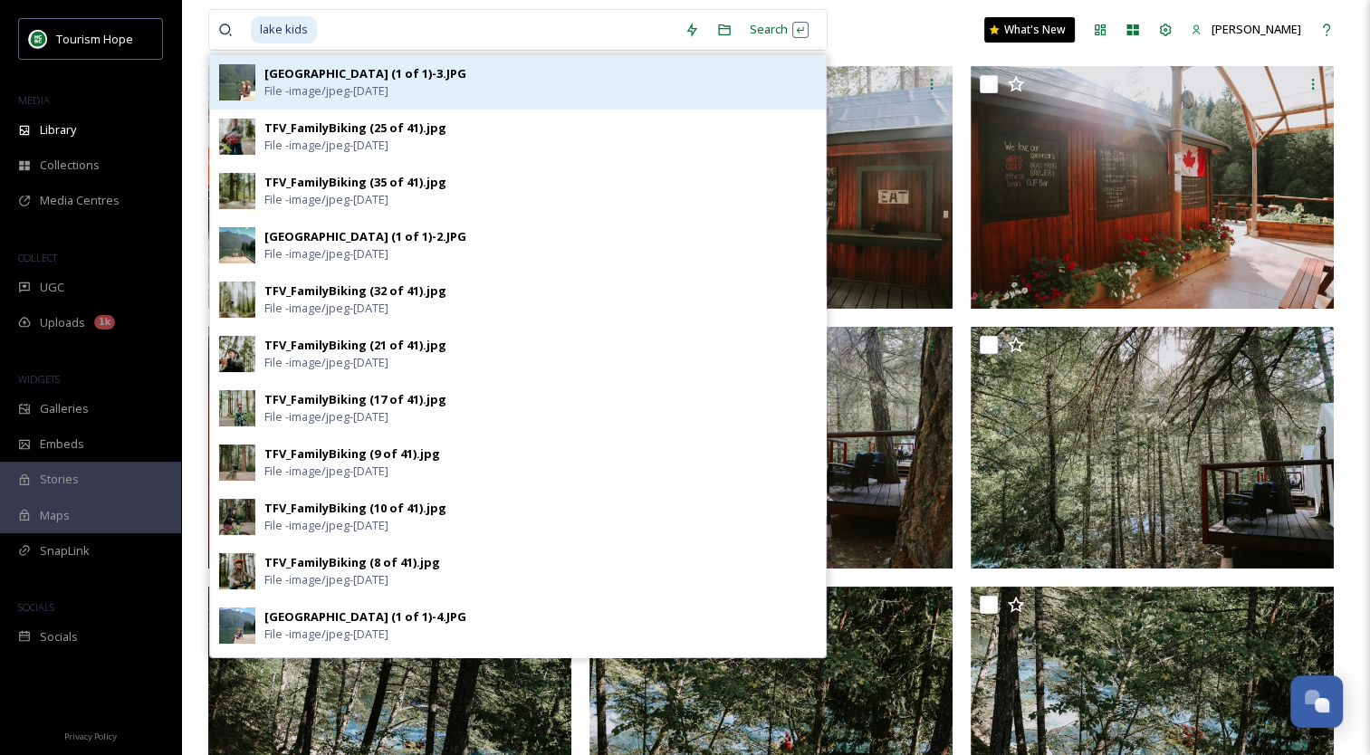
click at [371, 84] on span "File - image/jpeg - [DATE]" at bounding box center [326, 90] width 124 height 17
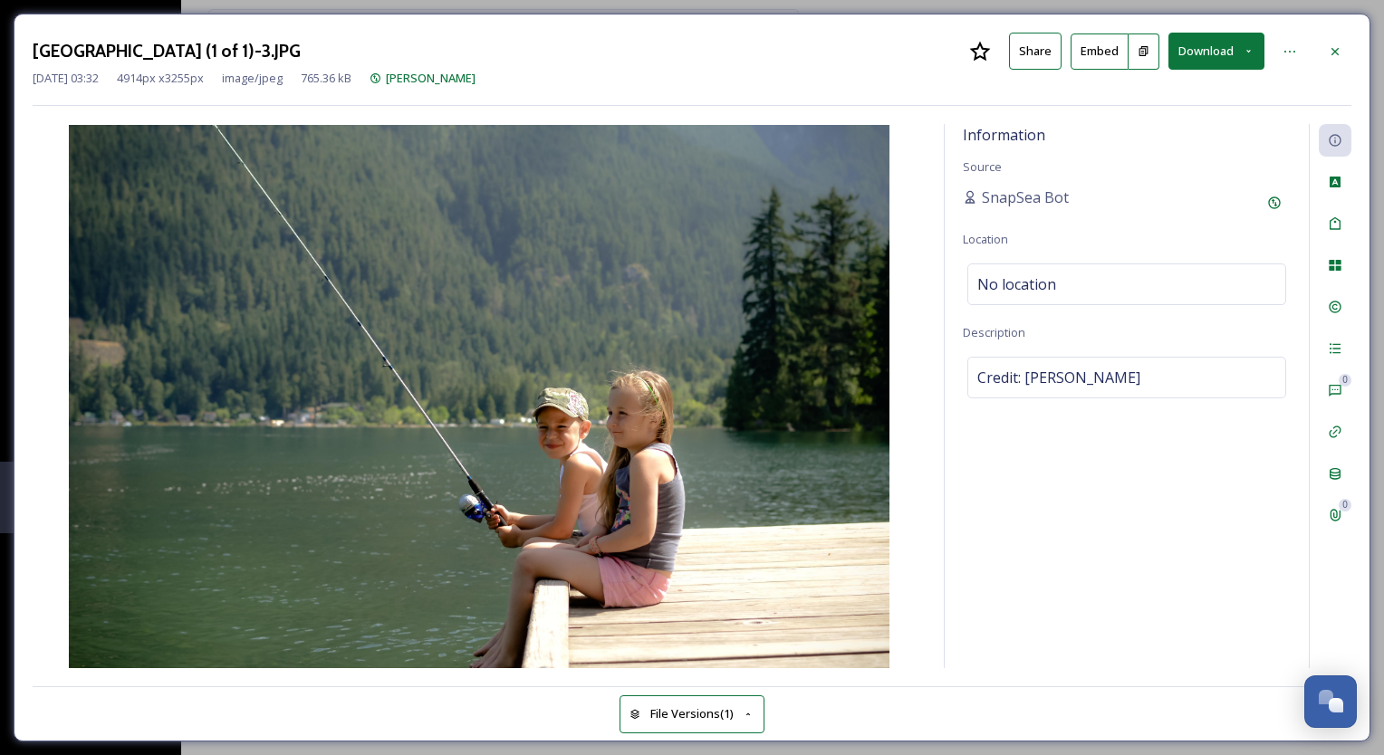
drag, startPoint x: 1141, startPoint y: 375, endPoint x: 965, endPoint y: 375, distance: 175.7
click at [965, 375] on div "Information Source SnapSea Bot Location No location Description Credit: [PERSON…" at bounding box center [1126, 396] width 364 height 544
drag, startPoint x: 965, startPoint y: 375, endPoint x: 1003, endPoint y: 371, distance: 38.2
copy span "Credit: [PERSON_NAME]"
click at [1202, 45] on button "Download" at bounding box center [1216, 51] width 96 height 37
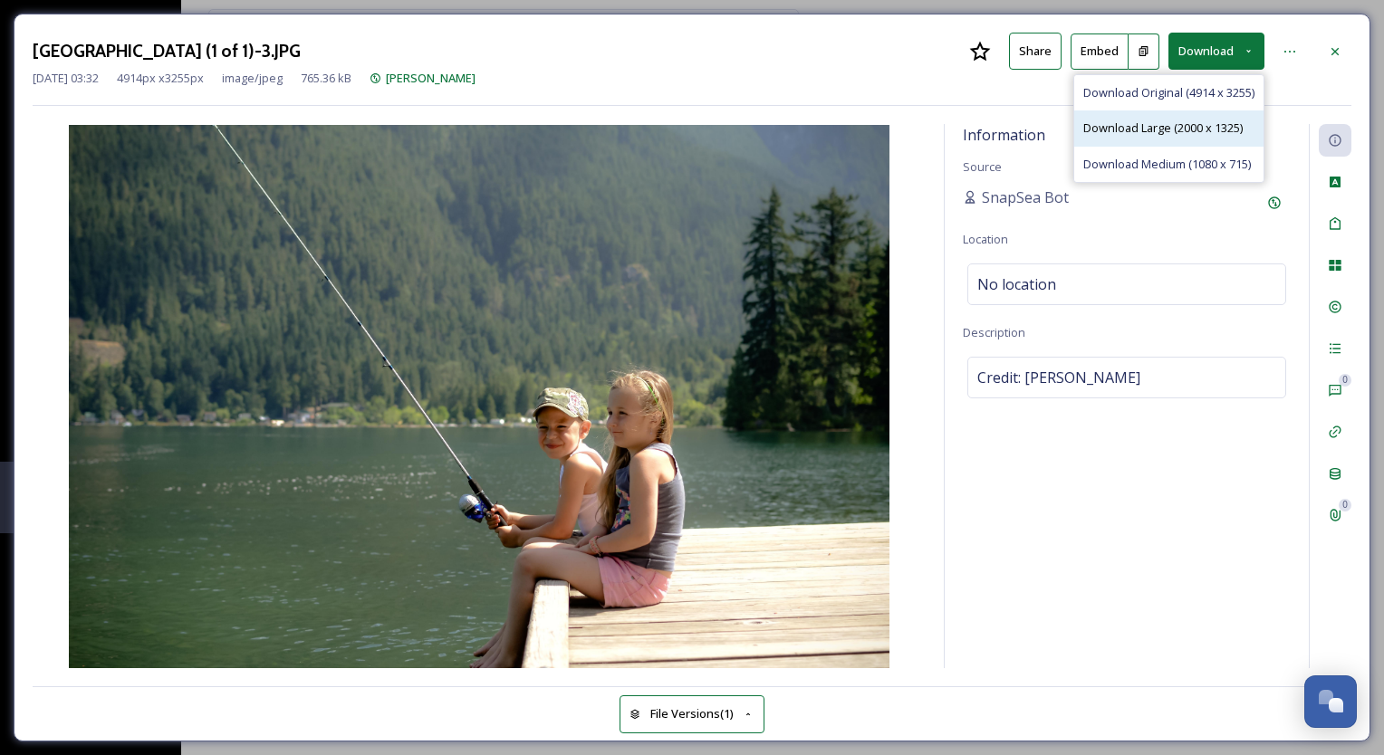
click at [1132, 139] on div "Download Large (2000 x 1325)" at bounding box center [1168, 127] width 189 height 35
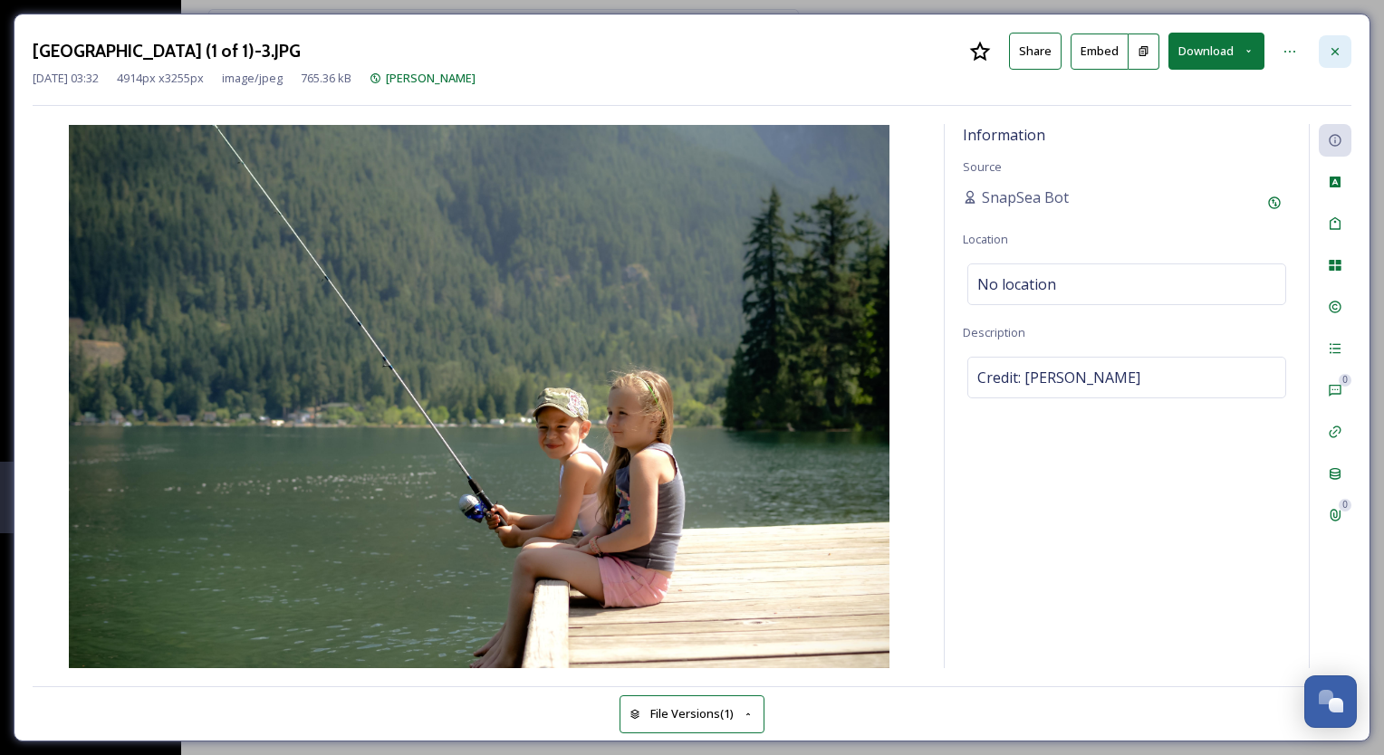
click at [1321, 44] on div at bounding box center [1334, 51] width 33 height 33
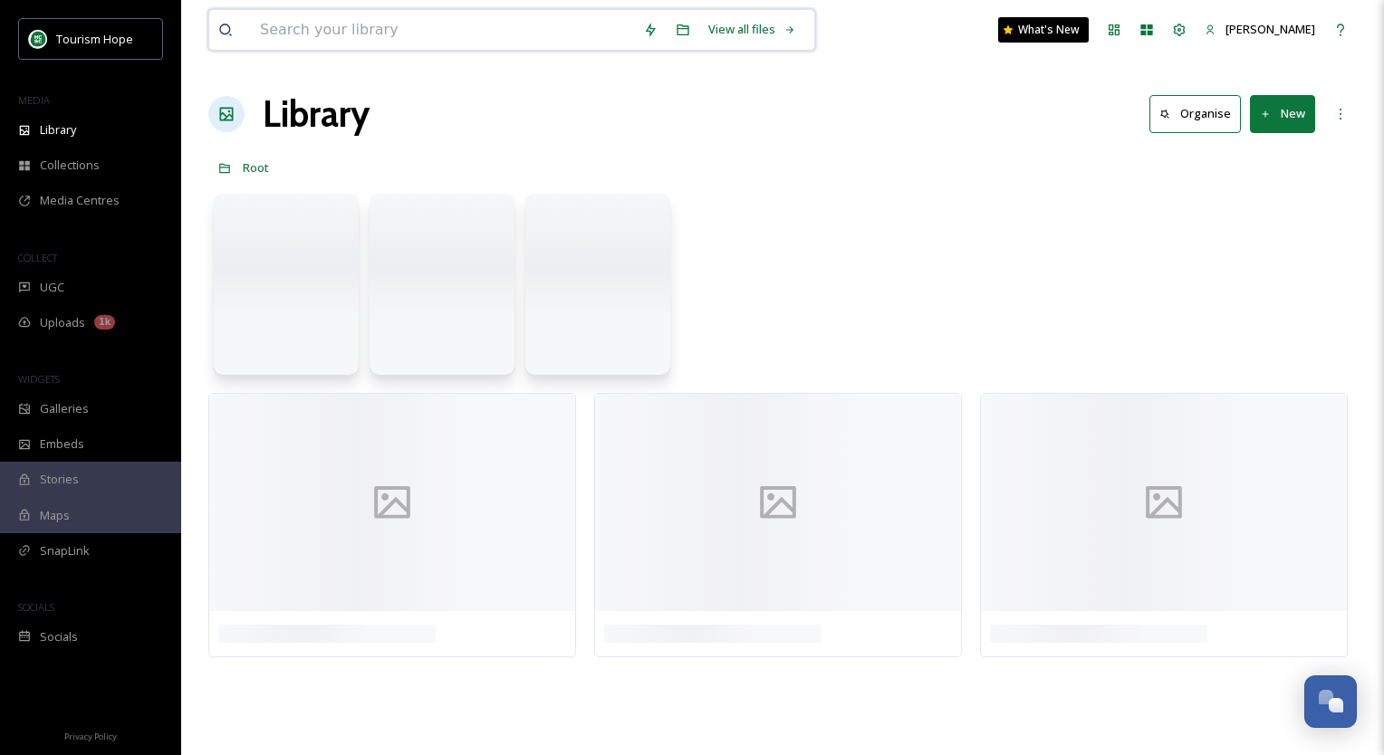
click at [500, 33] on input at bounding box center [442, 30] width 383 height 40
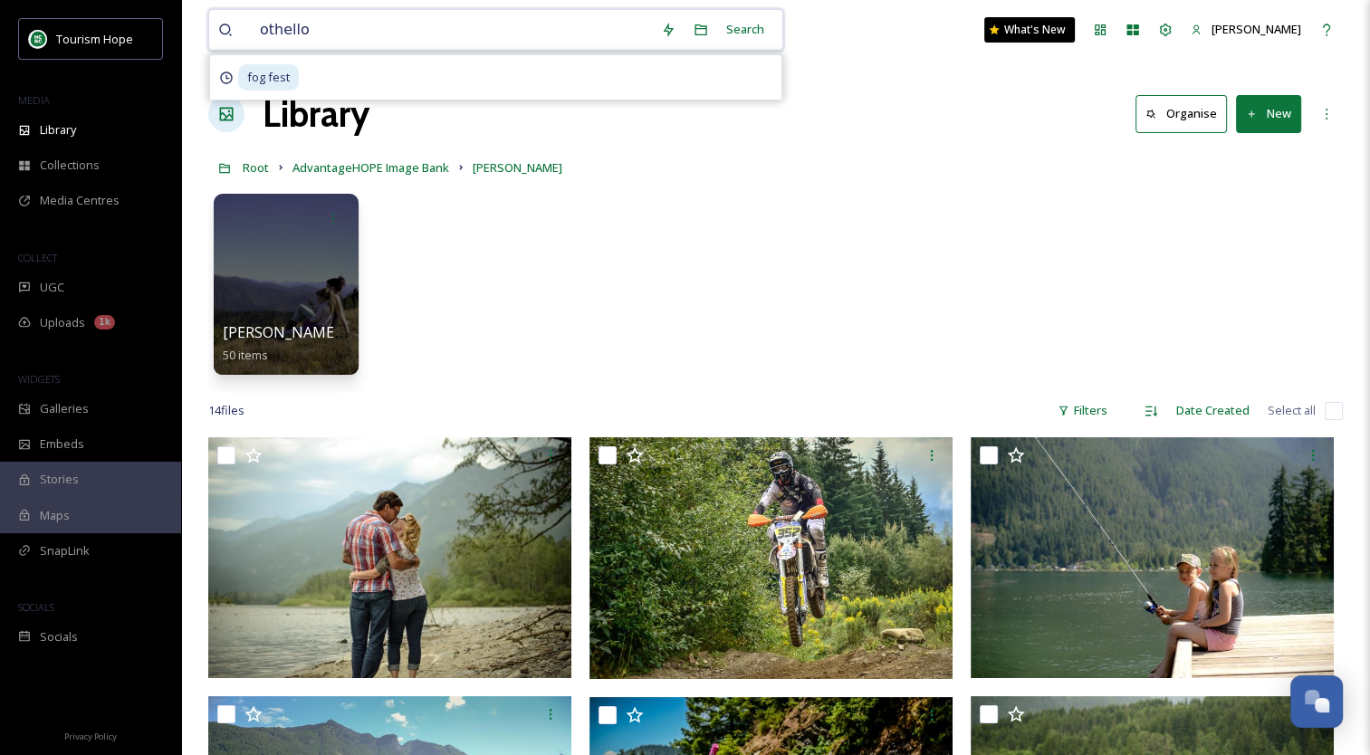
type input "othello"
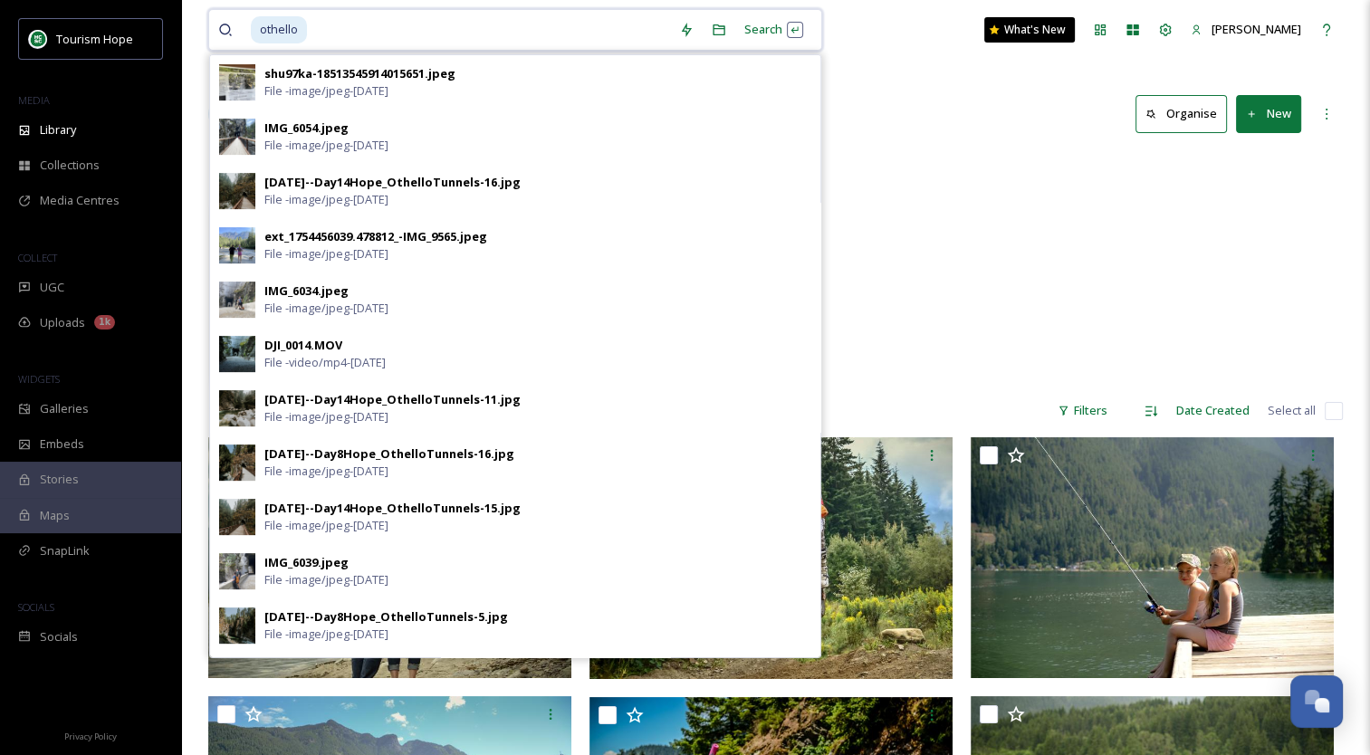
scroll to position [634, 0]
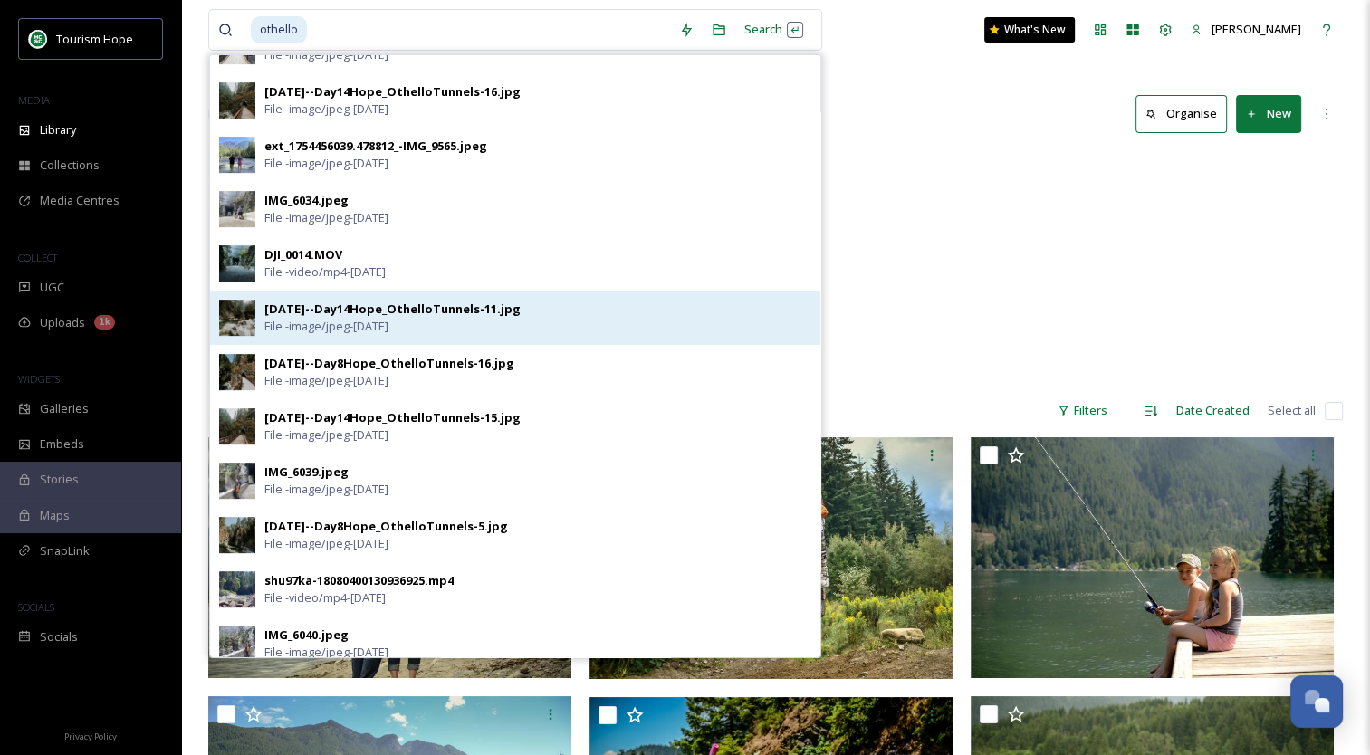
click at [377, 306] on div "[DATE]--Day14Hope_OthelloTunnels-11.jpg" at bounding box center [392, 309] width 256 height 17
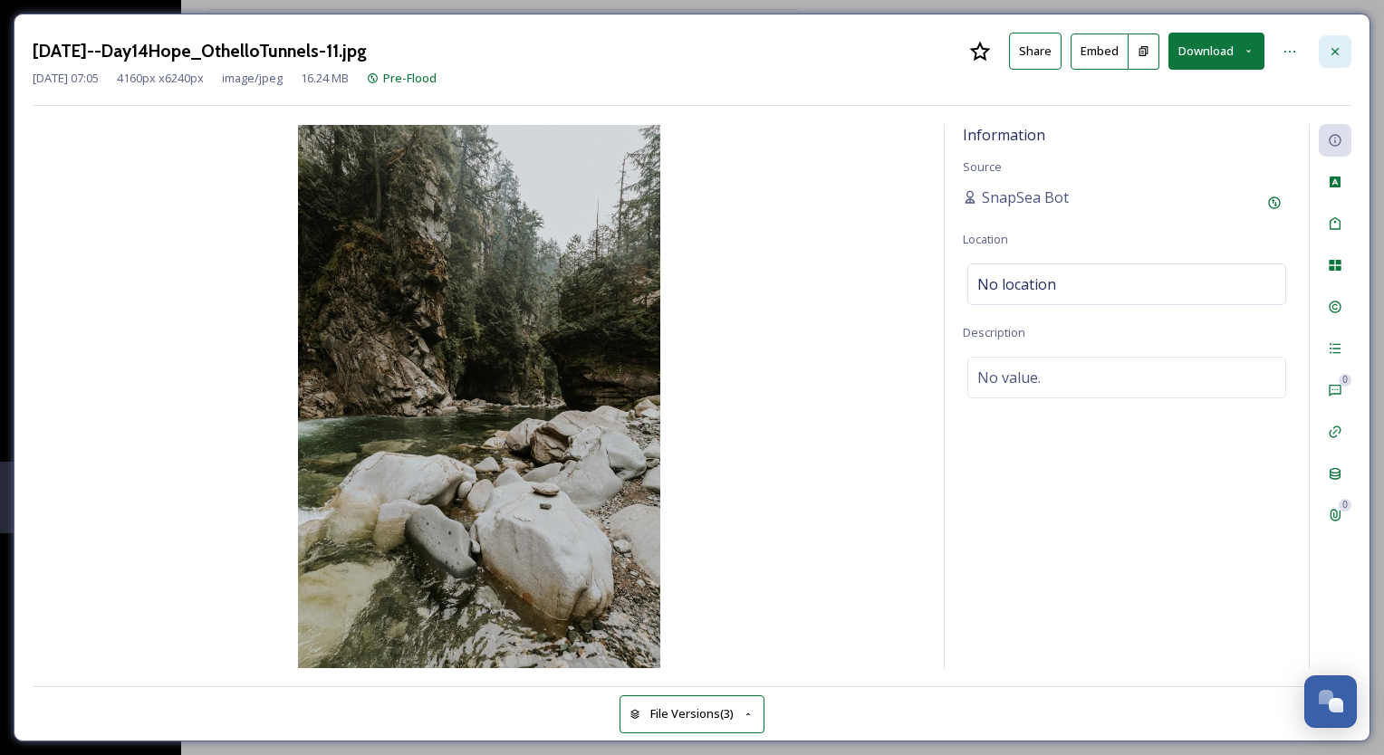
click at [1338, 52] on icon at bounding box center [1334, 51] width 14 height 14
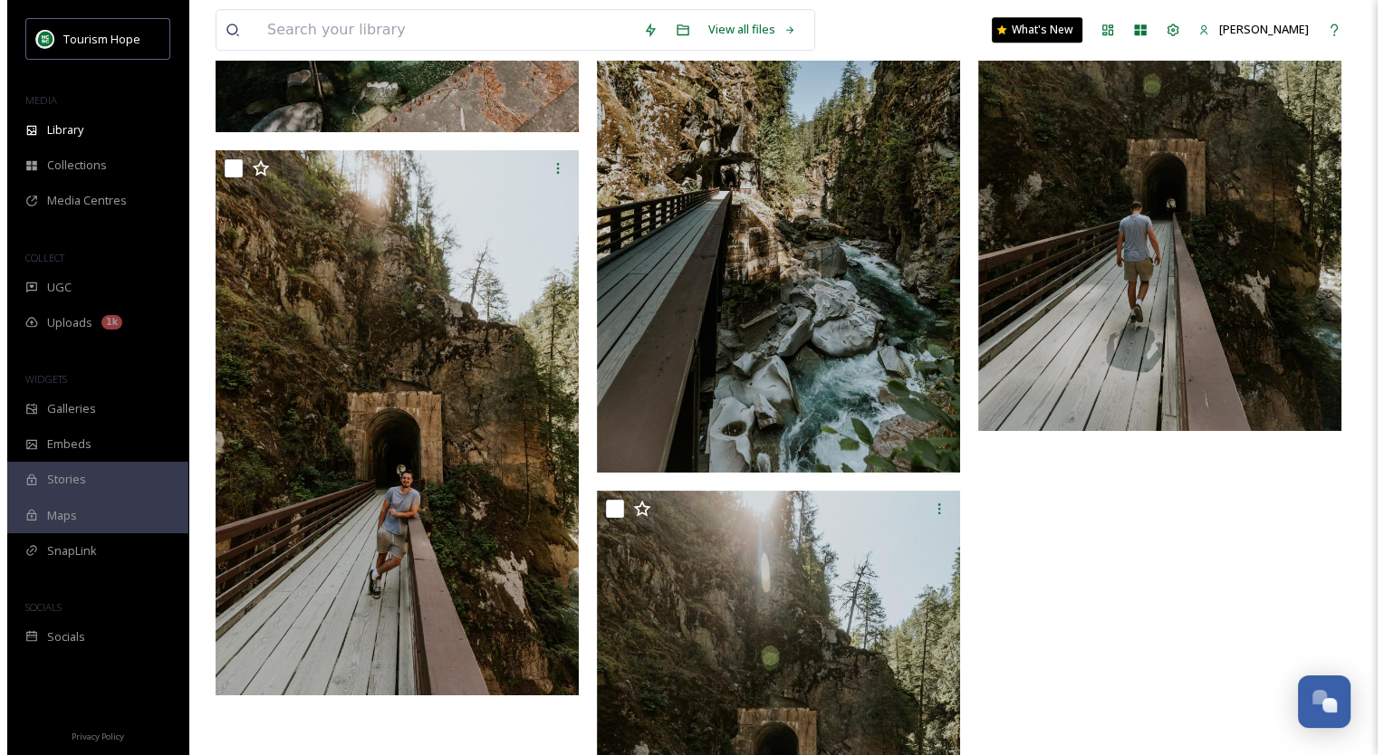
scroll to position [7950, 0]
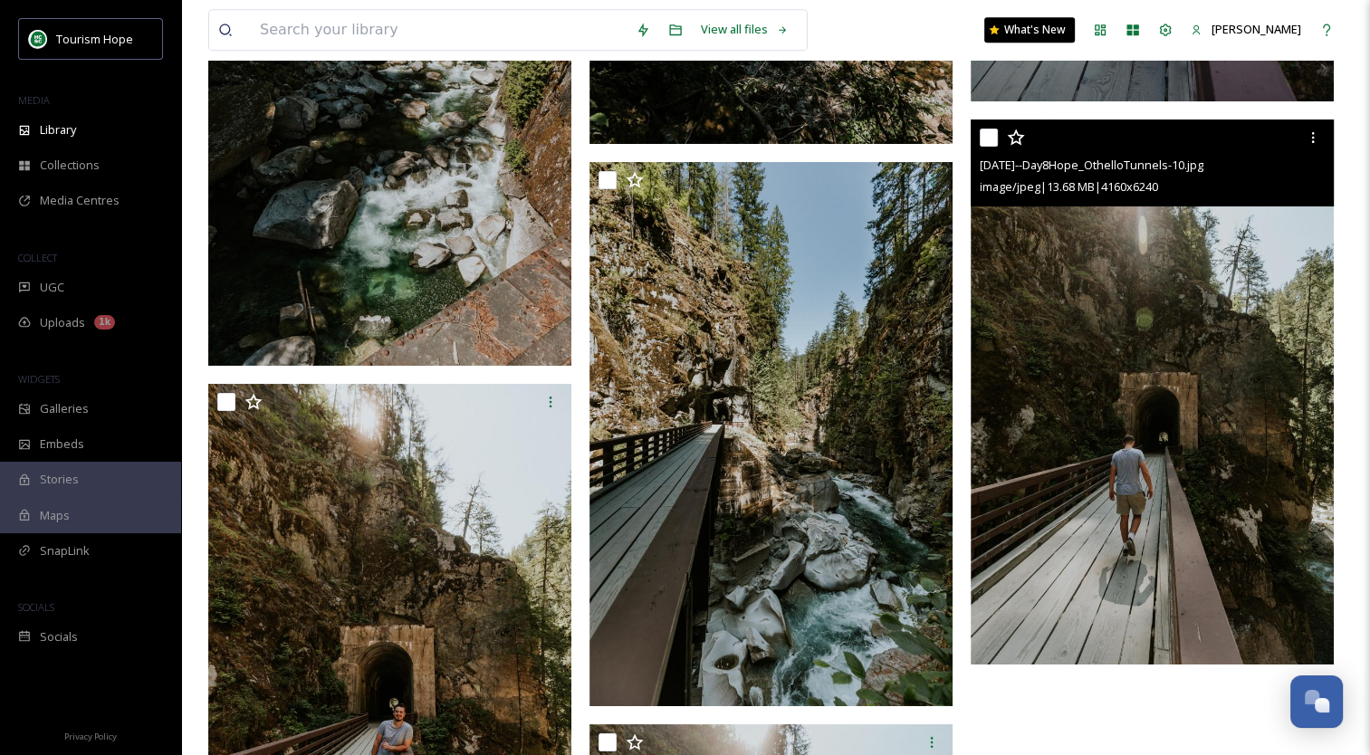
click at [1081, 398] on img at bounding box center [1152, 392] width 363 height 545
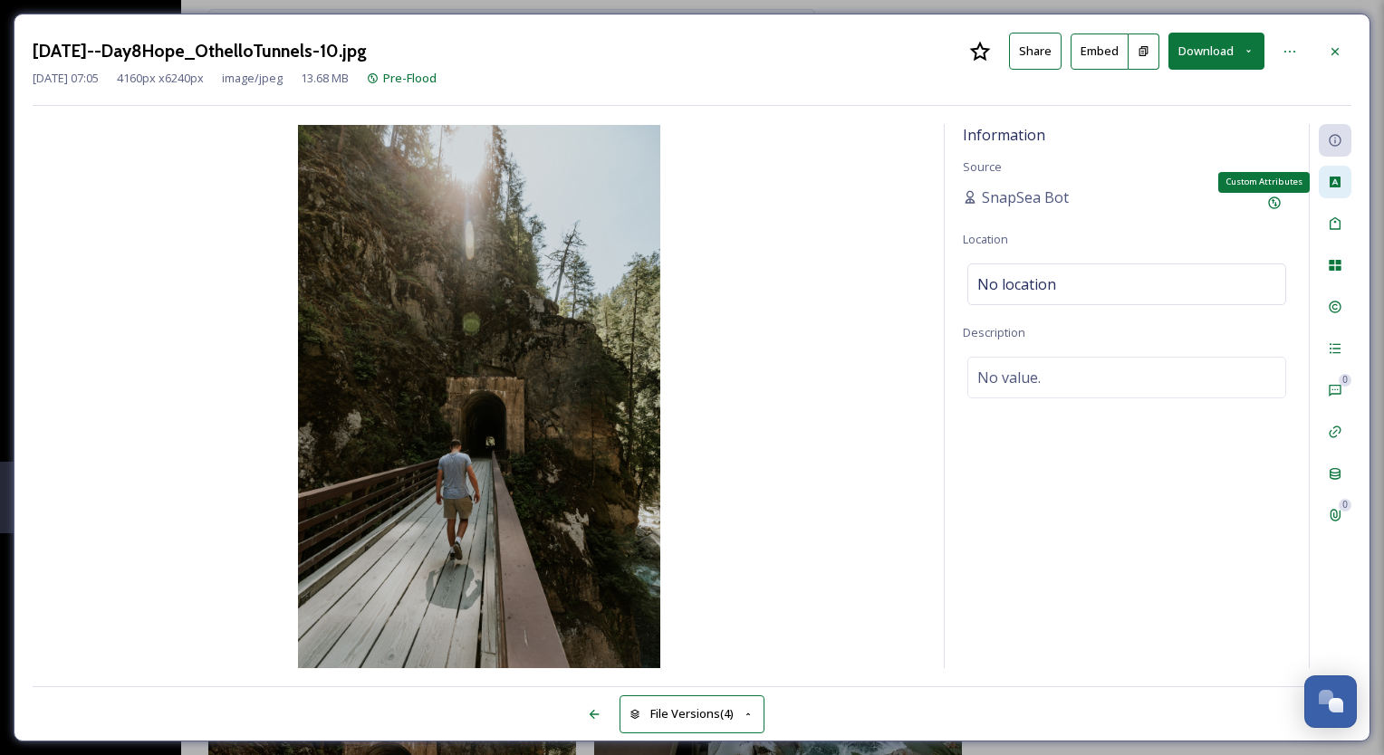
click at [1333, 187] on icon at bounding box center [1334, 182] width 11 height 11
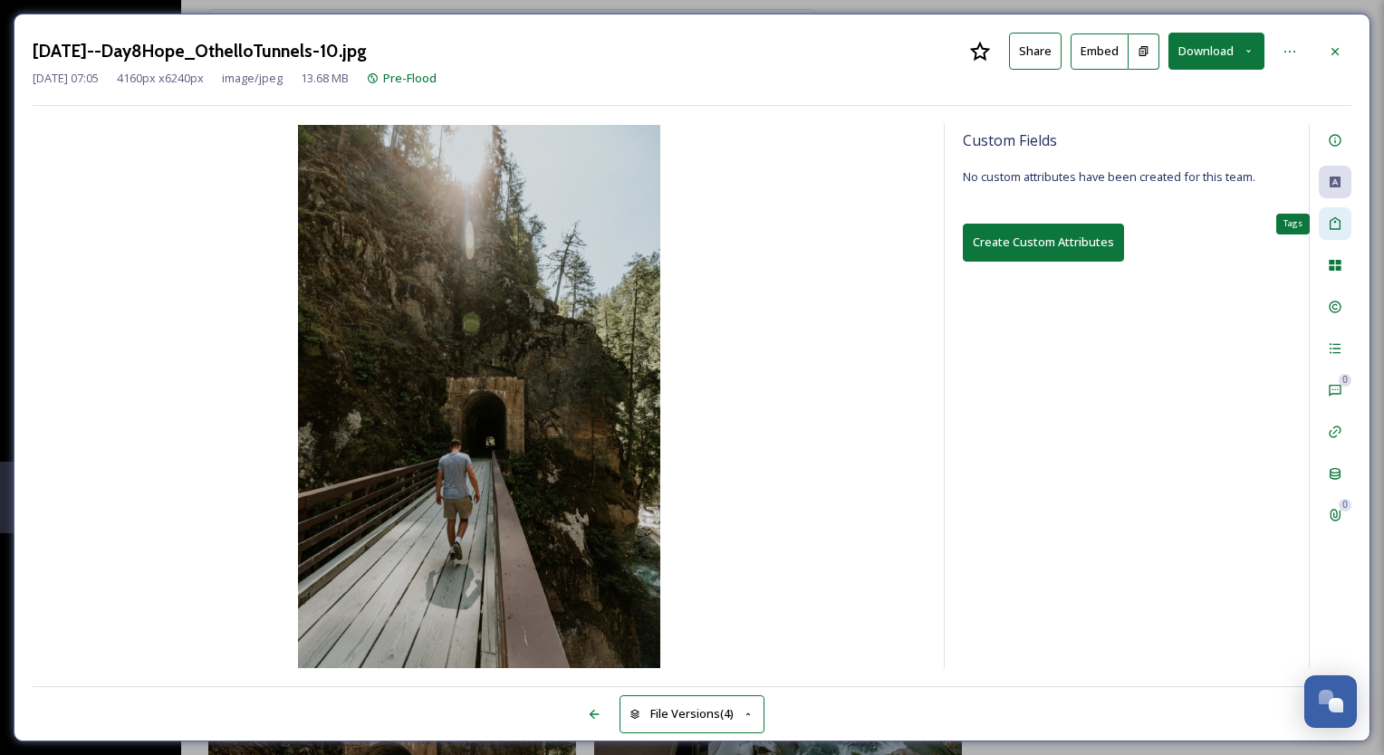
click at [1337, 219] on icon at bounding box center [1334, 223] width 11 height 13
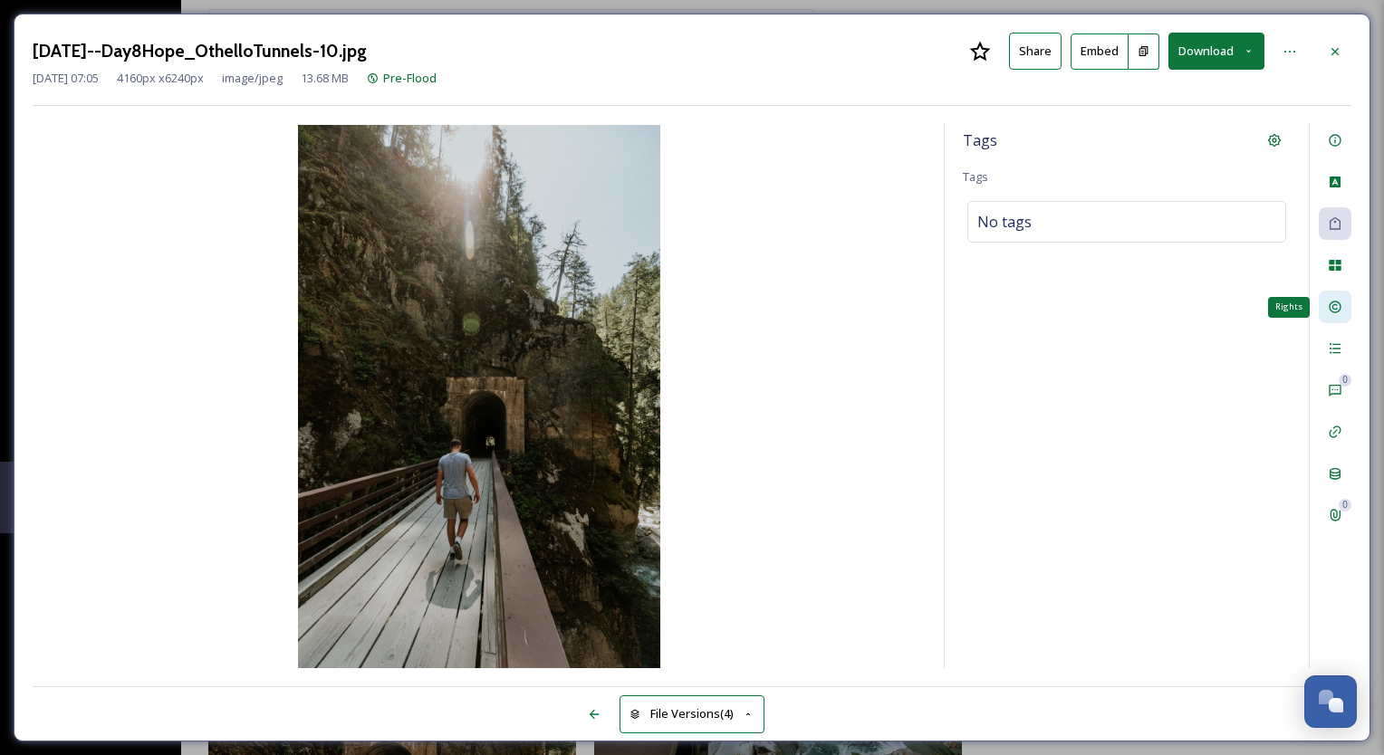
click at [1333, 306] on icon at bounding box center [1334, 307] width 14 height 14
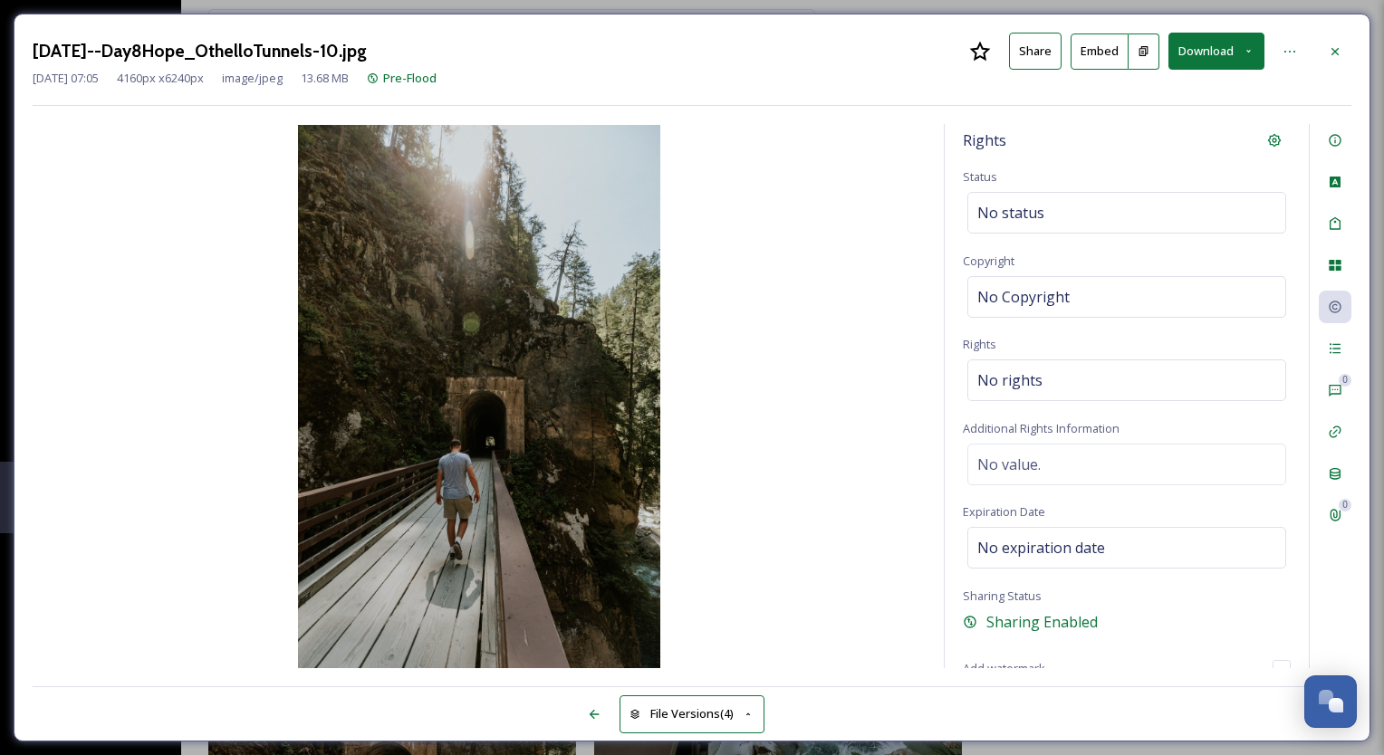
click at [1208, 46] on button "Download" at bounding box center [1216, 51] width 96 height 37
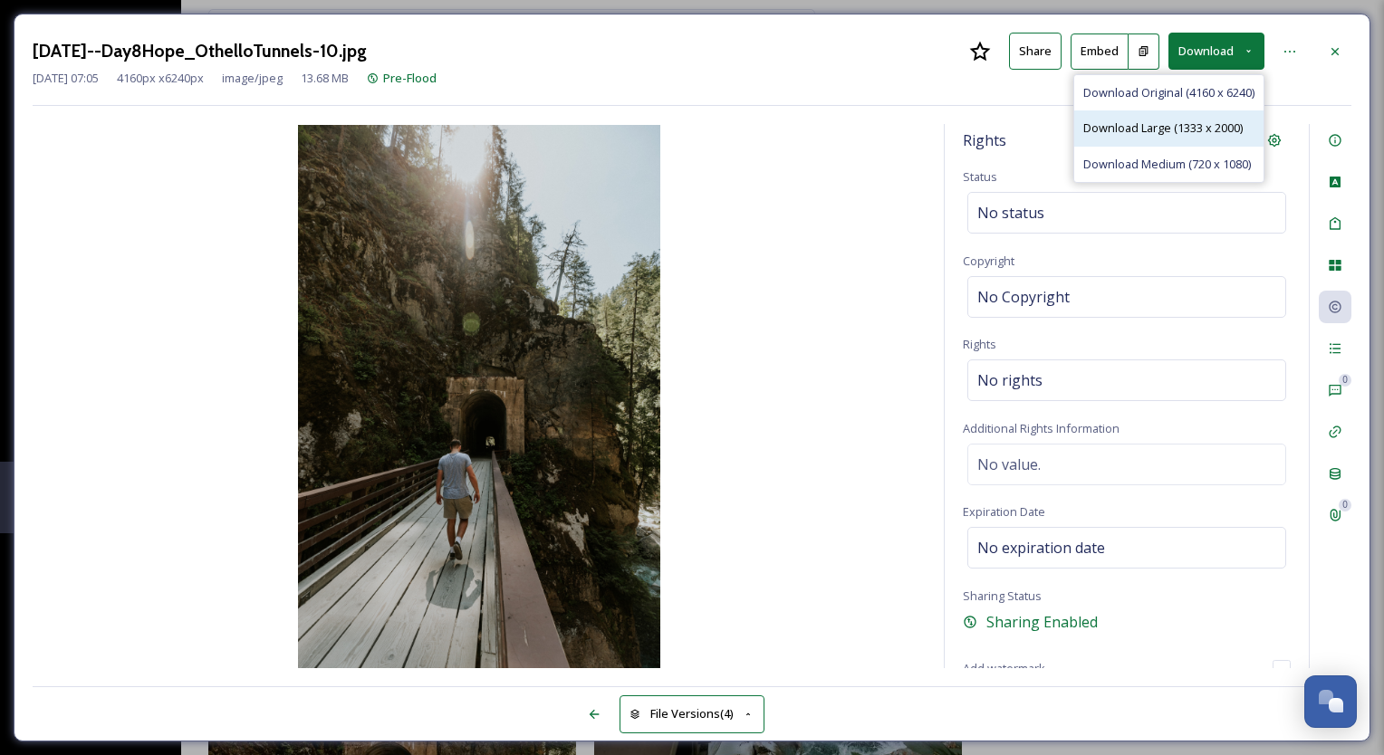
click at [1202, 123] on span "Download Large (1333 x 2000)" at bounding box center [1162, 128] width 159 height 17
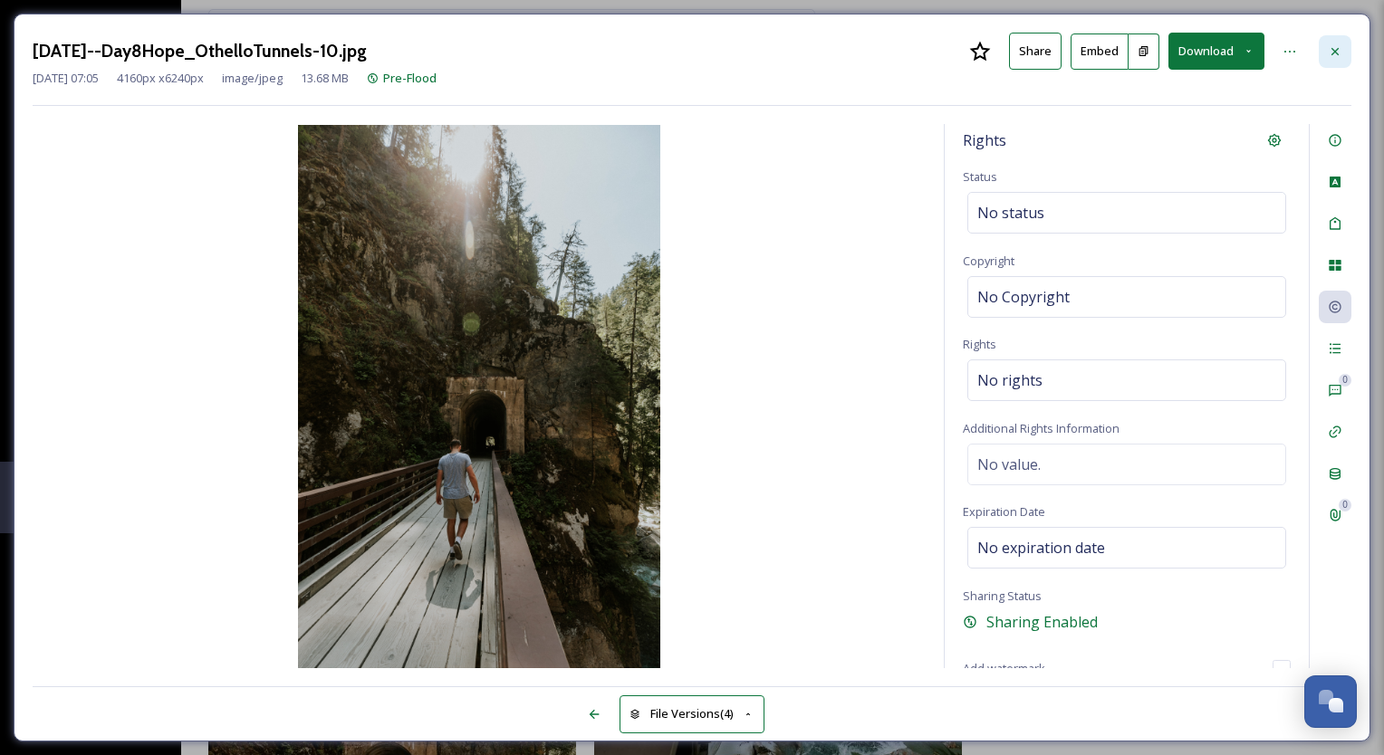
click at [1330, 45] on icon at bounding box center [1334, 51] width 14 height 14
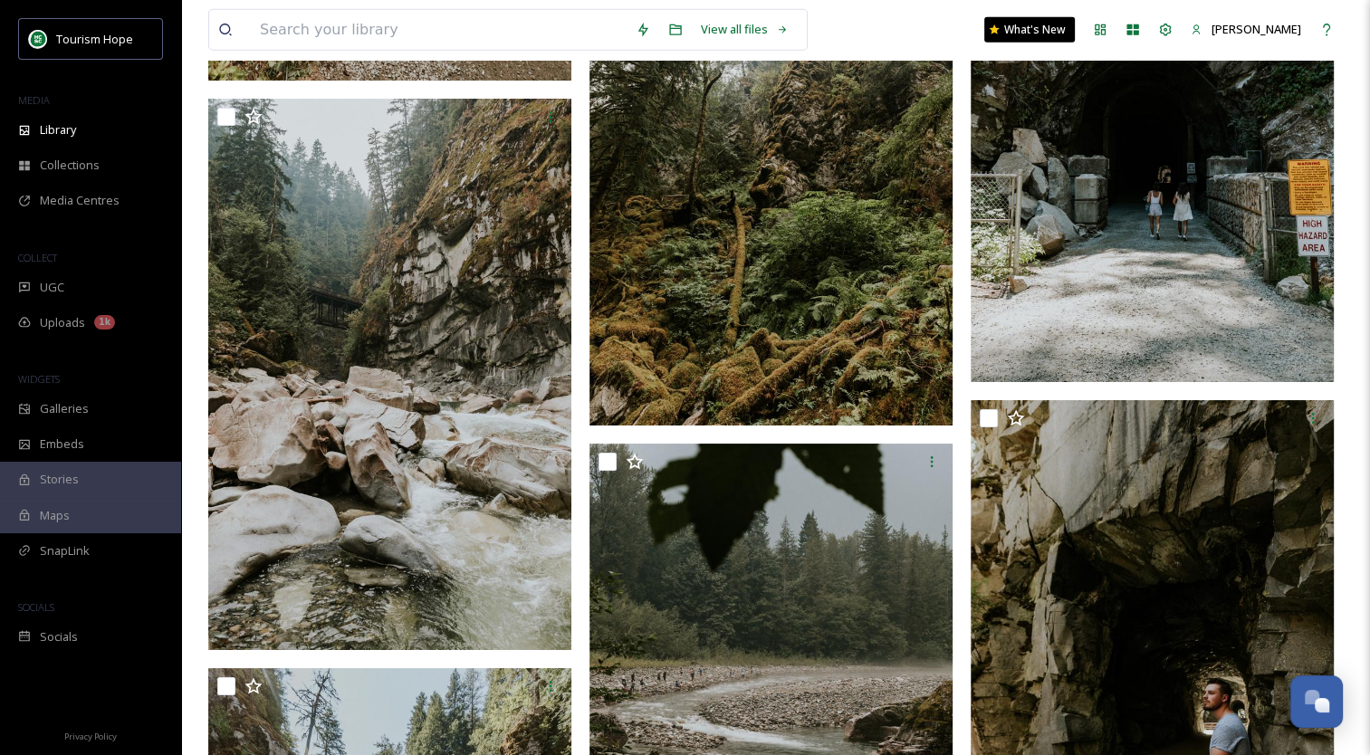
scroll to position [5056, 0]
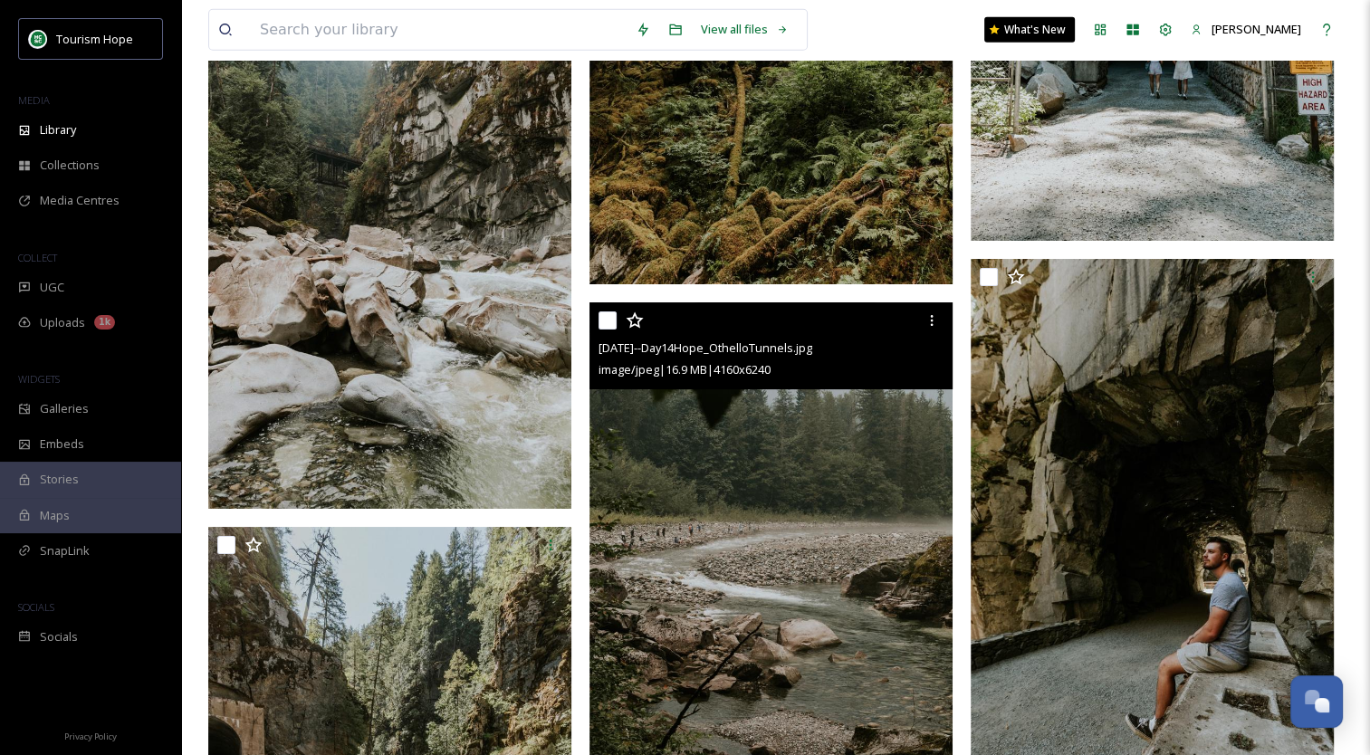
click at [797, 480] on img at bounding box center [770, 574] width 363 height 545
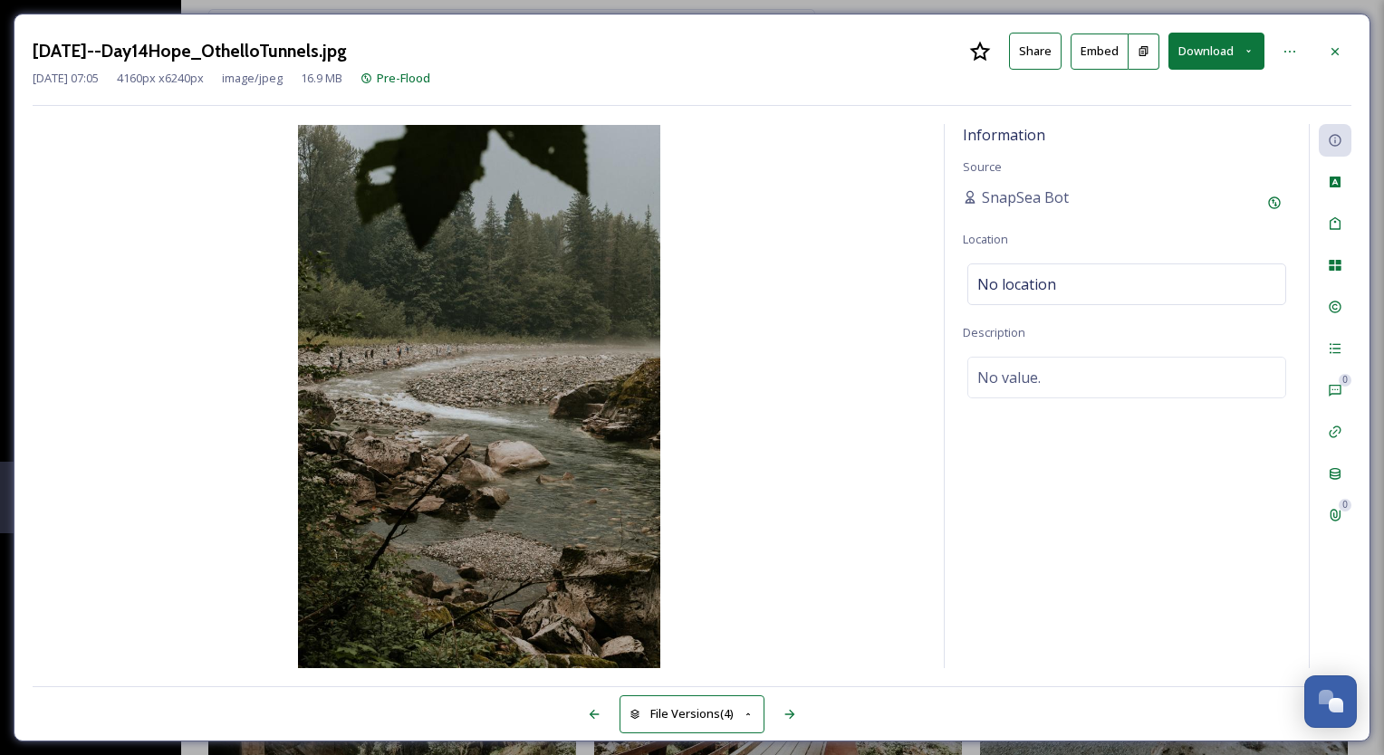
click at [1186, 66] on button "Download" at bounding box center [1216, 51] width 96 height 37
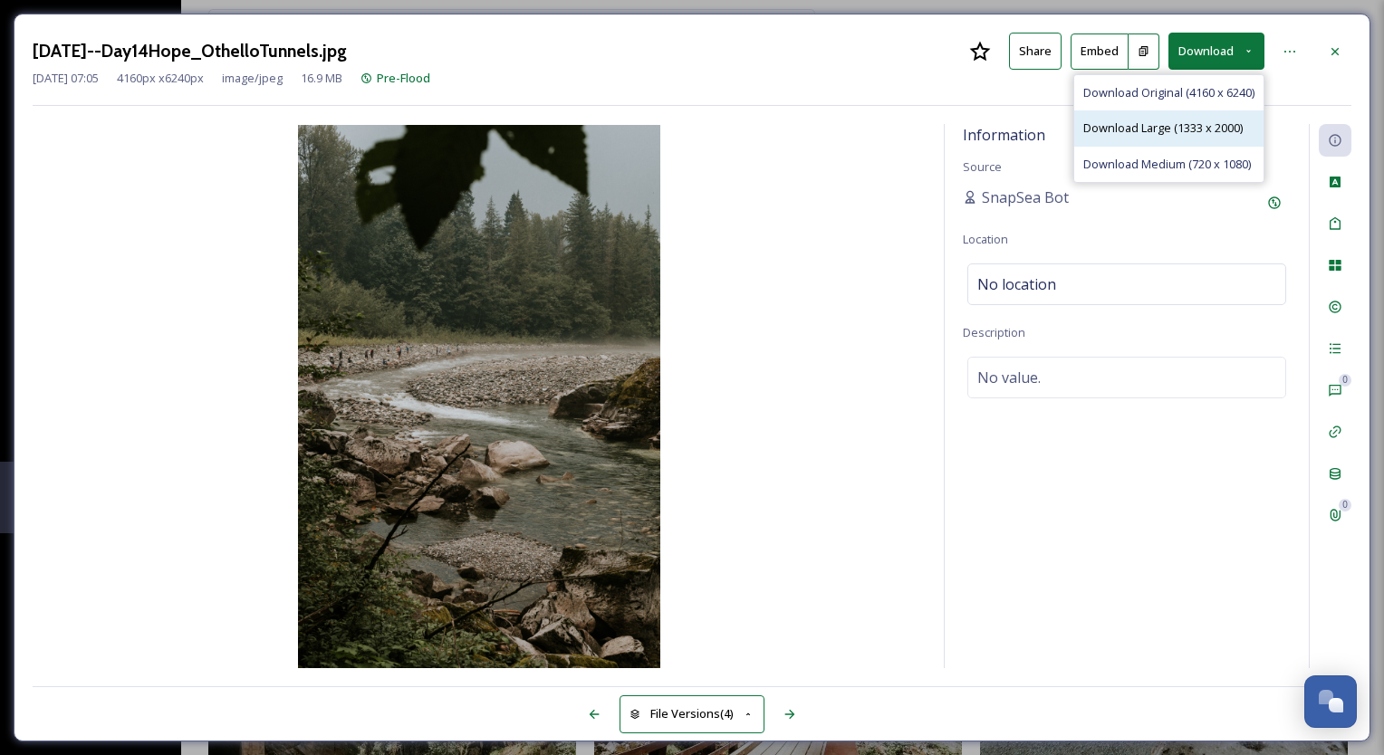
click at [1178, 126] on span "Download Large (1333 x 2000)" at bounding box center [1162, 128] width 159 height 17
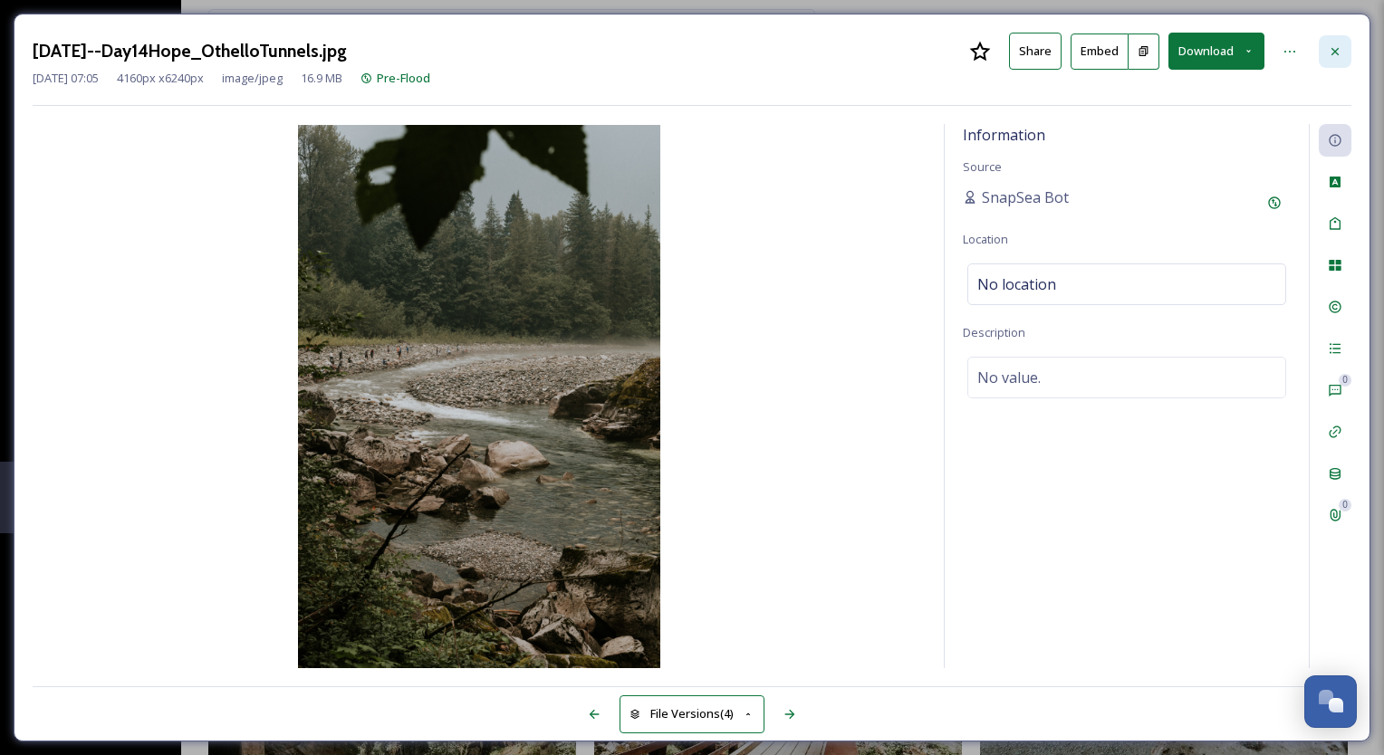
click at [1329, 46] on icon at bounding box center [1334, 51] width 14 height 14
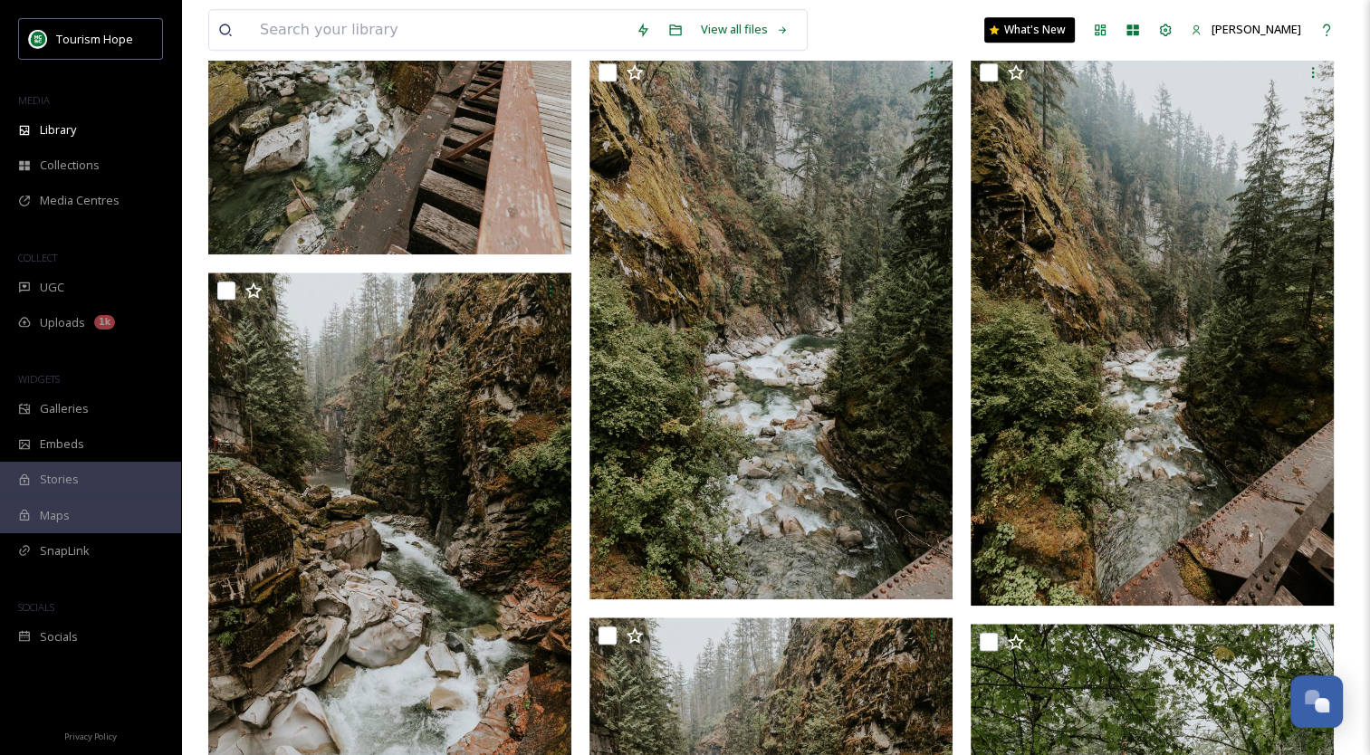
scroll to position [1525, 0]
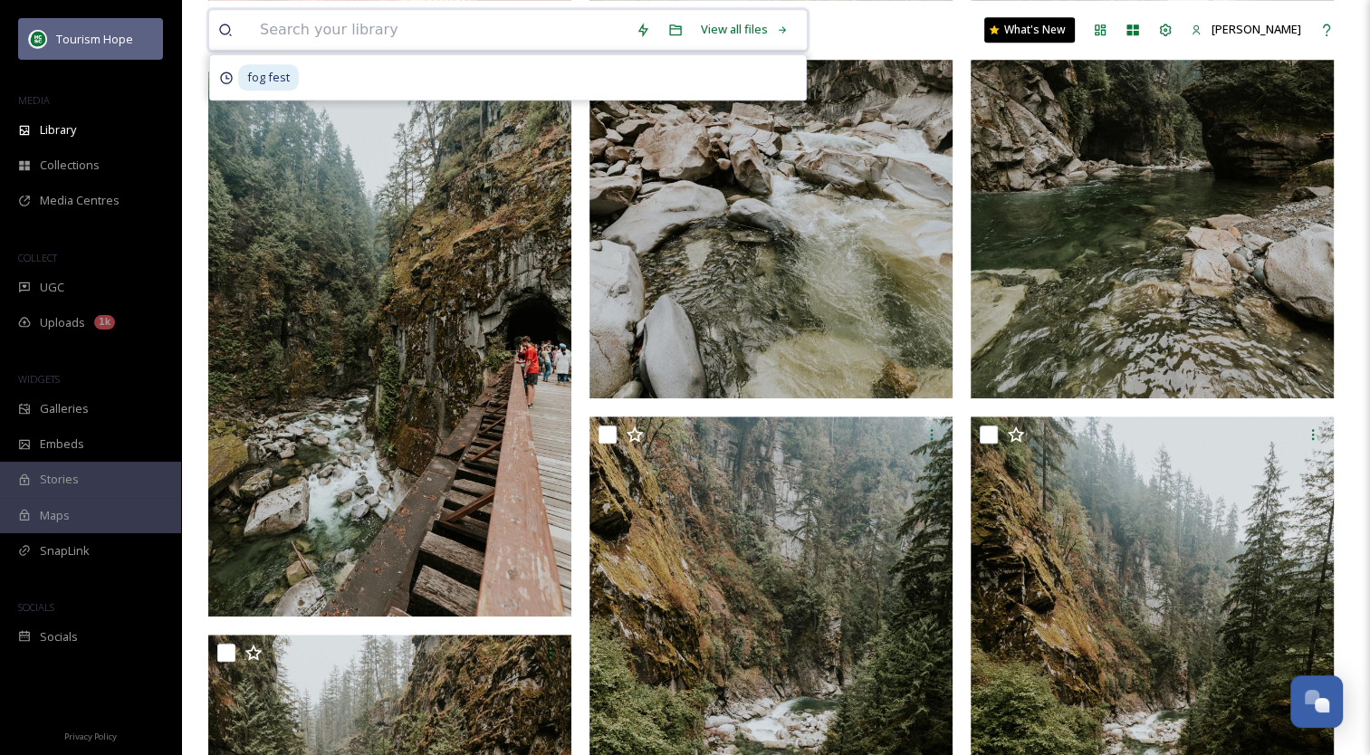
drag, startPoint x: 417, startPoint y: 34, endPoint x: 156, endPoint y: 23, distance: 261.0
type input "first nation"
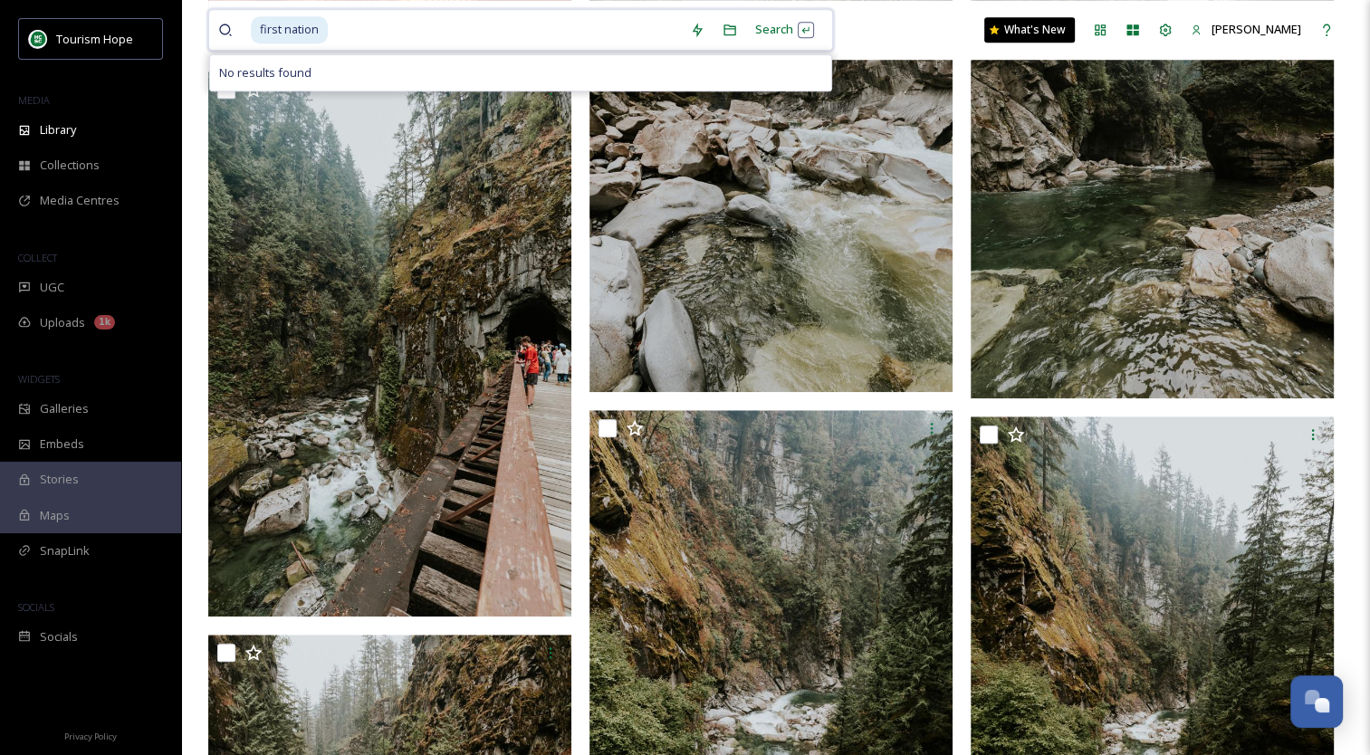
click at [466, 14] on input at bounding box center [505, 30] width 351 height 40
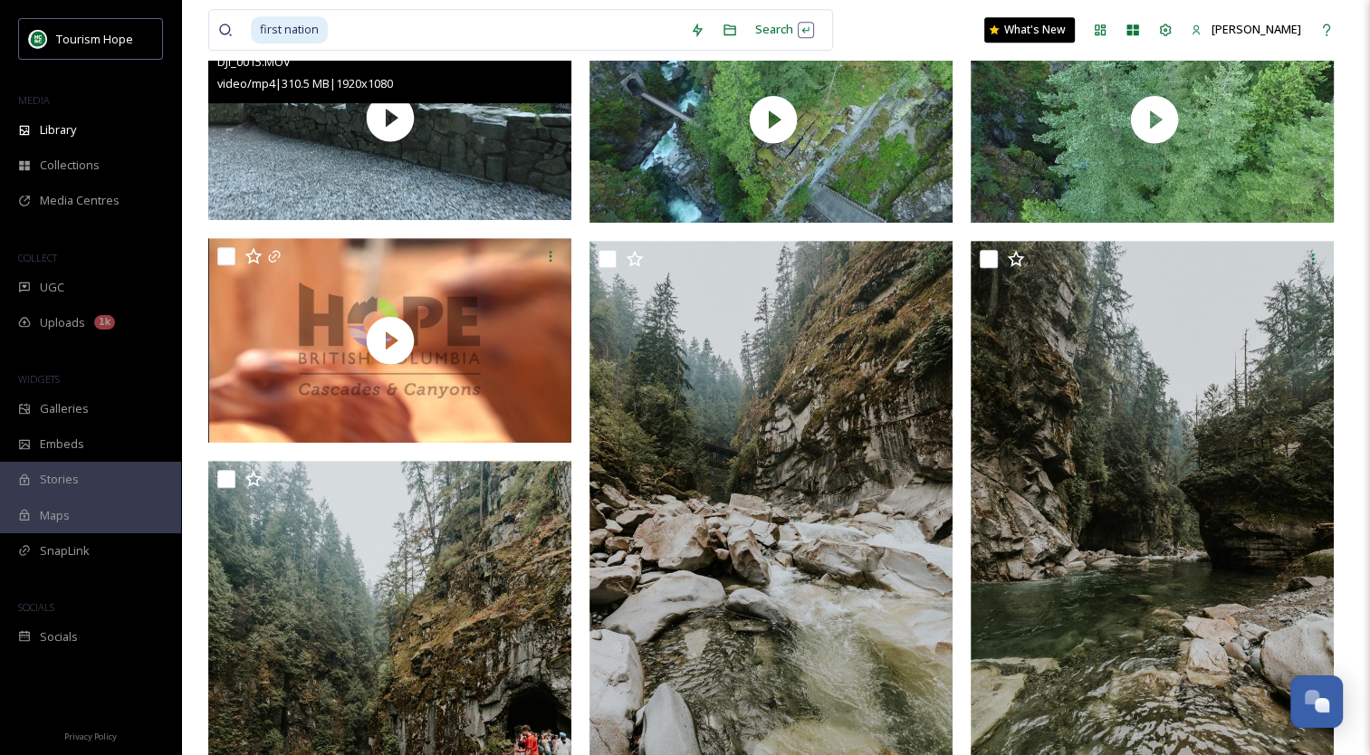
scroll to position [982, 0]
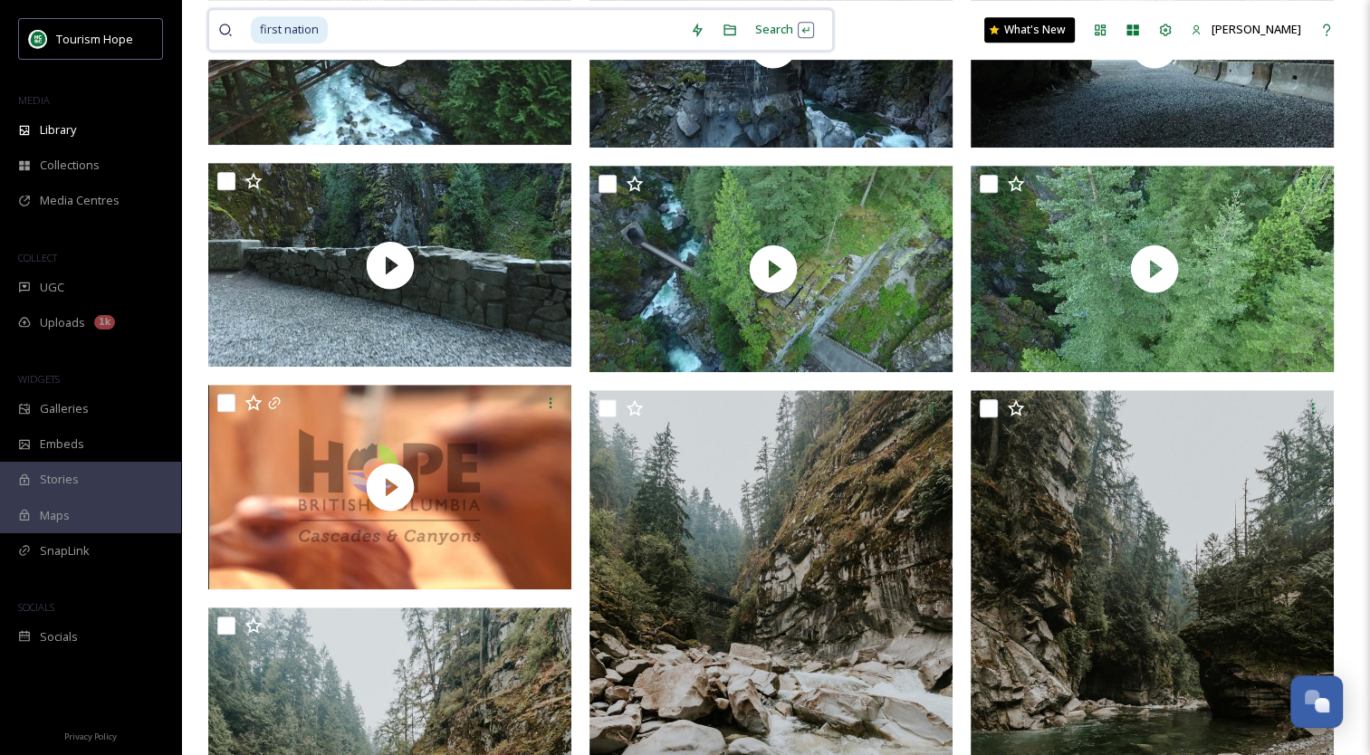
click at [340, 29] on input at bounding box center [505, 30] width 351 height 40
drag, startPoint x: 340, startPoint y: 29, endPoint x: 176, endPoint y: 56, distance: 167.0
type input "f"
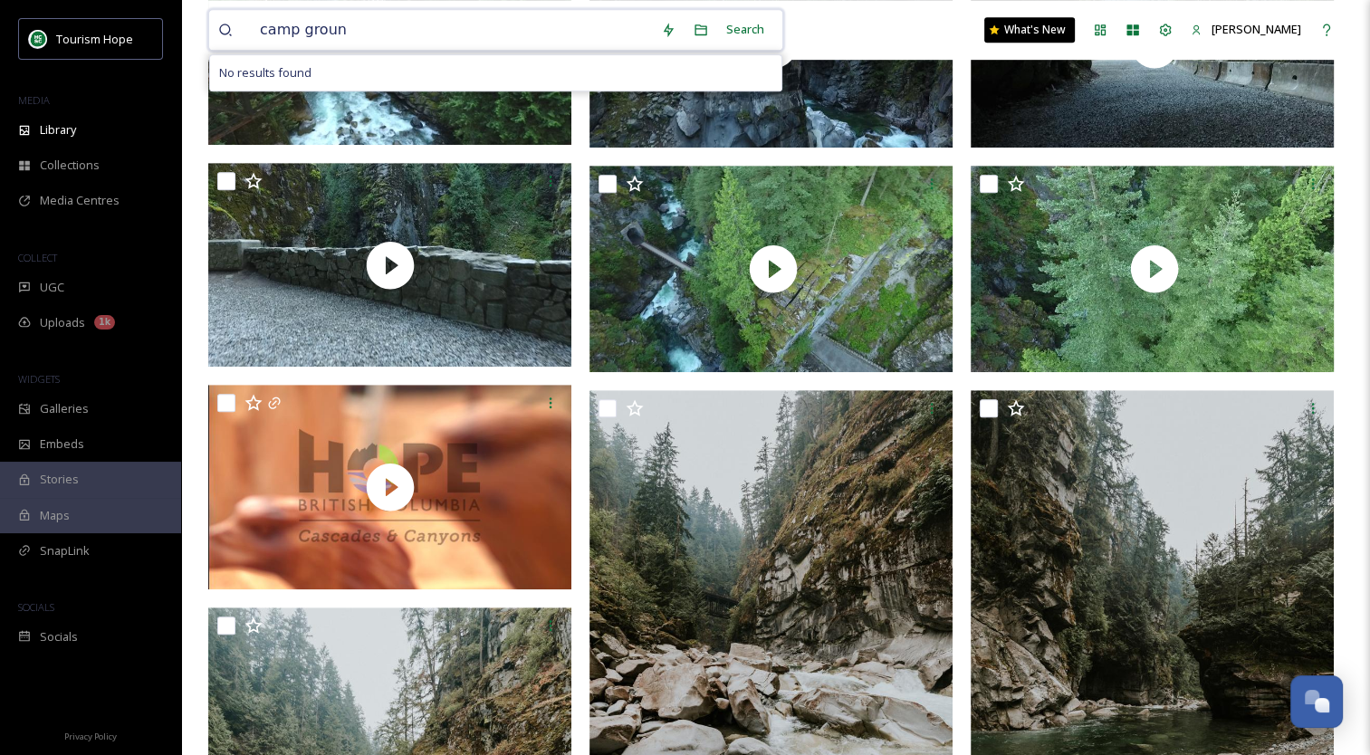
type input "camp ground"
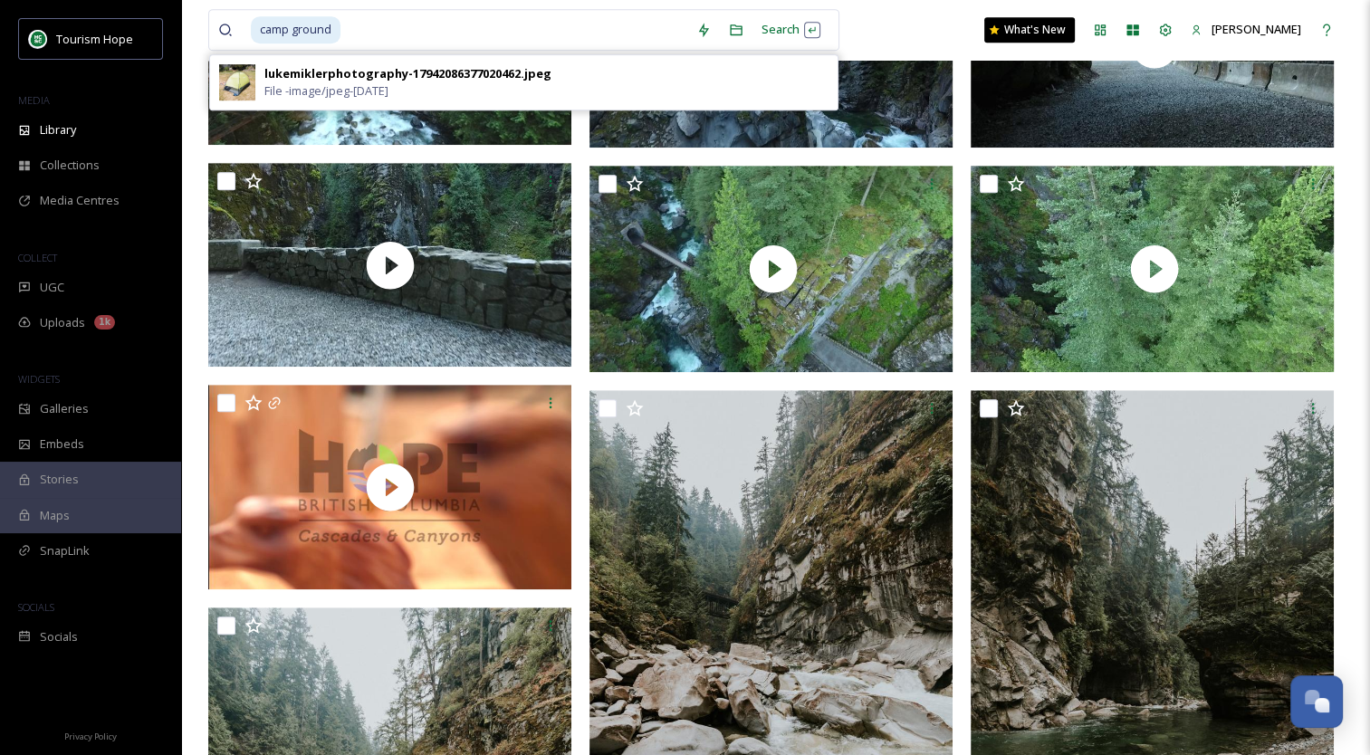
drag, startPoint x: 847, startPoint y: 20, endPoint x: 720, endPoint y: 16, distance: 126.8
click at [841, 20] on div "camp ground Search lukemiklerphotography-17942086377020462.jpeg File - image/jp…" at bounding box center [775, 30] width 1135 height 60
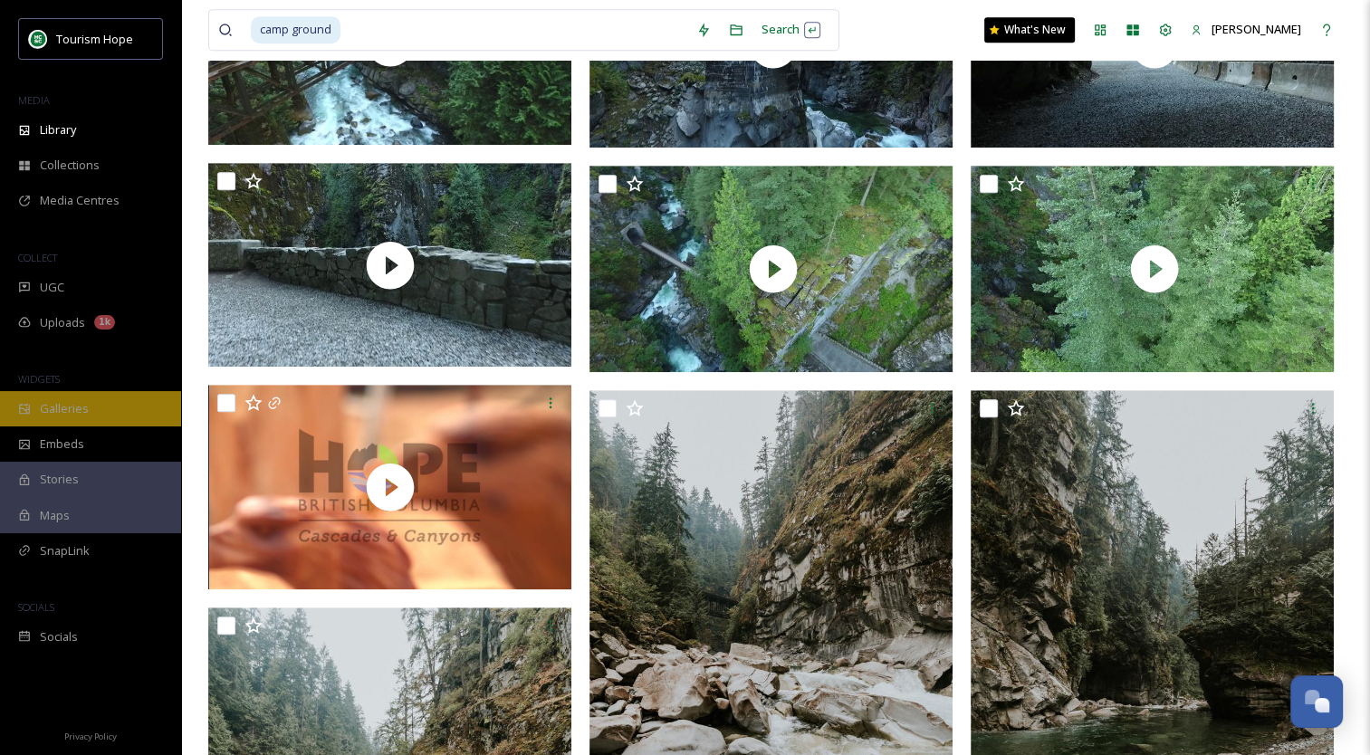
click at [58, 416] on span "Galleries" at bounding box center [64, 408] width 49 height 17
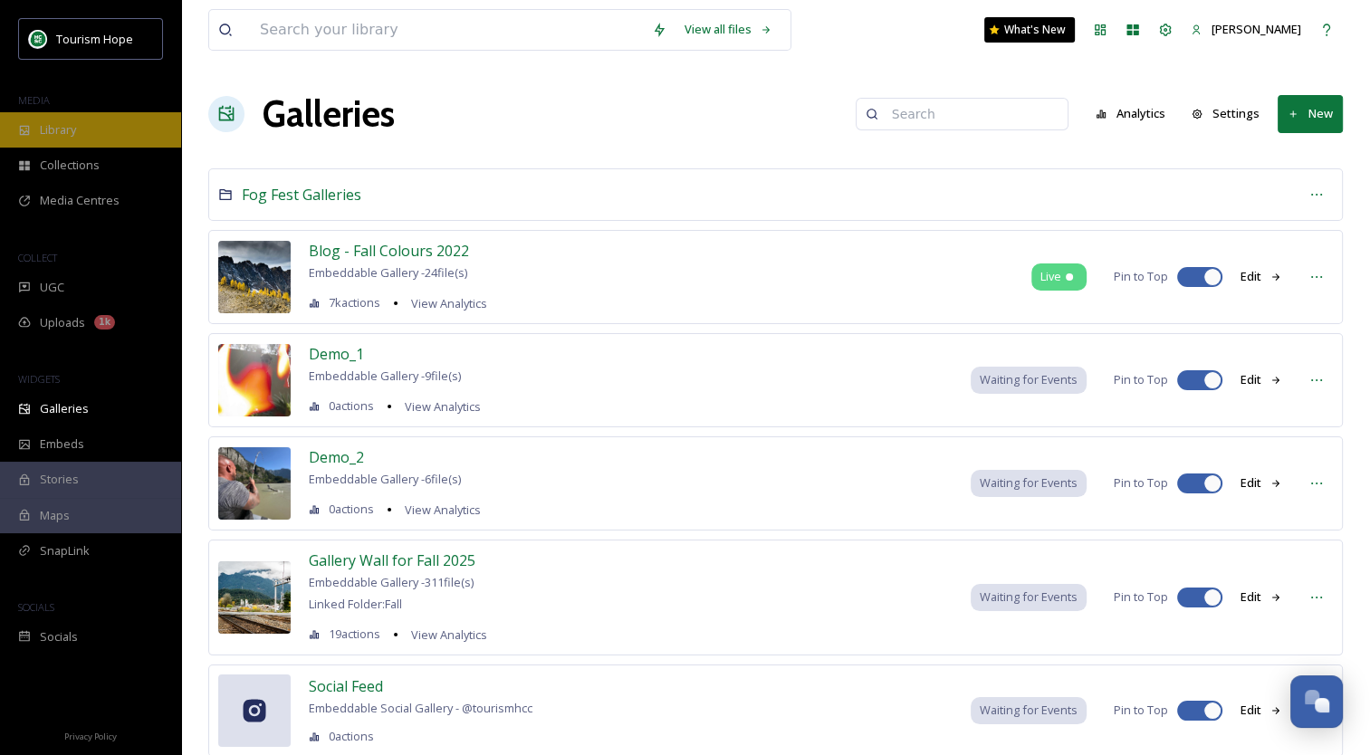
click at [94, 122] on div "Library" at bounding box center [90, 129] width 181 height 35
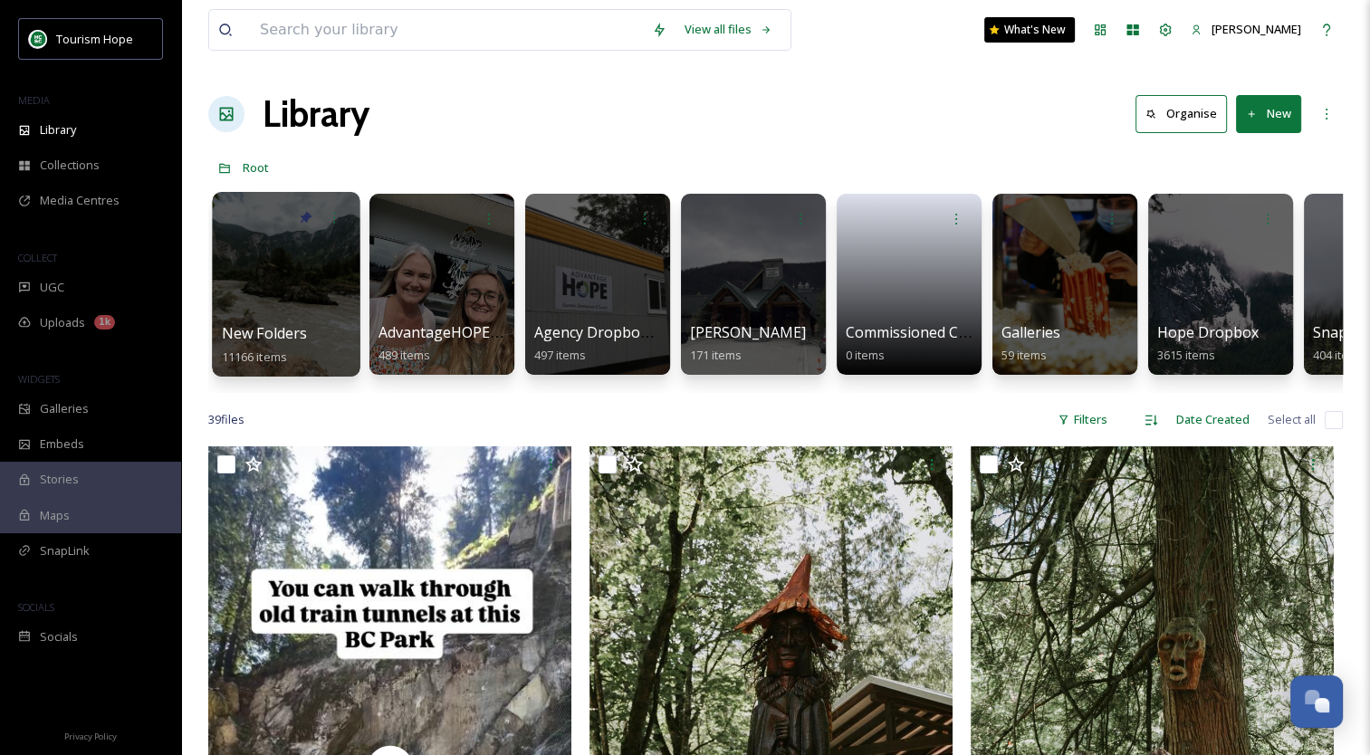
click at [301, 279] on div at bounding box center [286, 284] width 148 height 185
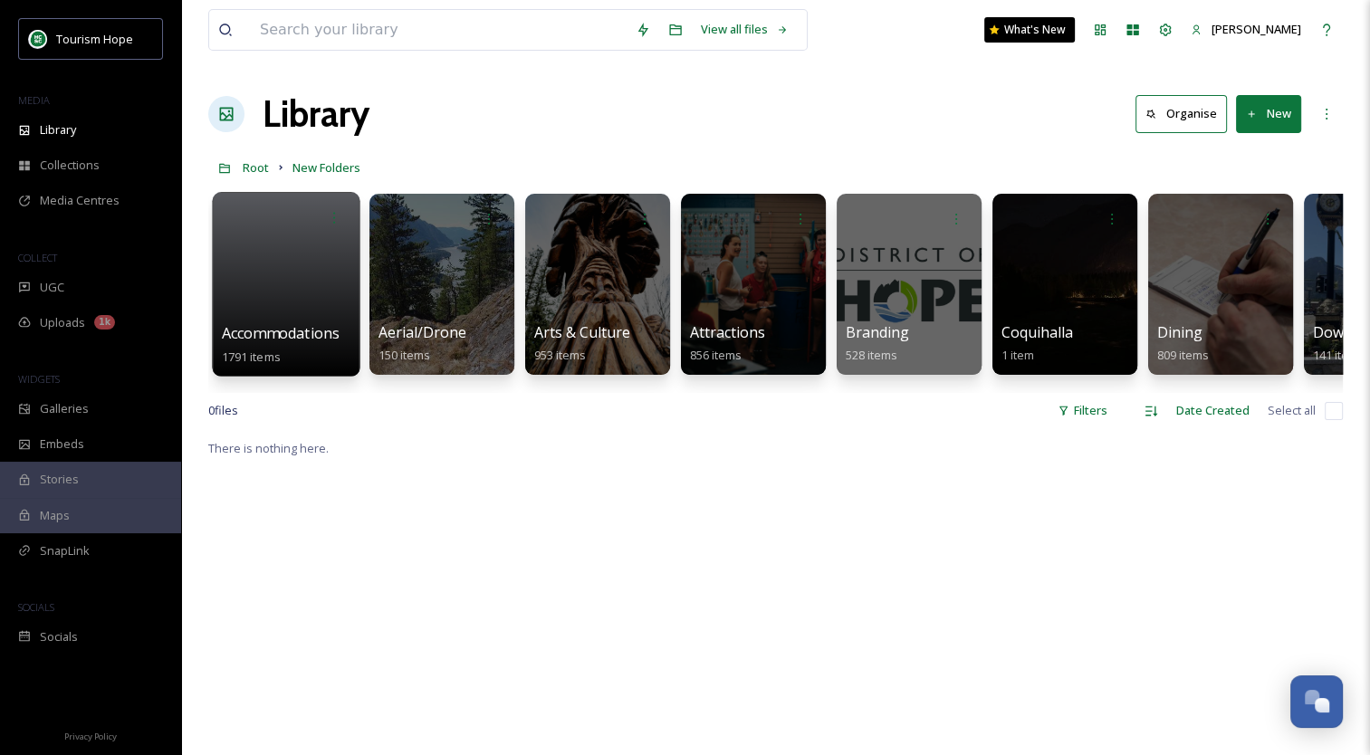
click at [305, 313] on div at bounding box center [286, 284] width 148 height 185
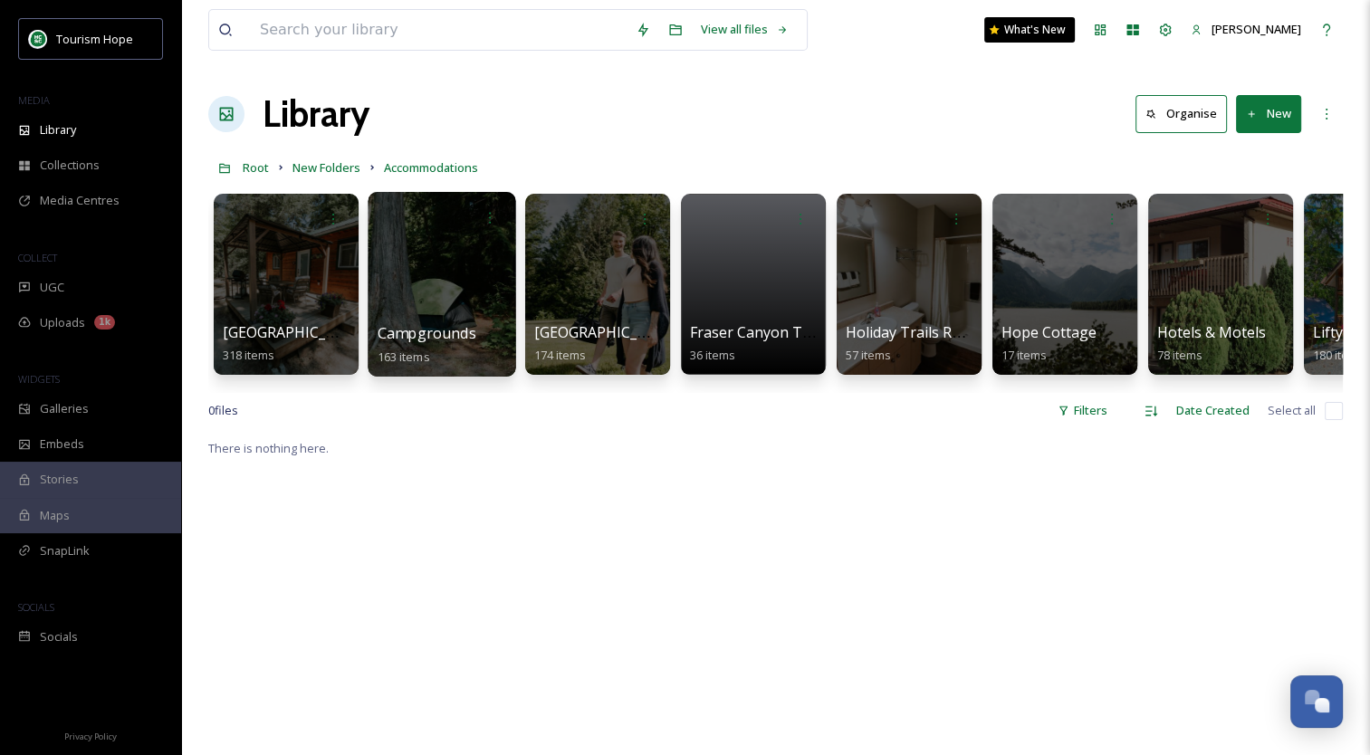
click at [428, 276] on div at bounding box center [442, 284] width 148 height 185
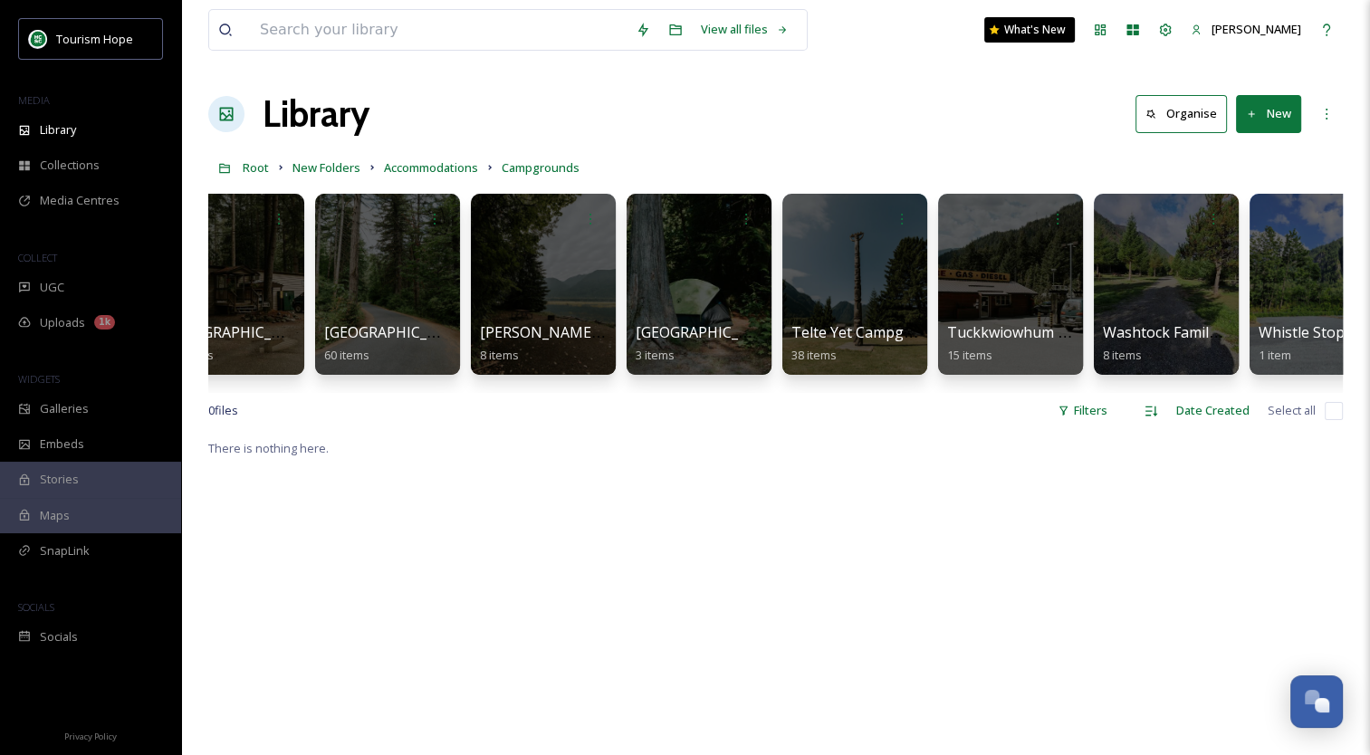
scroll to position [0, 111]
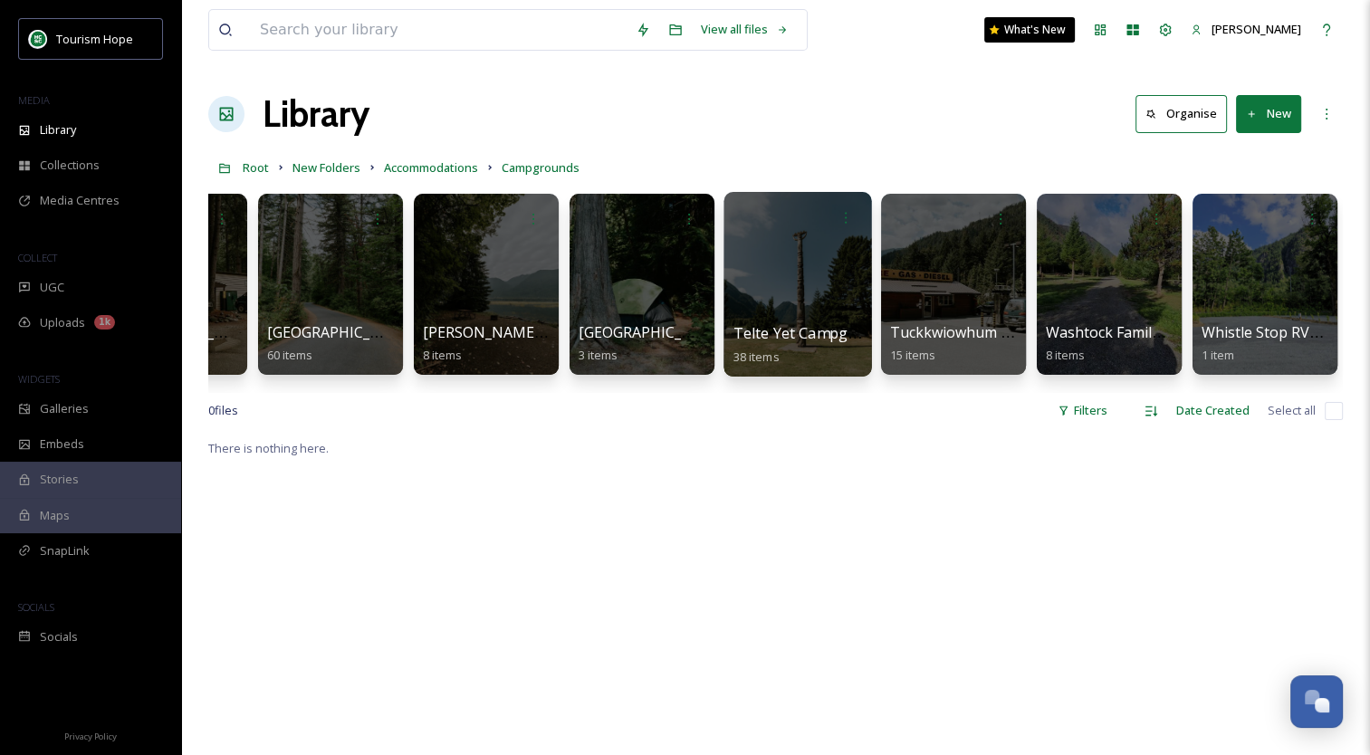
click at [804, 276] on div at bounding box center [797, 284] width 148 height 185
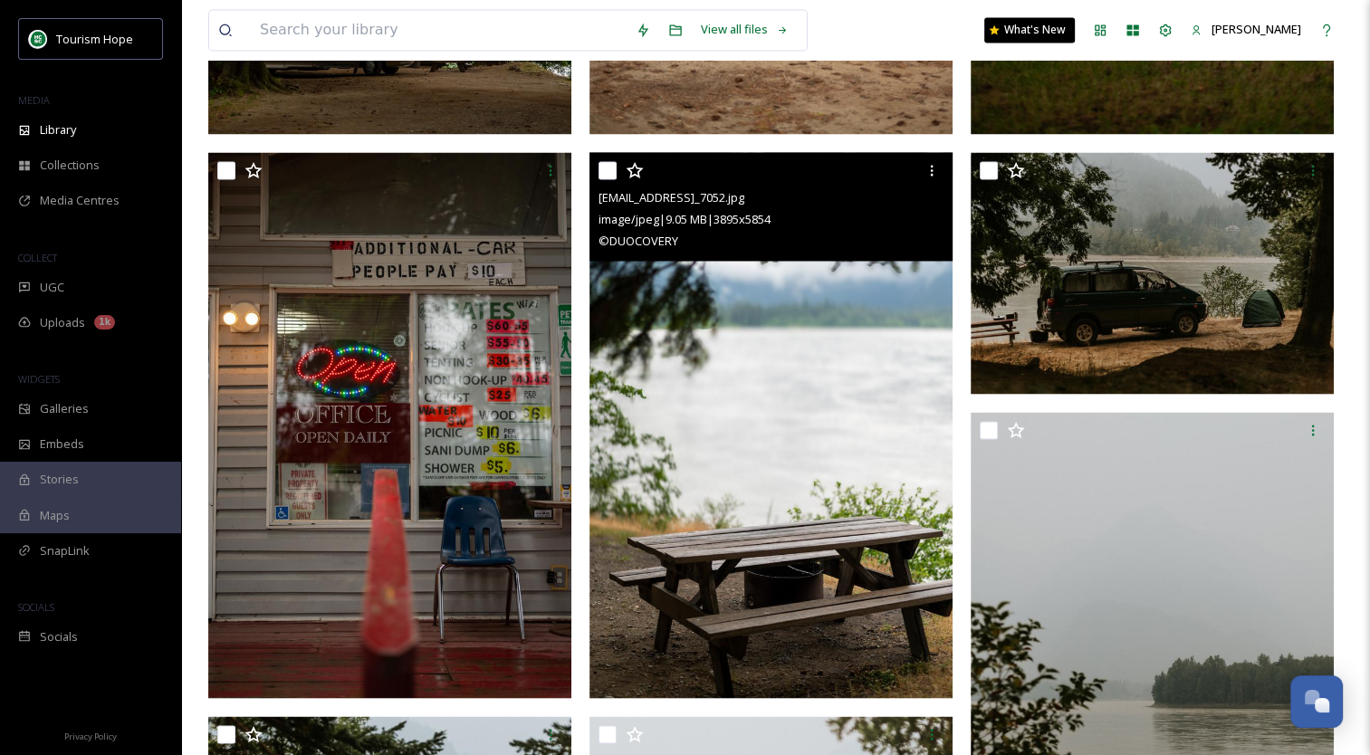
scroll to position [3260, 0]
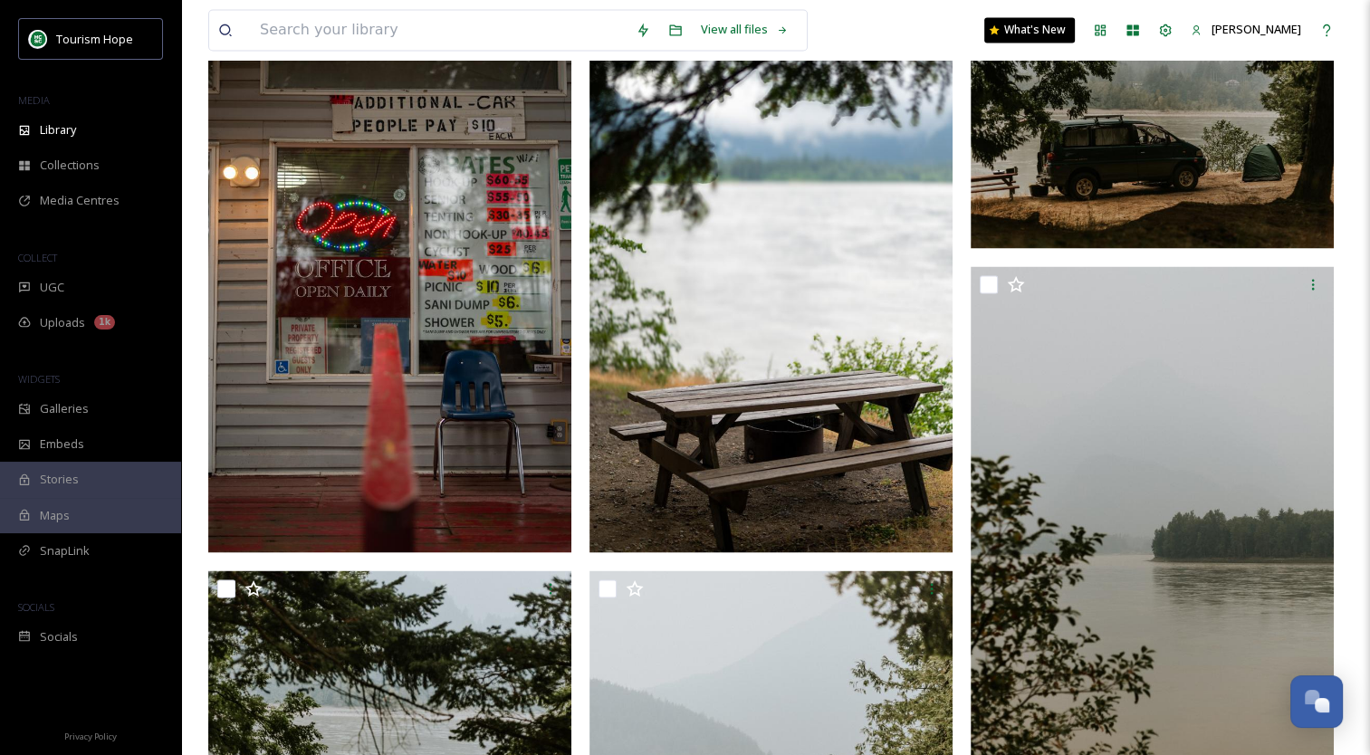
click at [764, 555] on div "ext_1750283935.391847_-IMG_8447.mov video/quicktime | 6.35 MB | 1080 x 1920" at bounding box center [775, 547] width 372 height 7120
